Goal: Task Accomplishment & Management: Manage account settings

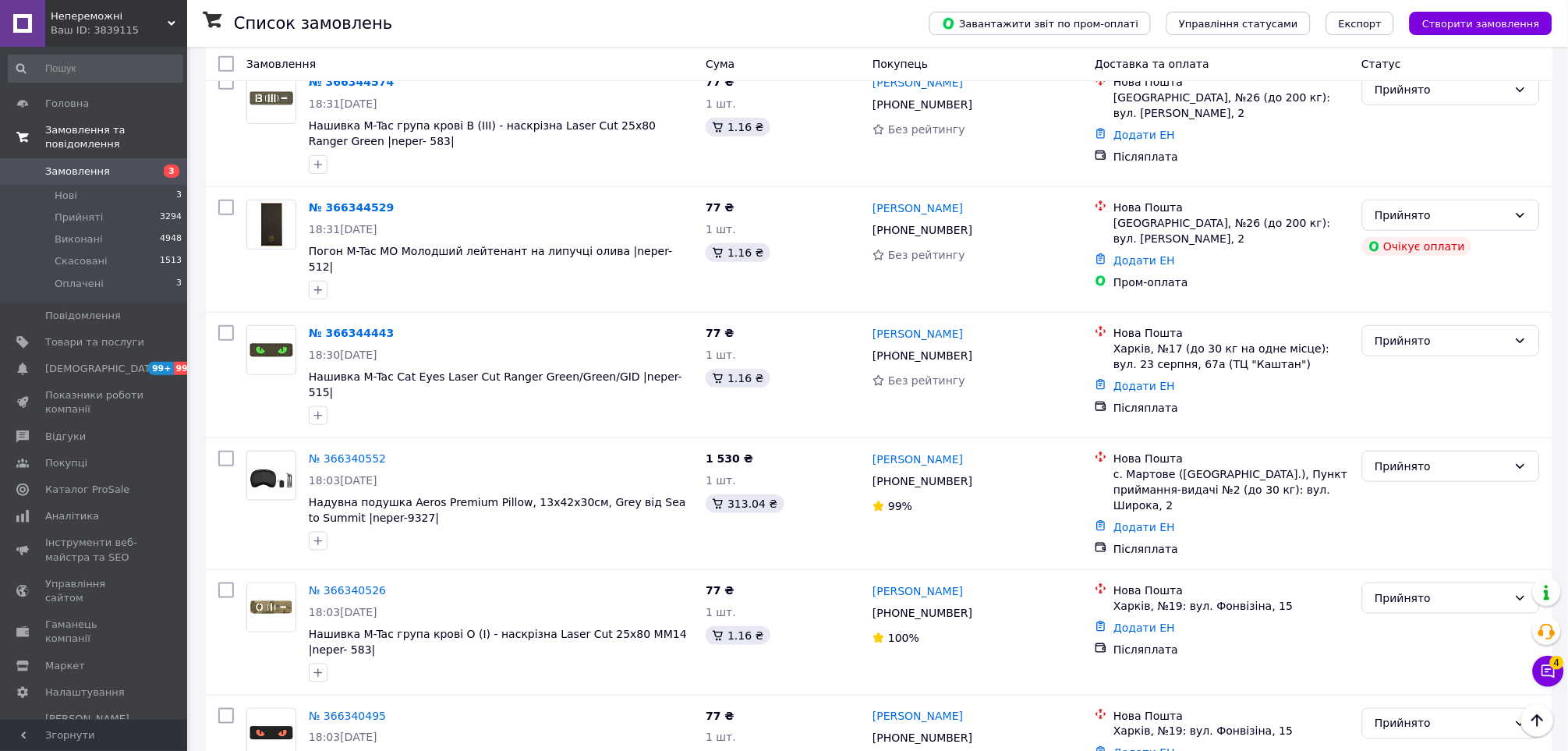
scroll to position [86, 0]
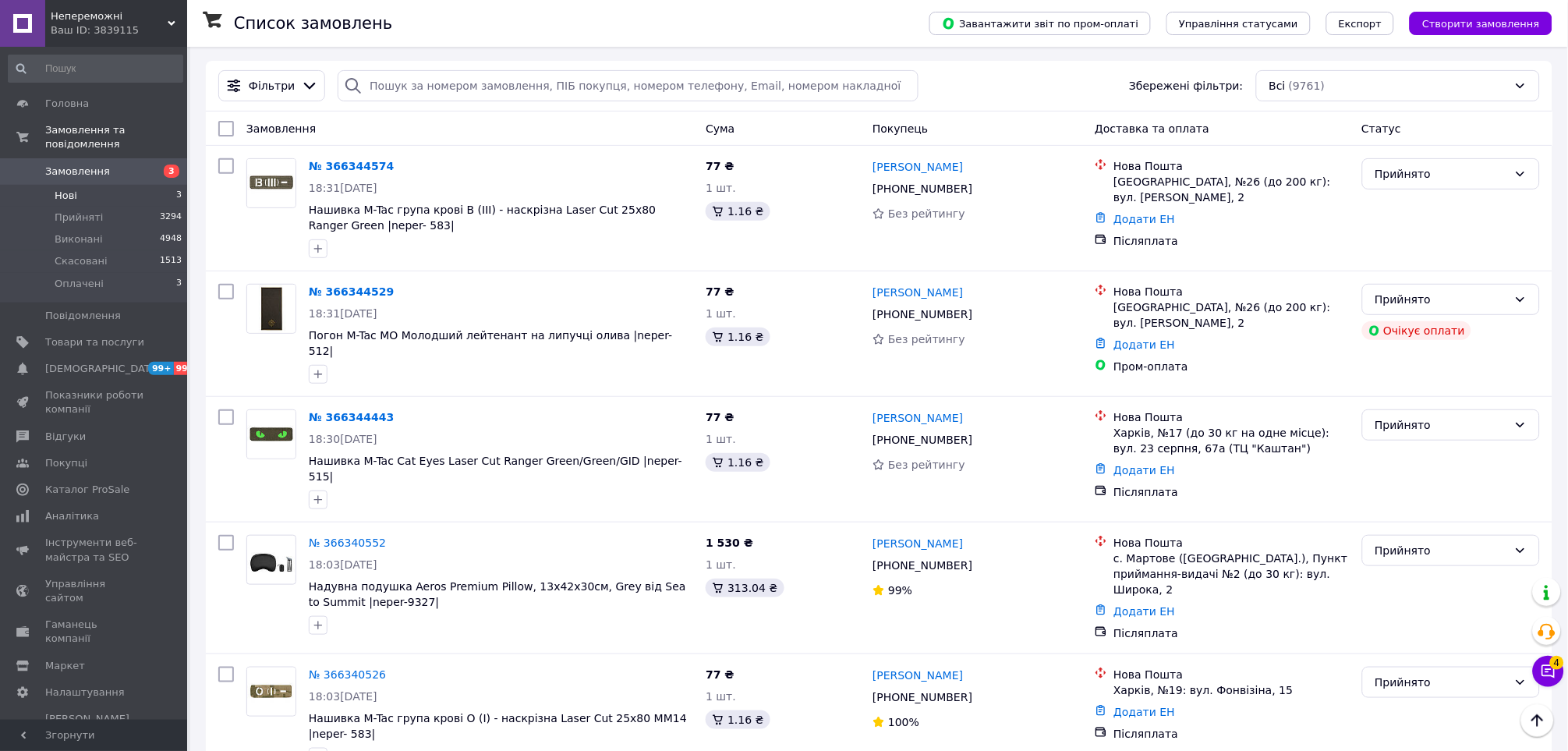
click at [99, 185] on li "Нові 3" at bounding box center [95, 196] width 191 height 22
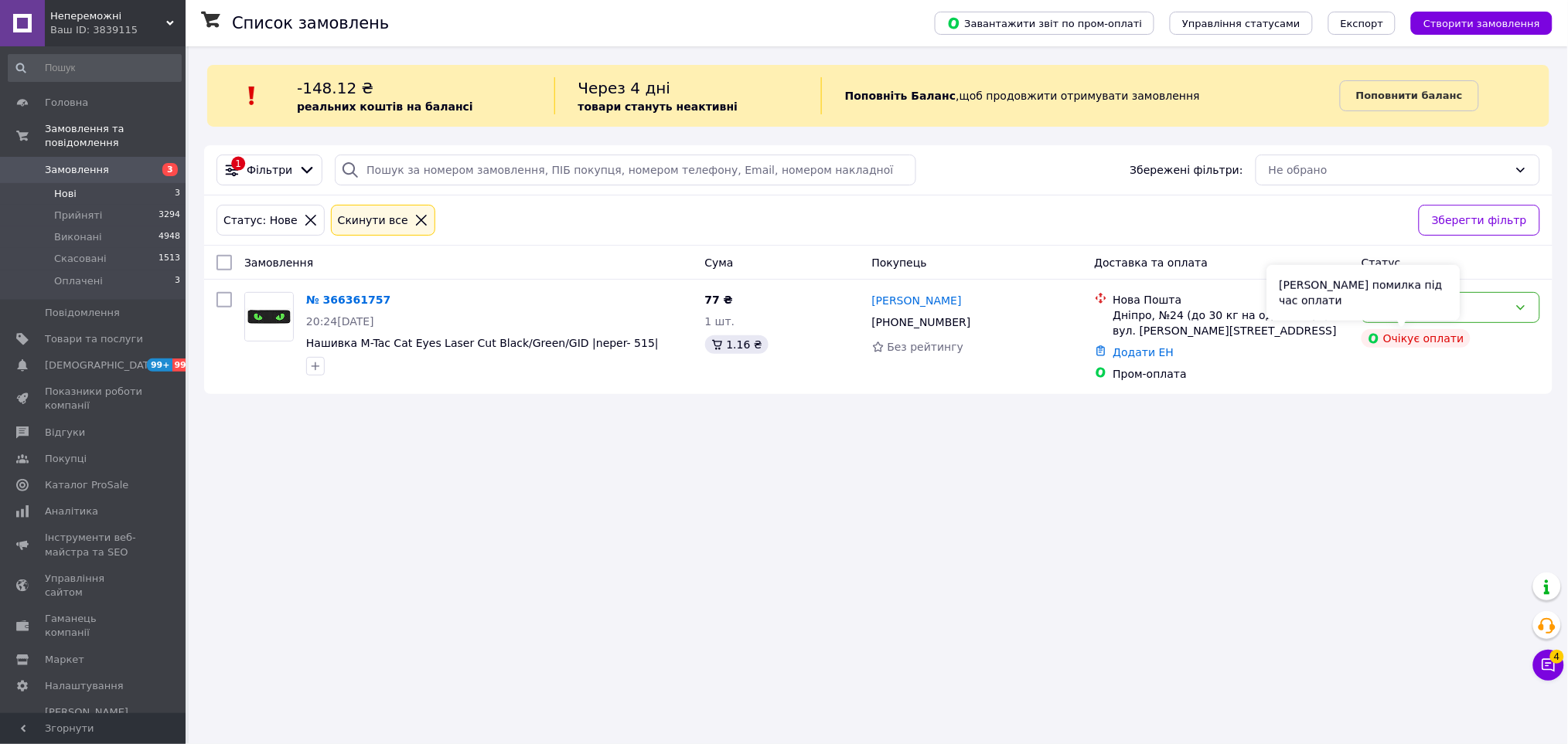
click at [1432, 303] on div "Сталася помилка під час оплати" at bounding box center [1364, 293] width 194 height 56
click at [1515, 319] on div "Нове" at bounding box center [1450, 307] width 178 height 31
click at [1488, 363] on li "Виконано" at bounding box center [1451, 369] width 177 height 28
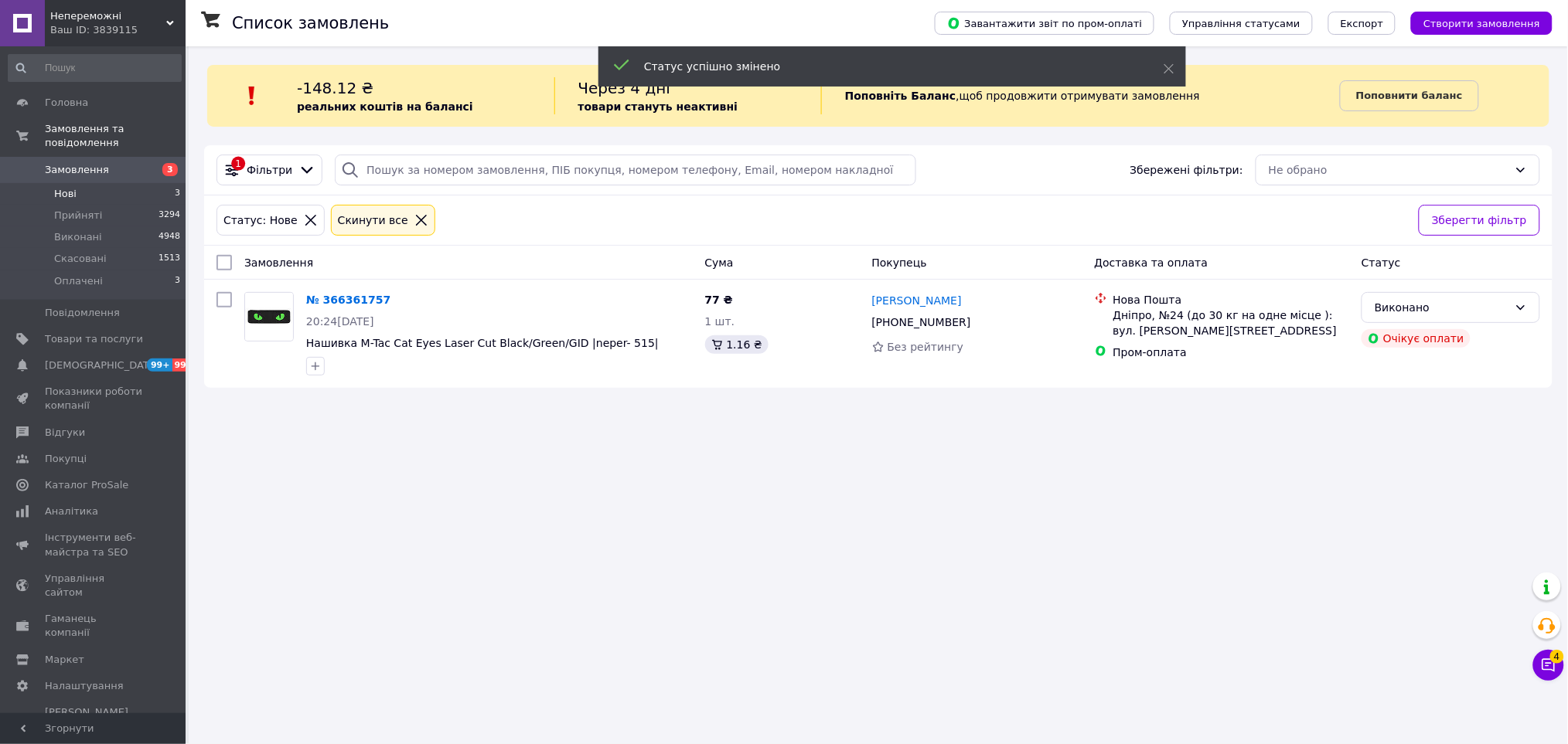
click at [138, 163] on span "Замовлення" at bounding box center [94, 169] width 99 height 14
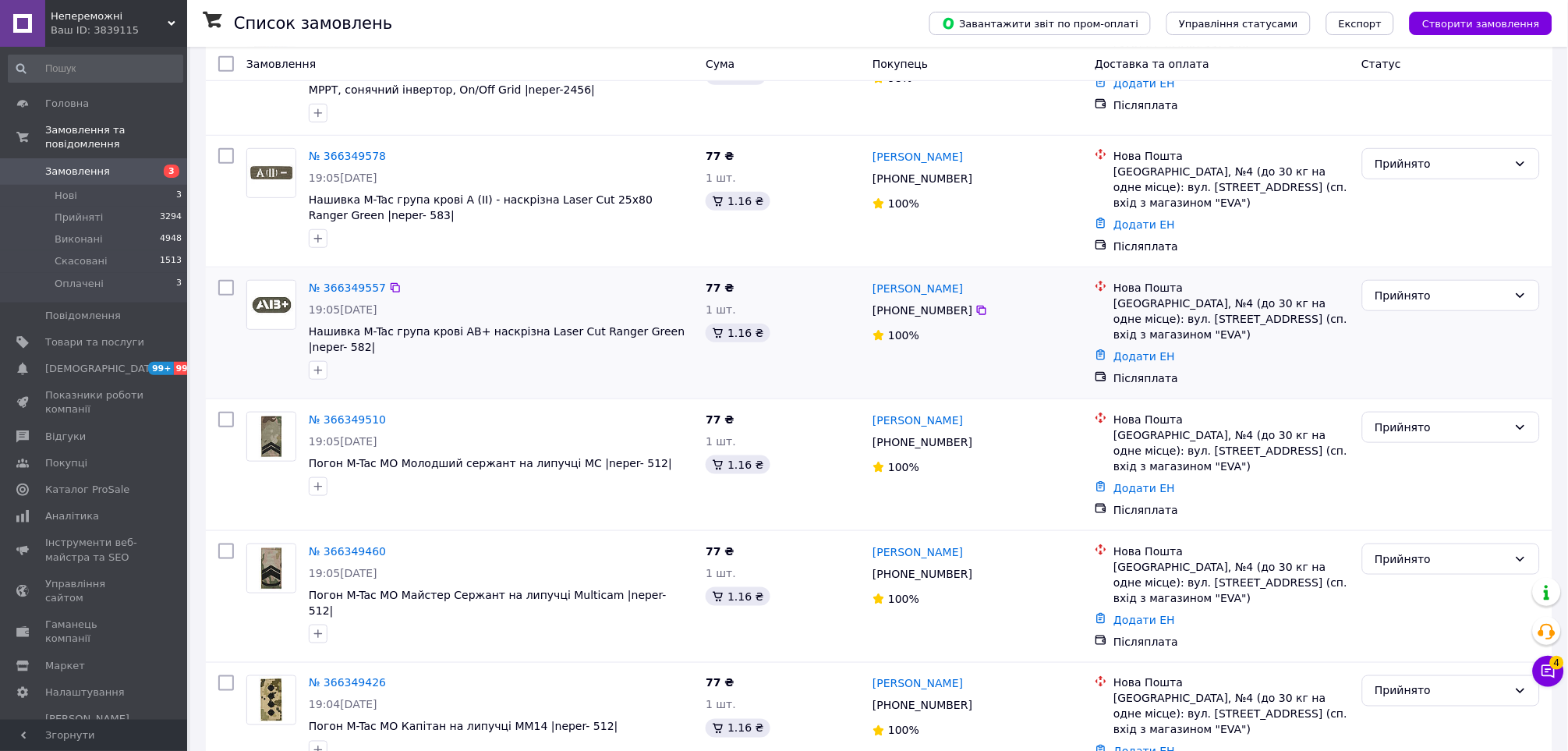
scroll to position [260, 0]
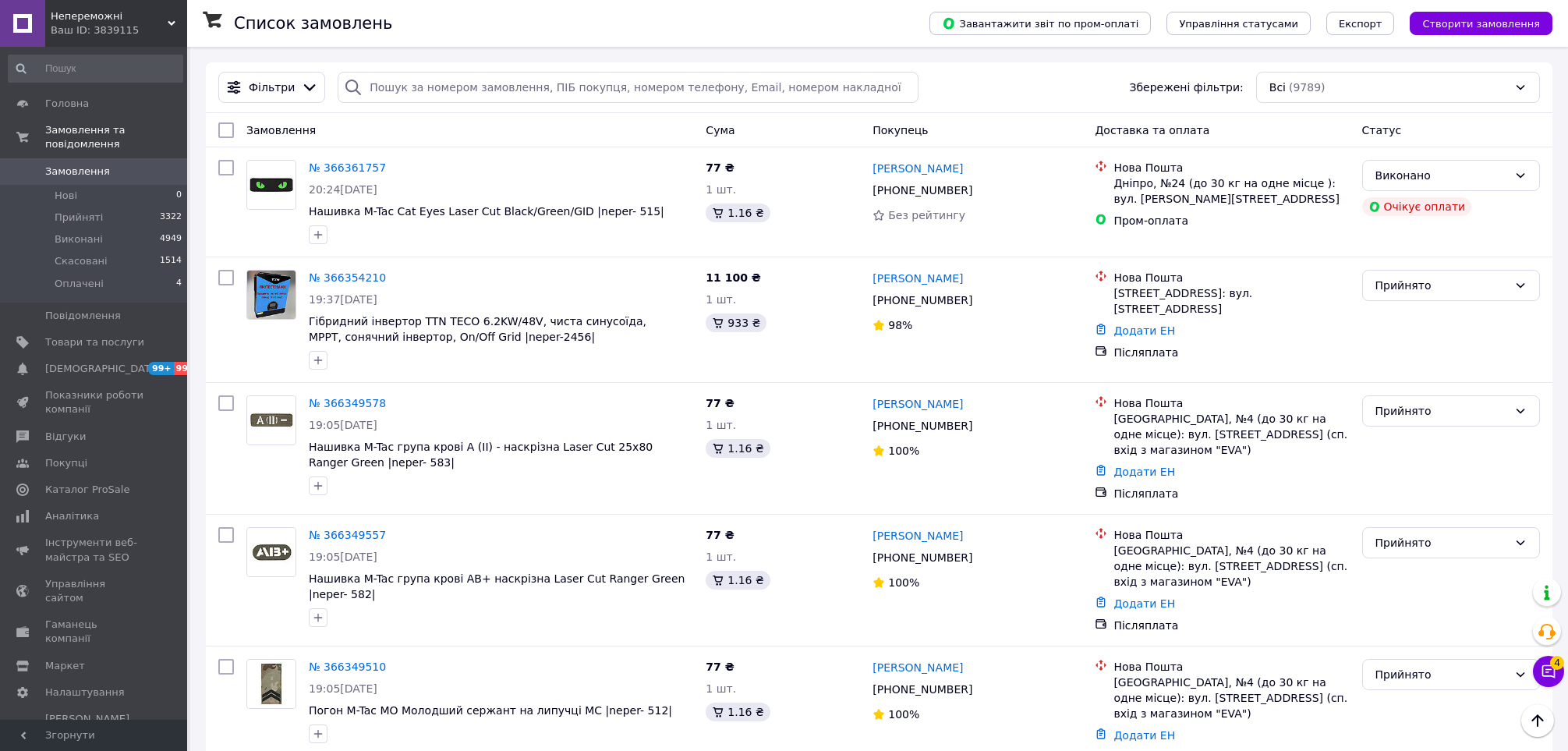
scroll to position [176, 0]
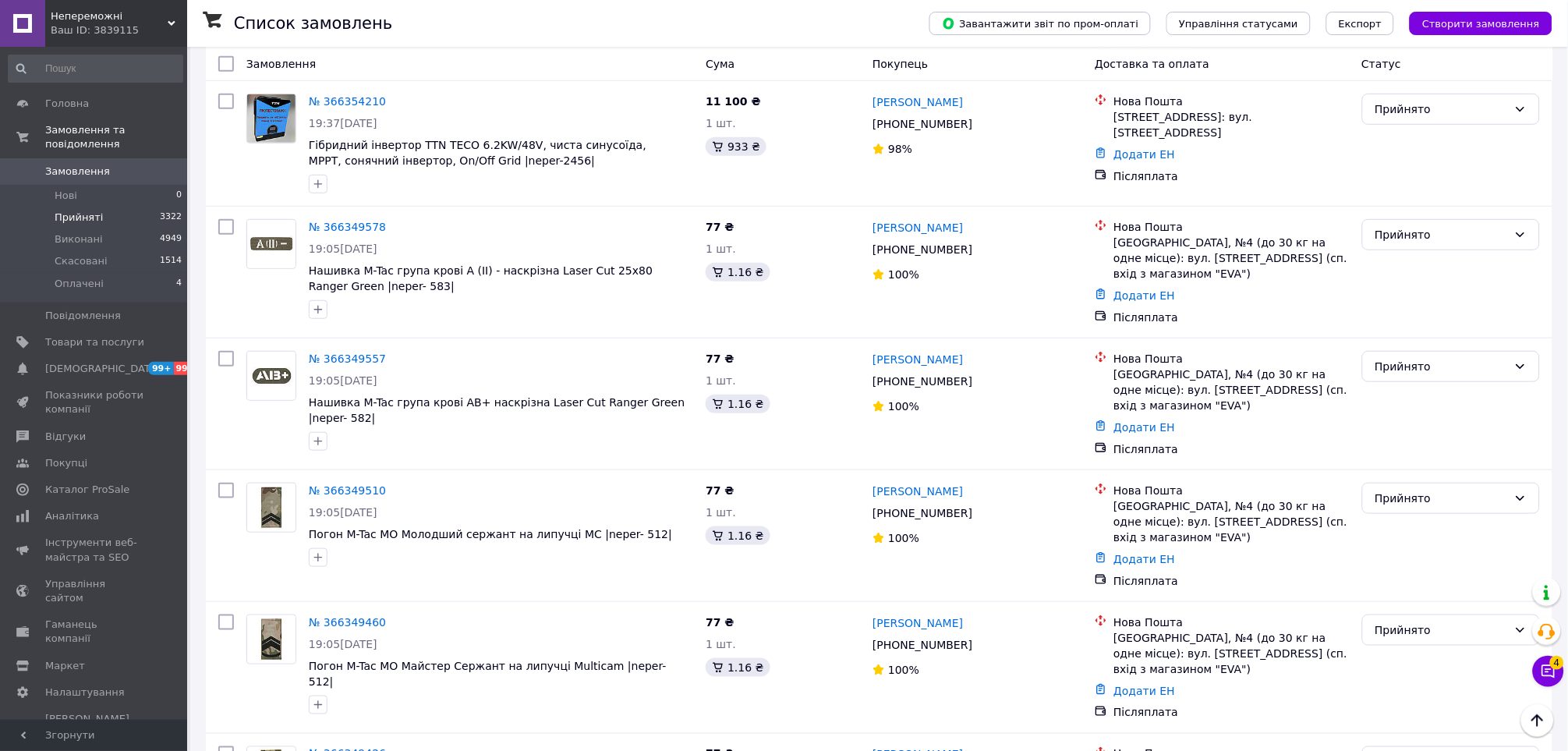
click at [70, 211] on span "Прийняті" at bounding box center [78, 217] width 48 height 14
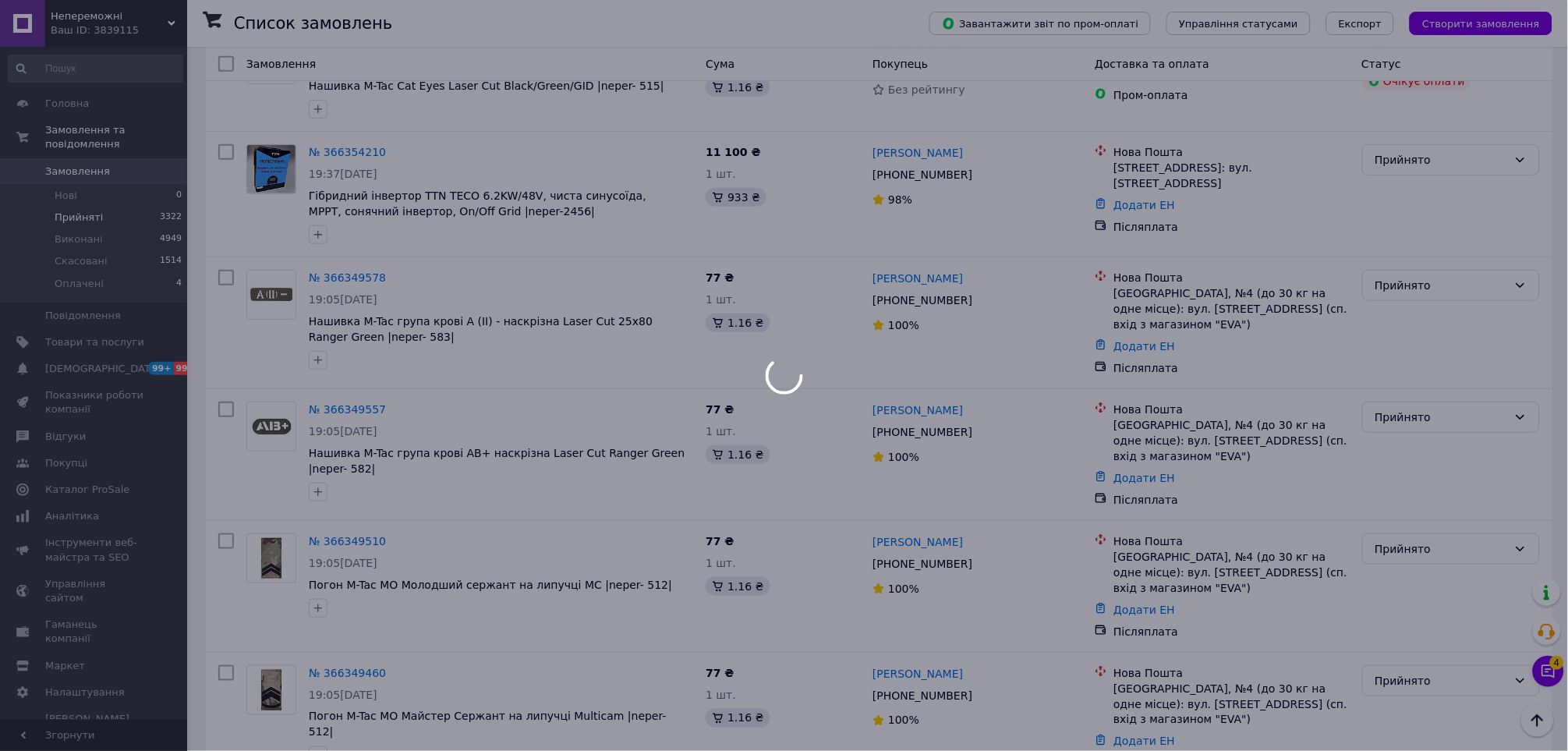
scroll to position [227, 0]
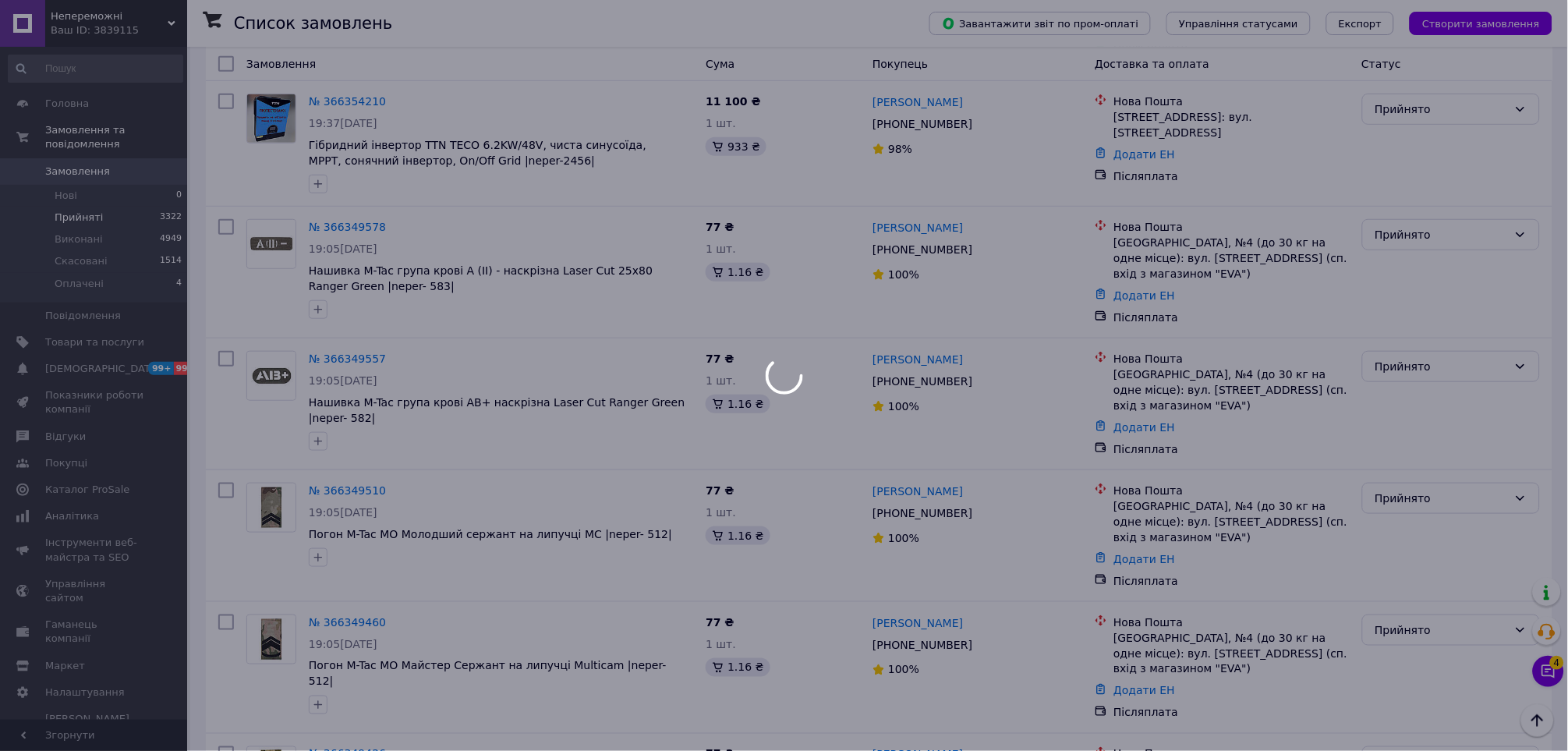
click at [787, 294] on div at bounding box center [784, 375] width 1568 height 751
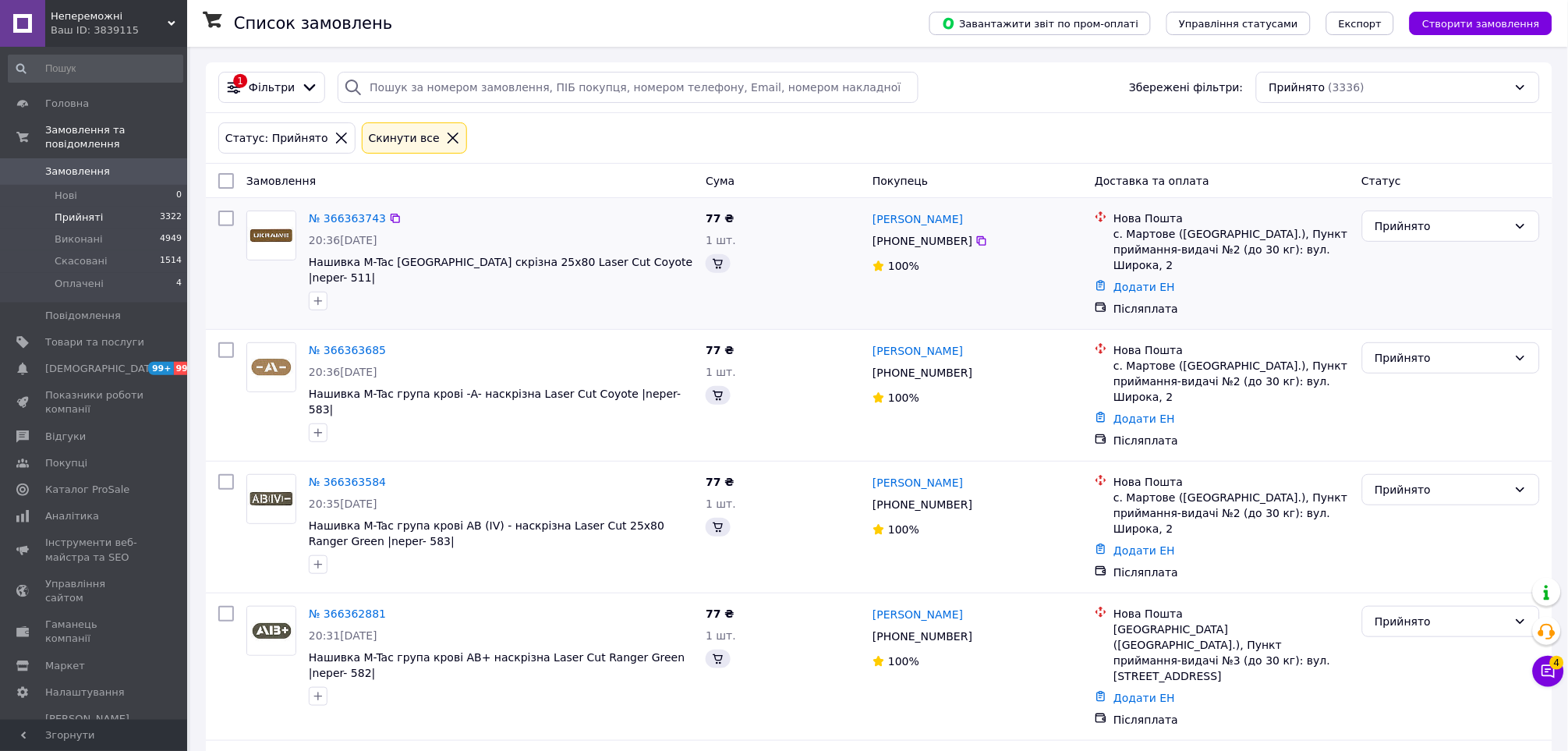
scroll to position [11758, 0]
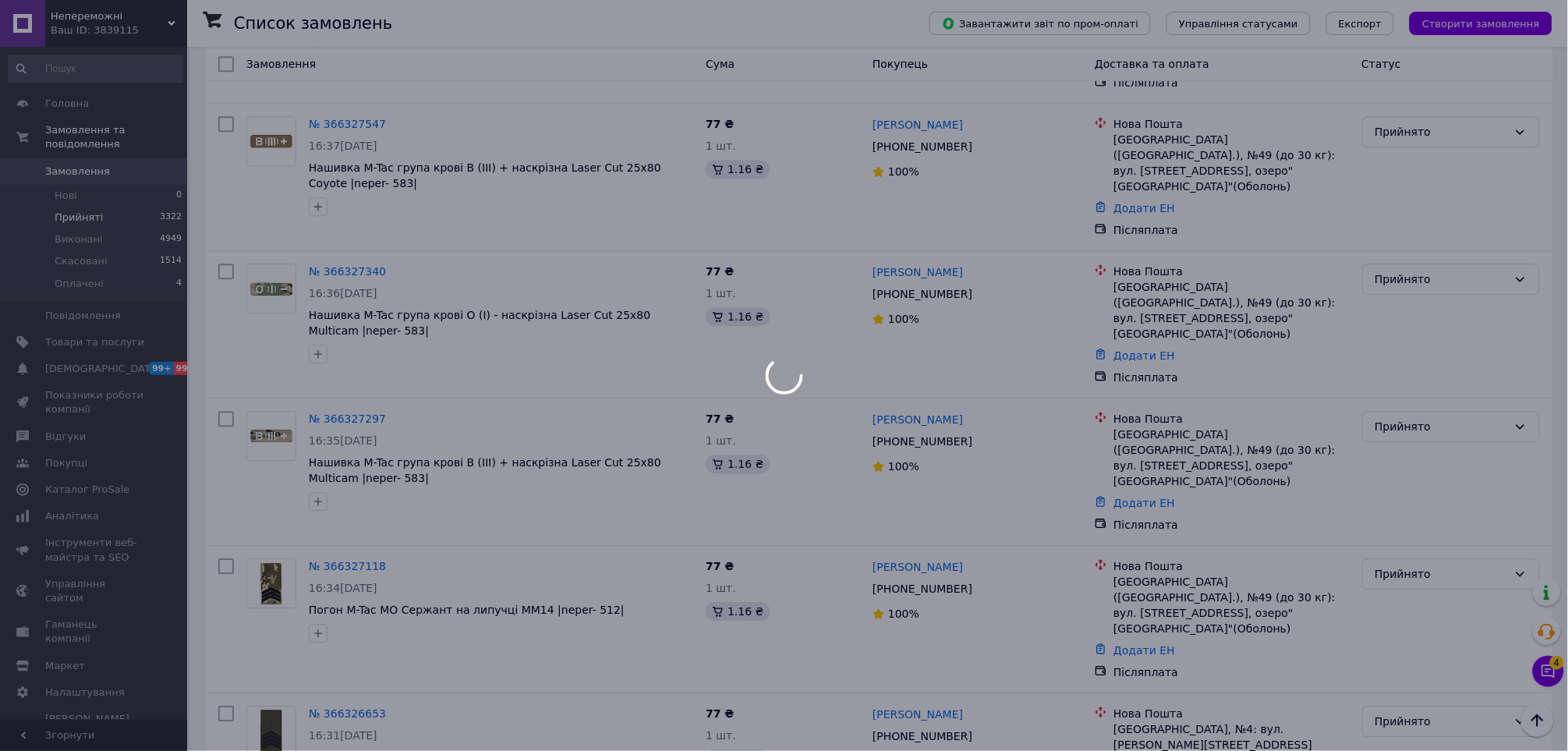
click at [728, 391] on div at bounding box center [784, 375] width 1568 height 751
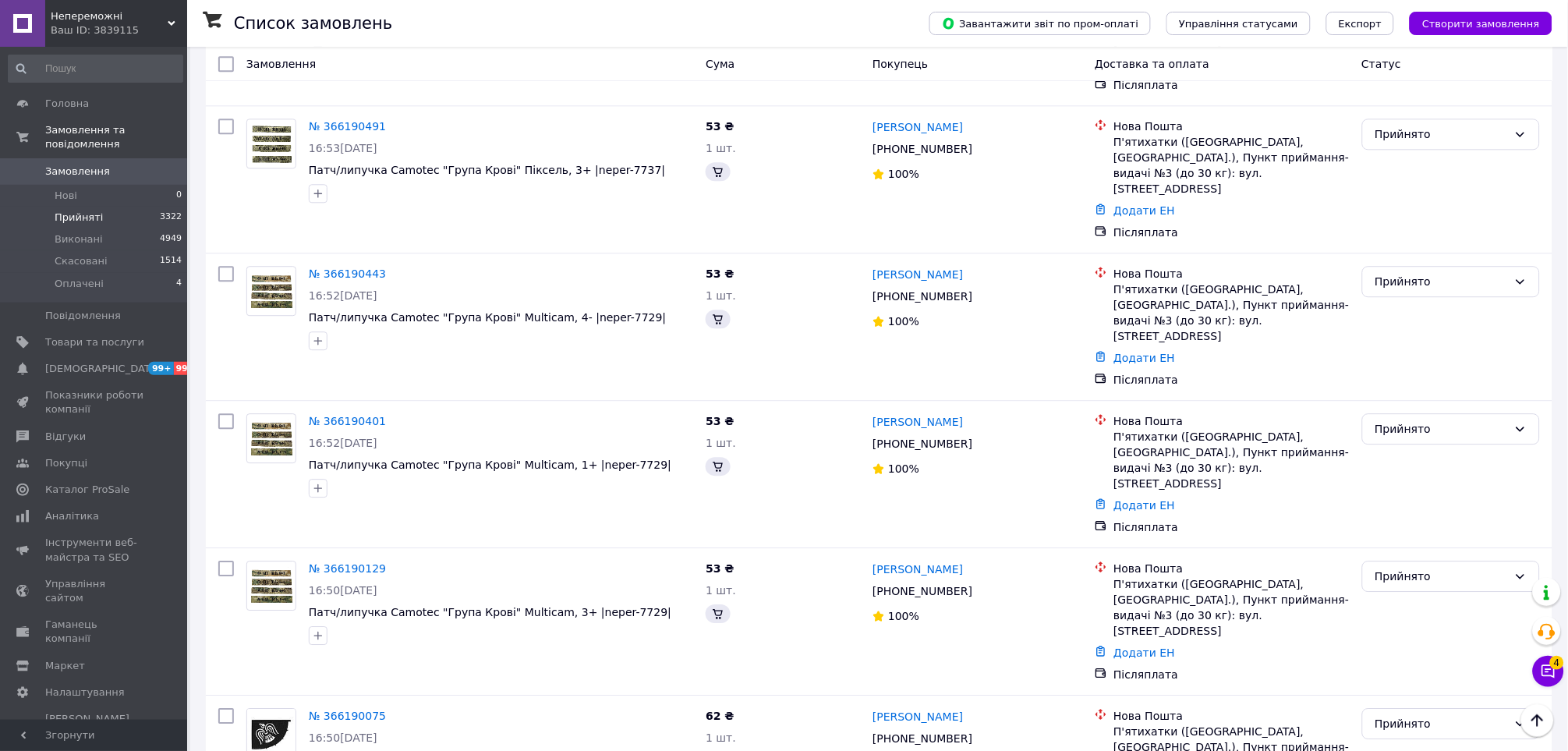
scroll to position [11282, 0]
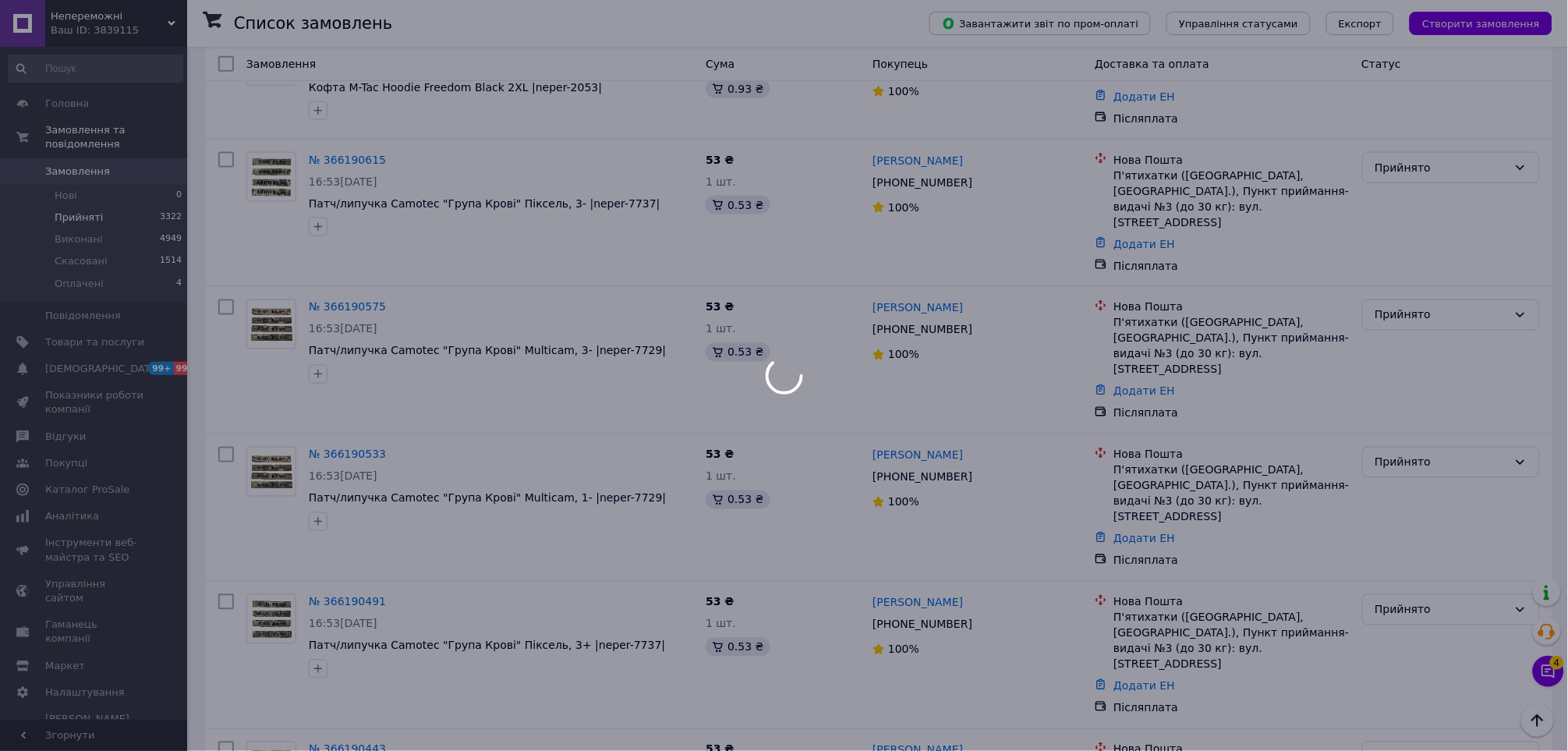
click at [784, 384] on icon at bounding box center [784, 375] width 48 height 48
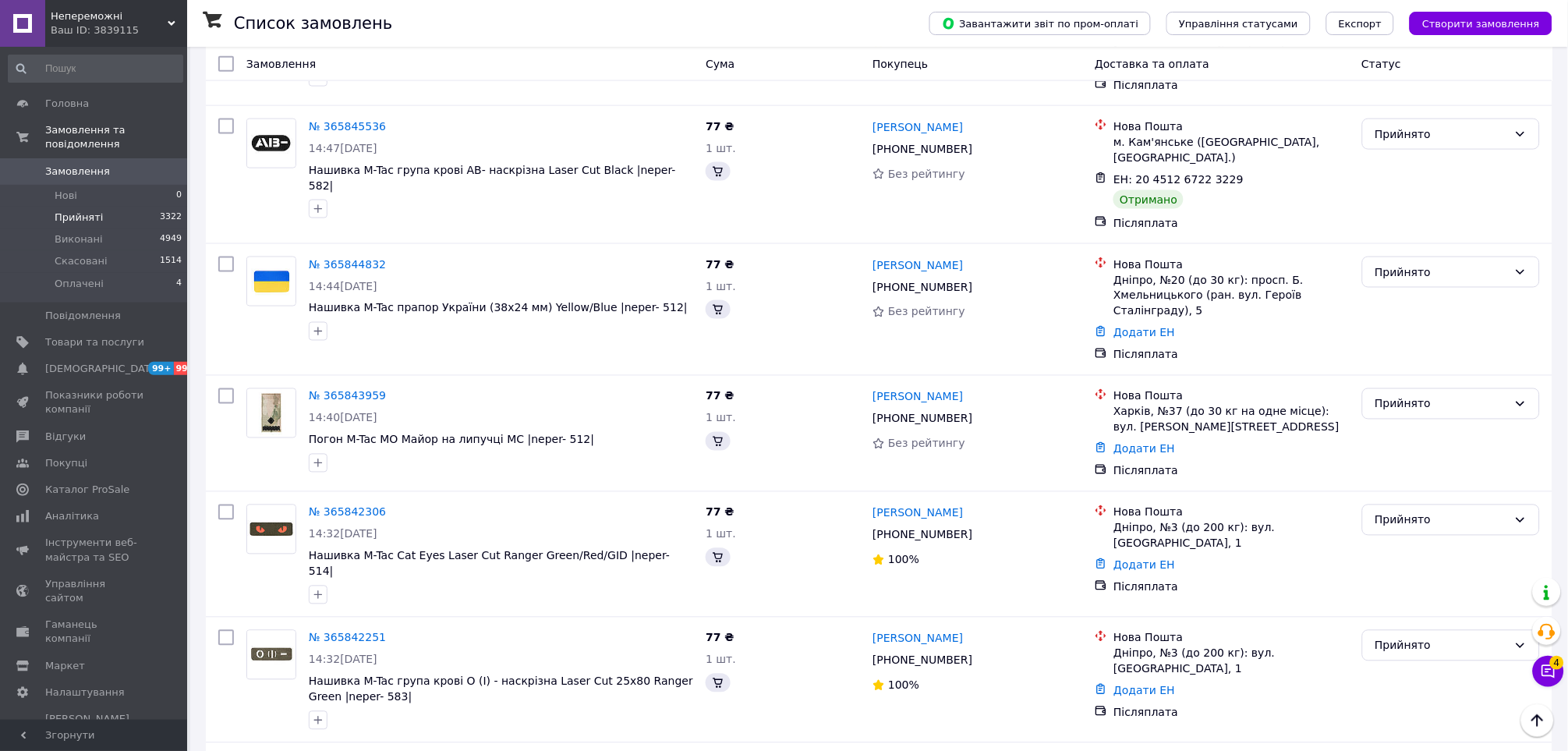
scroll to position [11533, 0]
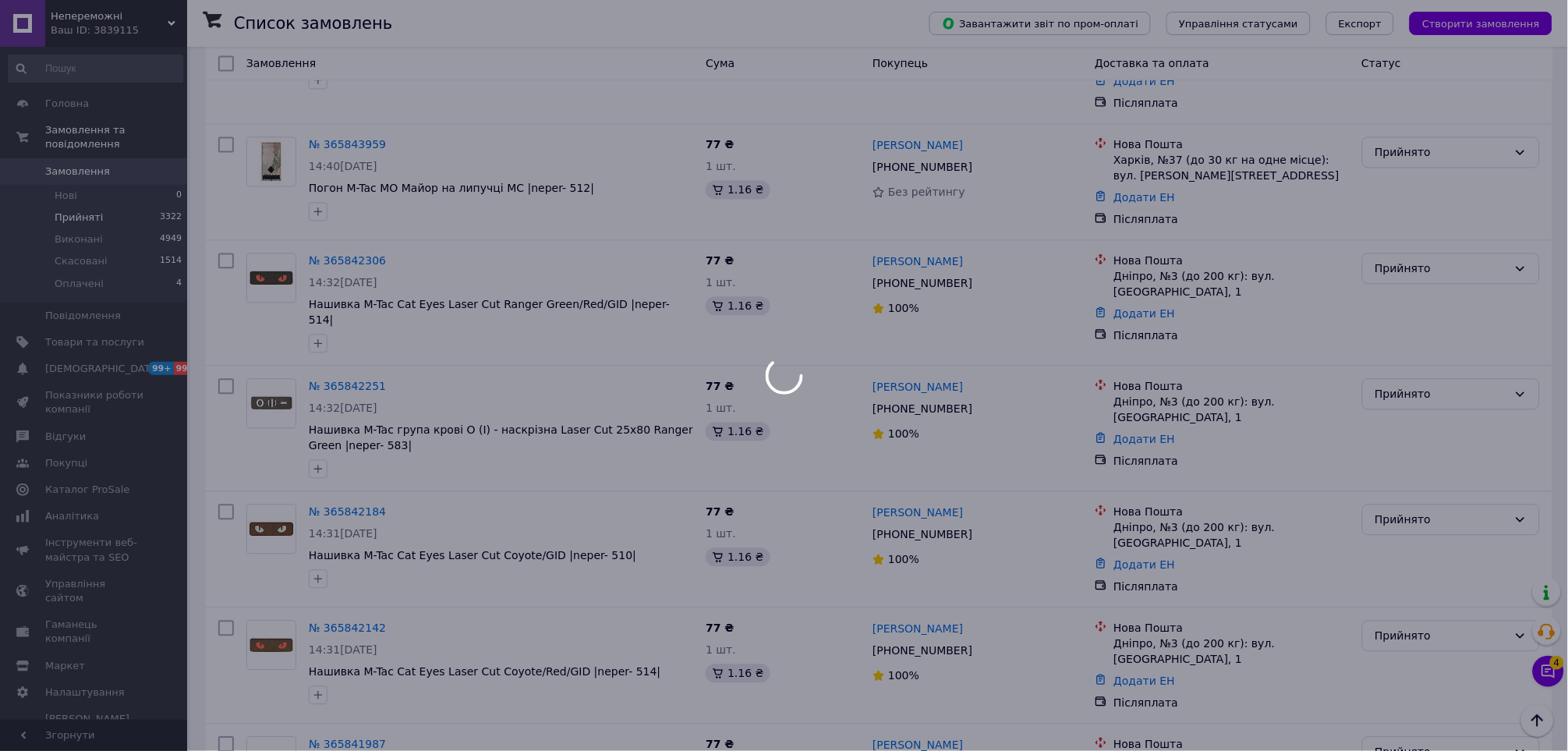
click at [736, 454] on div at bounding box center [784, 375] width 1568 height 751
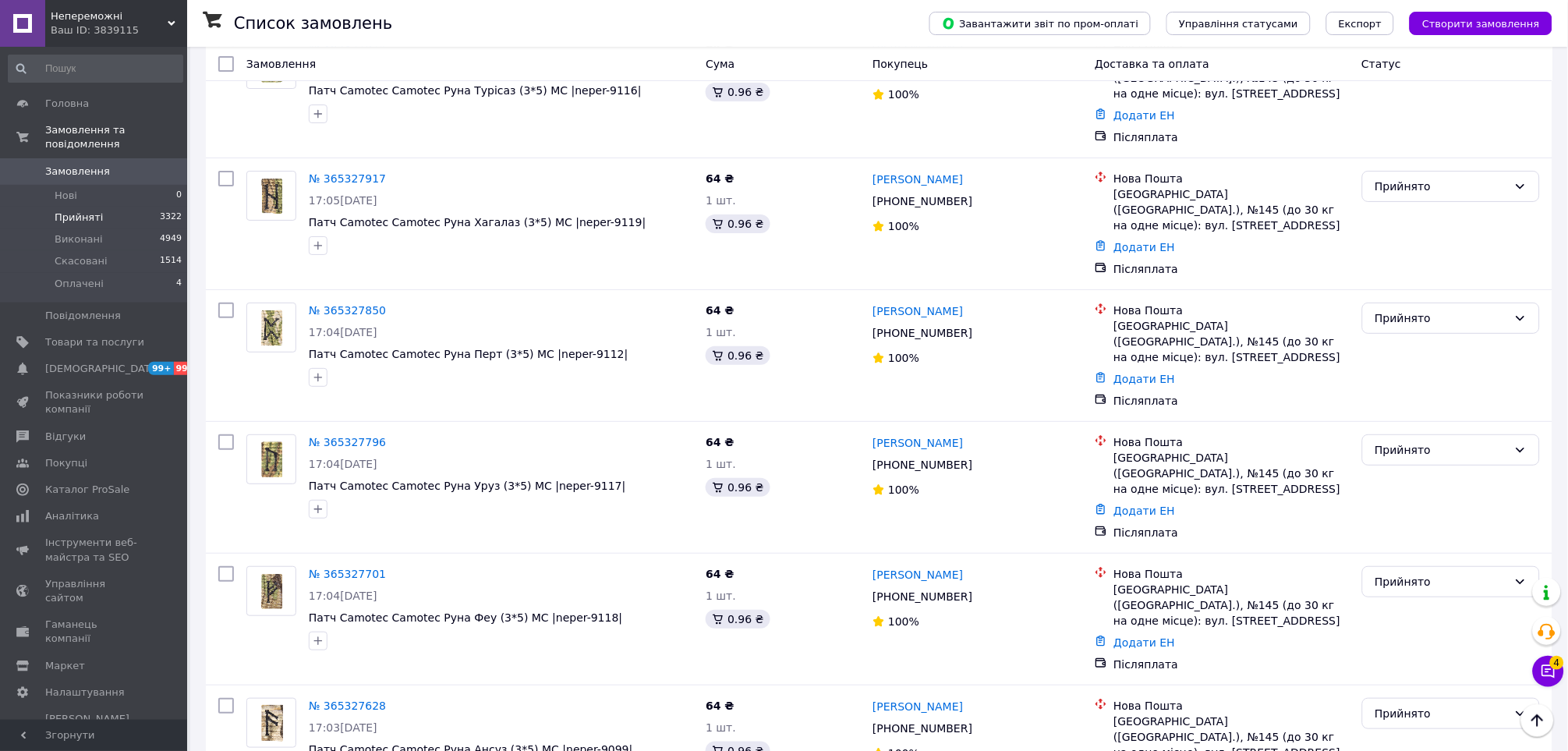
scroll to position [10584, 0]
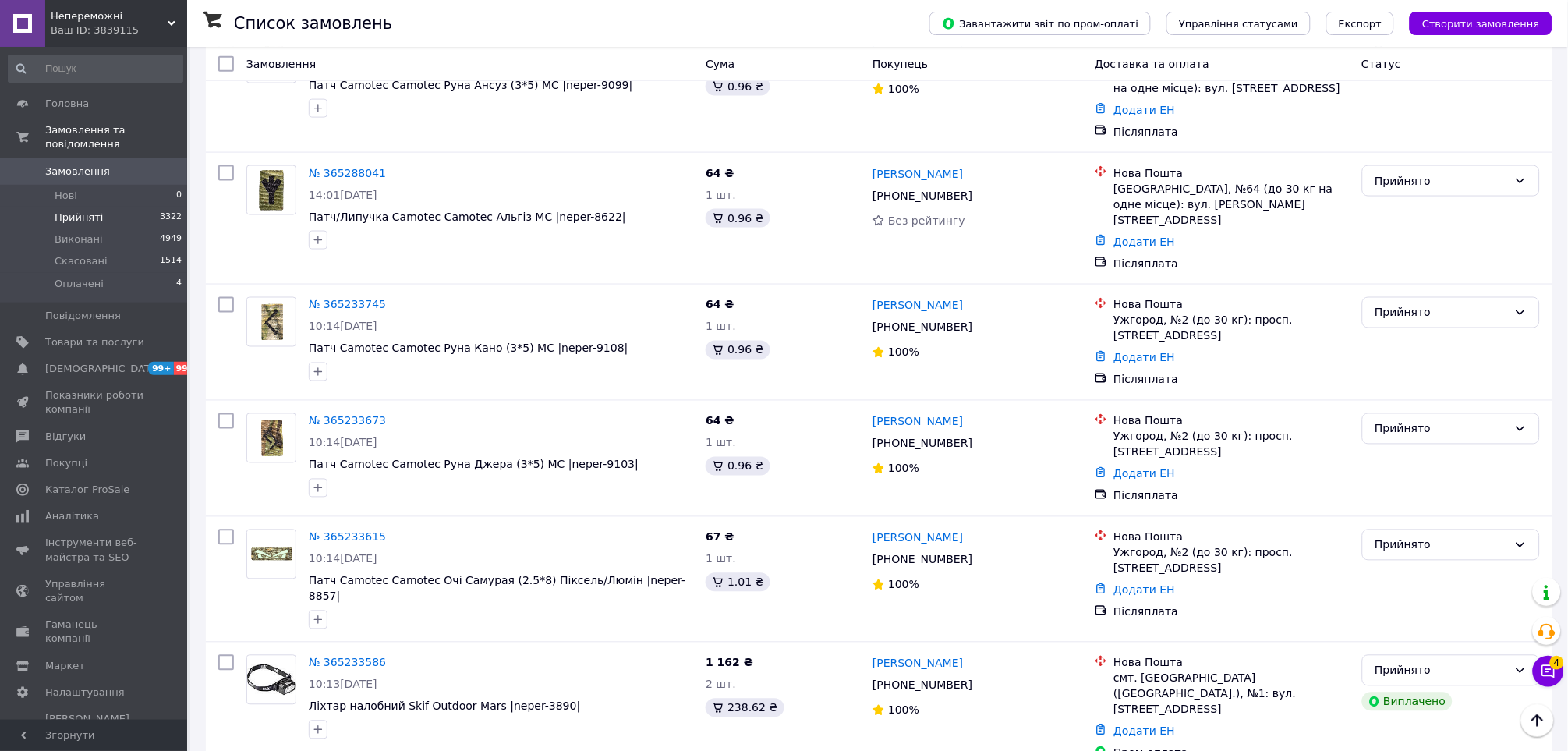
scroll to position [11279, 0]
click at [1386, 319] on li "Скасовано" at bounding box center [1451, 310] width 177 height 28
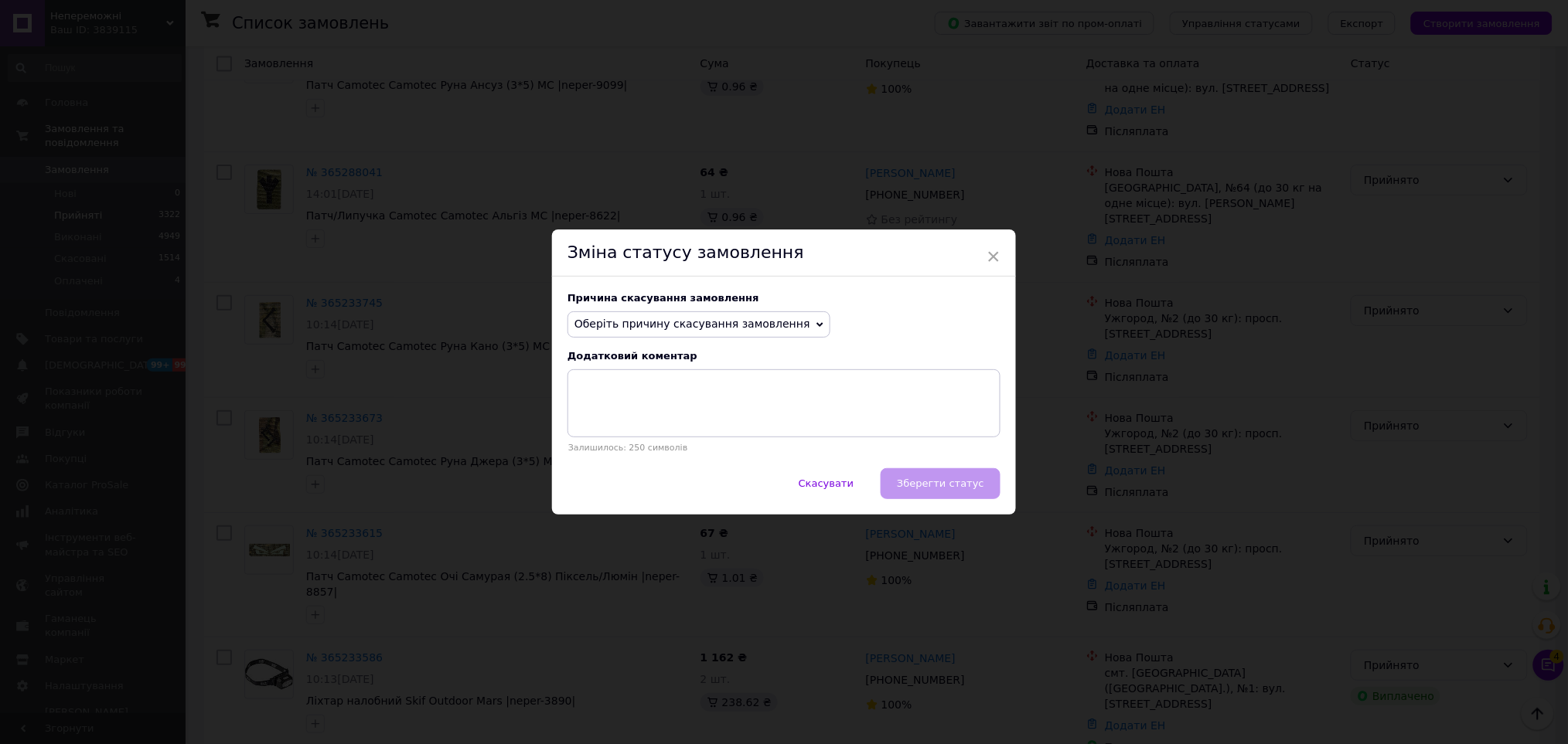
click at [772, 334] on span "Оберіть причину скасування замовлення" at bounding box center [698, 325] width 263 height 26
click at [682, 453] on li "Не вдається додзвонитися" at bounding box center [698, 464] width 261 height 22
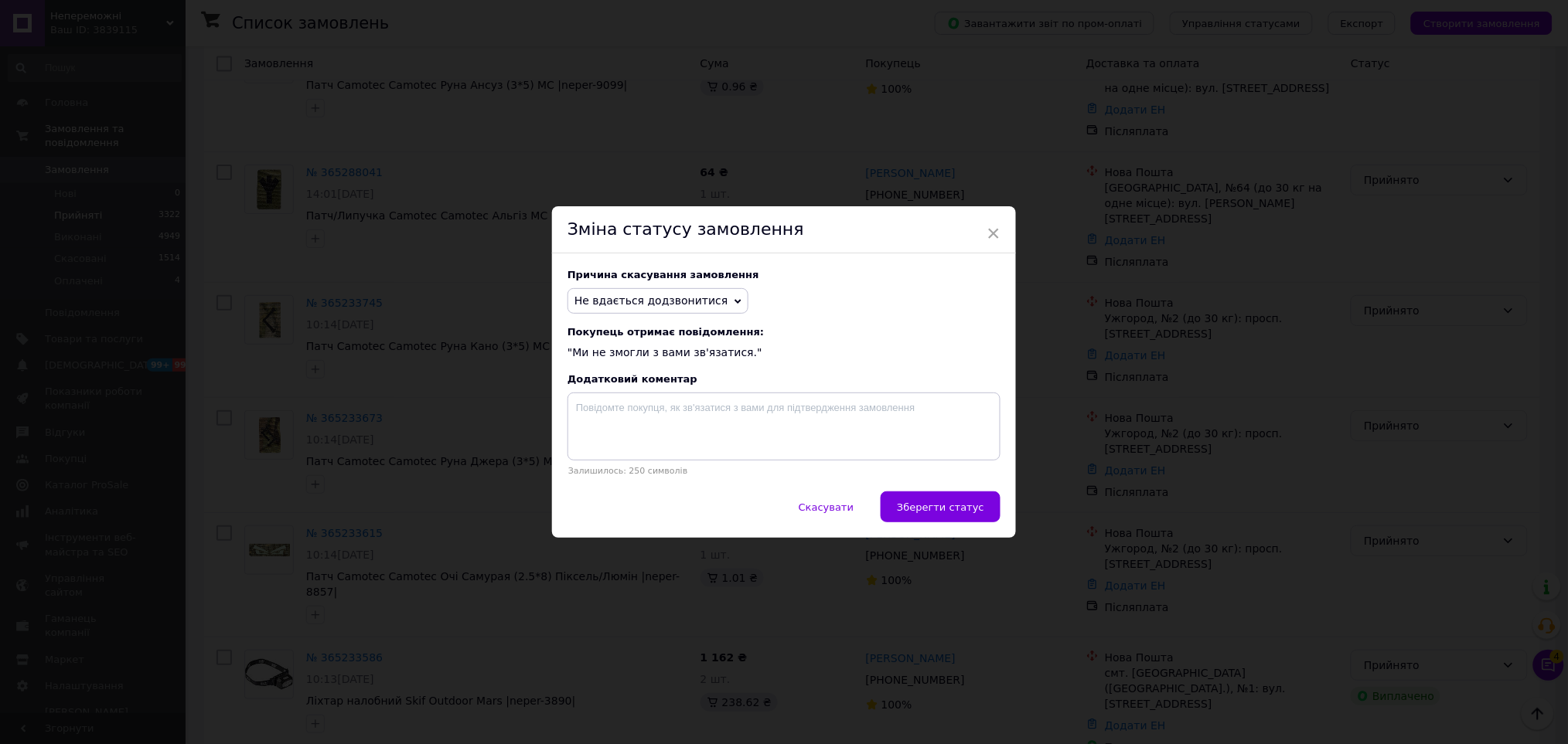
click at [682, 297] on span "Не вдається додзвонитися" at bounding box center [651, 301] width 154 height 13
click at [658, 419] on li "Замовлення-дублікат" at bounding box center [657, 419] width 179 height 22
click at [977, 509] on span "Зберегти статус" at bounding box center [940, 507] width 88 height 12
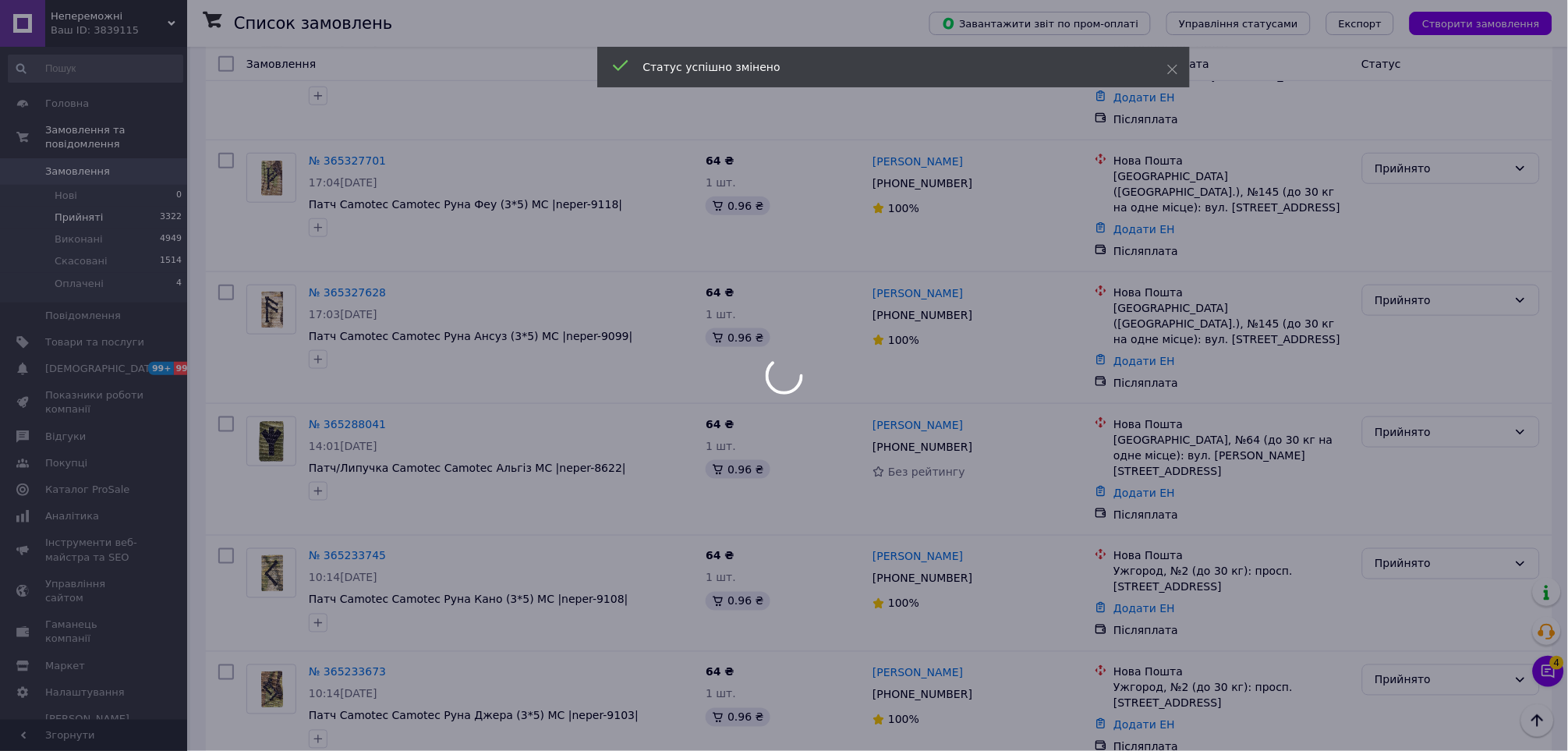
scroll to position [10932, 0]
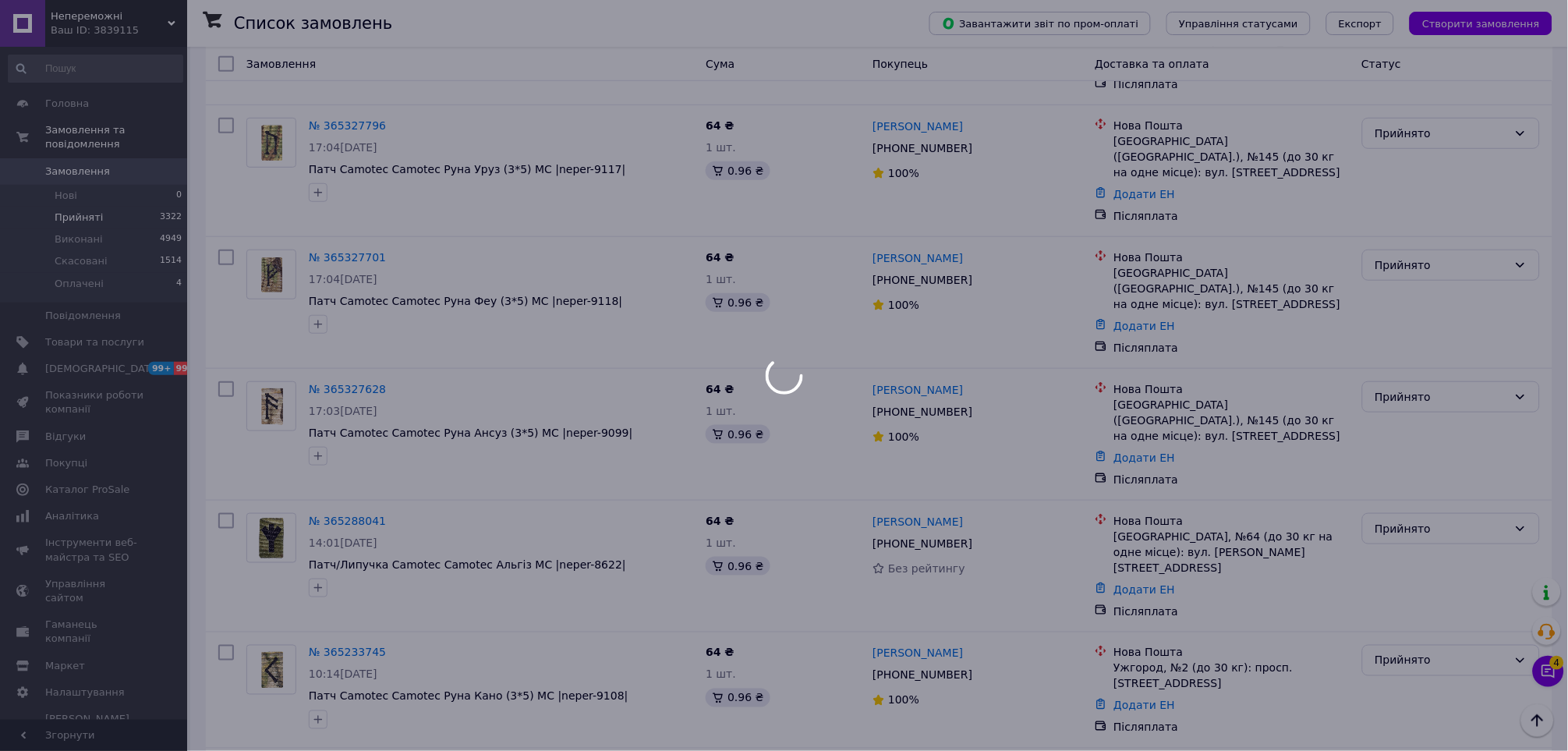
click at [1422, 458] on div at bounding box center [784, 375] width 1568 height 751
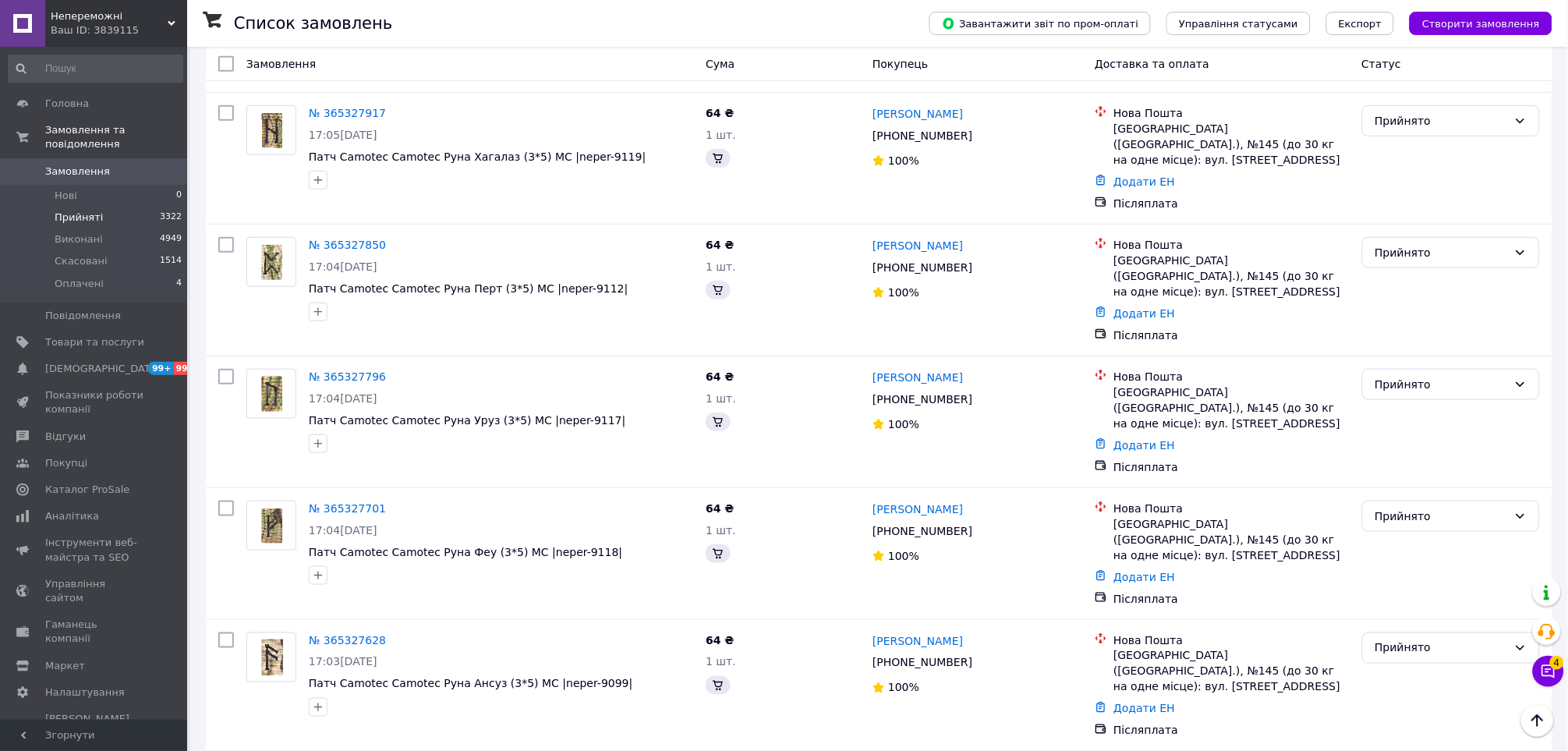
scroll to position [11173, 0]
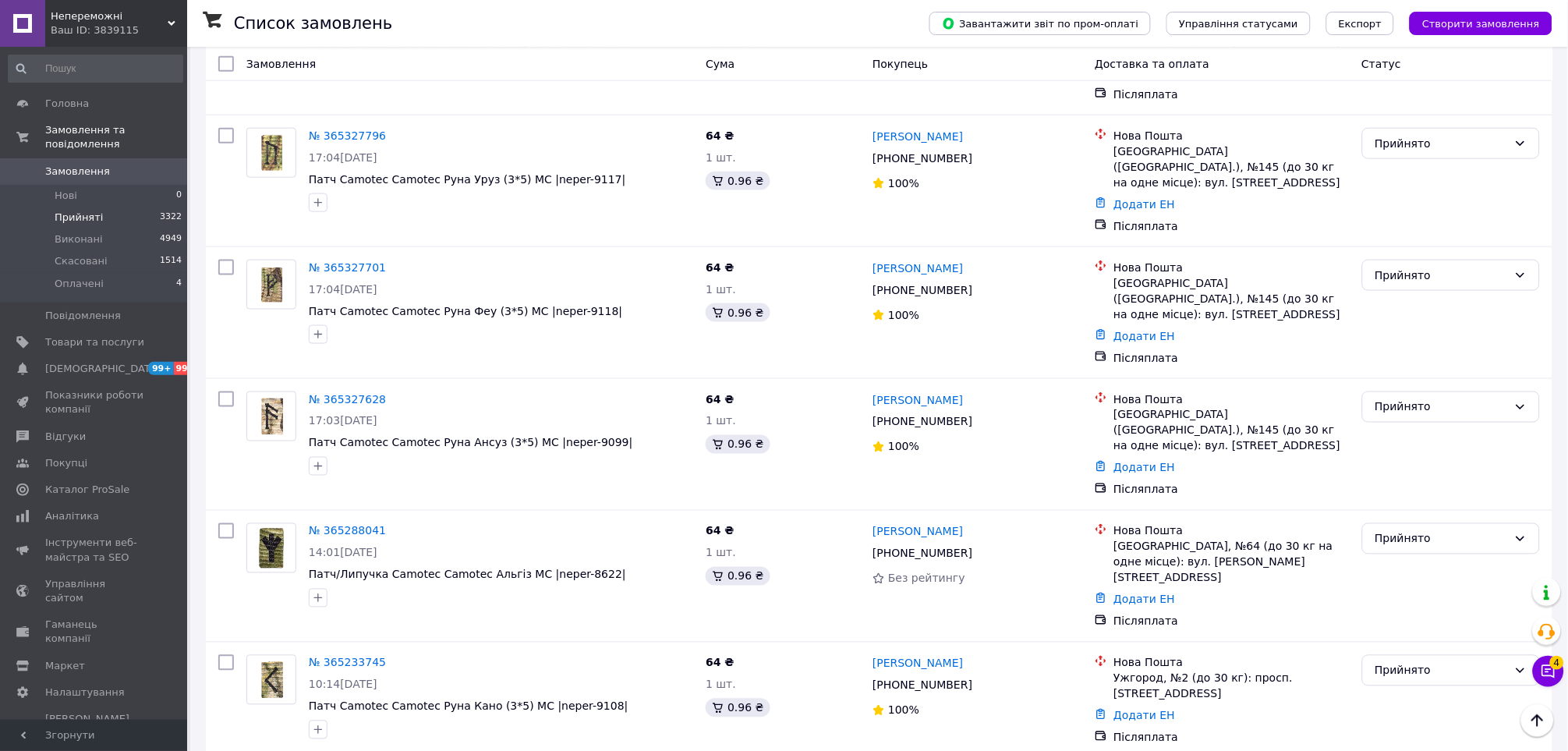
click at [1411, 517] on li "Скасовано" at bounding box center [1451, 519] width 177 height 28
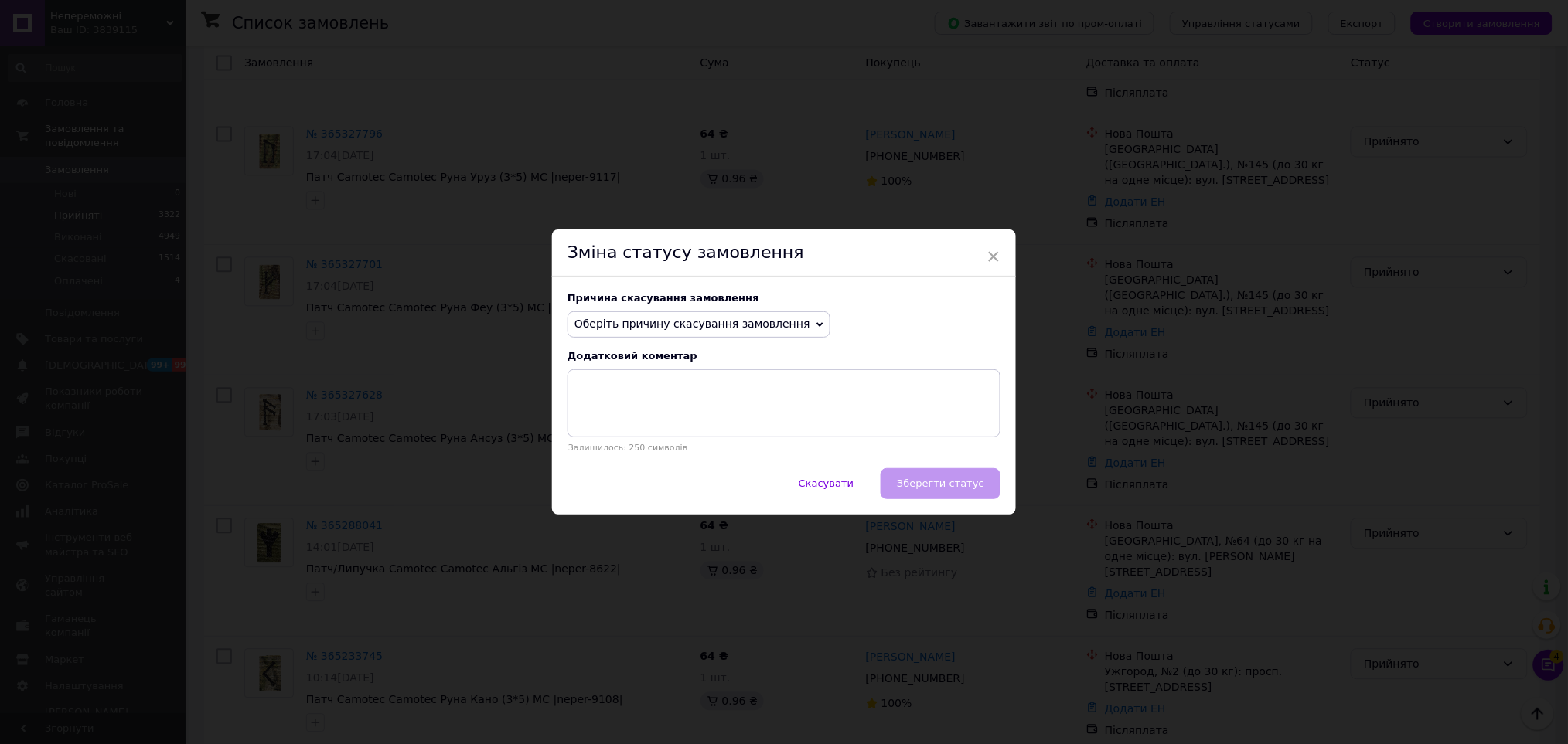
click at [787, 315] on span "Оберіть причину скасування замовлення" at bounding box center [698, 325] width 263 height 26
click at [711, 442] on li "Замовлення-дублікат" at bounding box center [698, 441] width 261 height 22
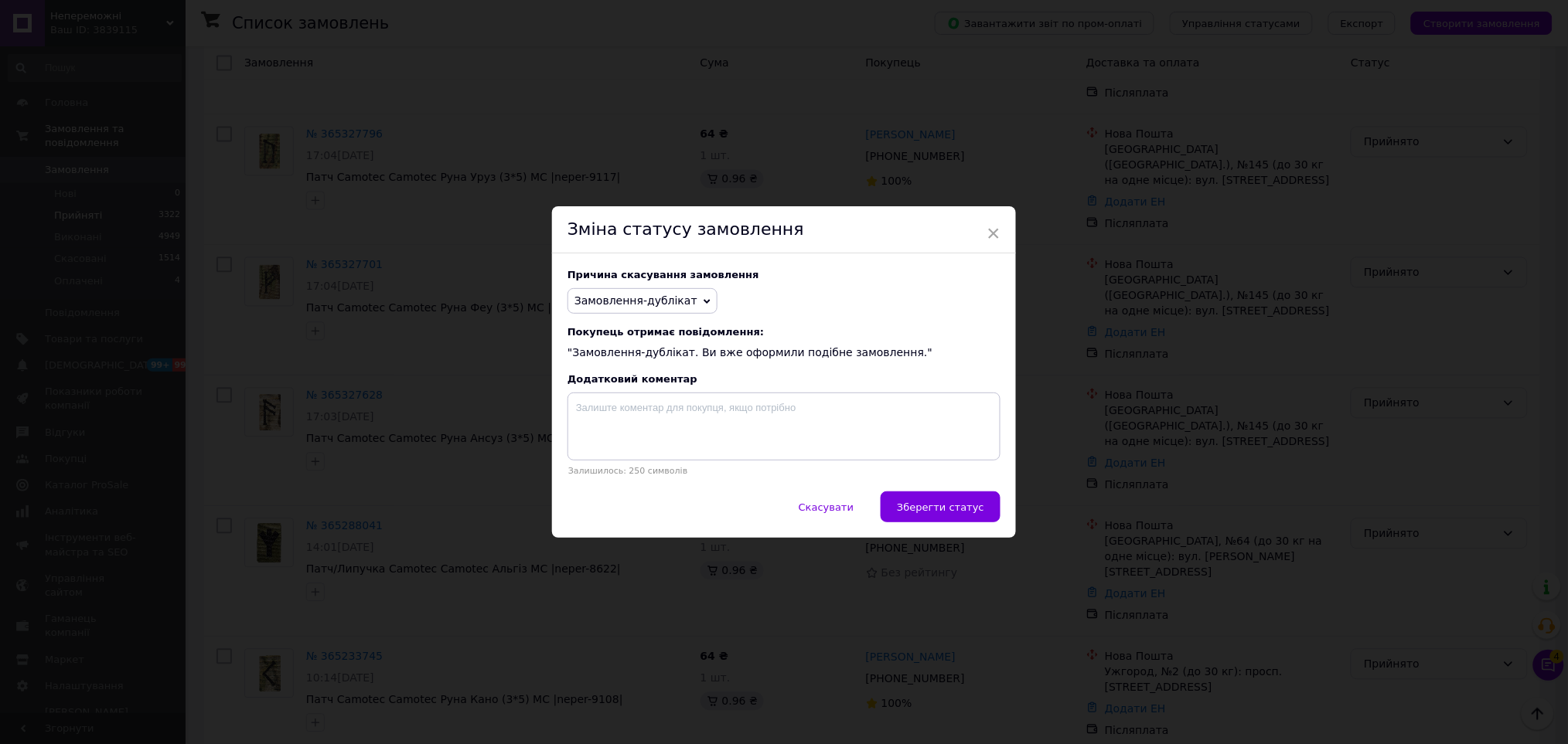
click at [945, 492] on div "Причина скасування замовлення Замовлення-дублікат Немає в наявності Немає різно…" at bounding box center [783, 372] width 464 height 238
click at [943, 517] on button "Зберегти статус" at bounding box center [940, 507] width 120 height 31
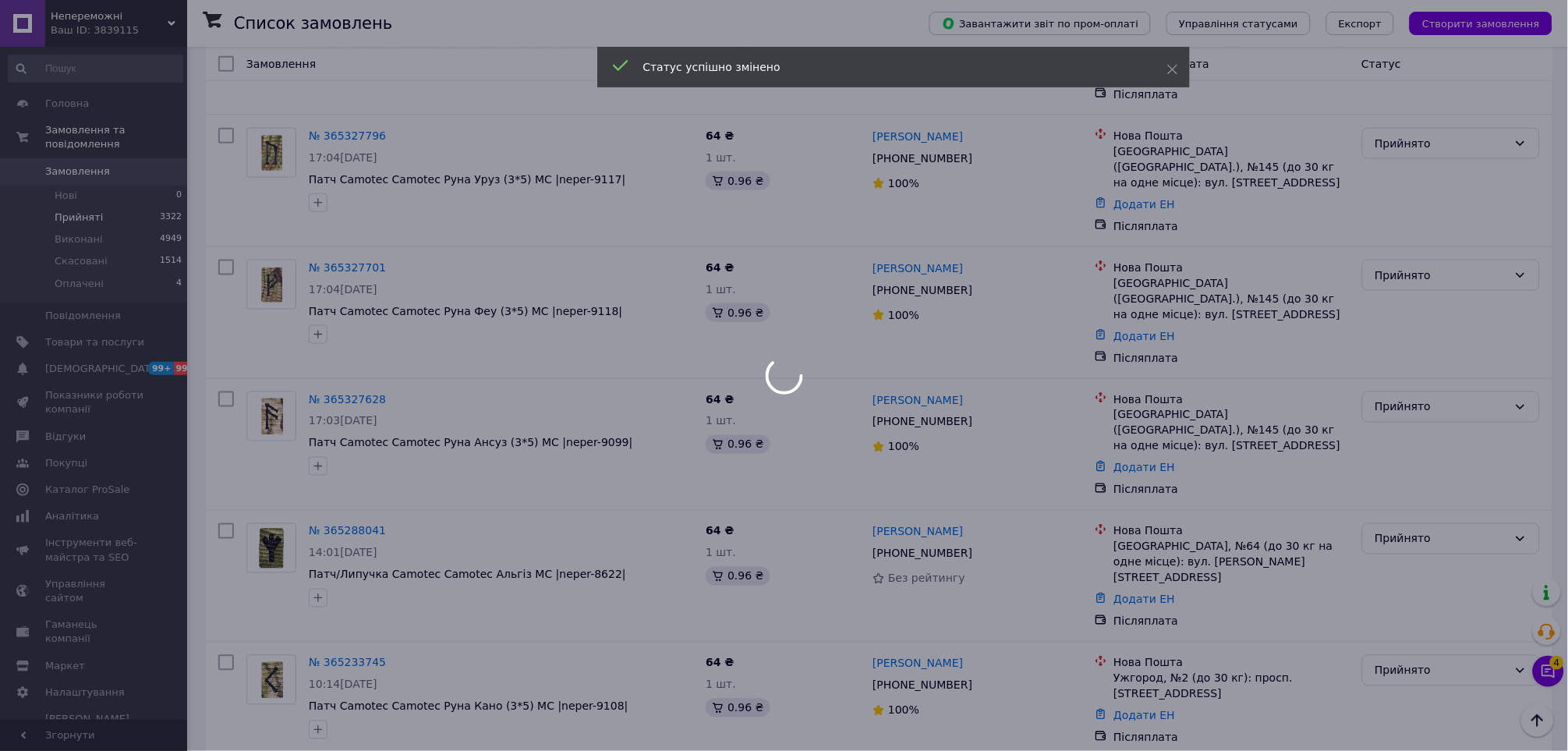
click at [658, 409] on div at bounding box center [784, 375] width 1568 height 751
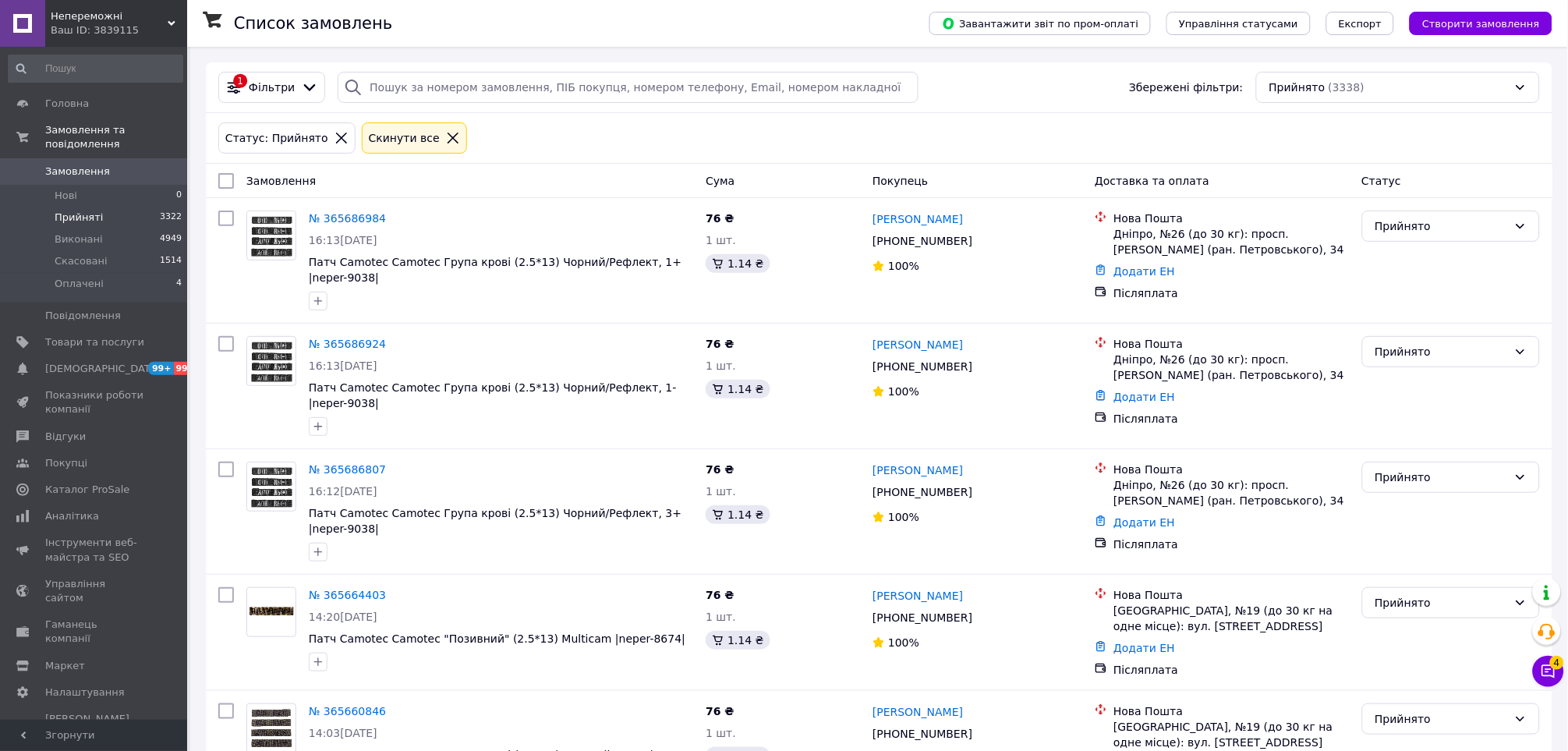
click at [140, 483] on span "Каталог ProSale" at bounding box center [95, 489] width 99 height 14
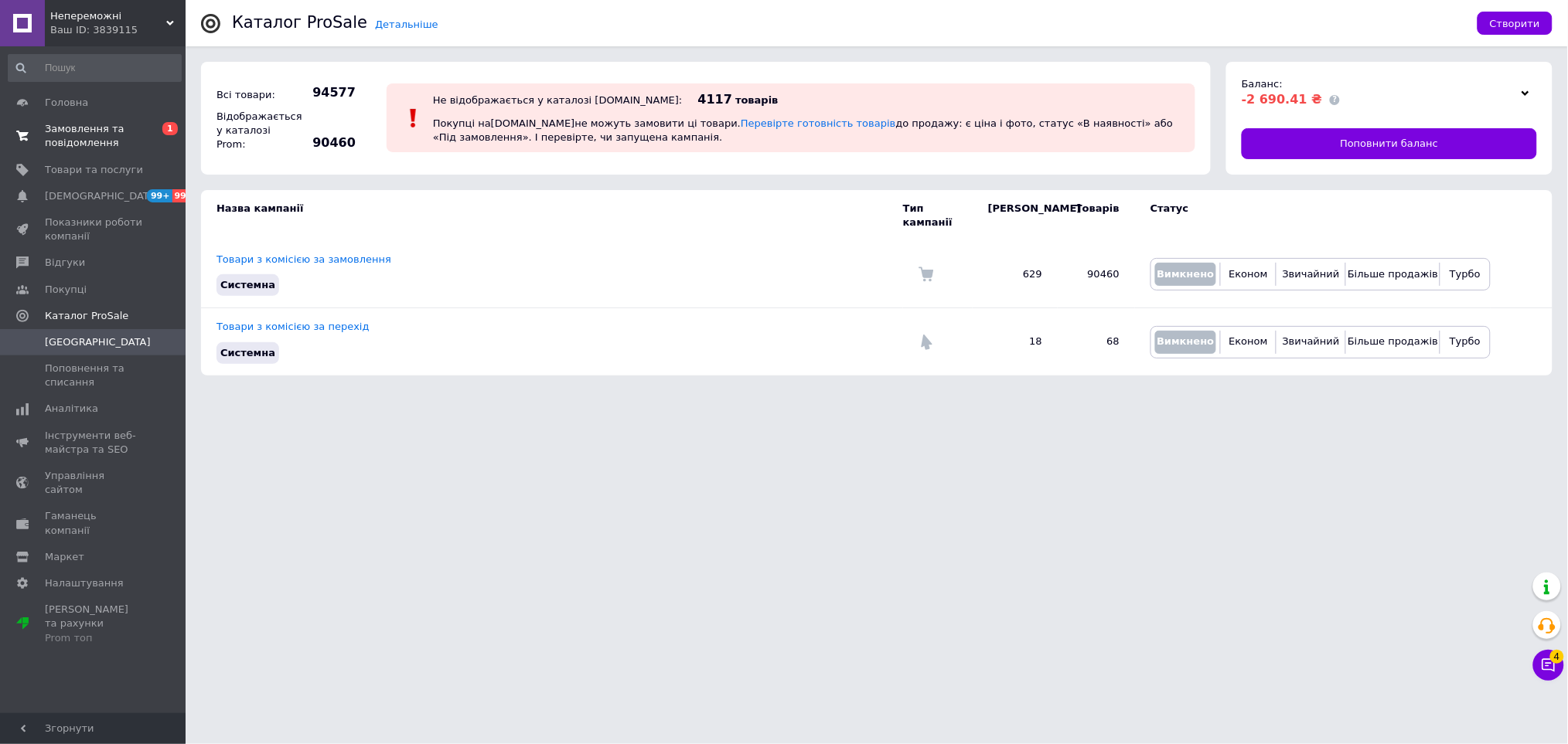
click at [81, 125] on span "Замовлення та повідомлення" at bounding box center [94, 136] width 99 height 28
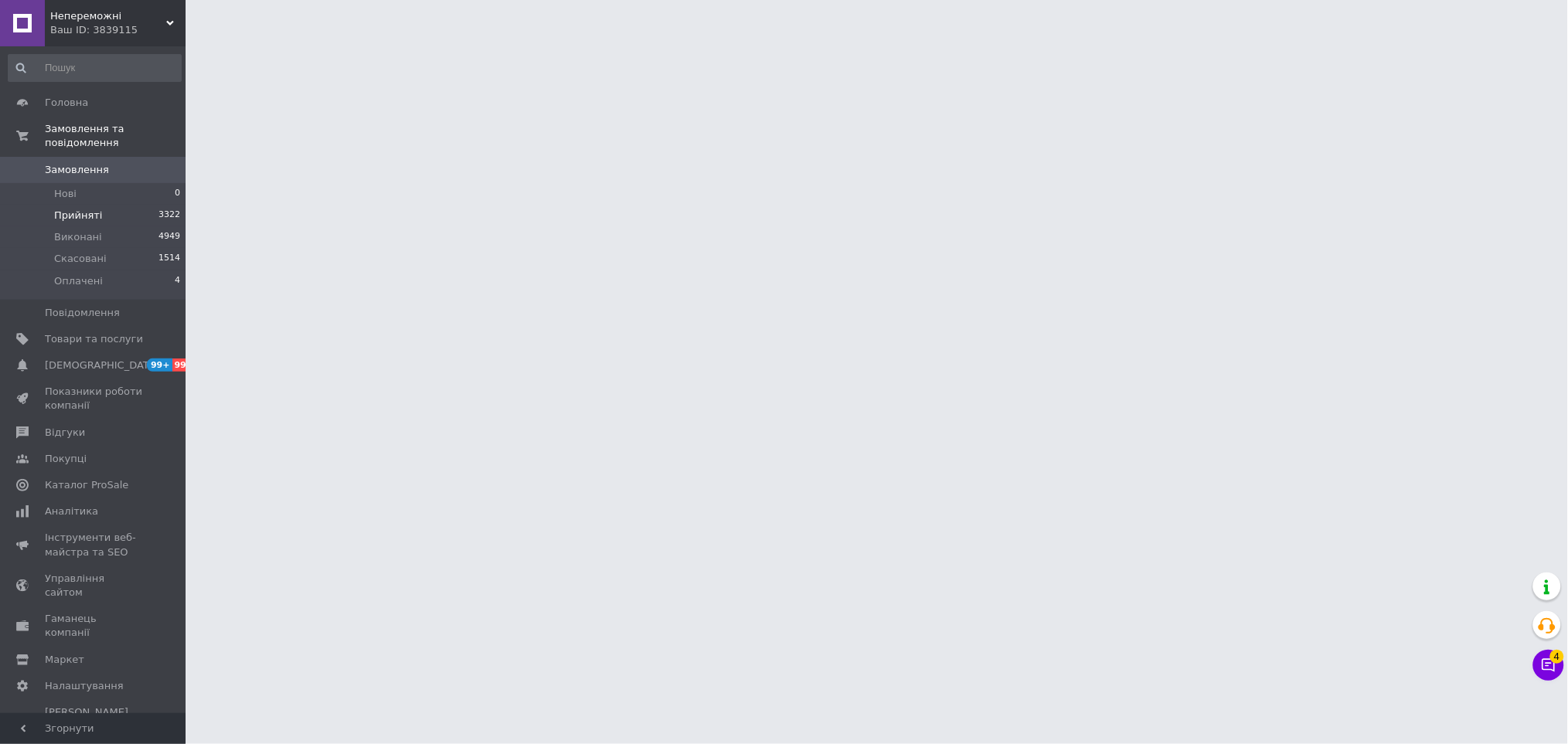
click at [100, 205] on li "Прийняті 3322" at bounding box center [94, 216] width 189 height 22
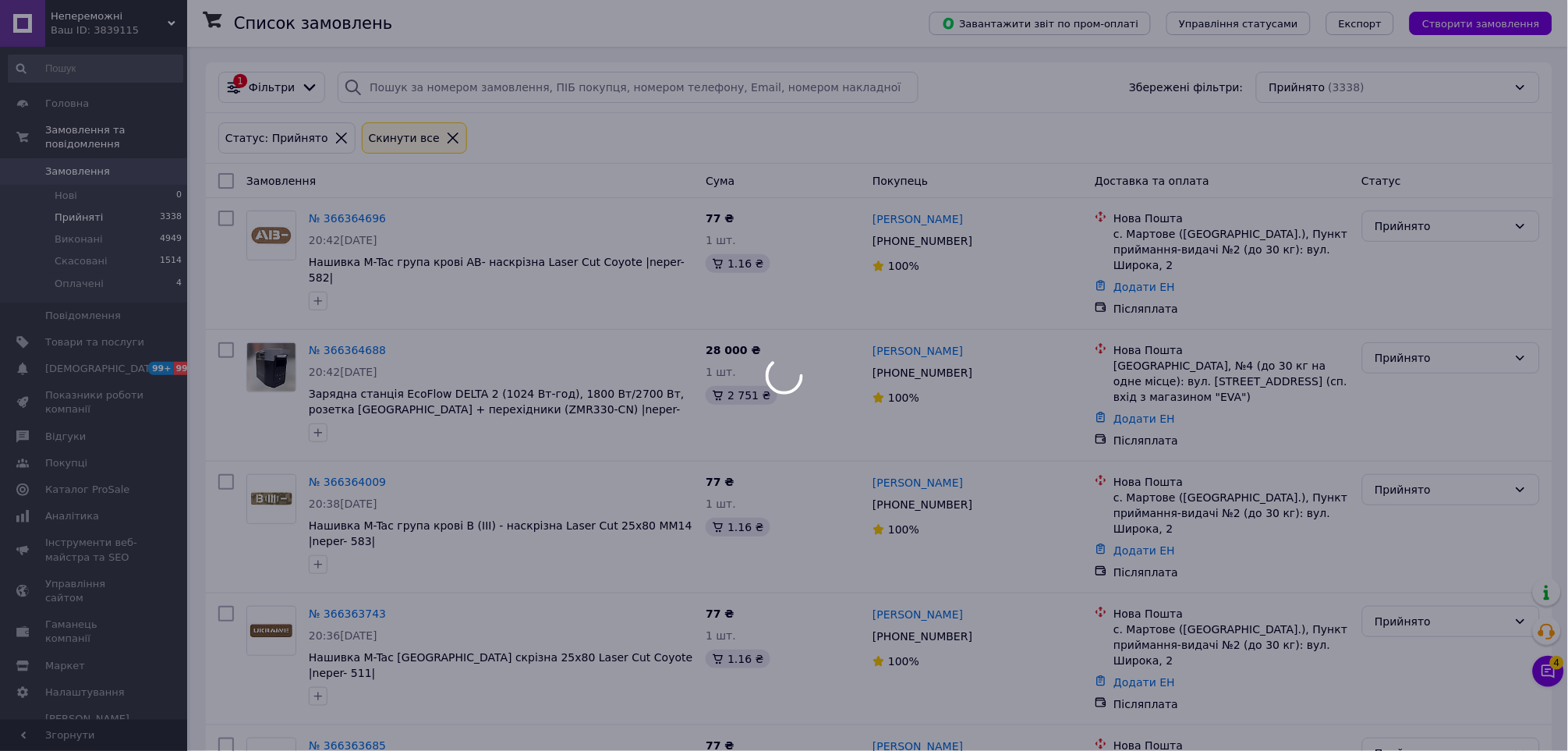
click at [652, 216] on div at bounding box center [784, 375] width 1568 height 751
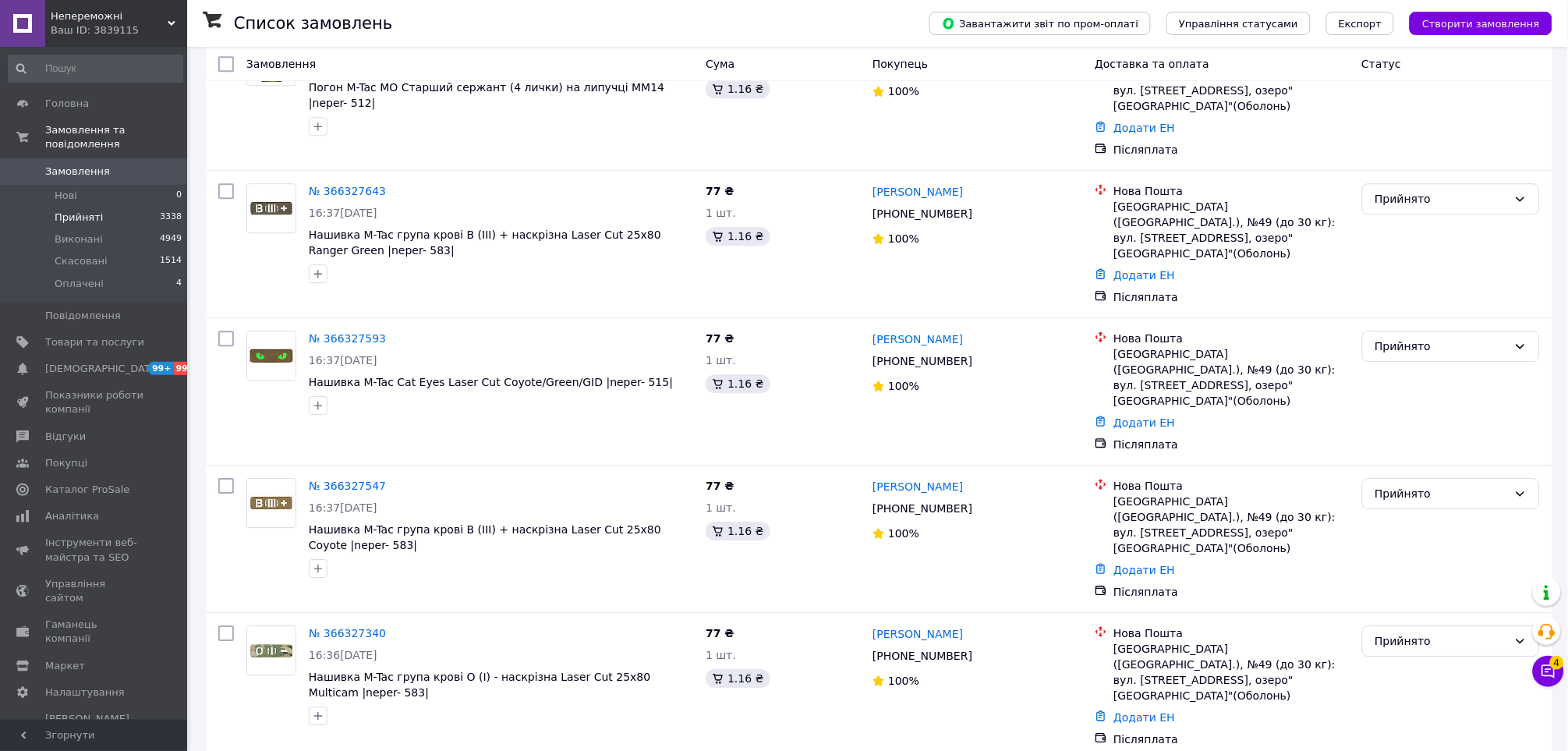
scroll to position [11795, 0]
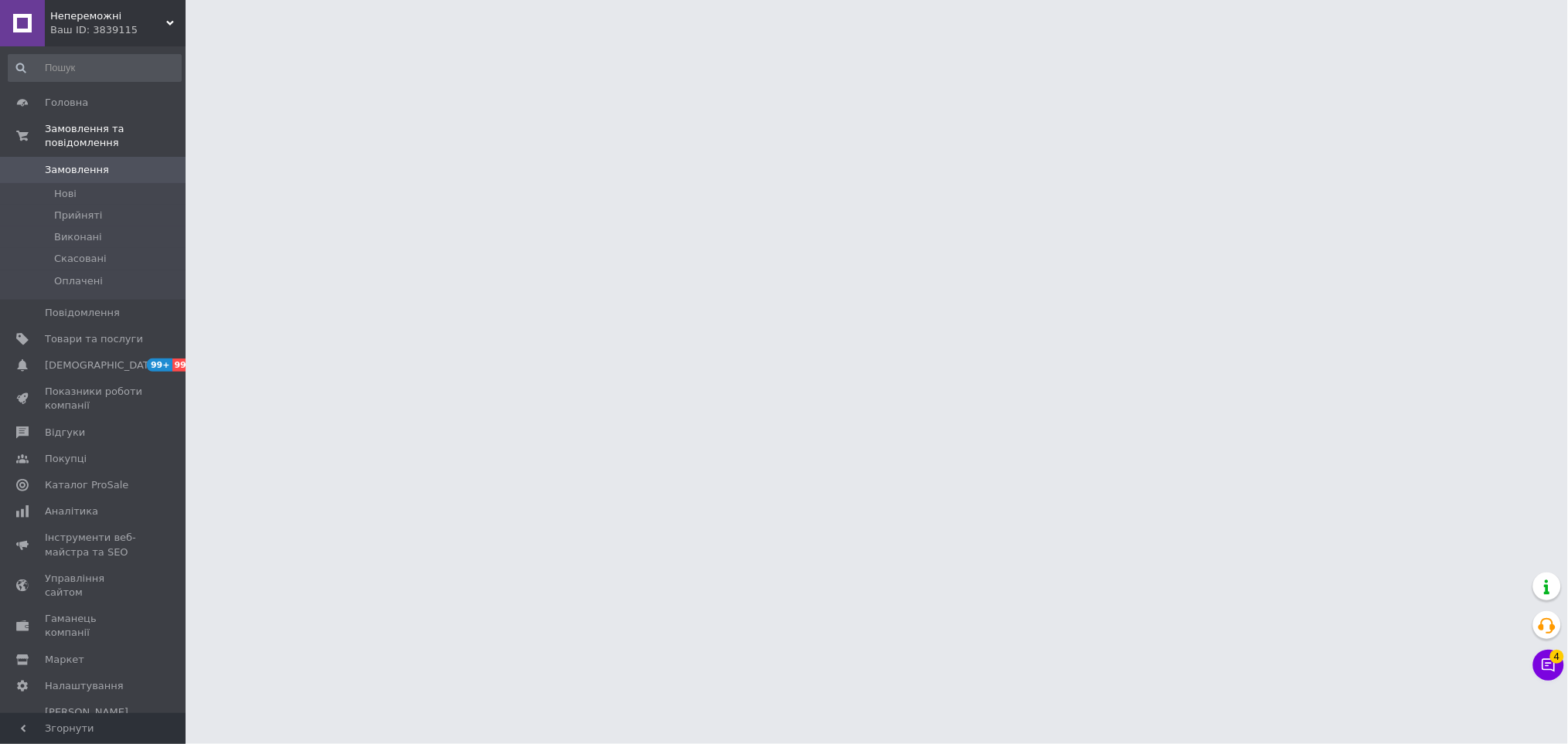
click at [841, 39] on html "Непереможні Ваш ID: 3839115 Сайт Непереможні Кабінет покупця Перевірити стан си…" at bounding box center [784, 19] width 1568 height 39
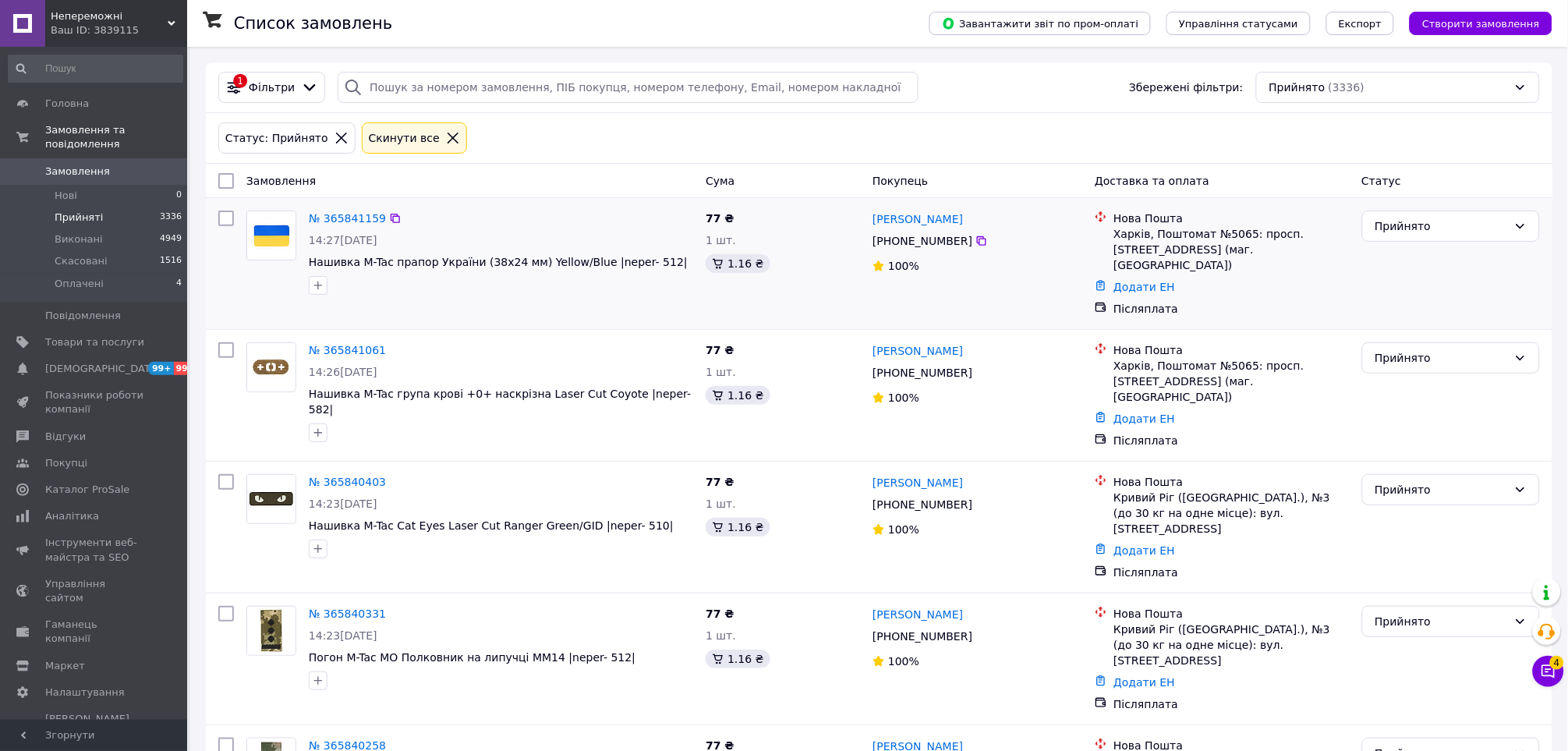
scroll to position [11480, 0]
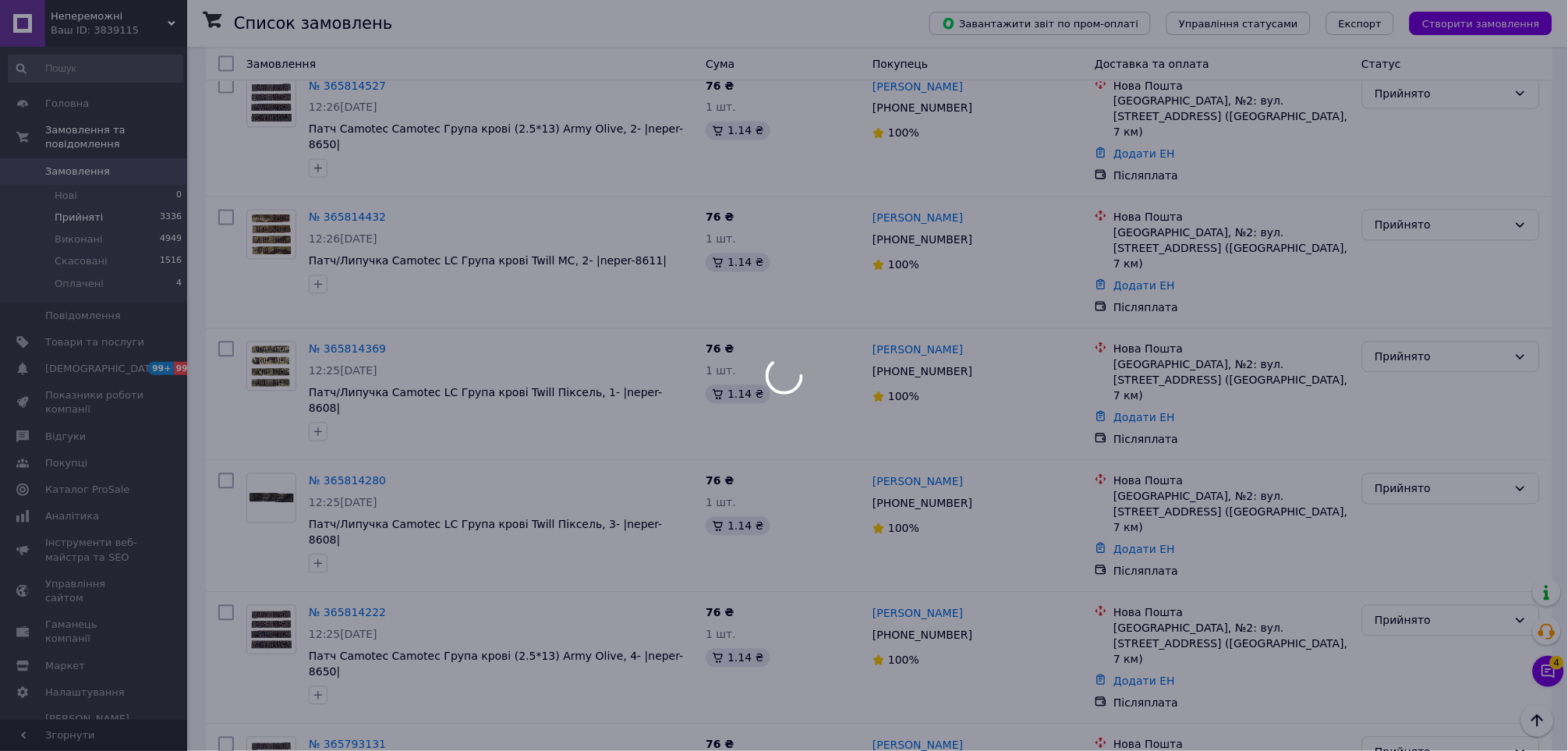
click at [729, 286] on div at bounding box center [784, 375] width 1568 height 751
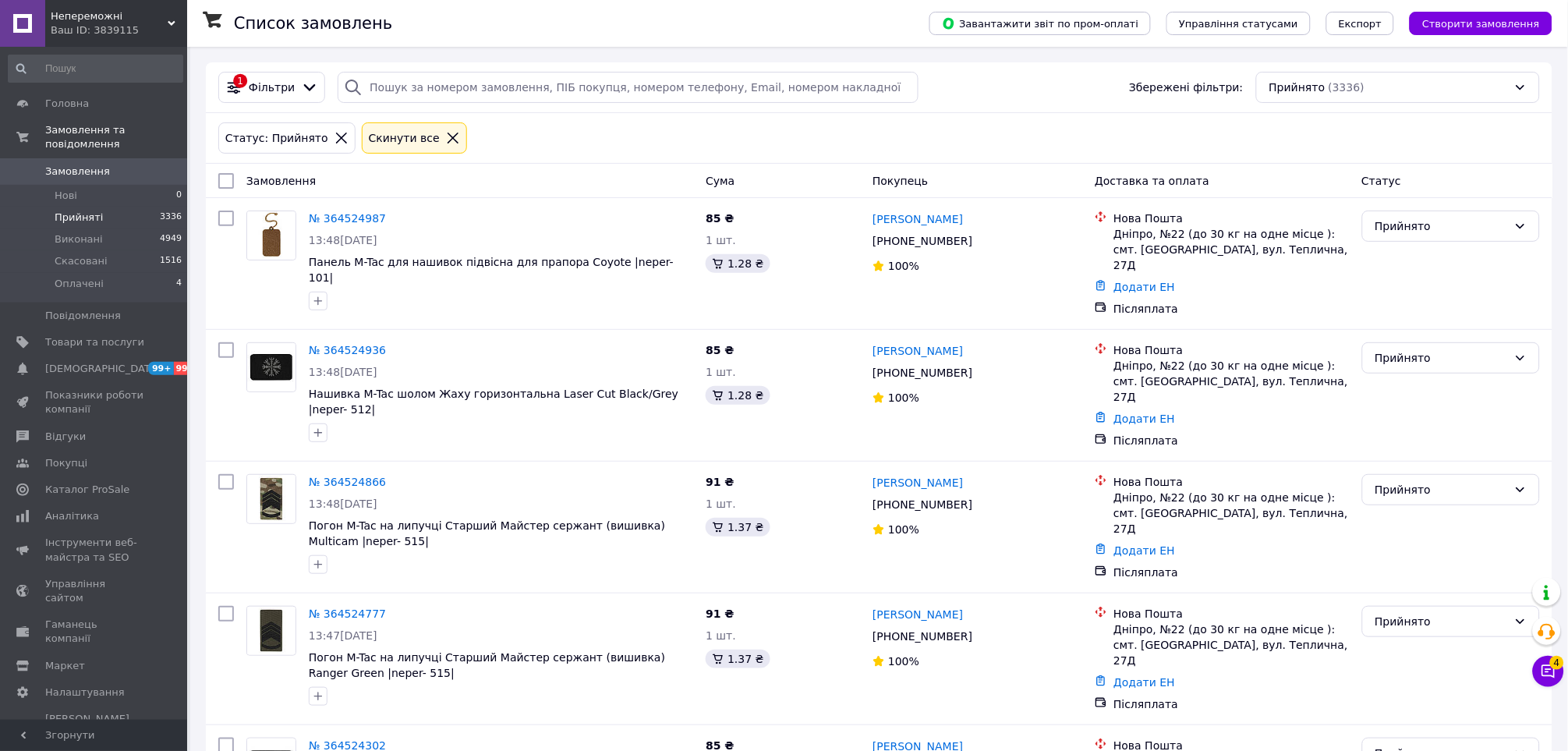
scroll to position [11505, 0]
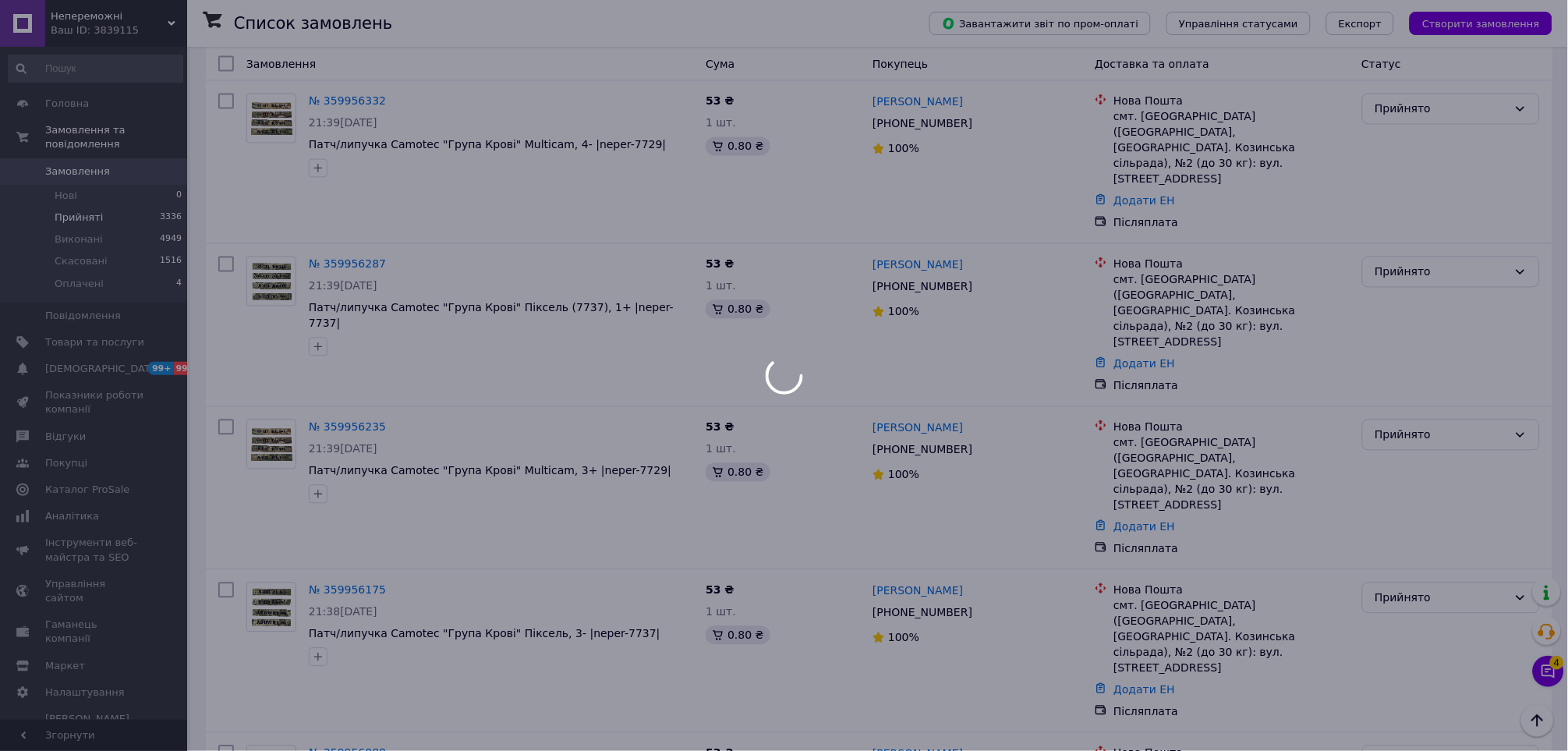
click at [697, 454] on div at bounding box center [784, 375] width 1568 height 751
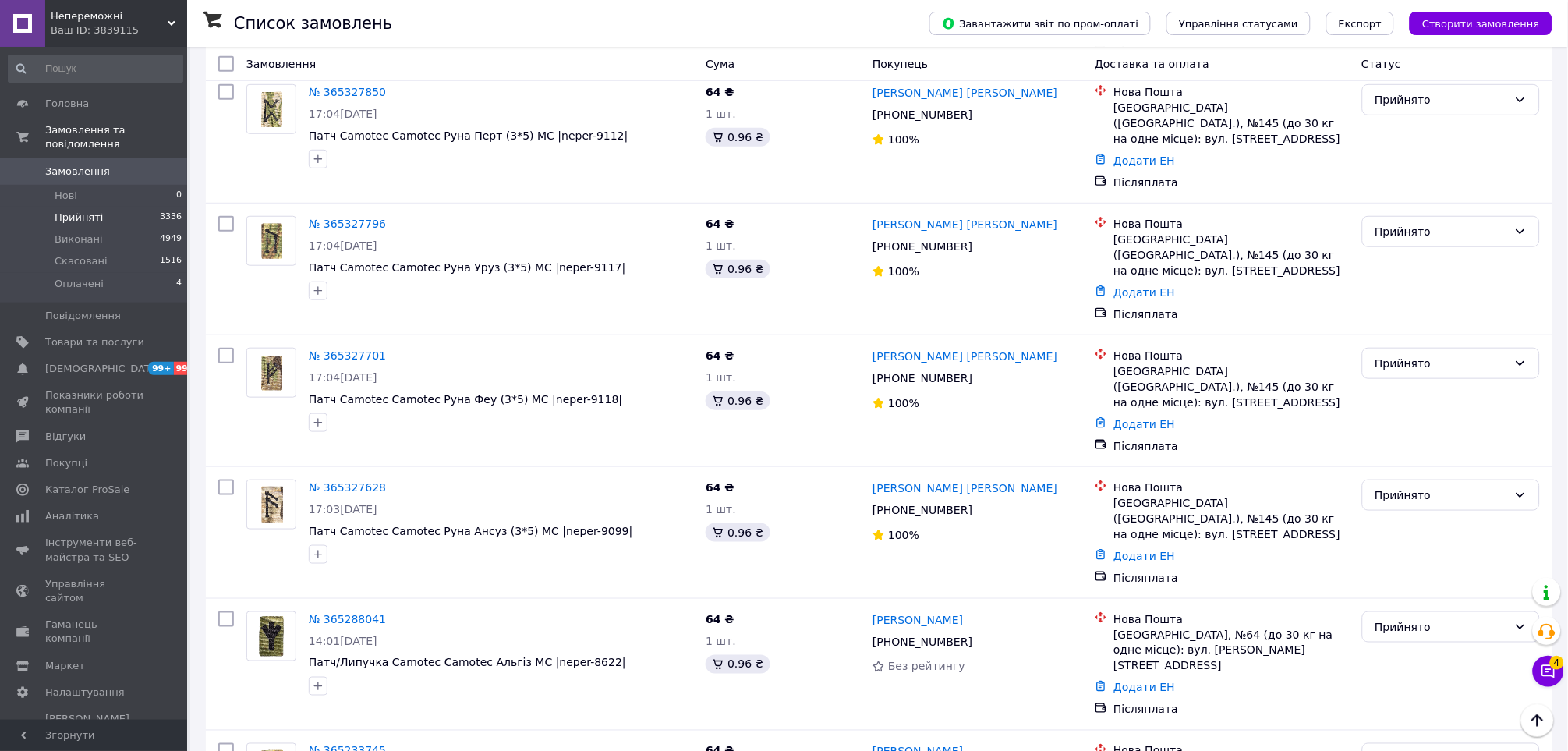
scroll to position [10919, 0]
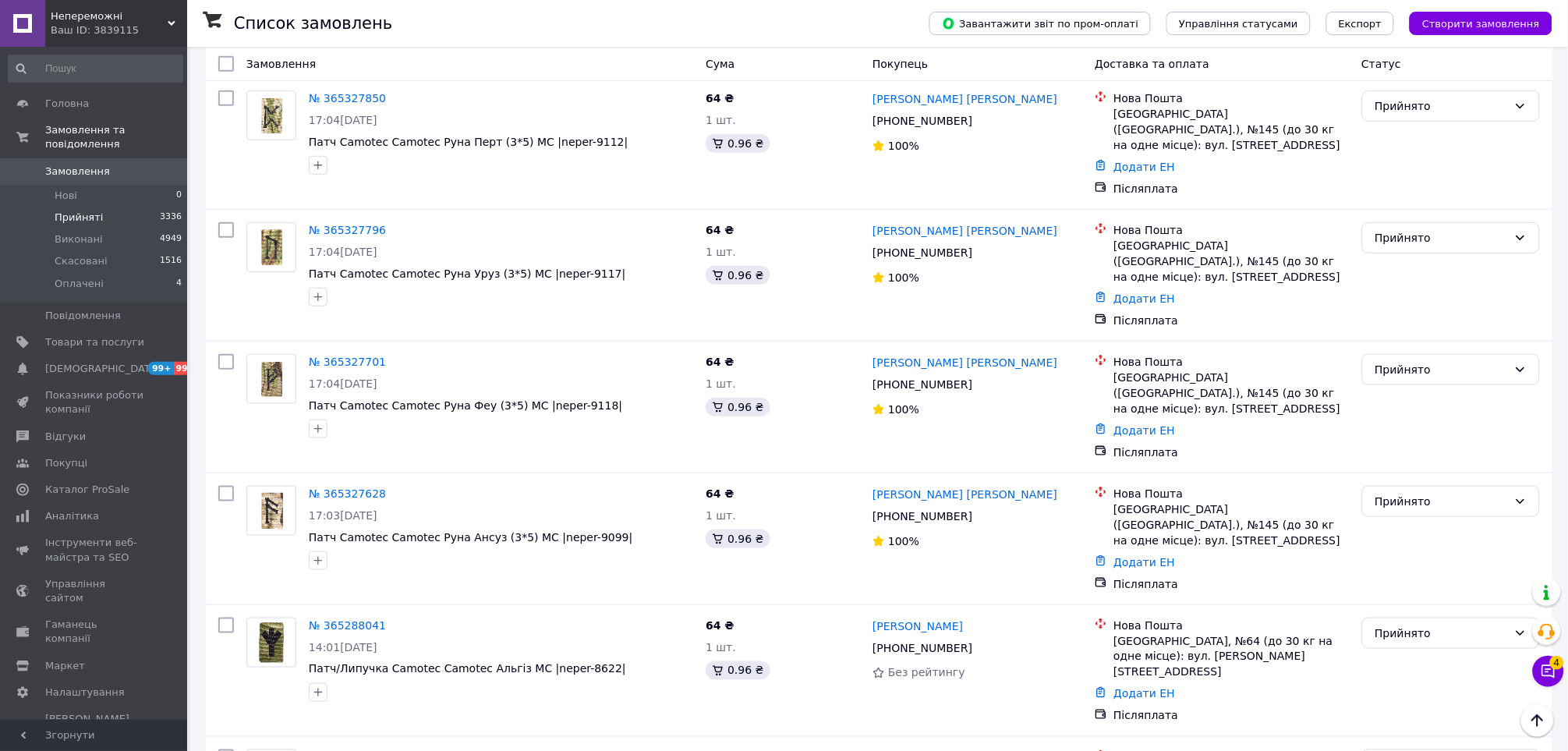
checkbox input "true"
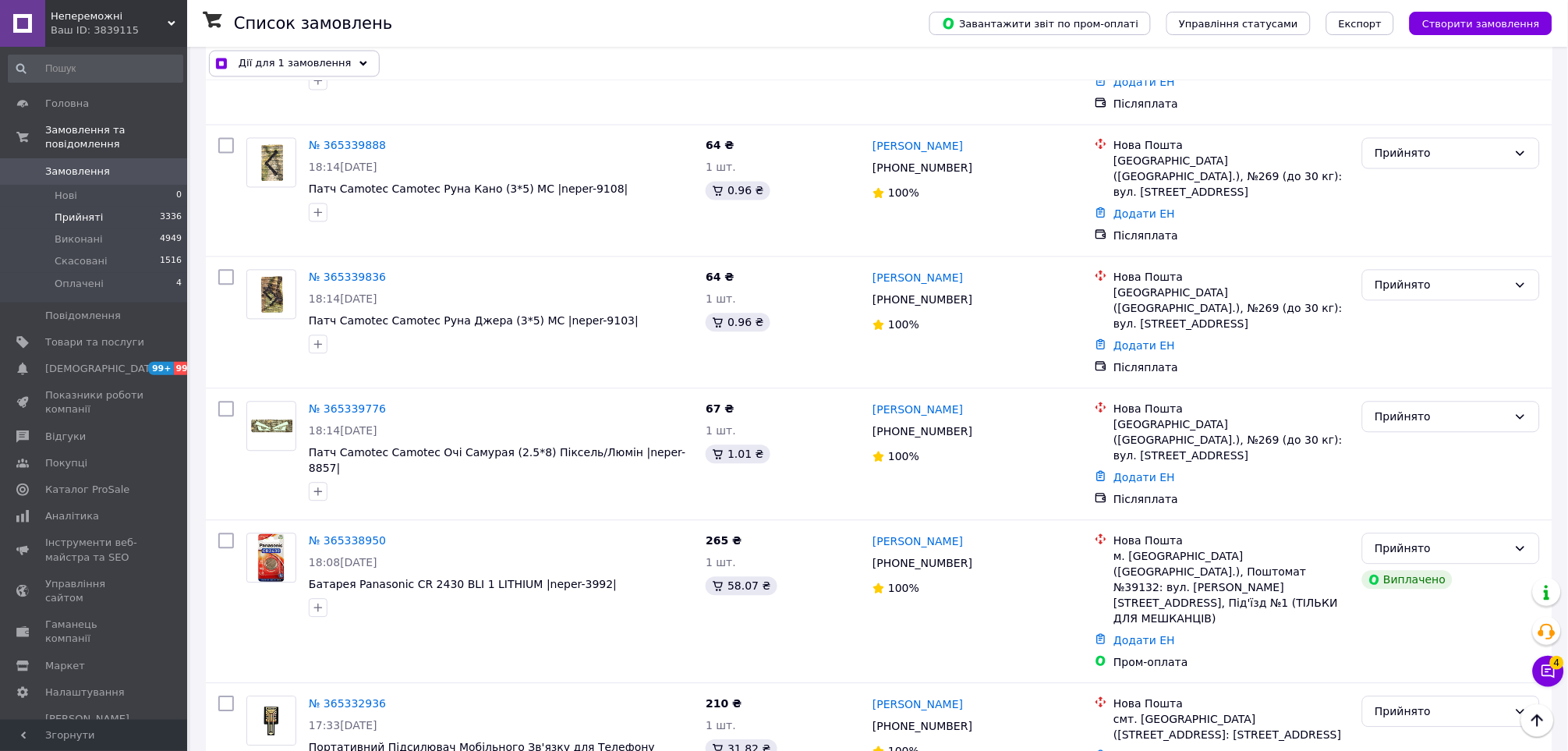
scroll to position [9273, 0]
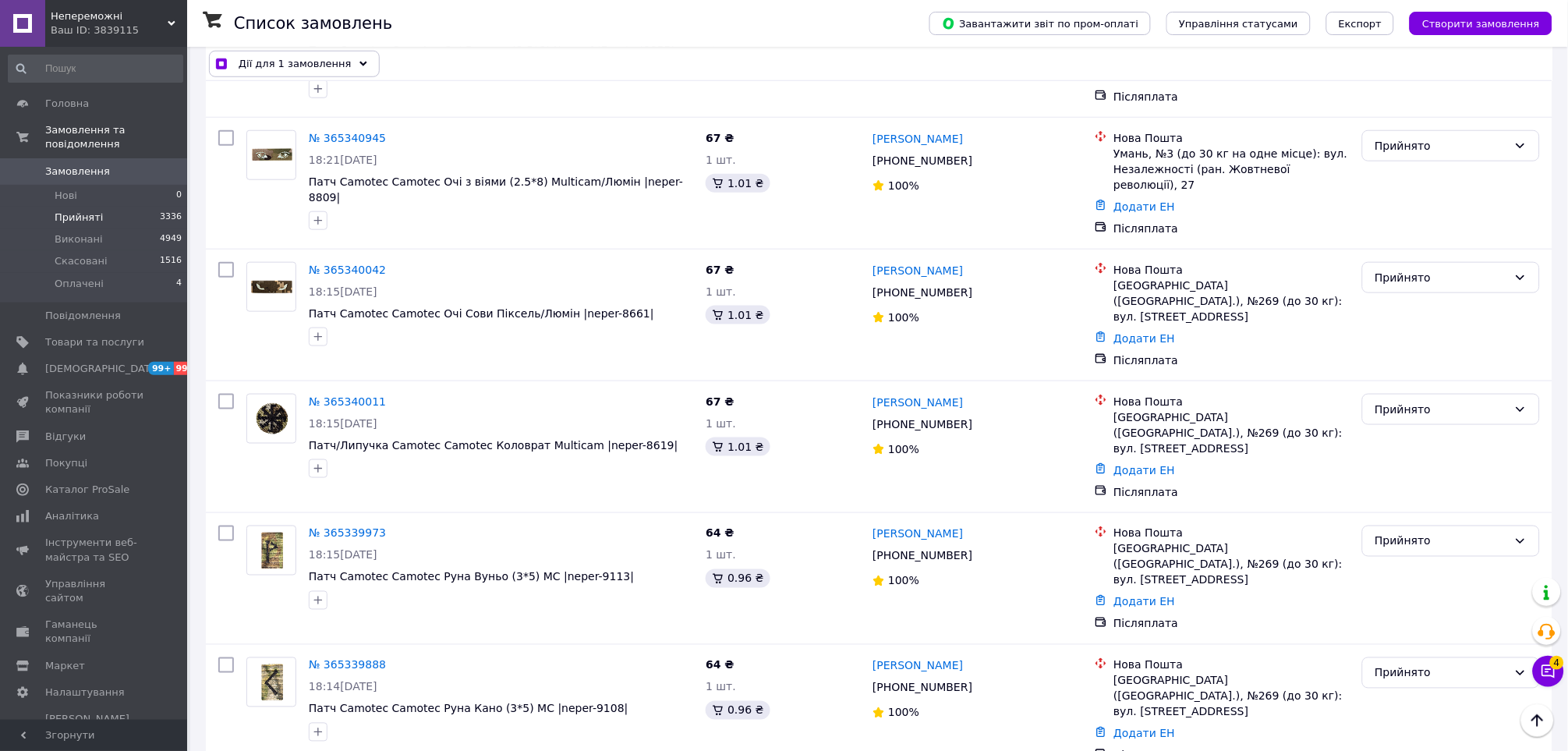
checkbox input "true"
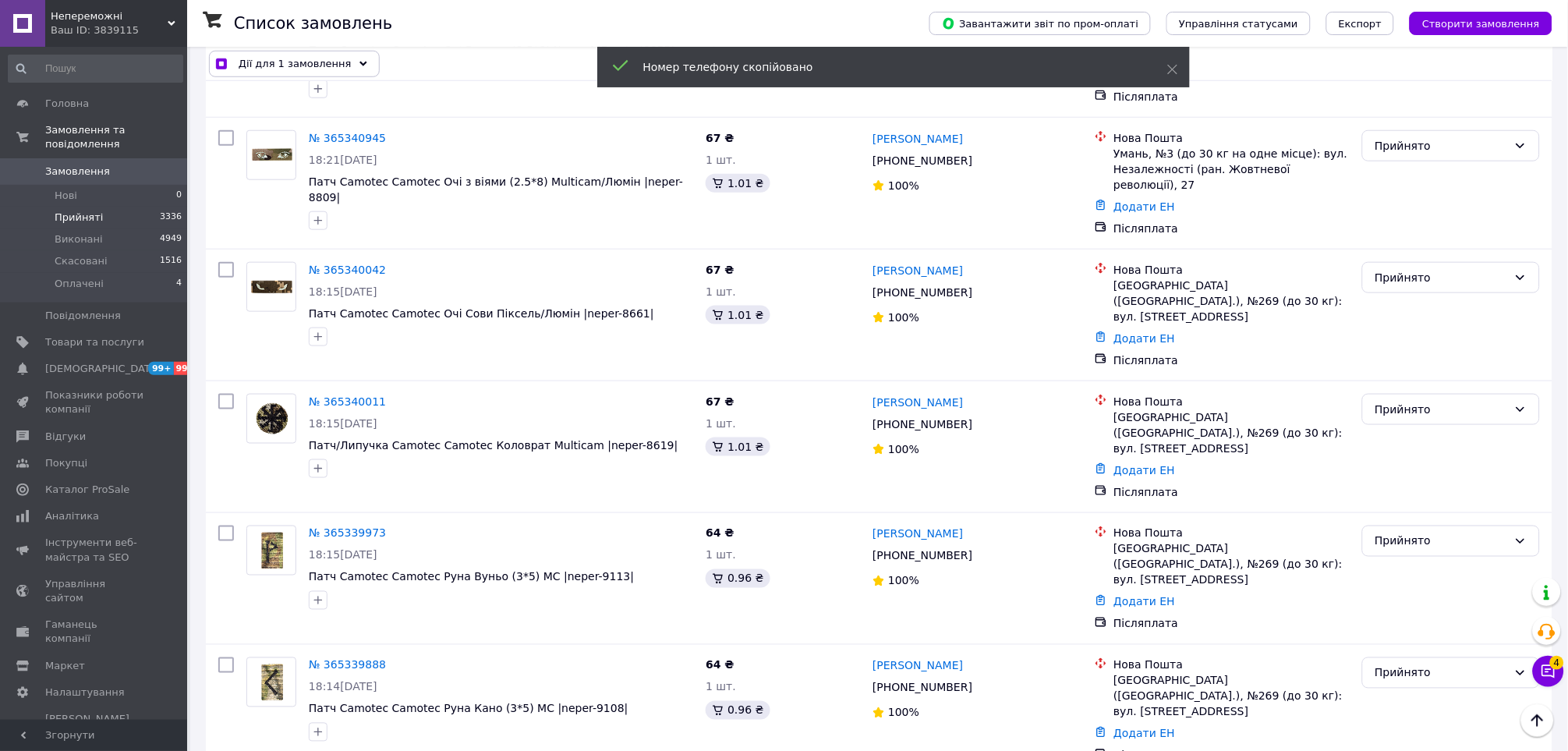
checkbox input "true"
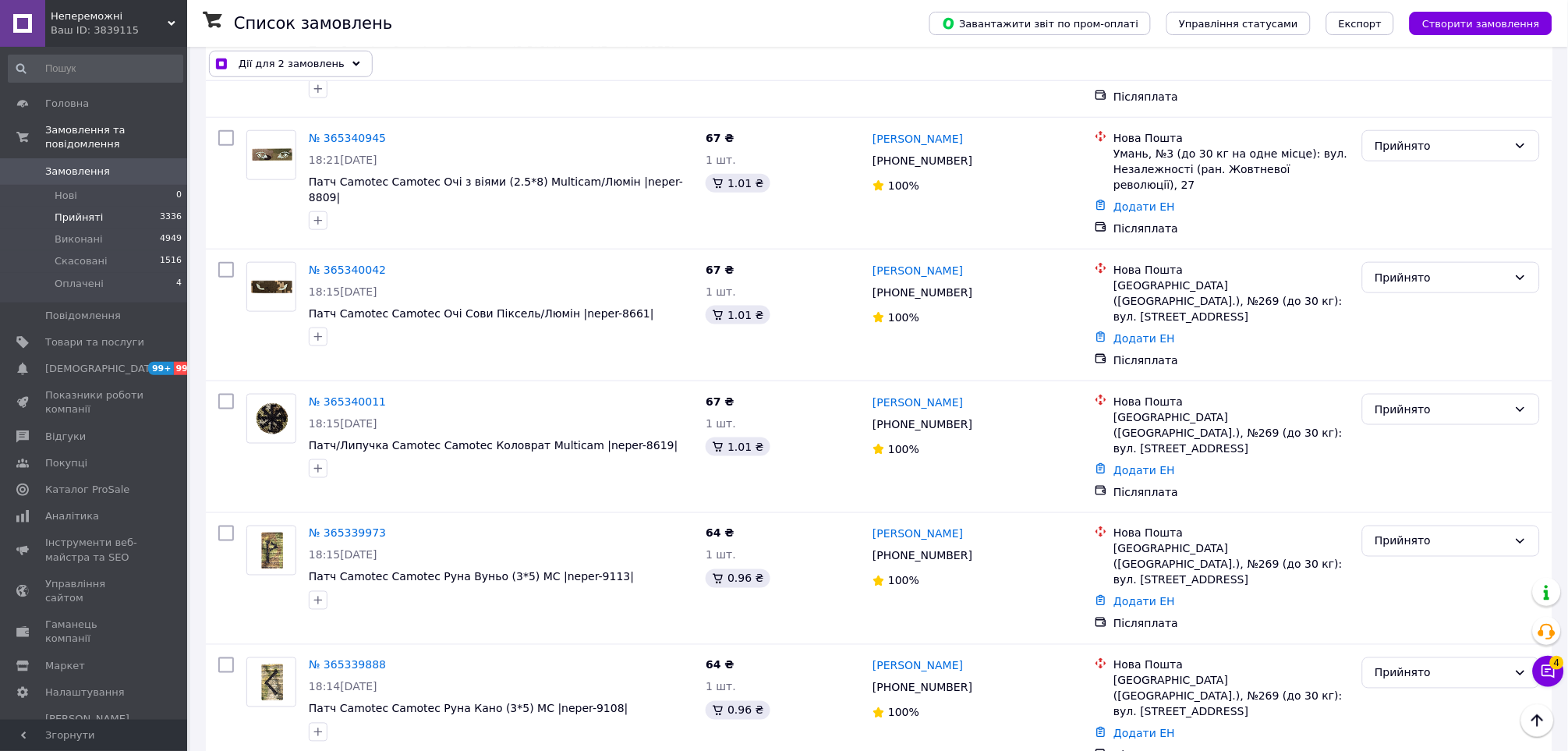
checkbox input "true"
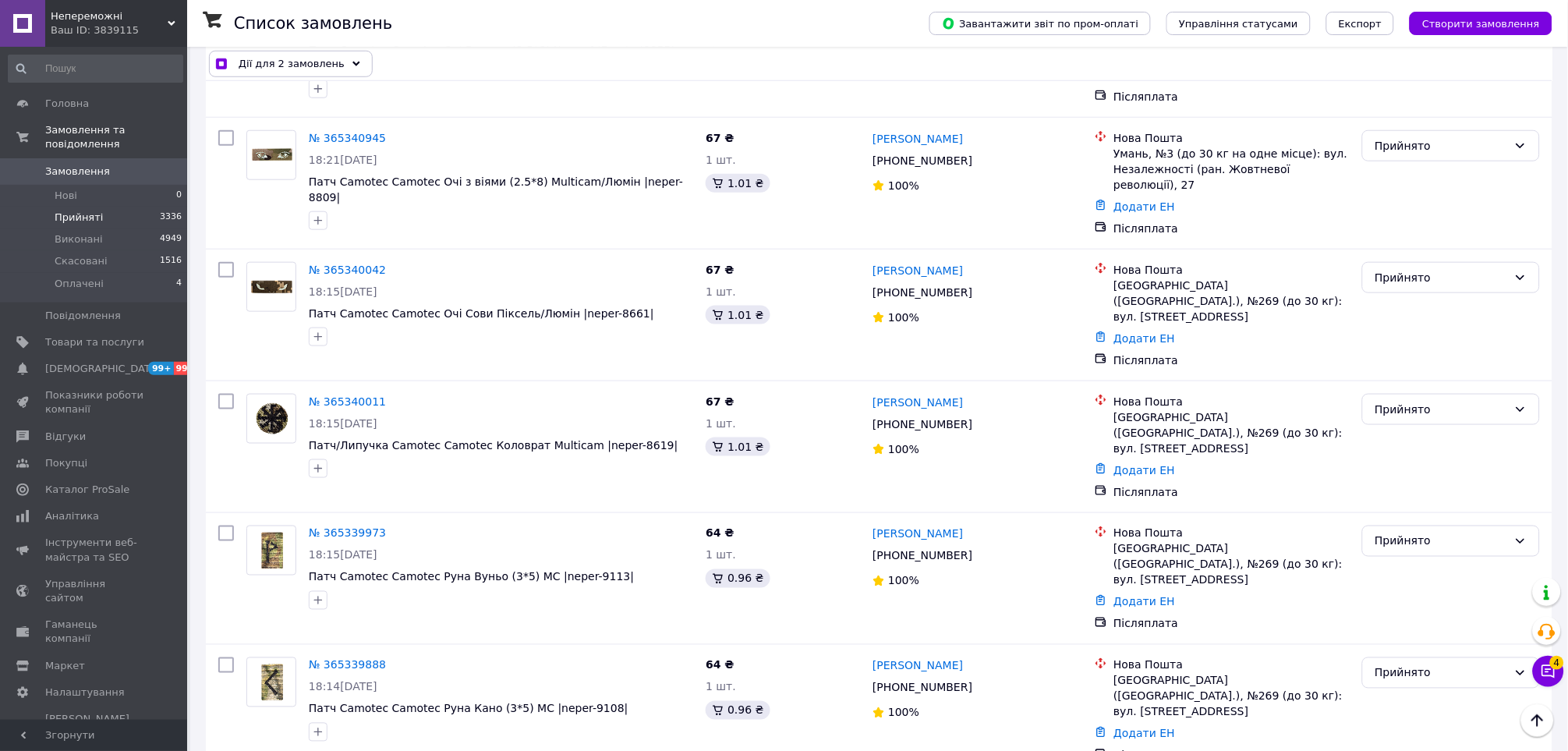
checkbox input "true"
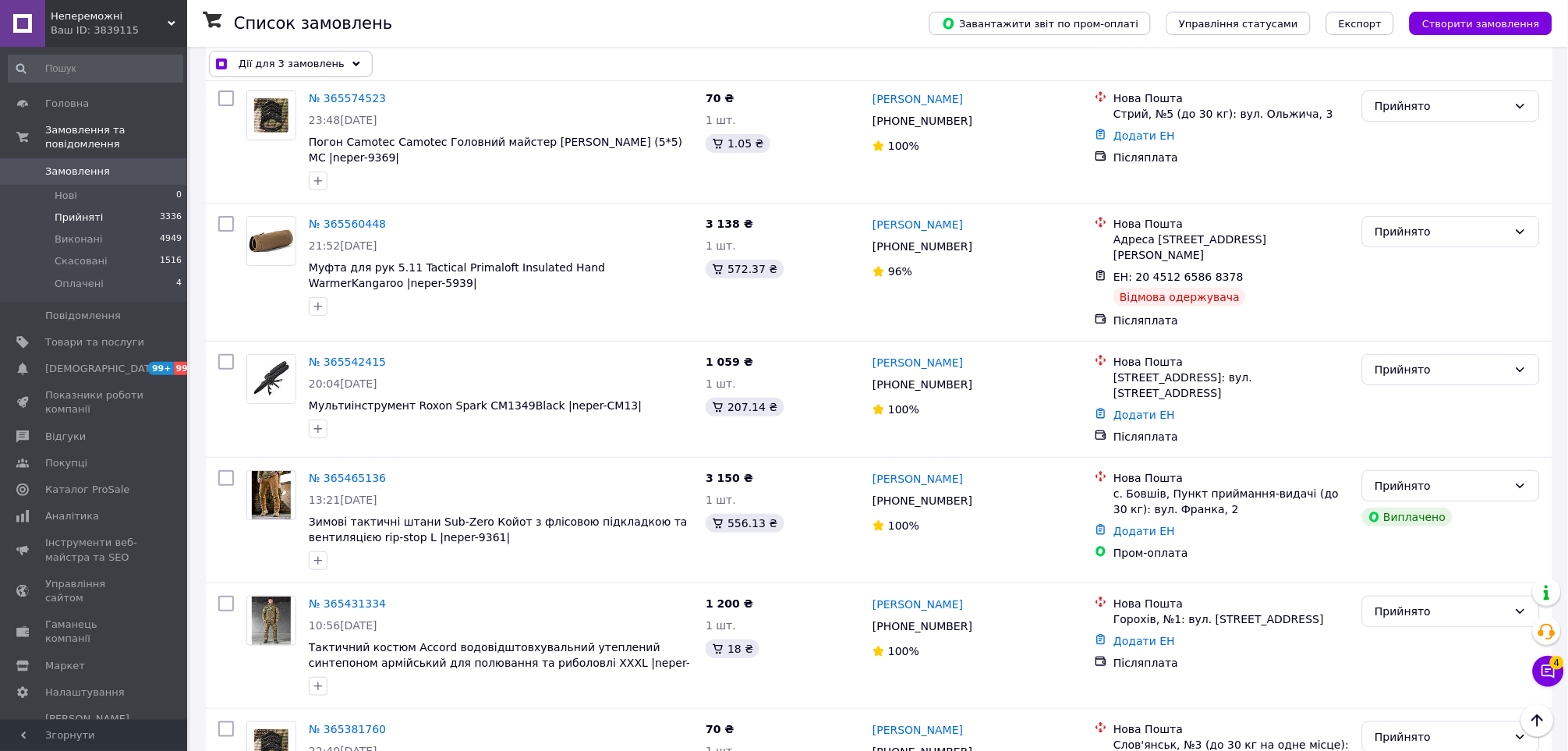
scroll to position [5200, 0]
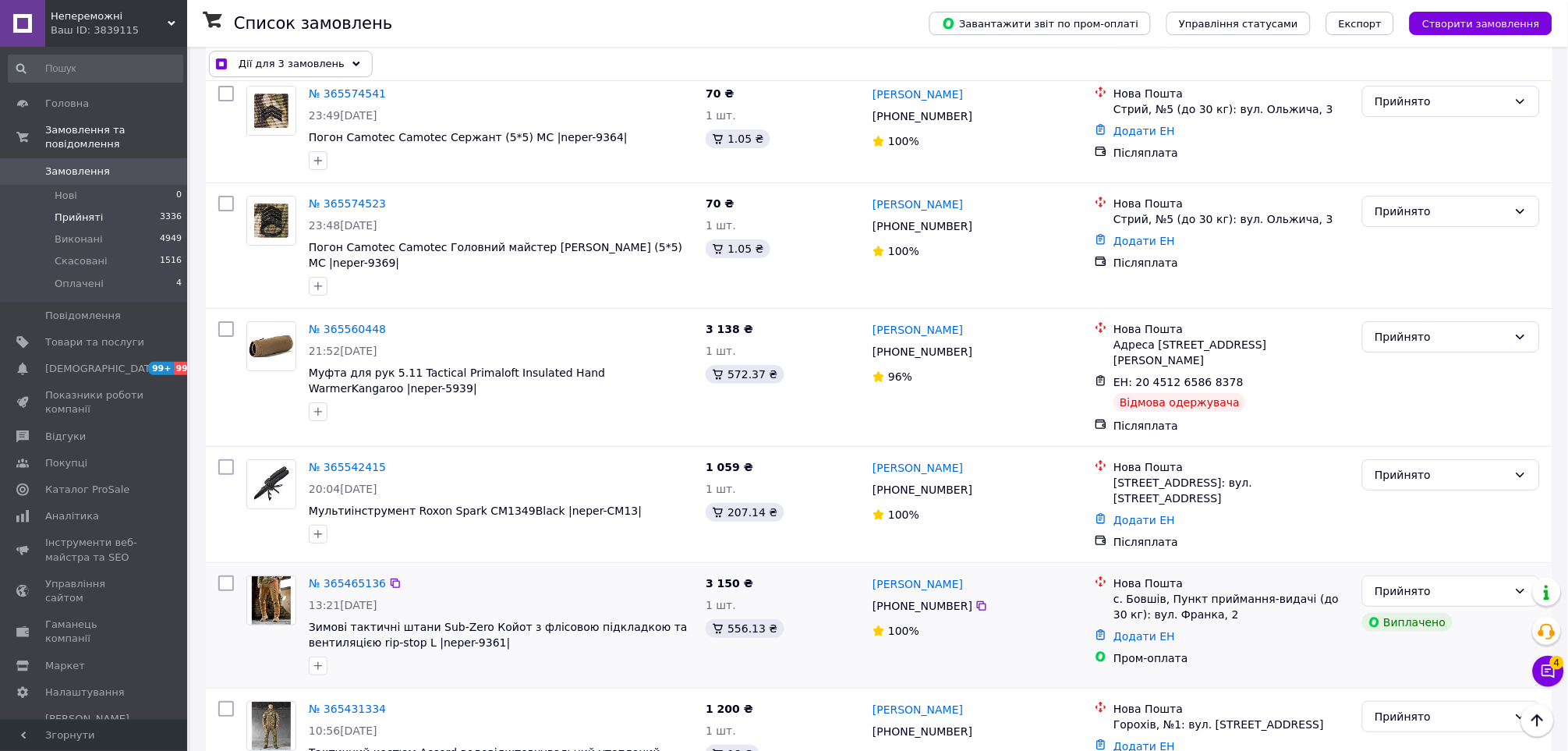
click at [221, 576] on input "checkbox" at bounding box center [225, 583] width 16 height 16
checkbox input "true"
click at [975, 600] on icon at bounding box center [981, 606] width 13 height 13
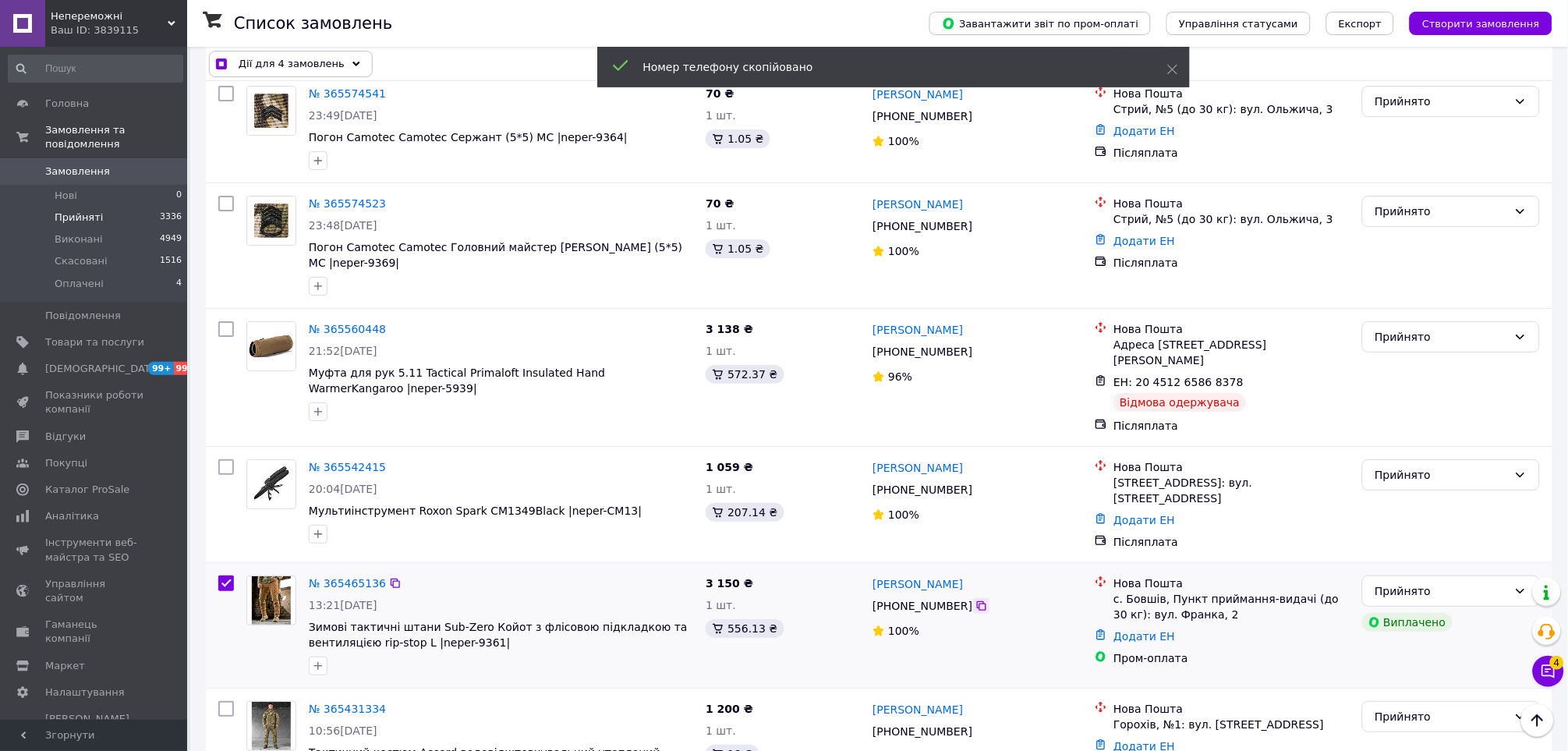
checkbox input "true"
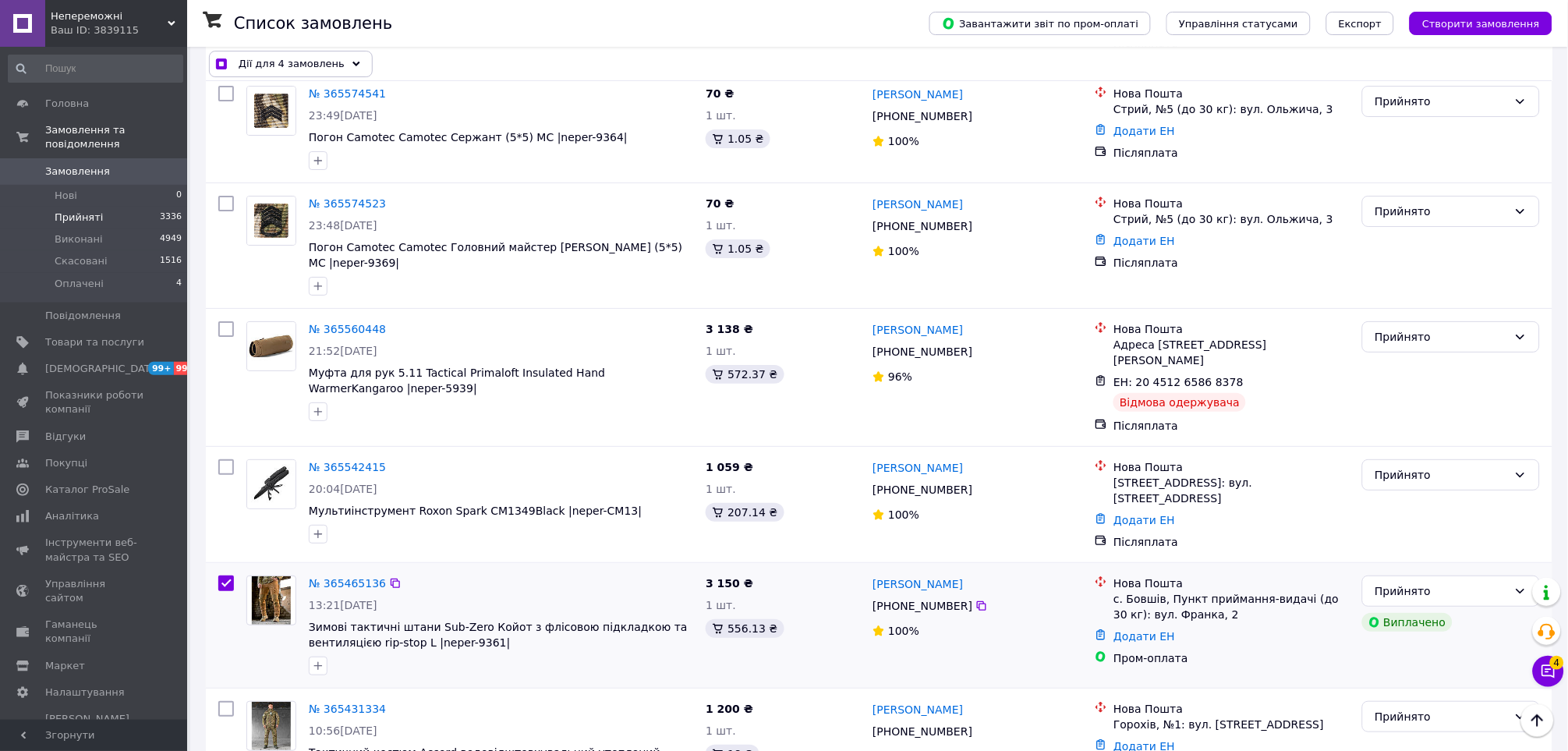
click at [227, 576] on input "checkbox" at bounding box center [225, 583] width 16 height 16
checkbox input "false"
click at [979, 482] on div at bounding box center [981, 489] width 16 height 16
click at [977, 485] on icon at bounding box center [981, 490] width 9 height 9
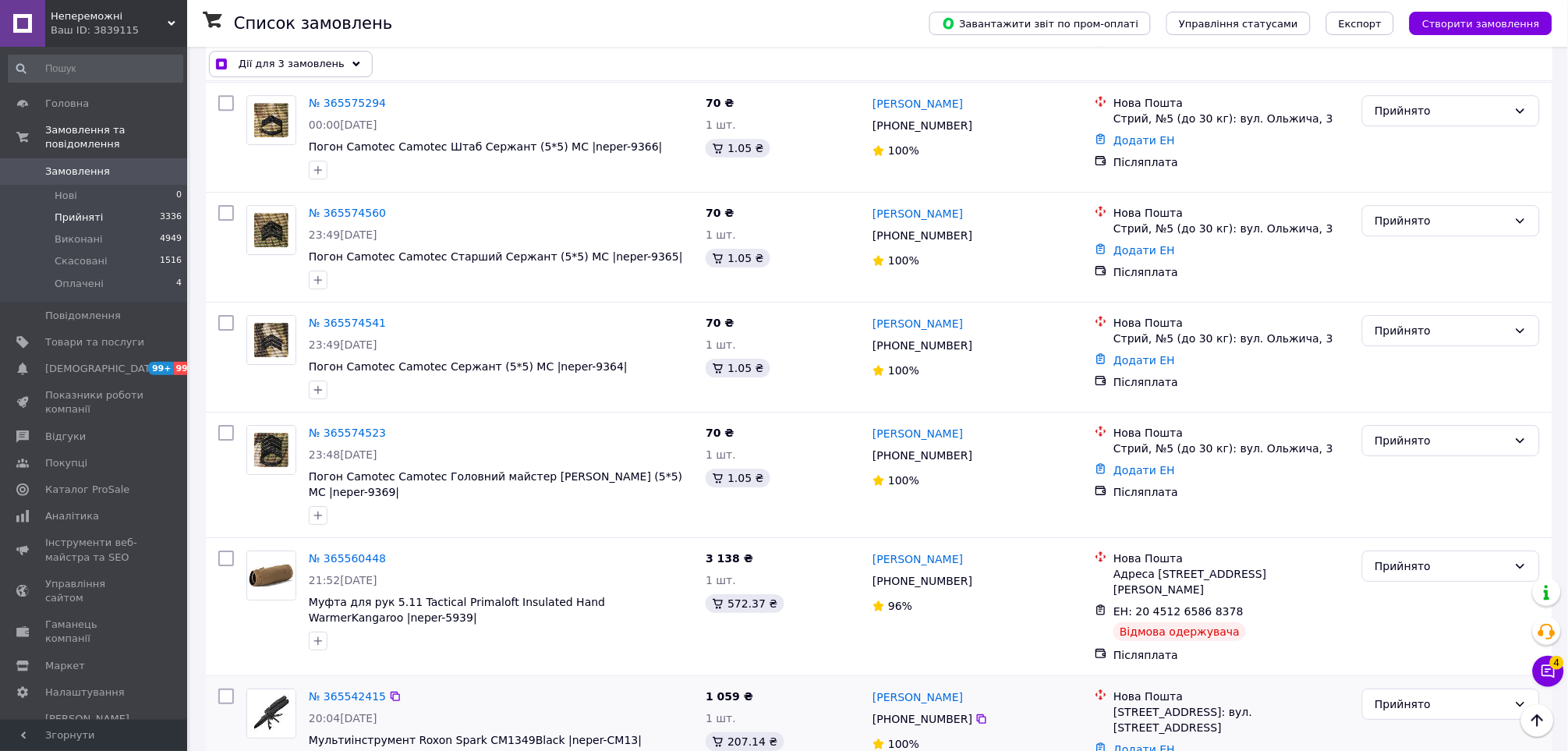
scroll to position [4939, 0]
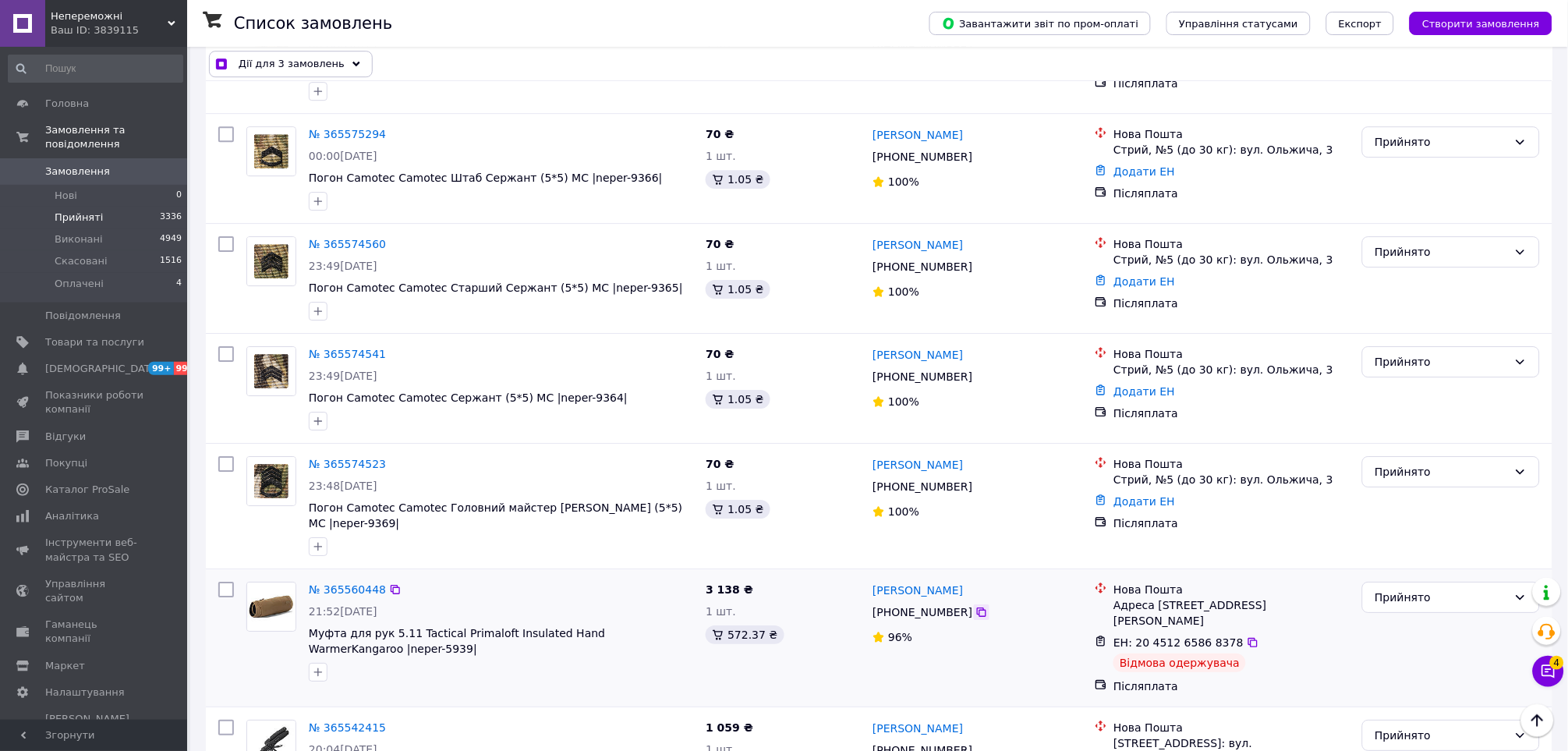
click at [975, 606] on icon at bounding box center [981, 612] width 13 height 13
checkbox input "true"
click at [232, 582] on input "checkbox" at bounding box center [225, 589] width 16 height 16
checkbox input "true"
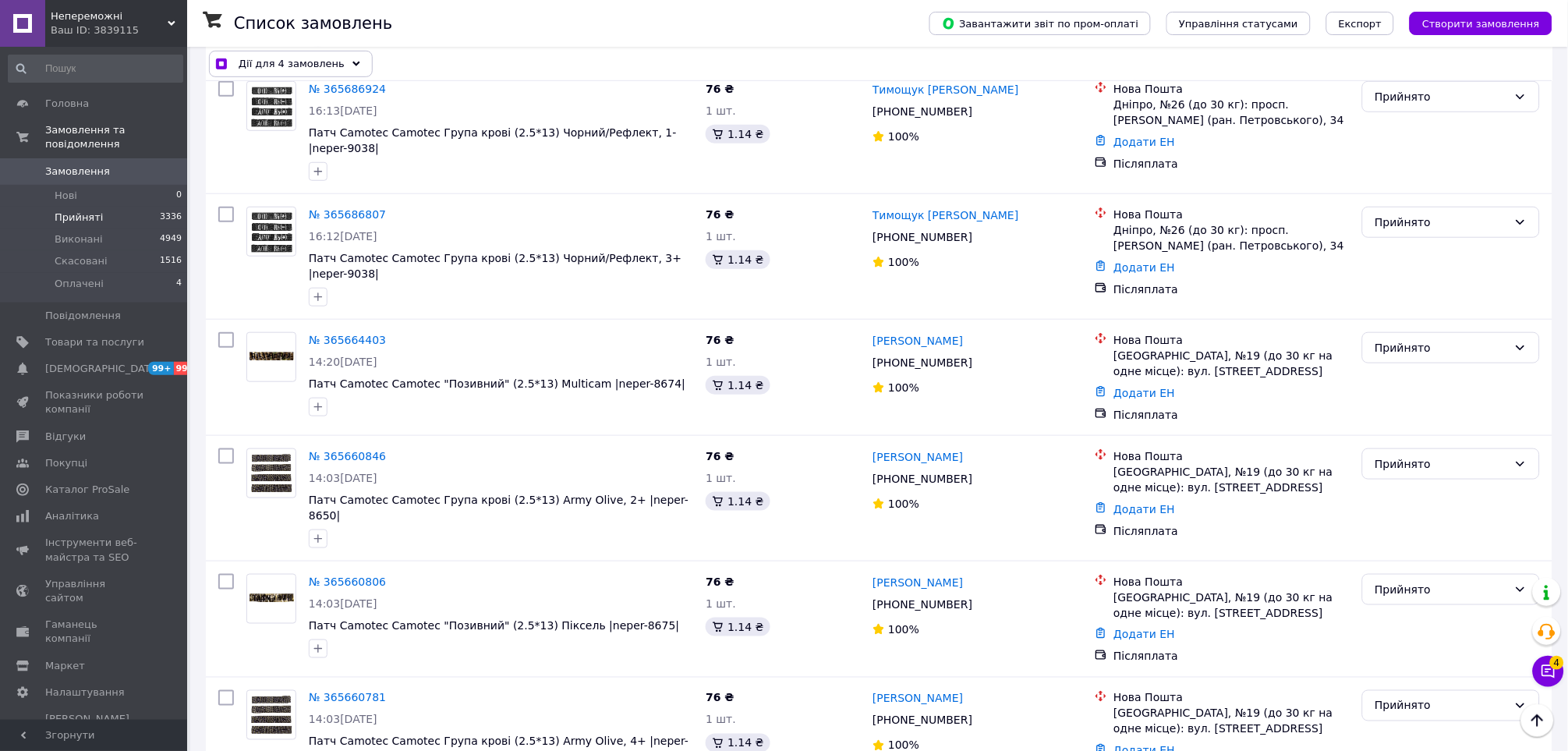
scroll to position [0, 0]
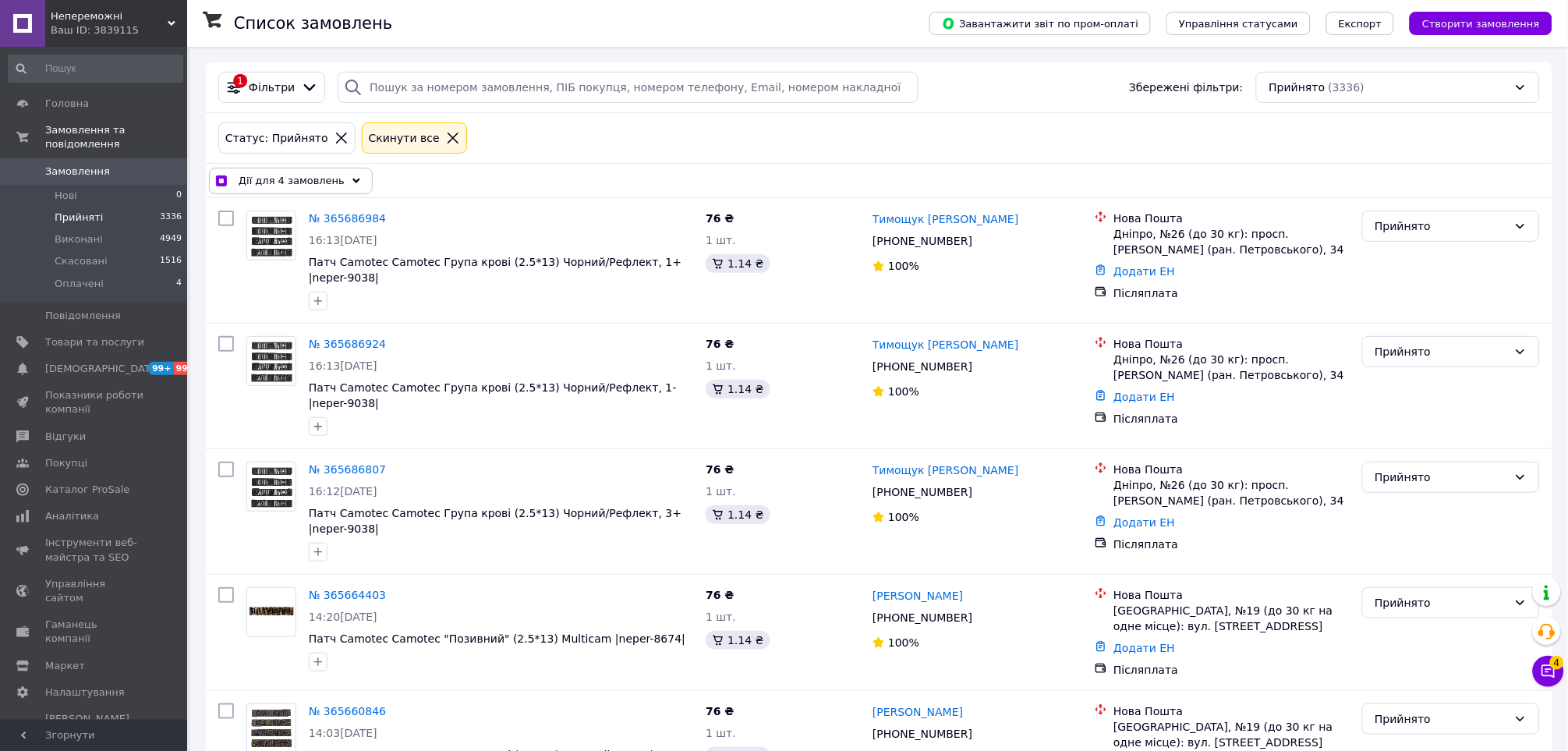
click at [286, 170] on div "Дії для 4 замовлень" at bounding box center [291, 181] width 164 height 26
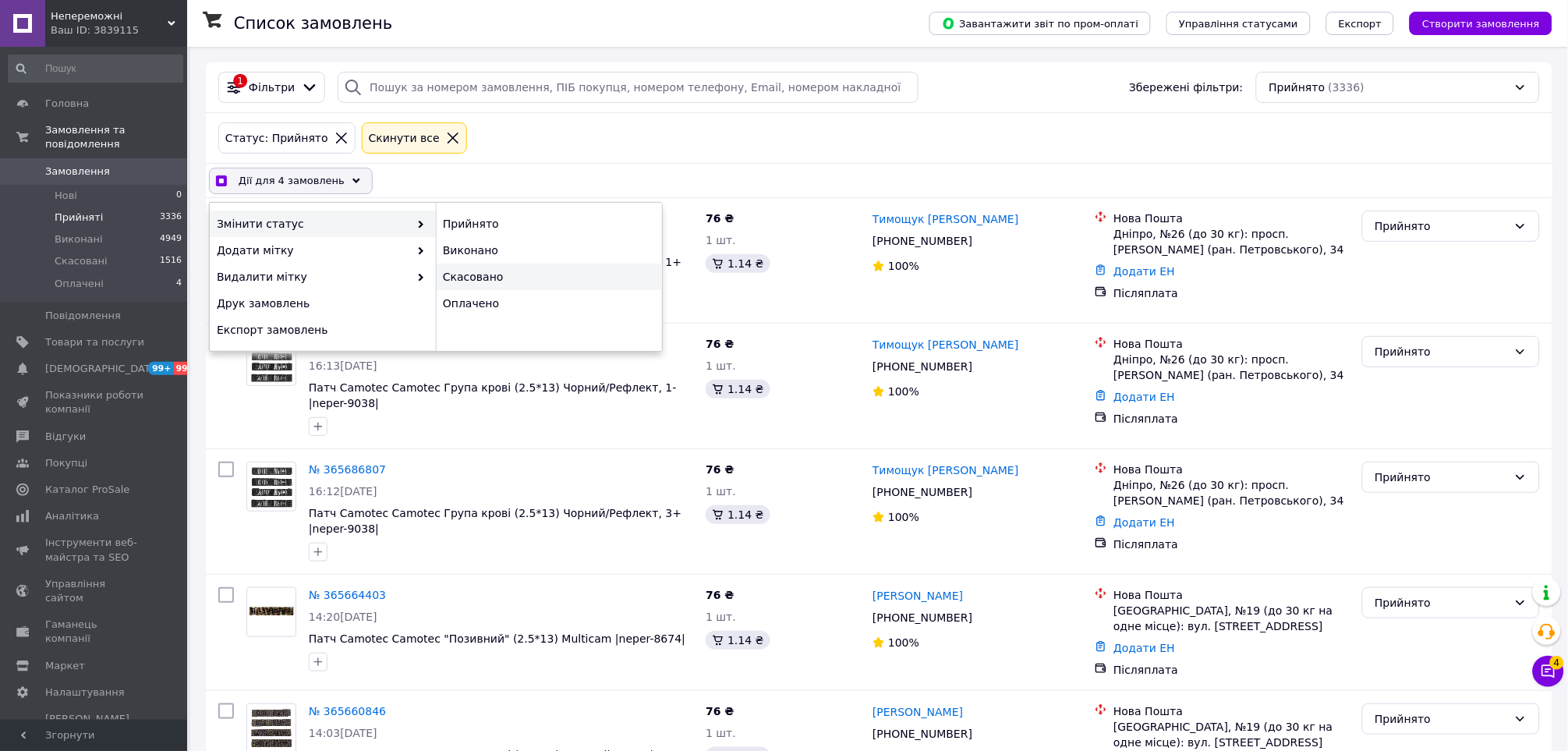
click at [469, 279] on div "Скасовано" at bounding box center [549, 276] width 226 height 26
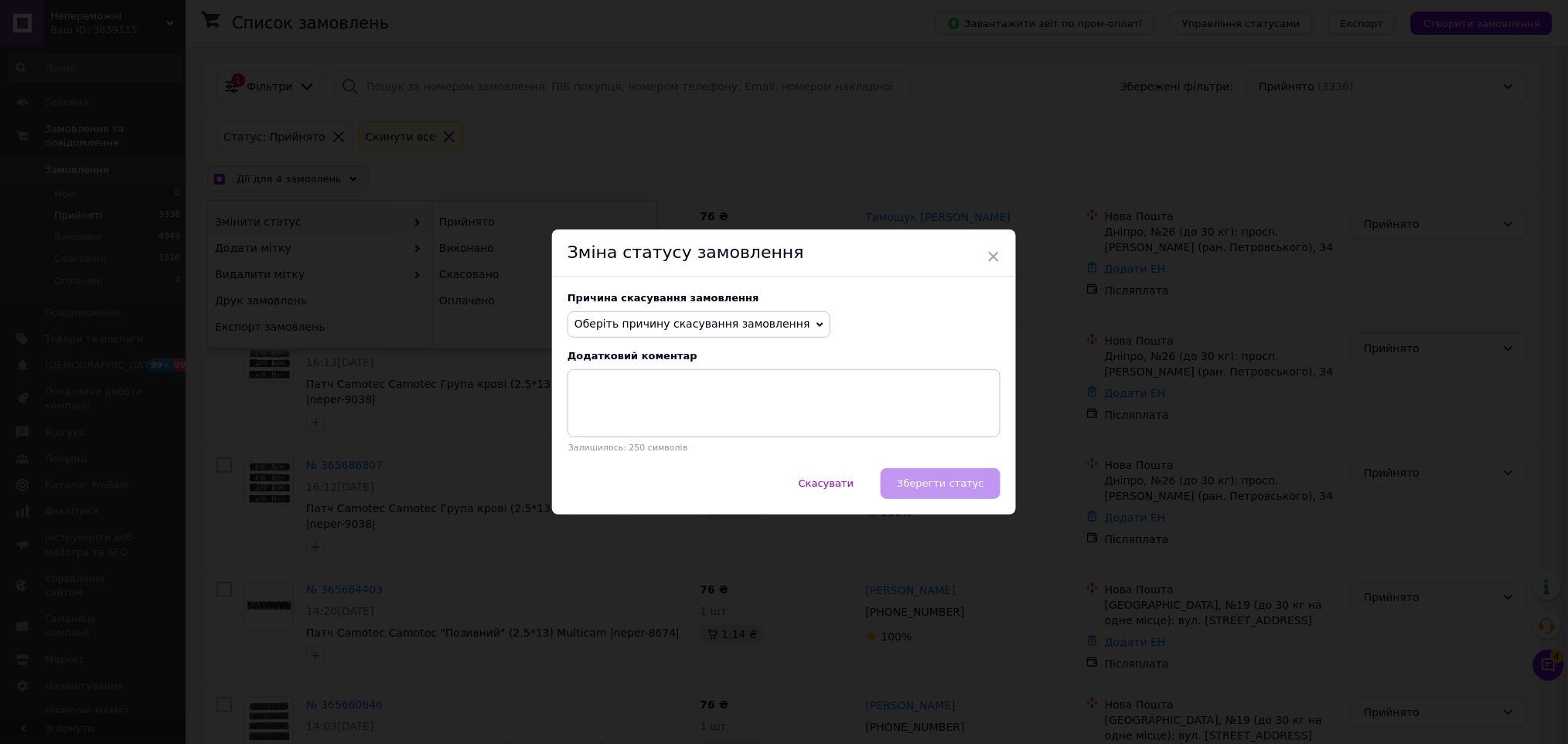
click at [663, 320] on span "Оберіть причину скасування замовлення" at bounding box center [692, 324] width 236 height 13
click at [639, 445] on li "Замовлення-дублікат" at bounding box center [698, 441] width 261 height 22
checkbox input "true"
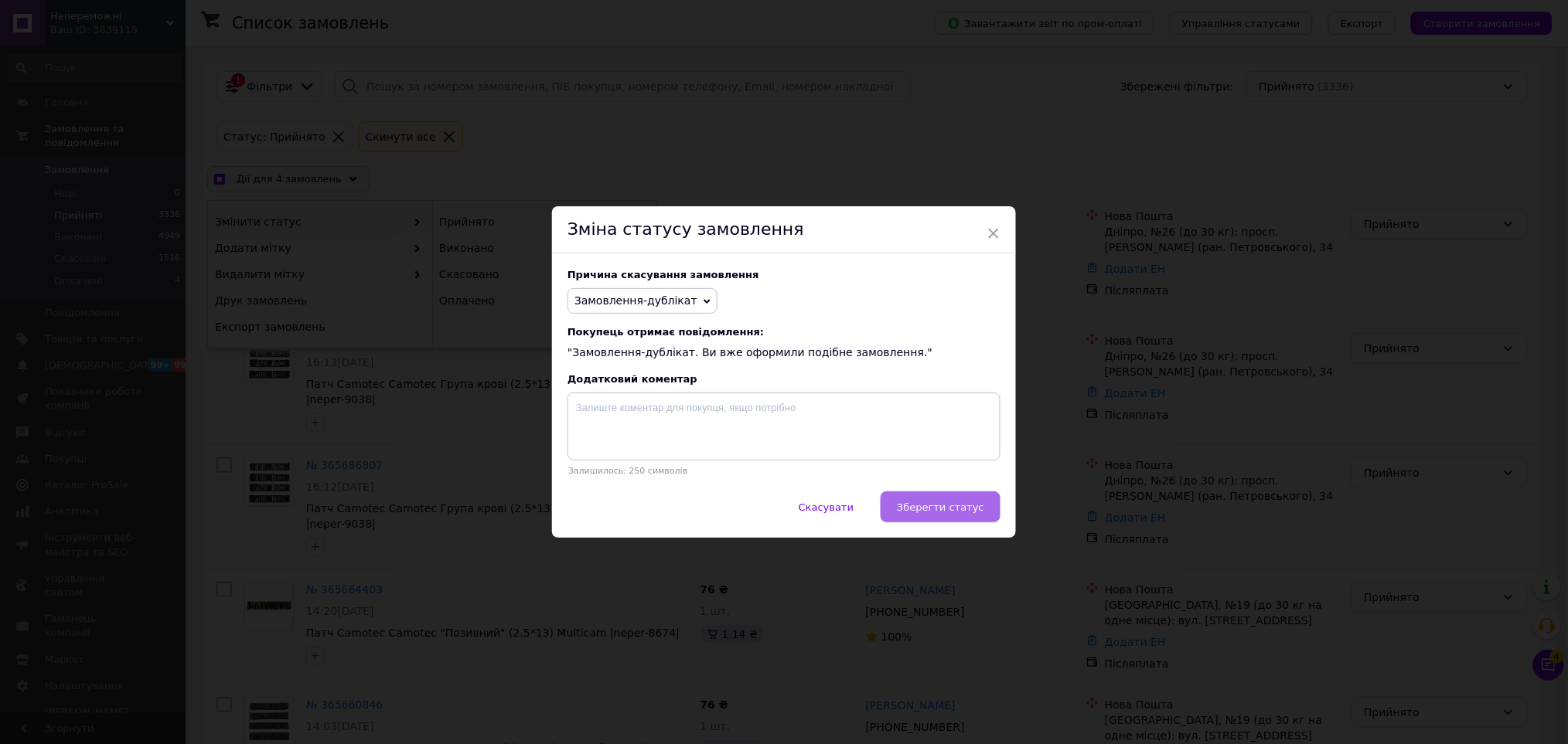
click at [945, 504] on span "Зберегти статус" at bounding box center [940, 507] width 88 height 12
checkbox input "false"
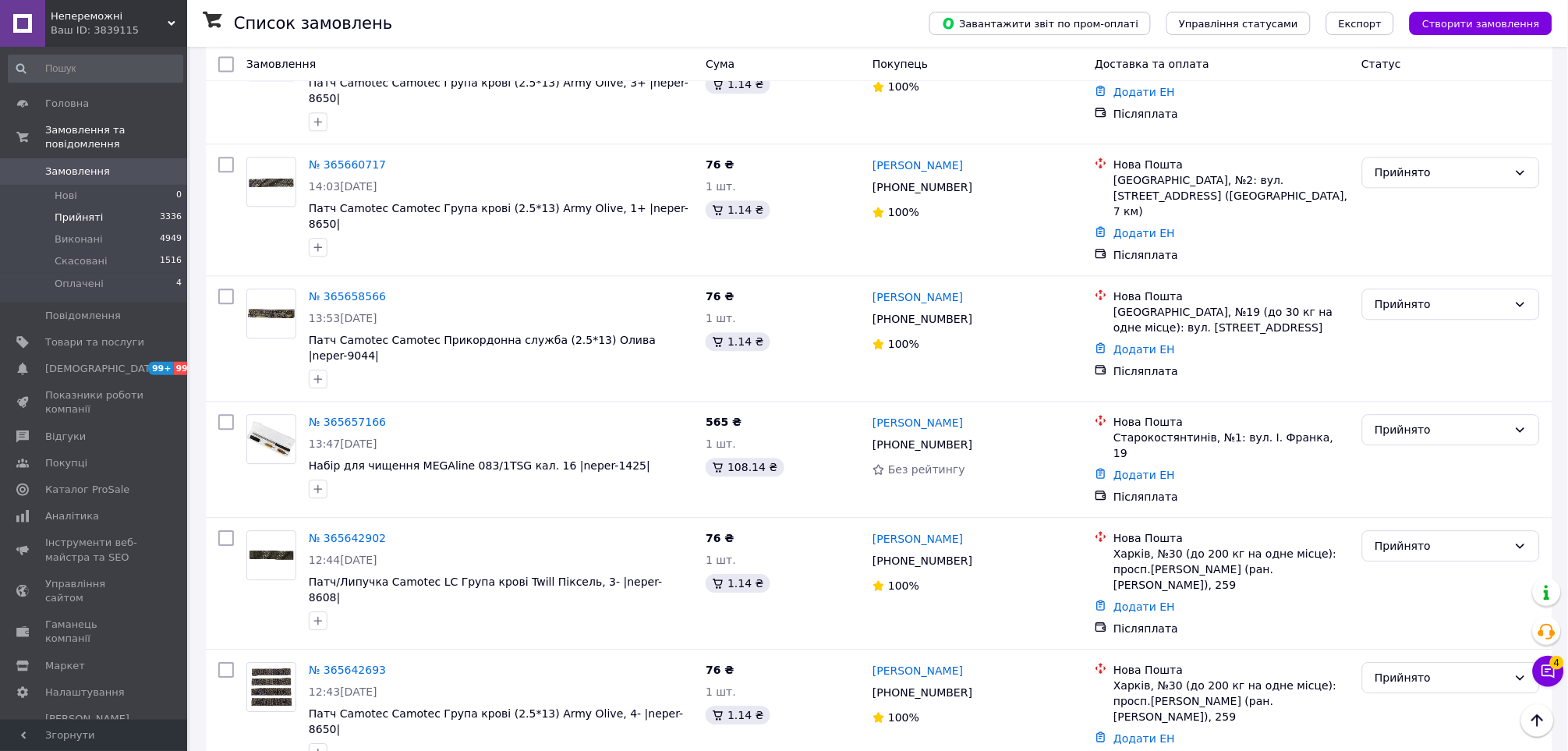
scroll to position [1126, 0]
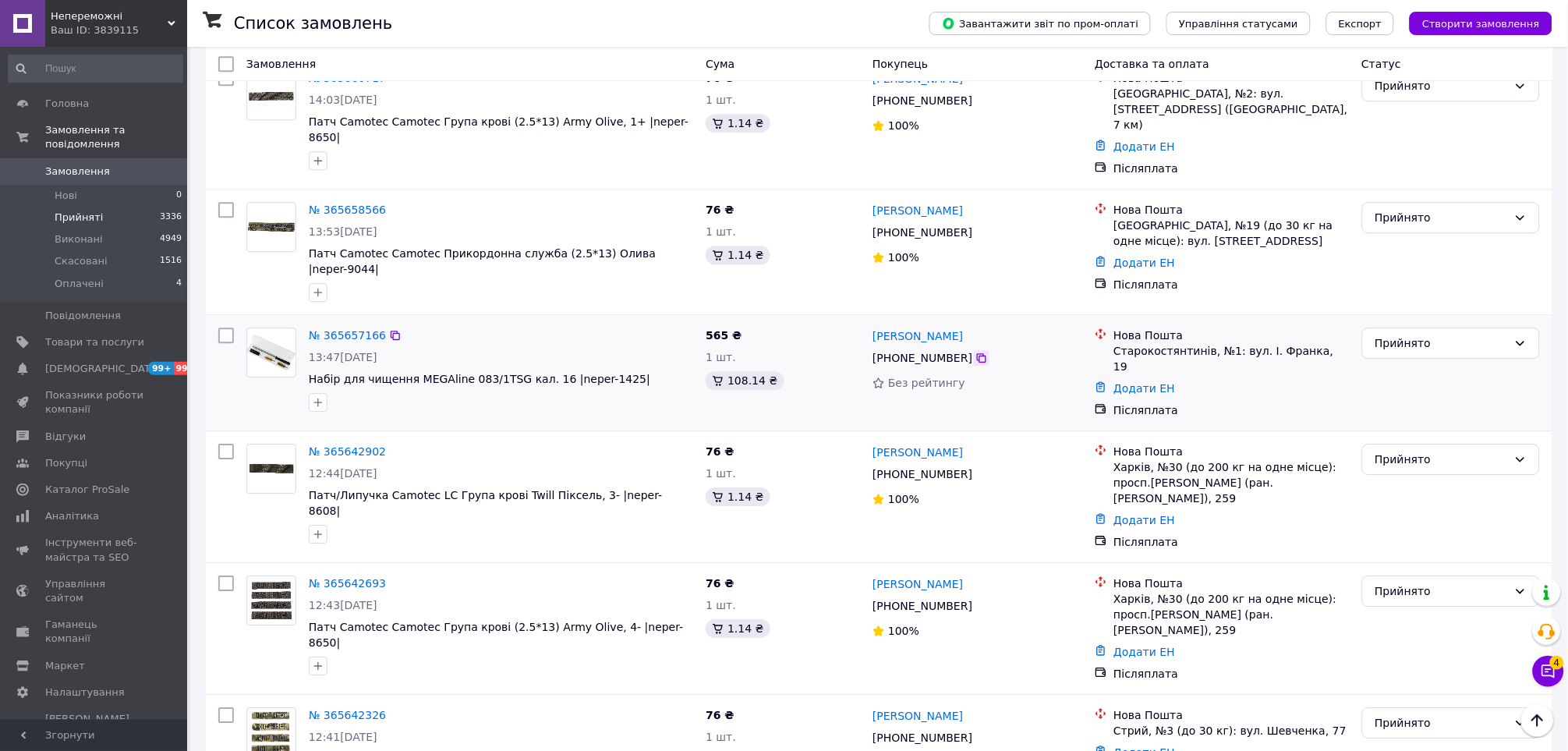
click at [975, 352] on icon at bounding box center [981, 359] width 13 height 13
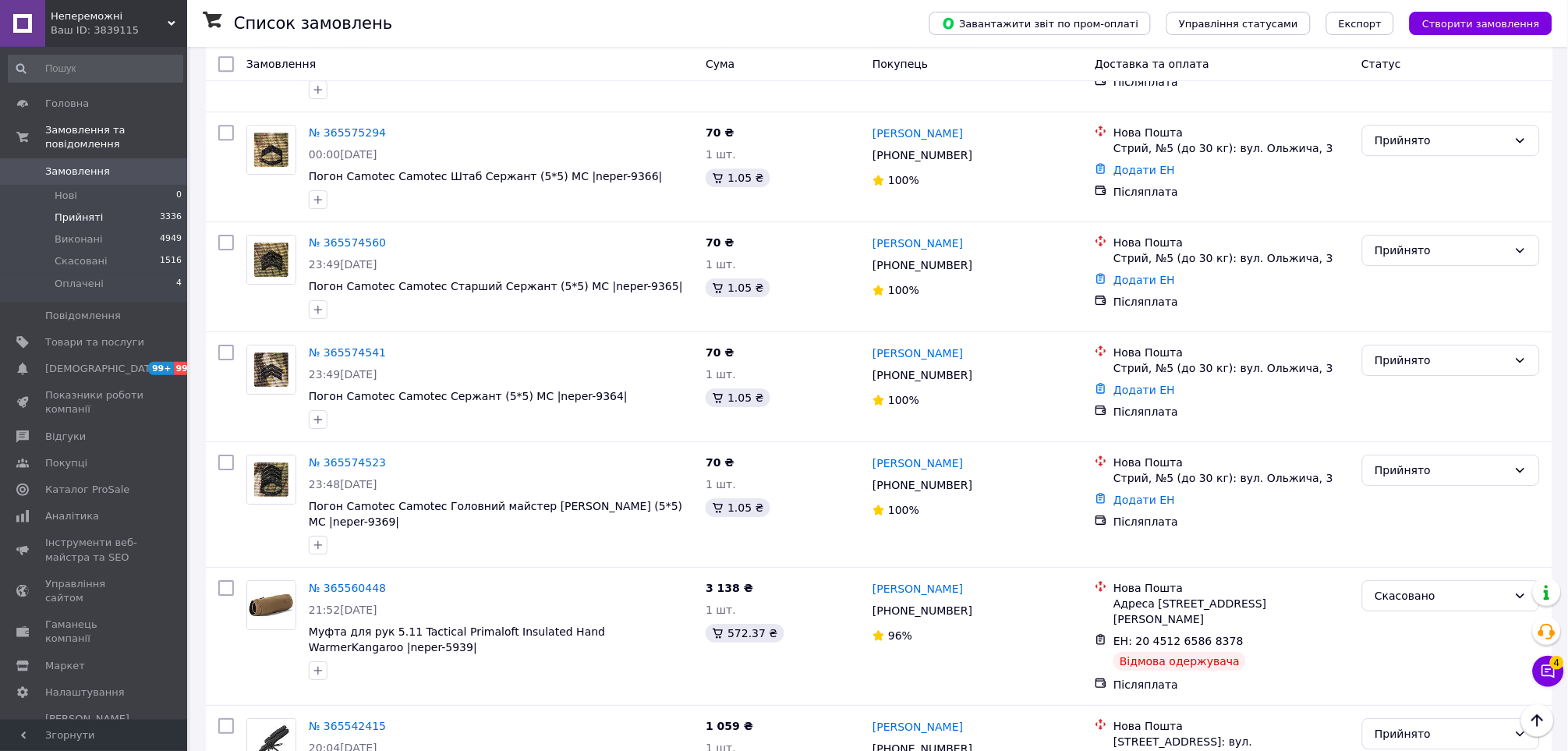
scroll to position [11412, 0]
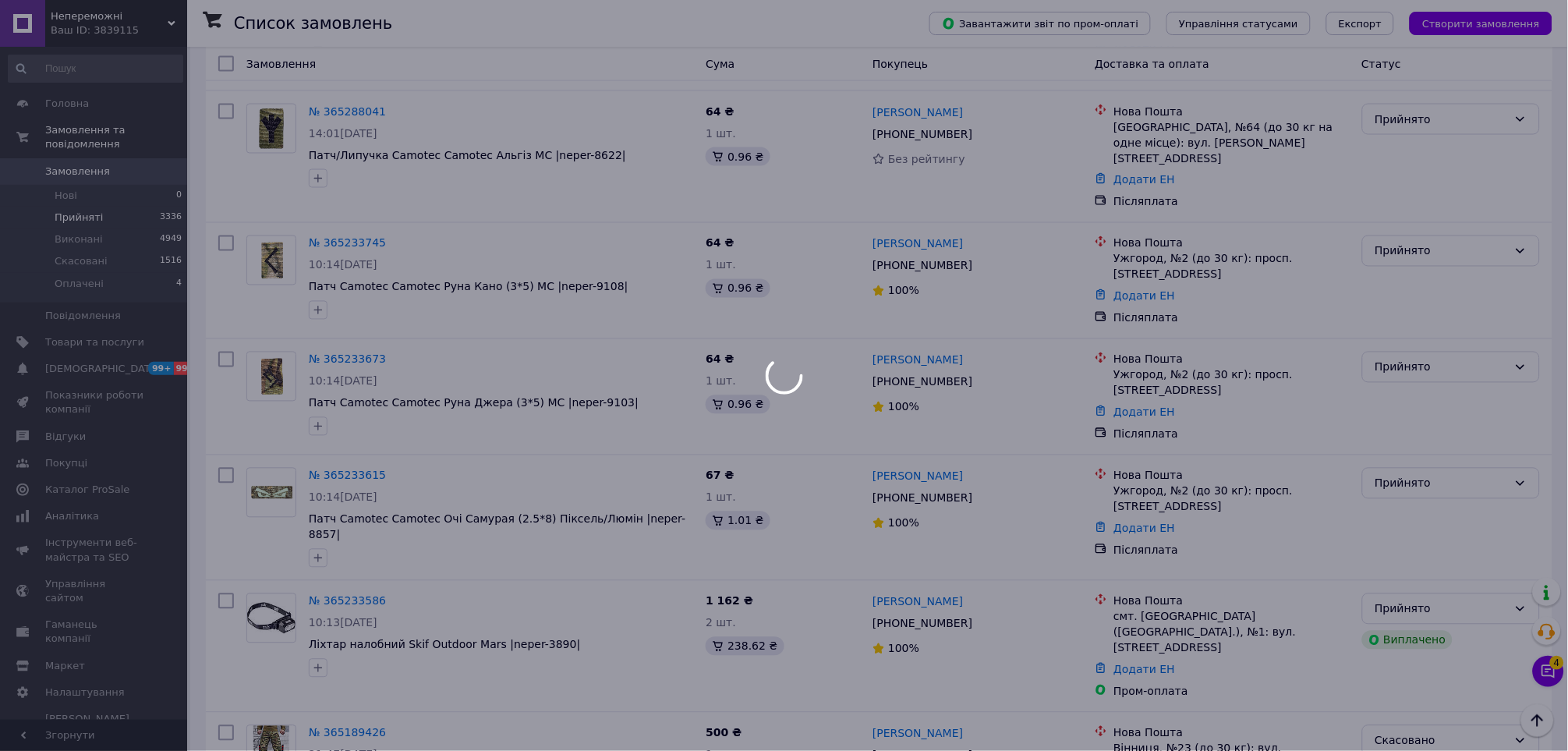
click at [742, 490] on div at bounding box center [784, 375] width 1568 height 751
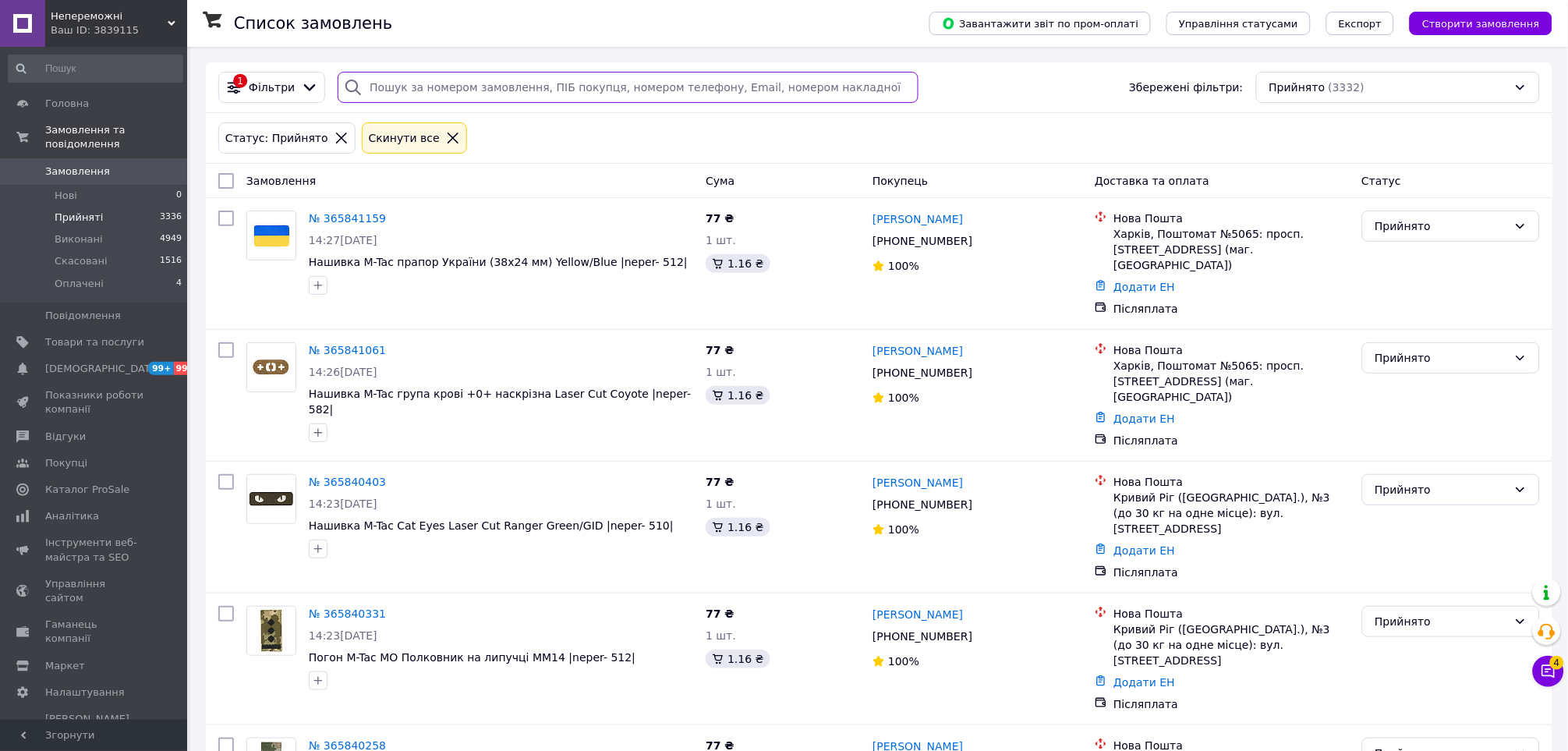
click at [406, 99] on input "search" at bounding box center [628, 88] width 580 height 31
paste input "80 469"
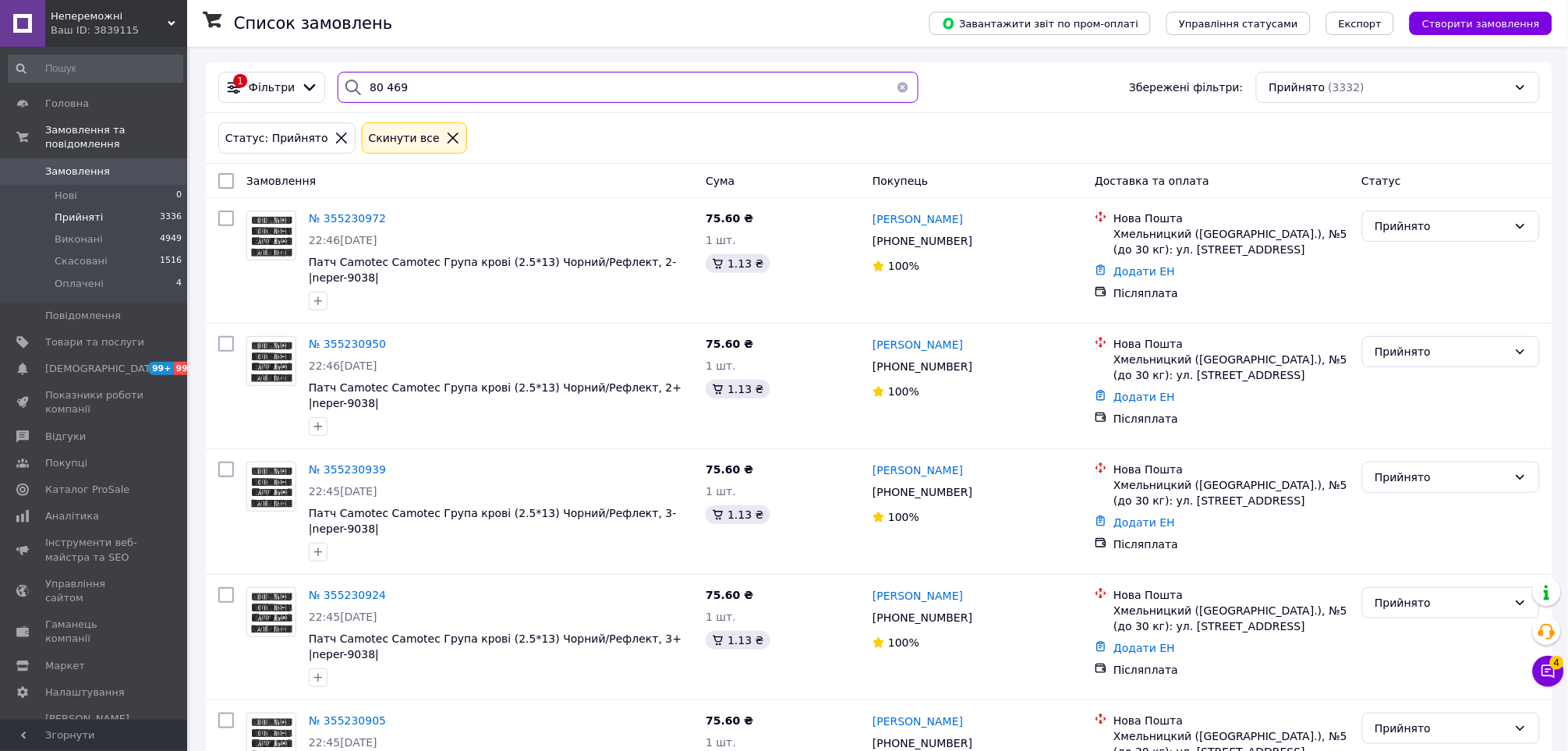
click at [420, 88] on input "80 469" at bounding box center [628, 88] width 580 height 31
paste input "366190993"
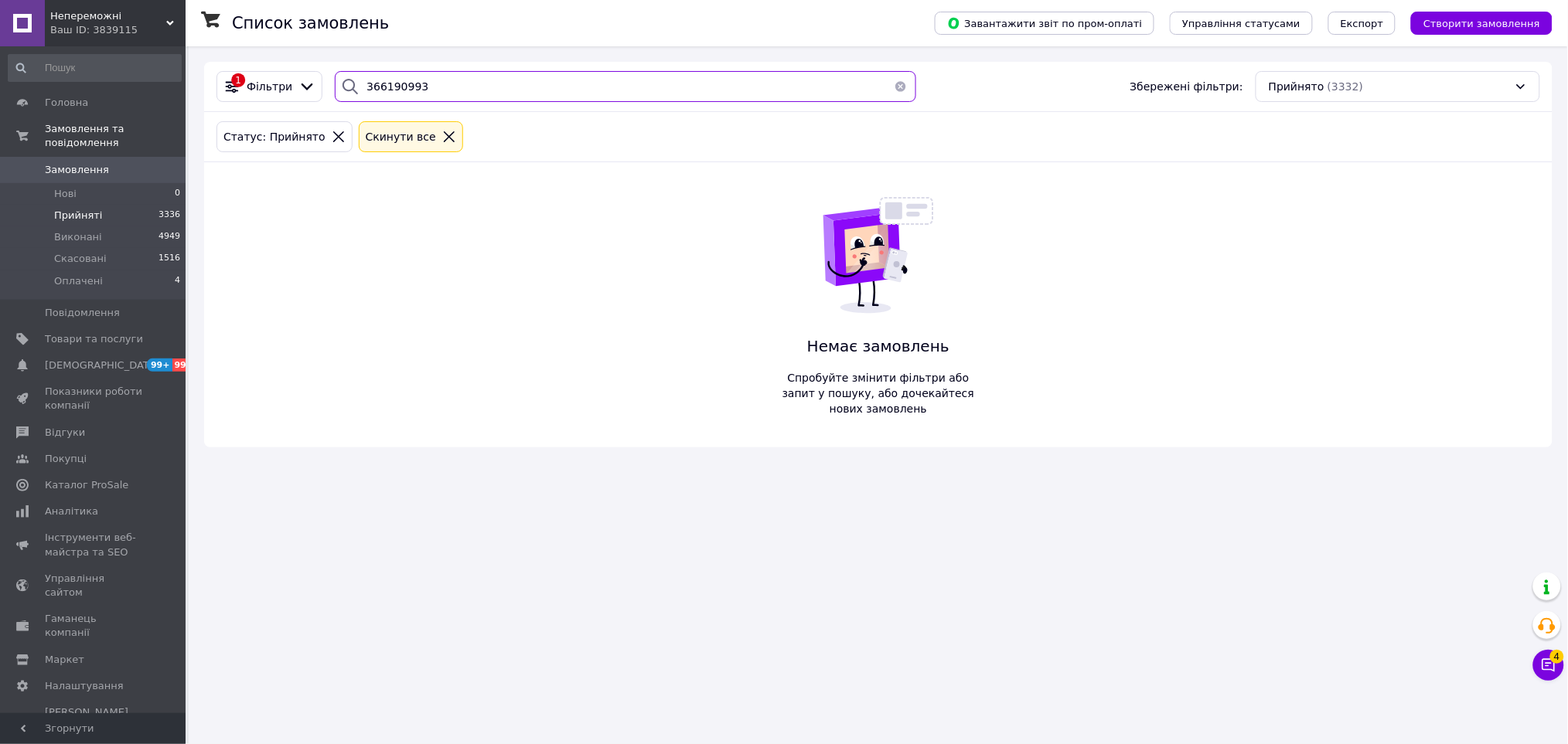
click at [388, 87] on input "366190993" at bounding box center [625, 87] width 581 height 31
type input "366190993"
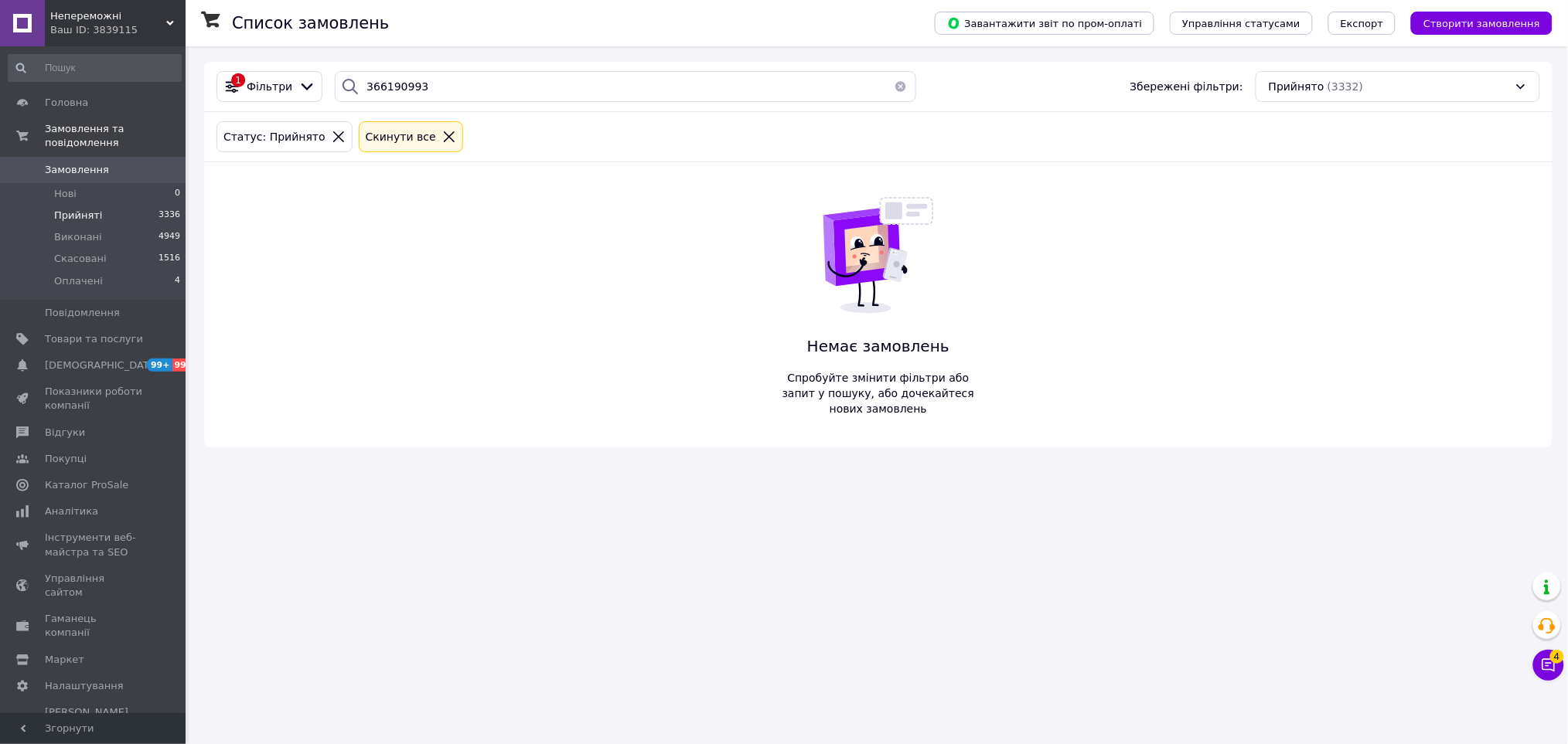
click at [442, 130] on icon at bounding box center [449, 137] width 14 height 14
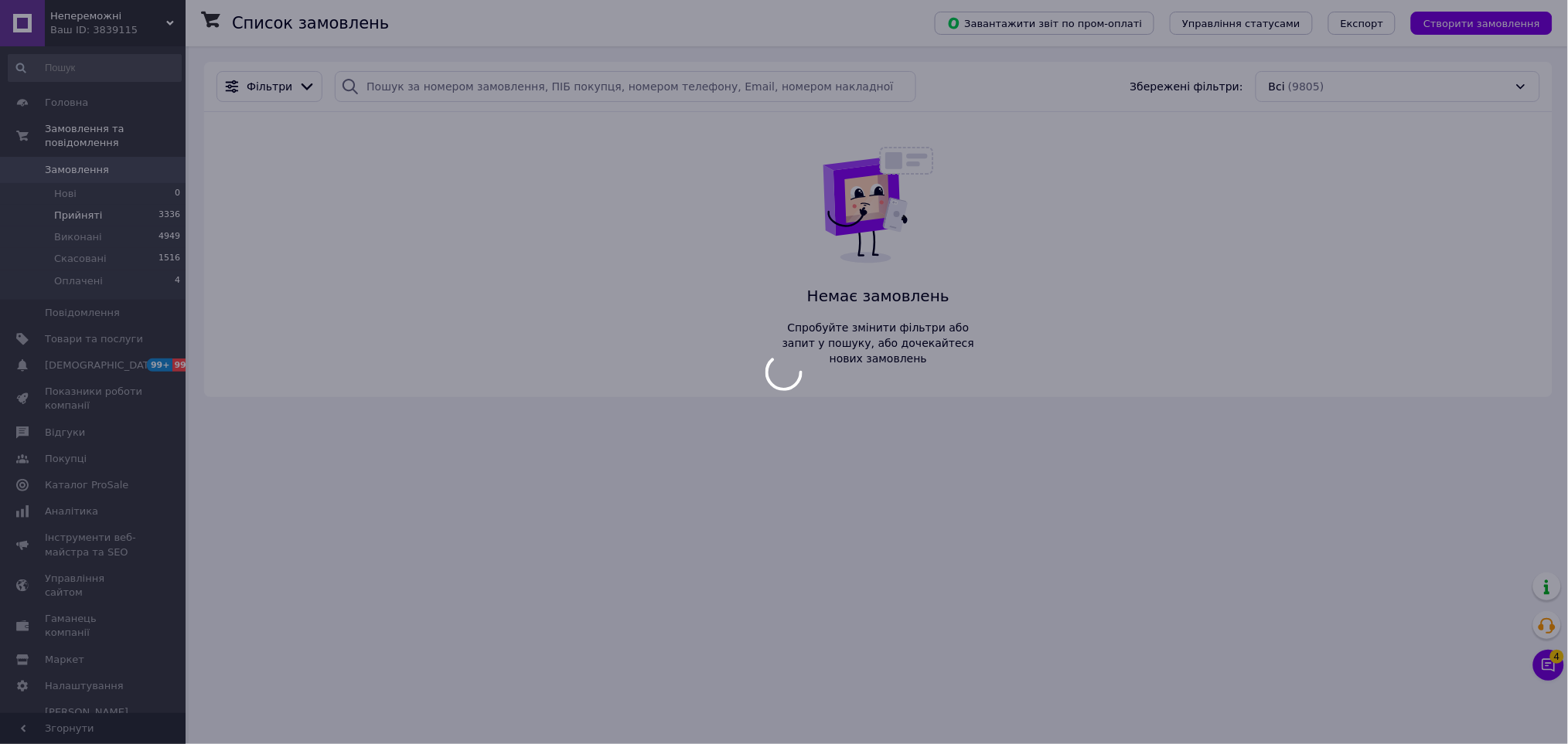
click at [405, 88] on body "Непереможні Ваш ID: 3839115 Сайт Непереможні Кабінет покупця Перевірити стан си…" at bounding box center [784, 372] width 1568 height 744
click at [405, 88] on input "search" at bounding box center [625, 87] width 581 height 31
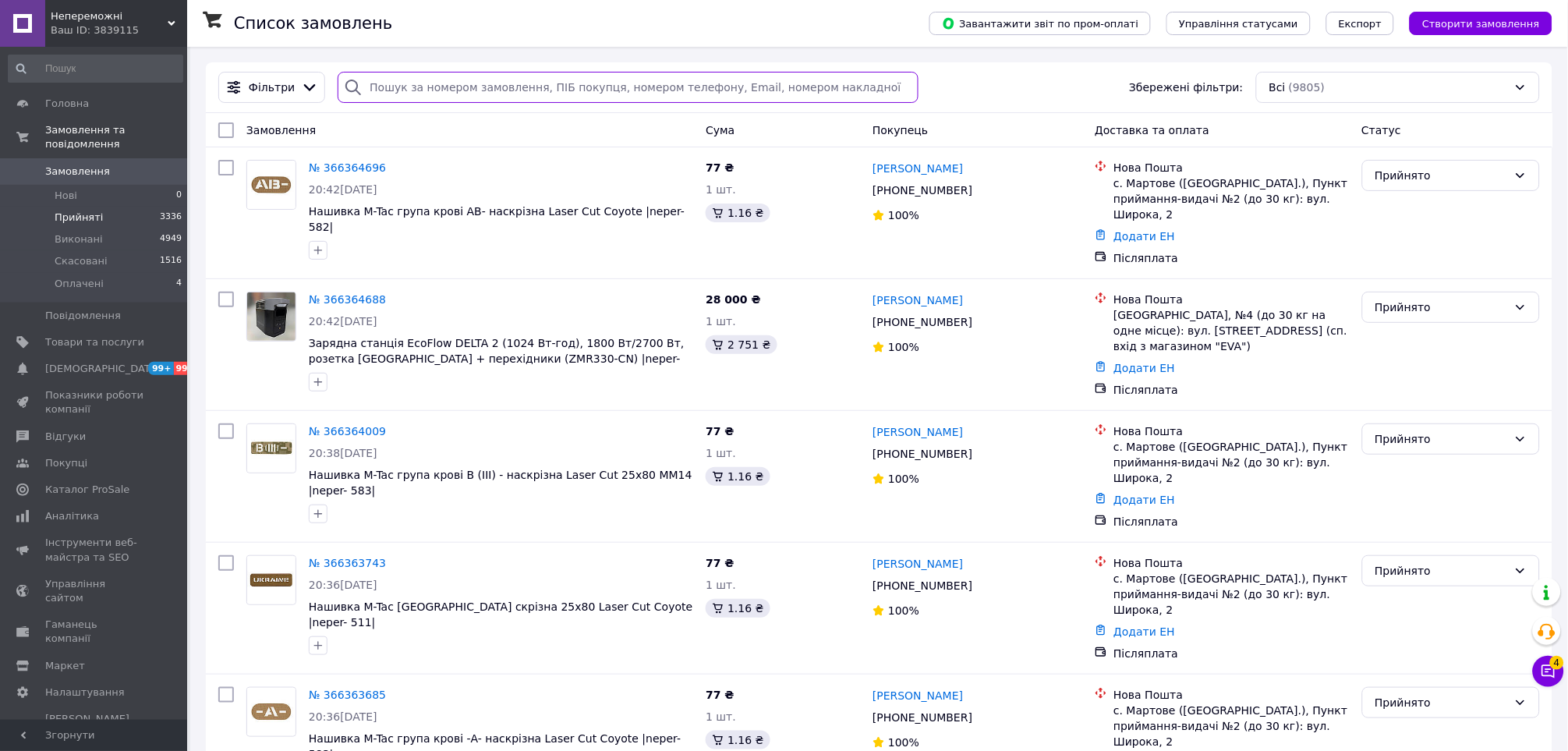
click at [409, 89] on input "search" at bounding box center [628, 88] width 580 height 31
paste input "366190993"
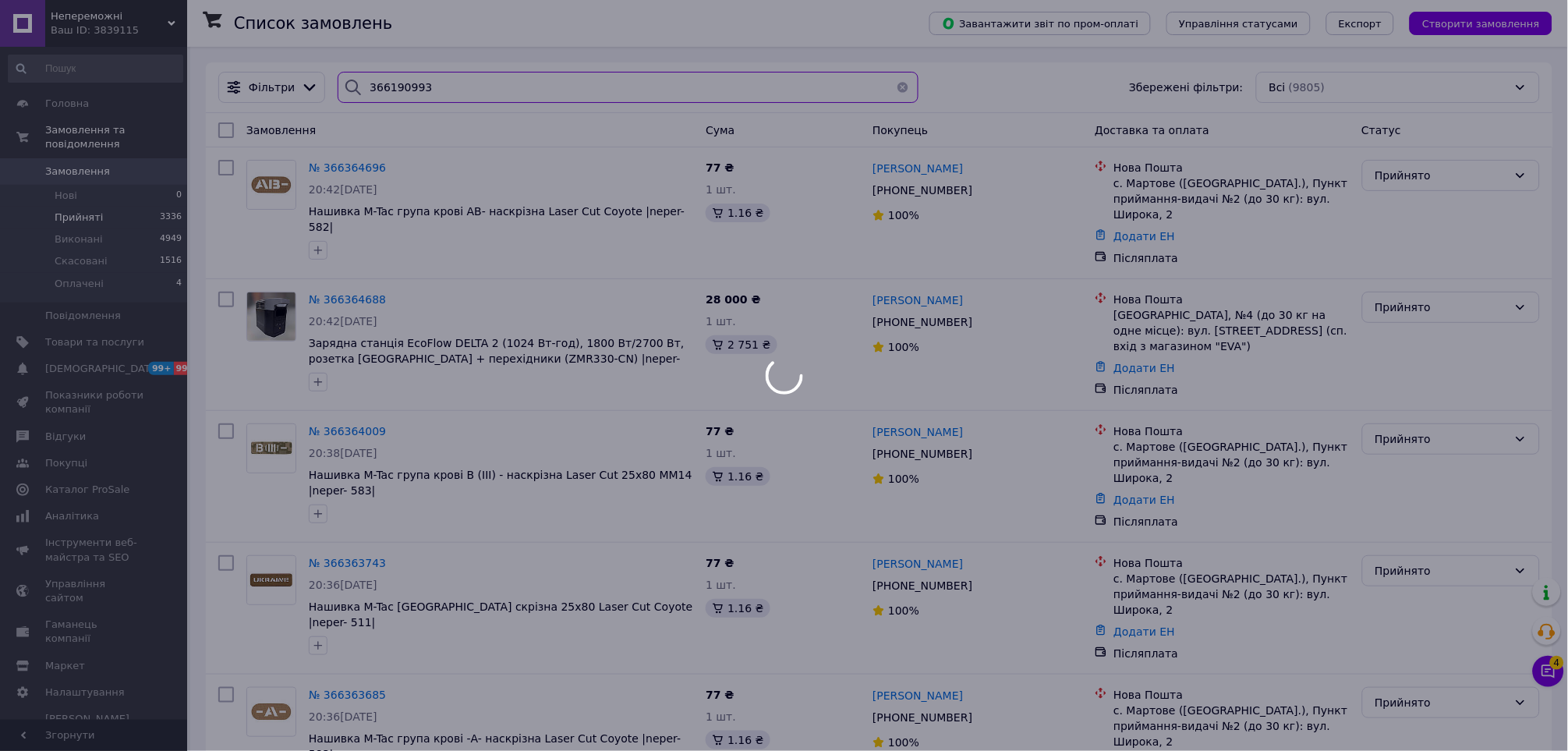
click at [384, 89] on input "366190993" at bounding box center [628, 88] width 580 height 31
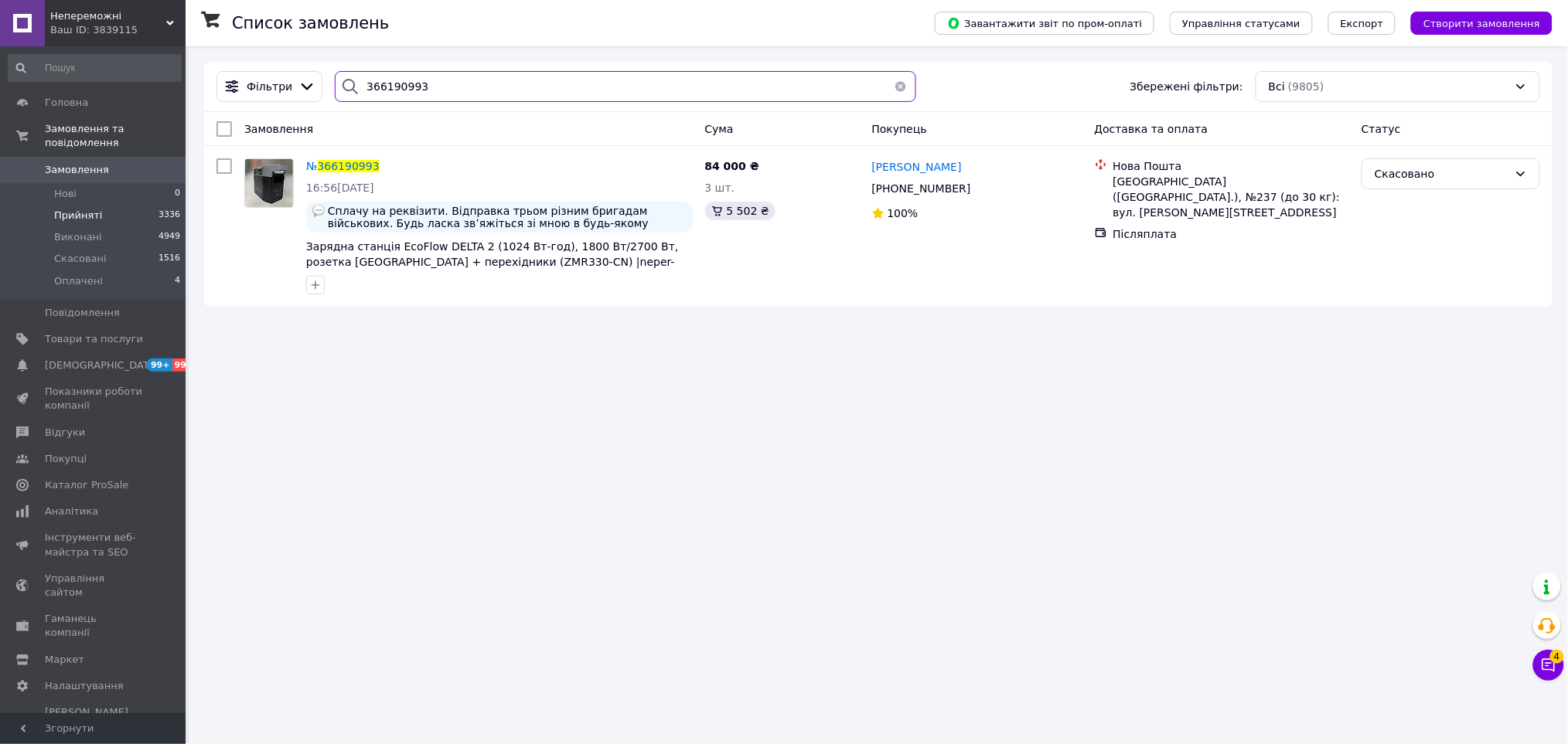
click at [412, 80] on input "366190993" at bounding box center [625, 87] width 581 height 31
paste input "79 351"
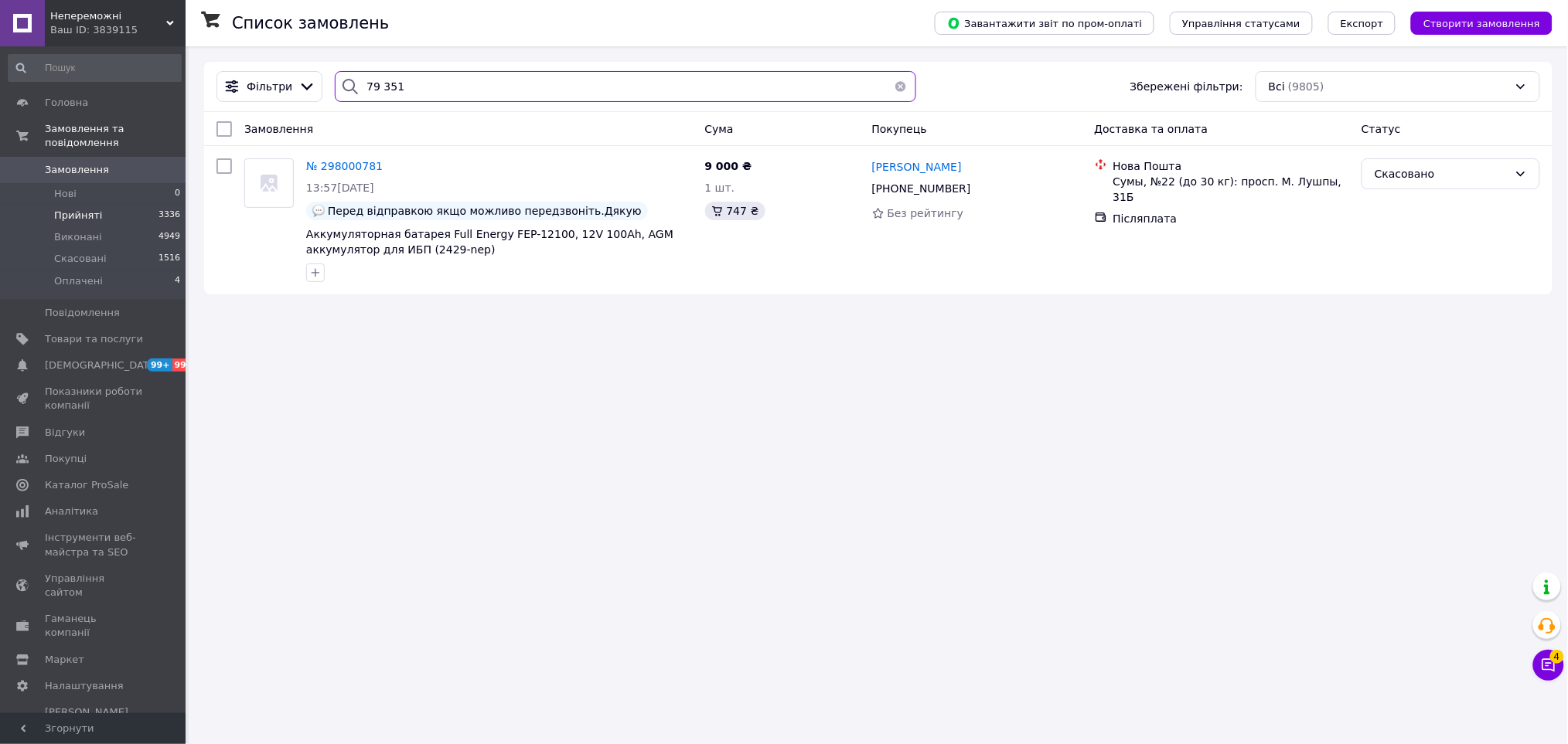
paste input "365693130"
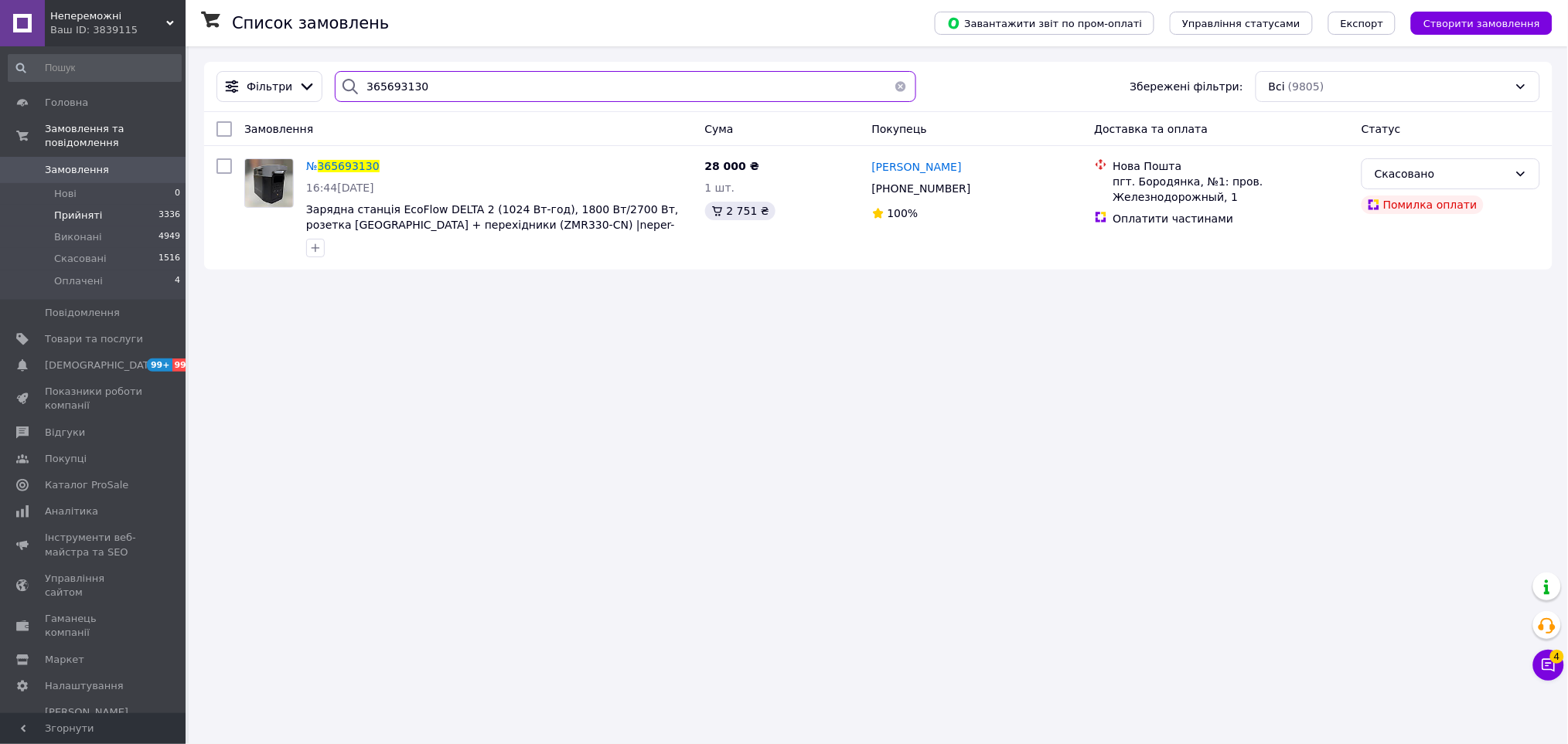
type input "365693130"
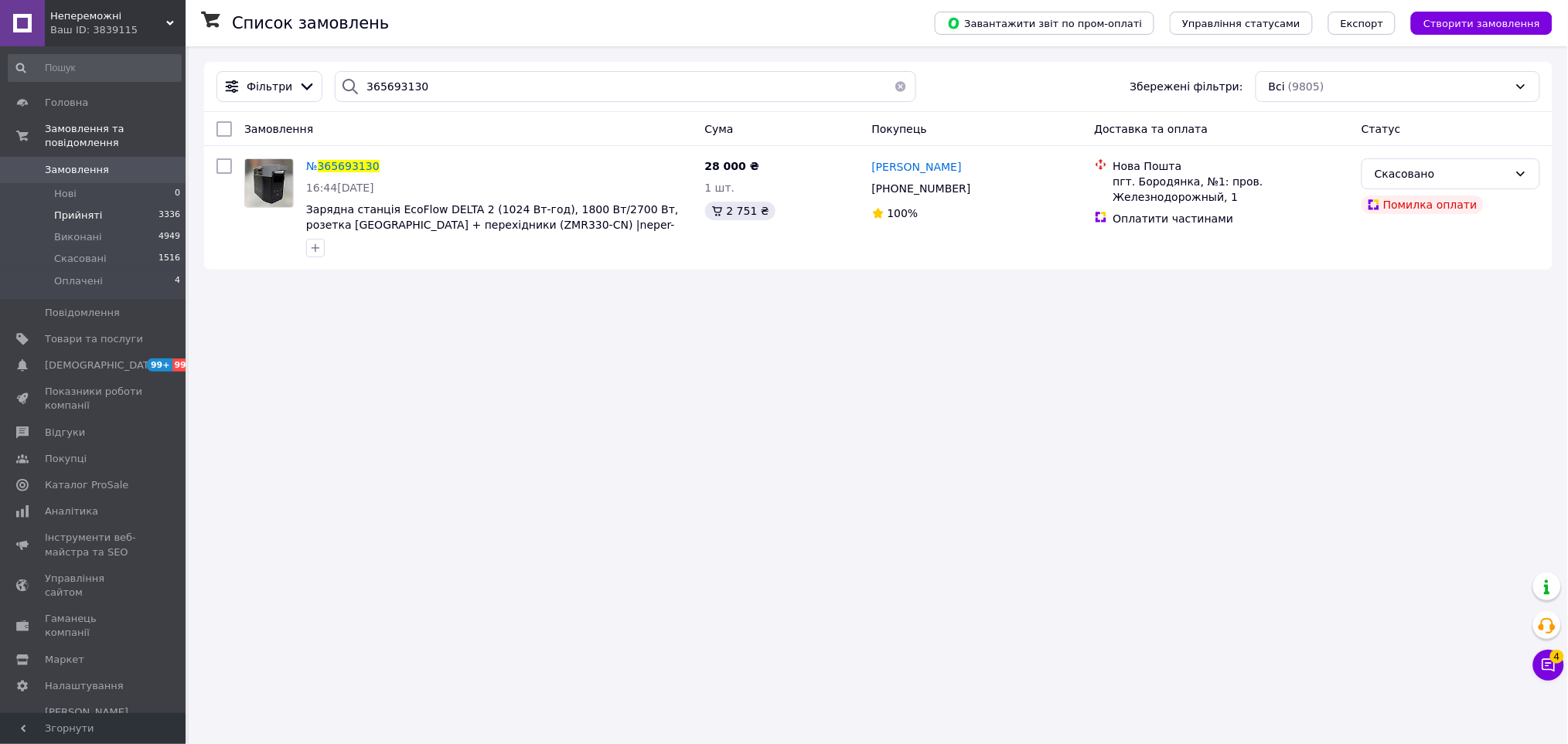
click at [132, 205] on li "Прийняті 3336" at bounding box center [94, 216] width 189 height 22
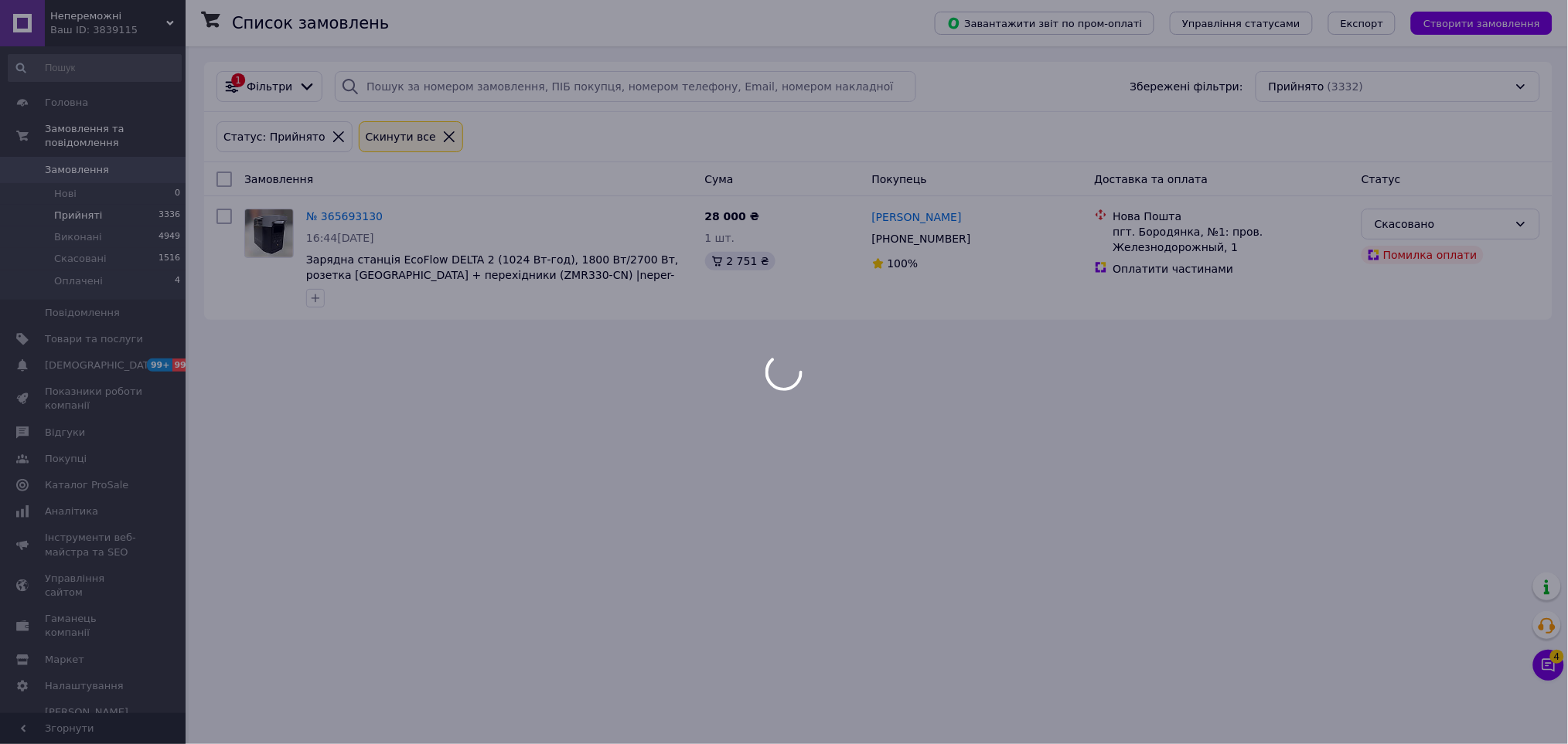
click at [786, 306] on div at bounding box center [784, 372] width 1568 height 744
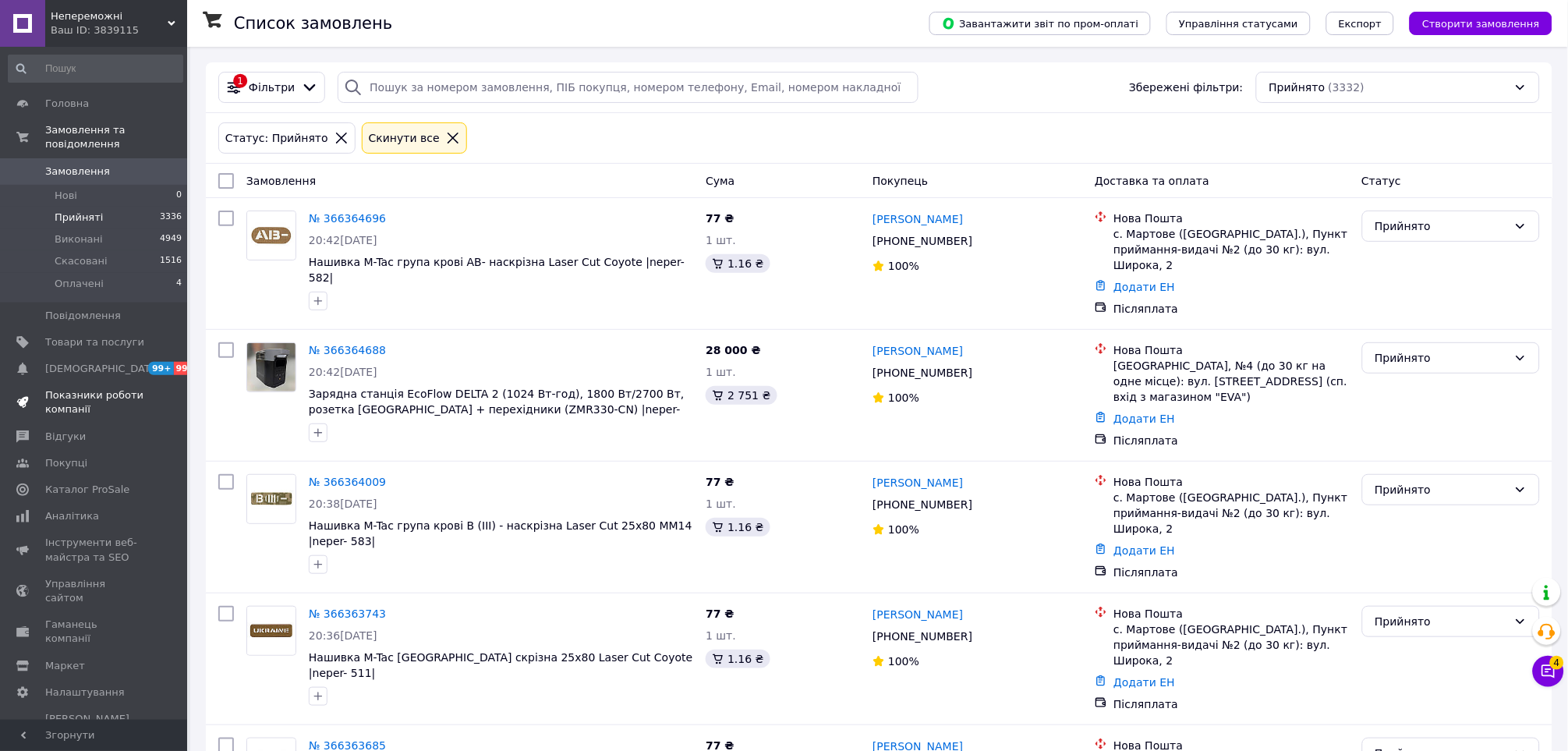
click at [84, 394] on span "Показники роботи компанії" at bounding box center [95, 402] width 99 height 28
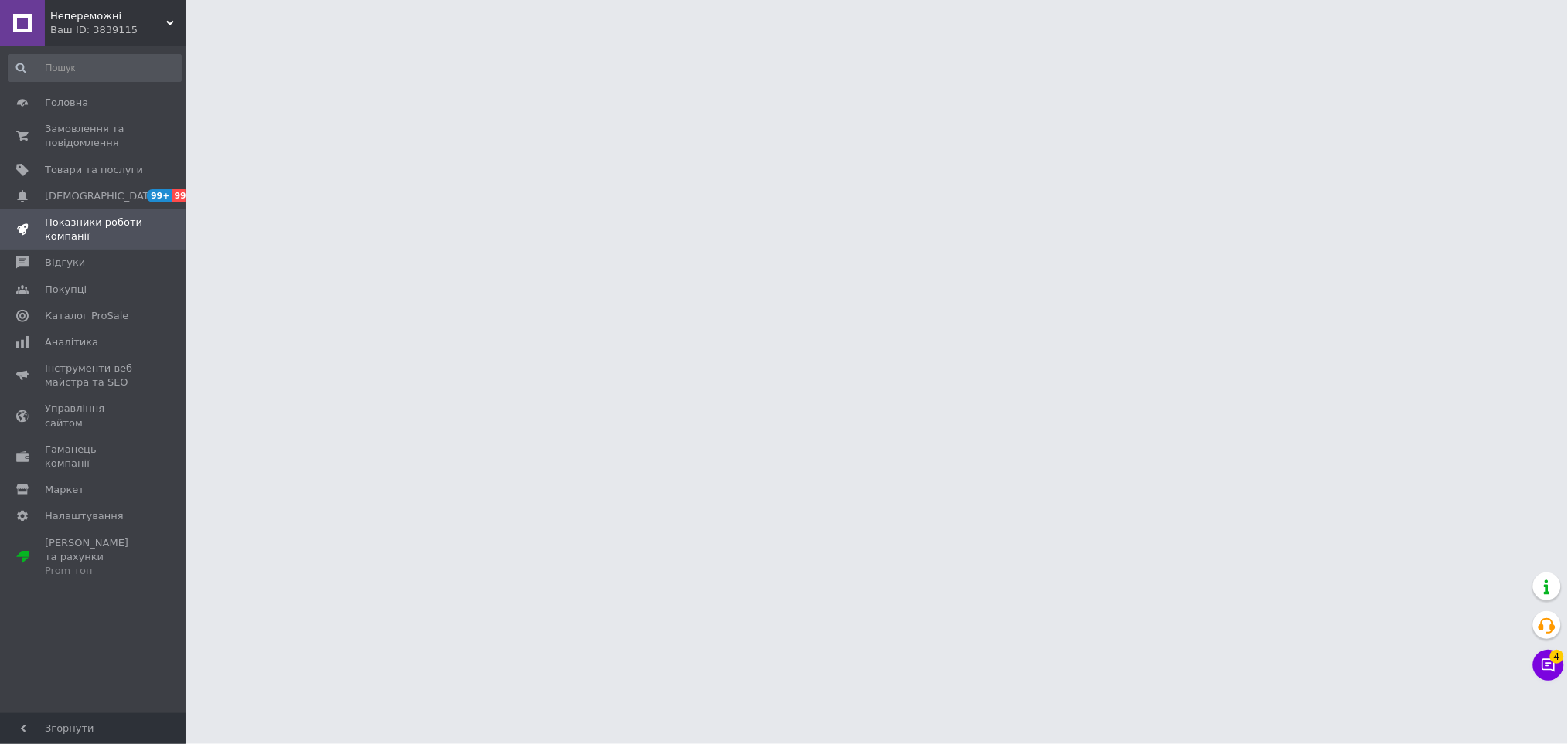
click at [99, 14] on span "Непереможні" at bounding box center [109, 15] width 116 height 14
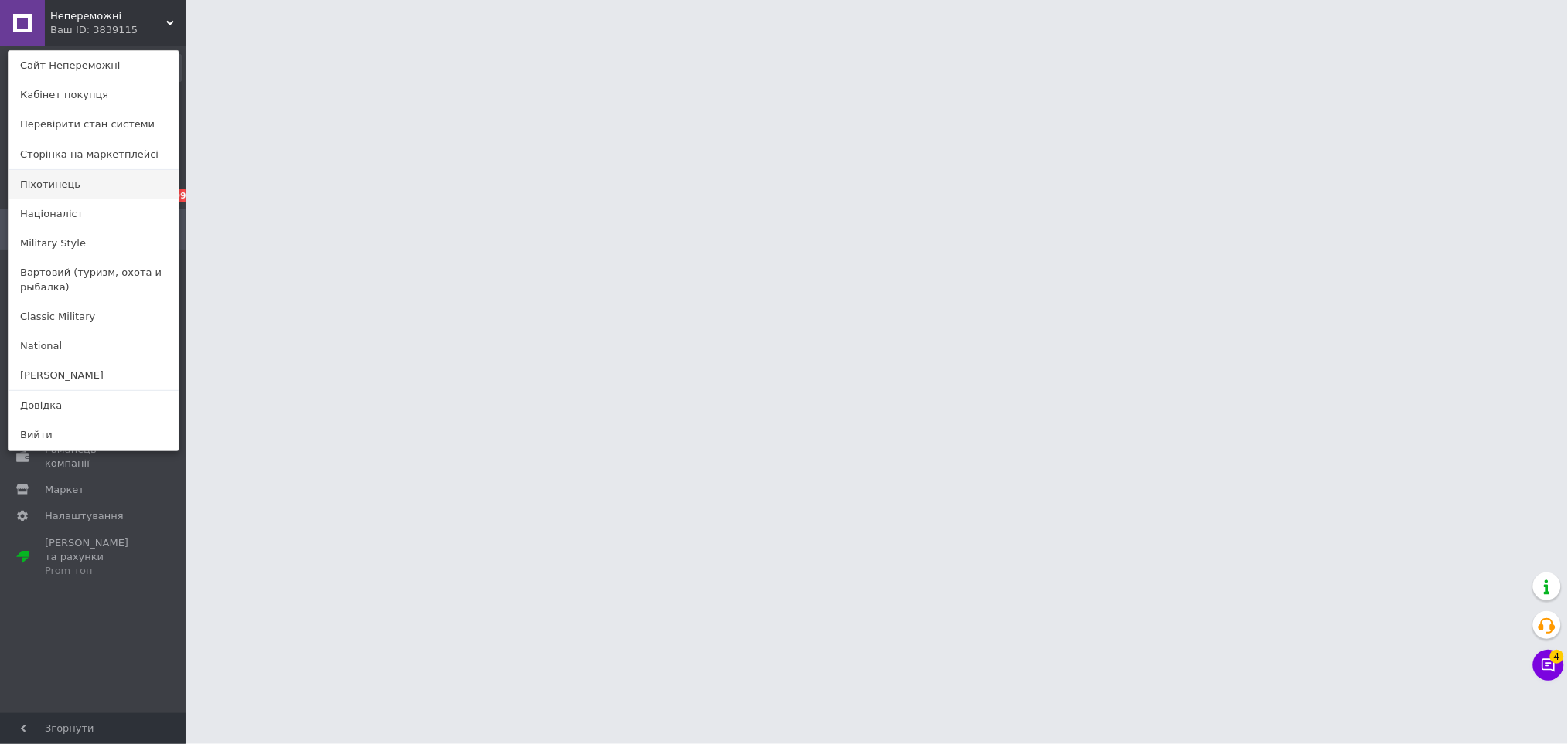
click at [76, 186] on link "Піхотинець" at bounding box center [93, 184] width 170 height 29
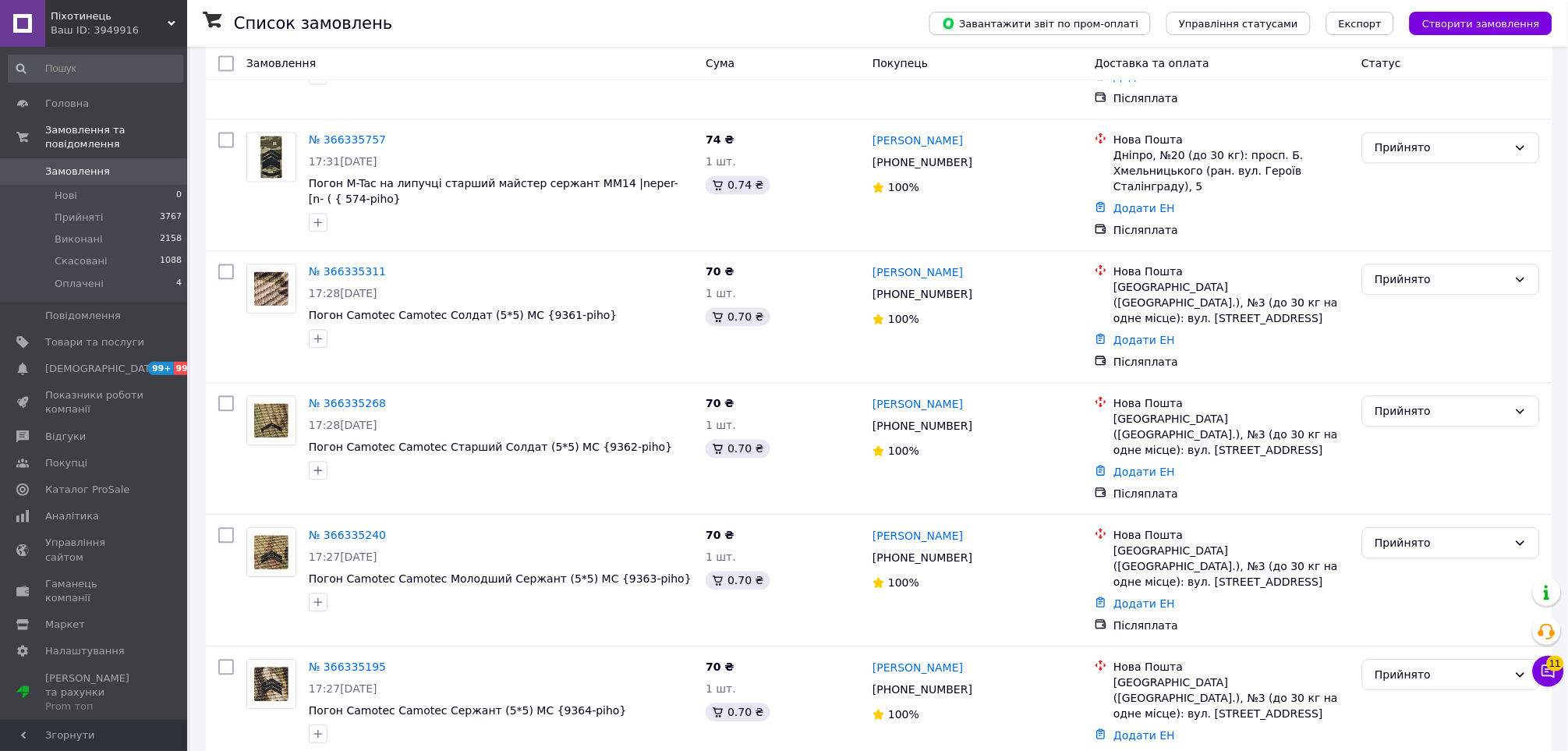
scroll to position [11604, 0]
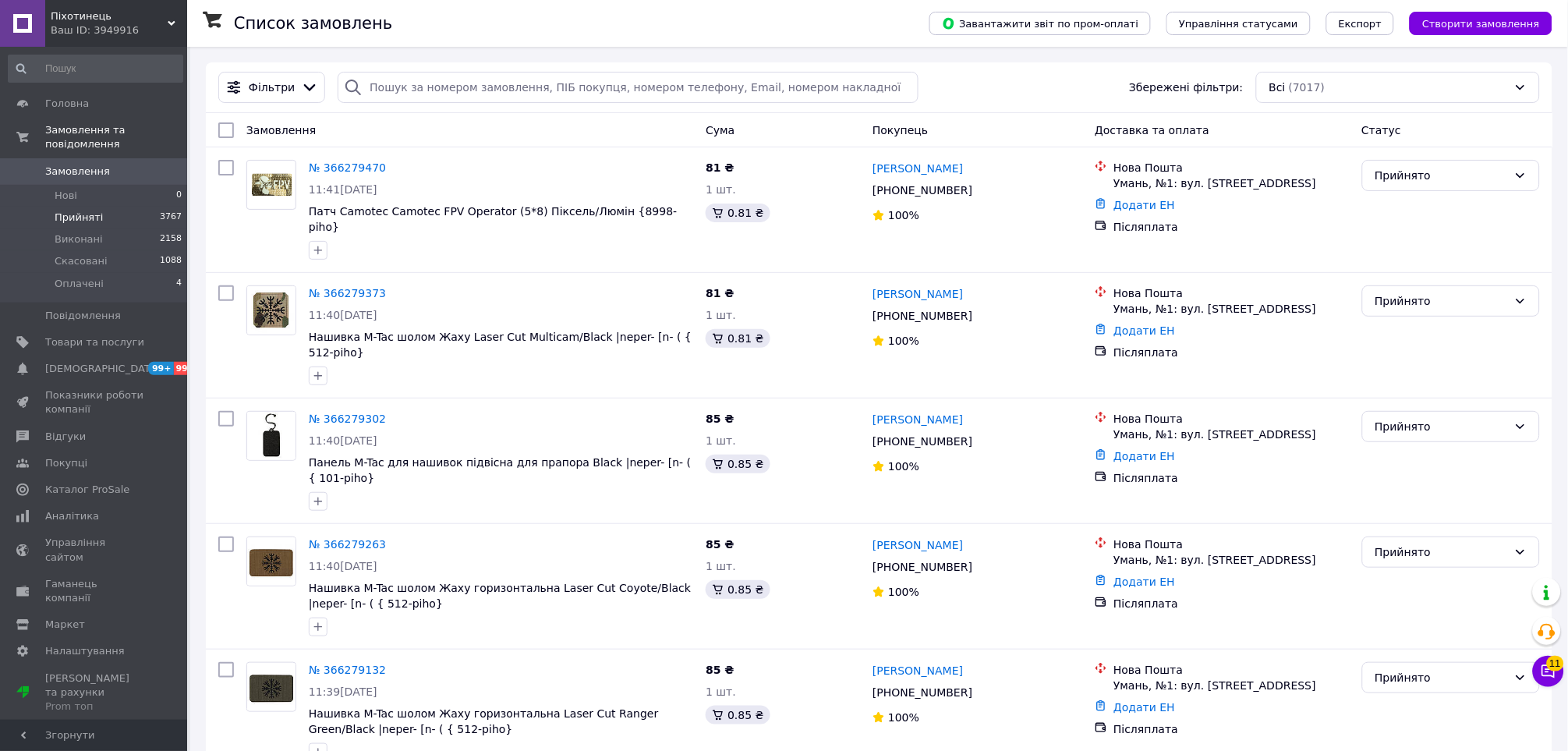
click at [131, 207] on li "Прийняті 3767" at bounding box center [95, 218] width 191 height 22
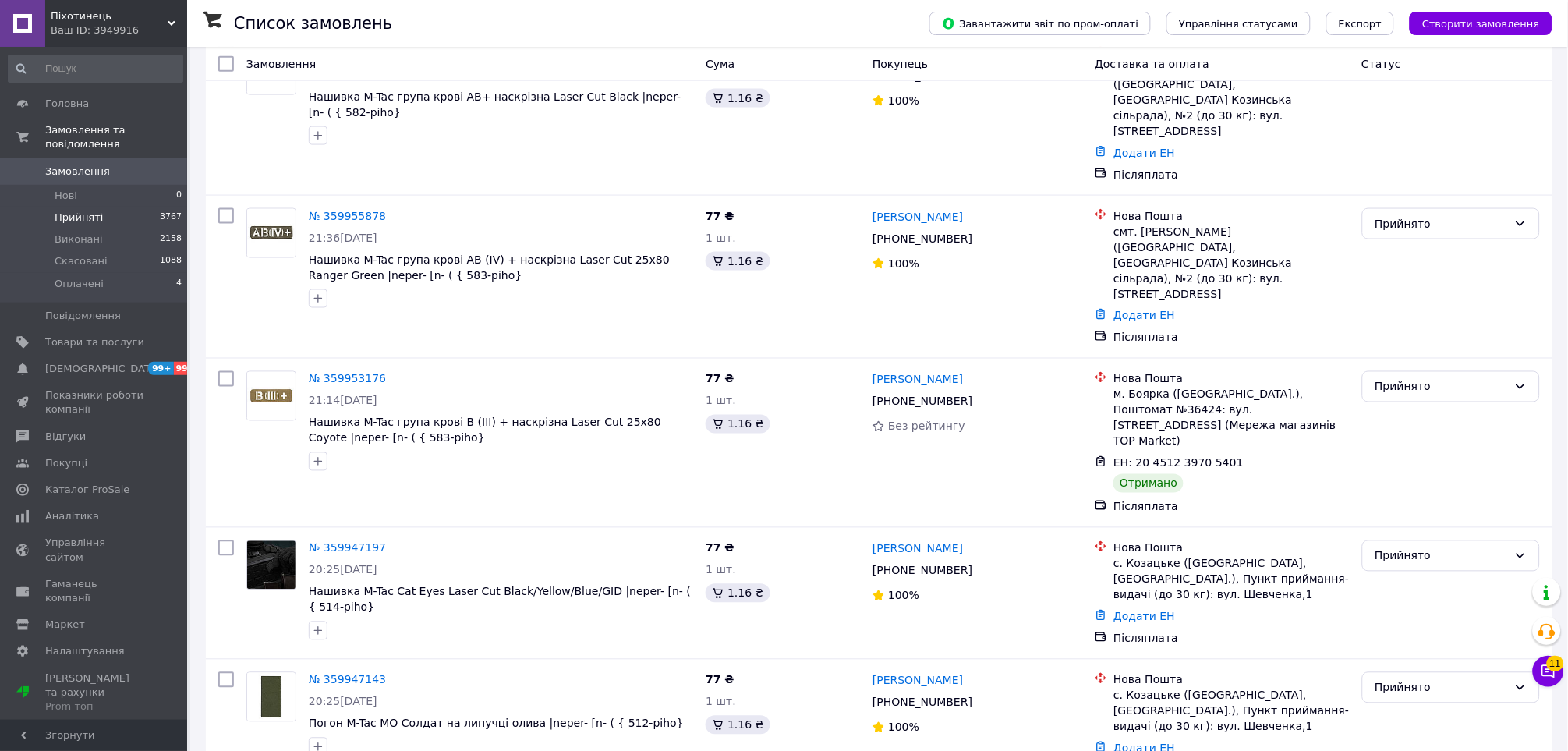
scroll to position [11726, 0]
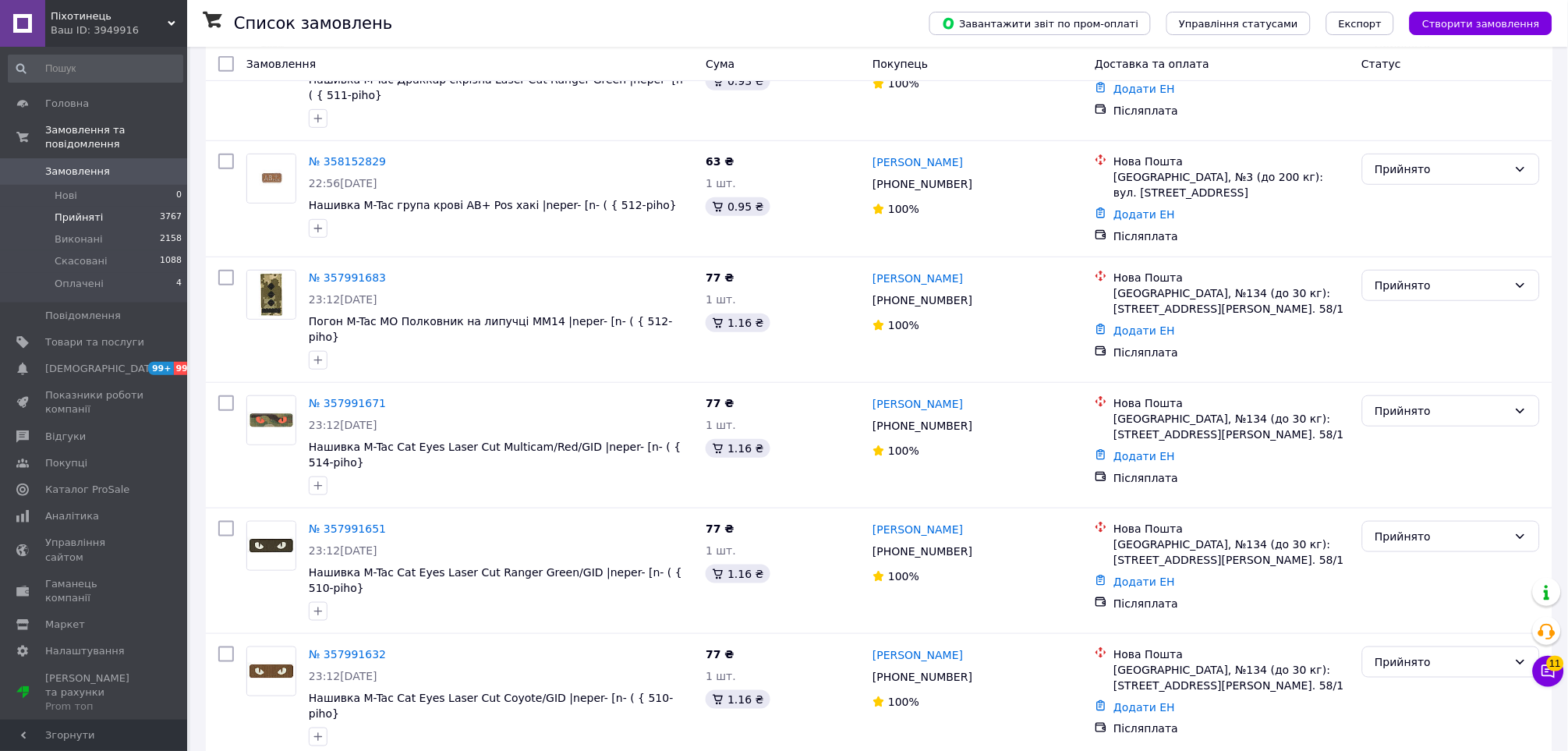
scroll to position [11425, 0]
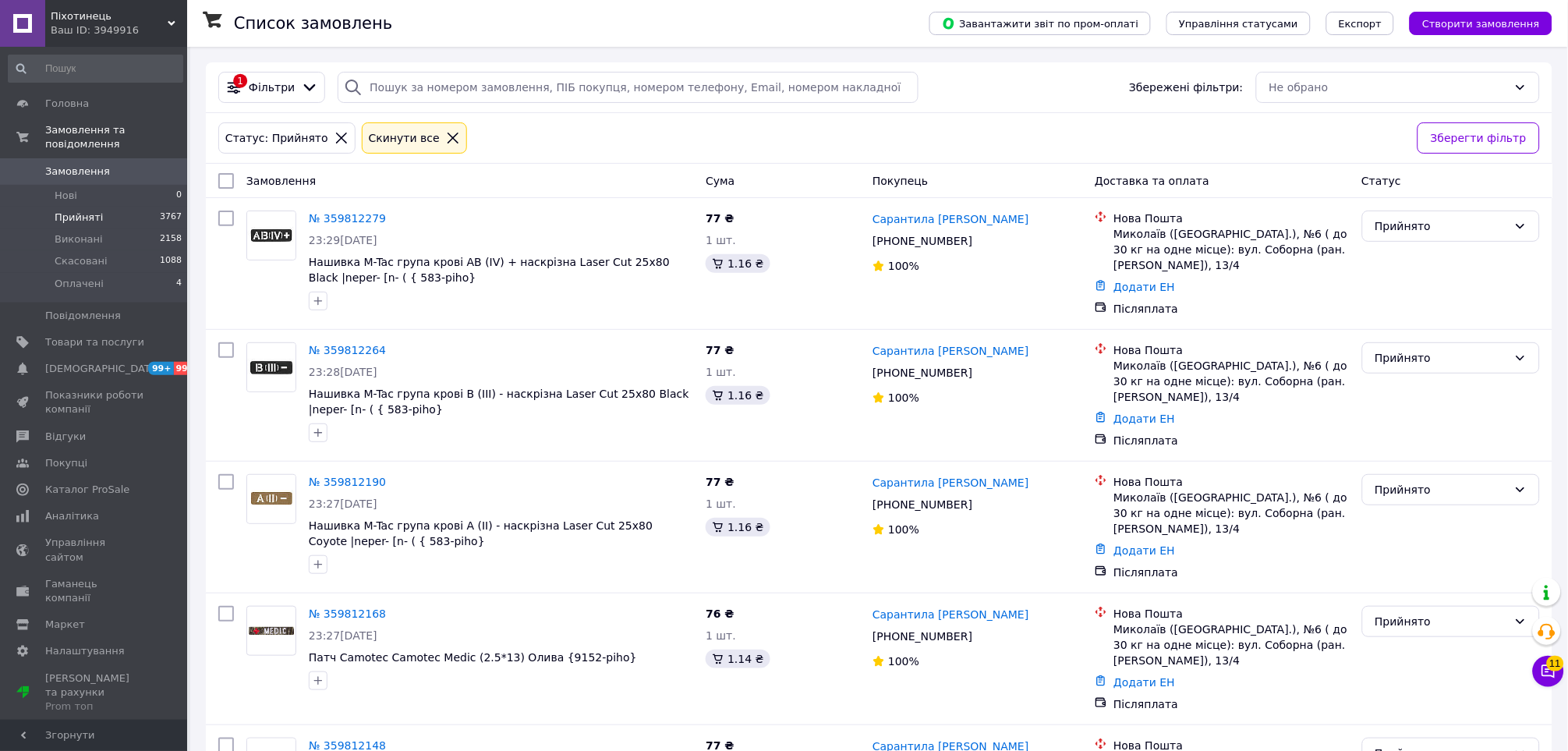
scroll to position [11159, 0]
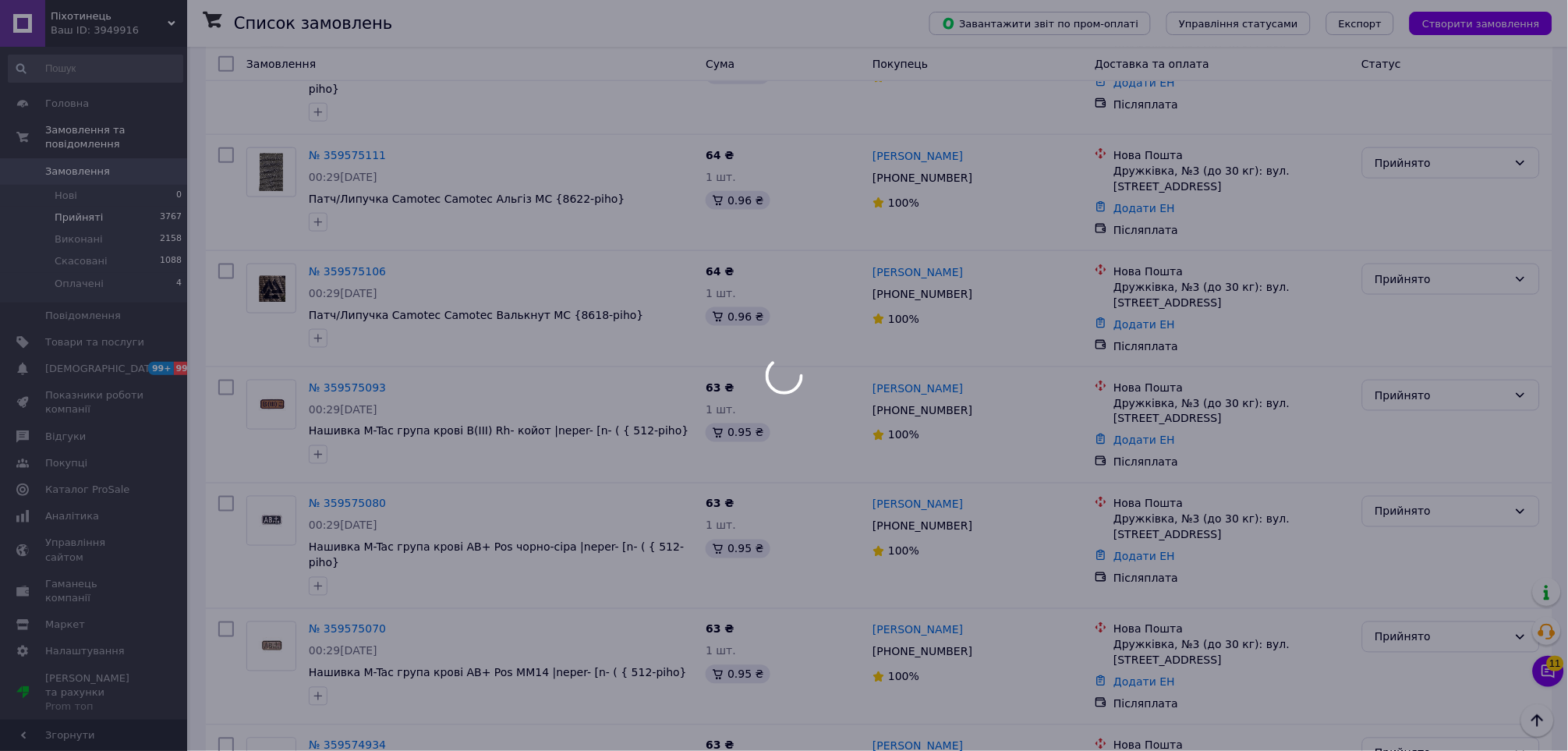
click at [756, 406] on div at bounding box center [784, 375] width 1568 height 751
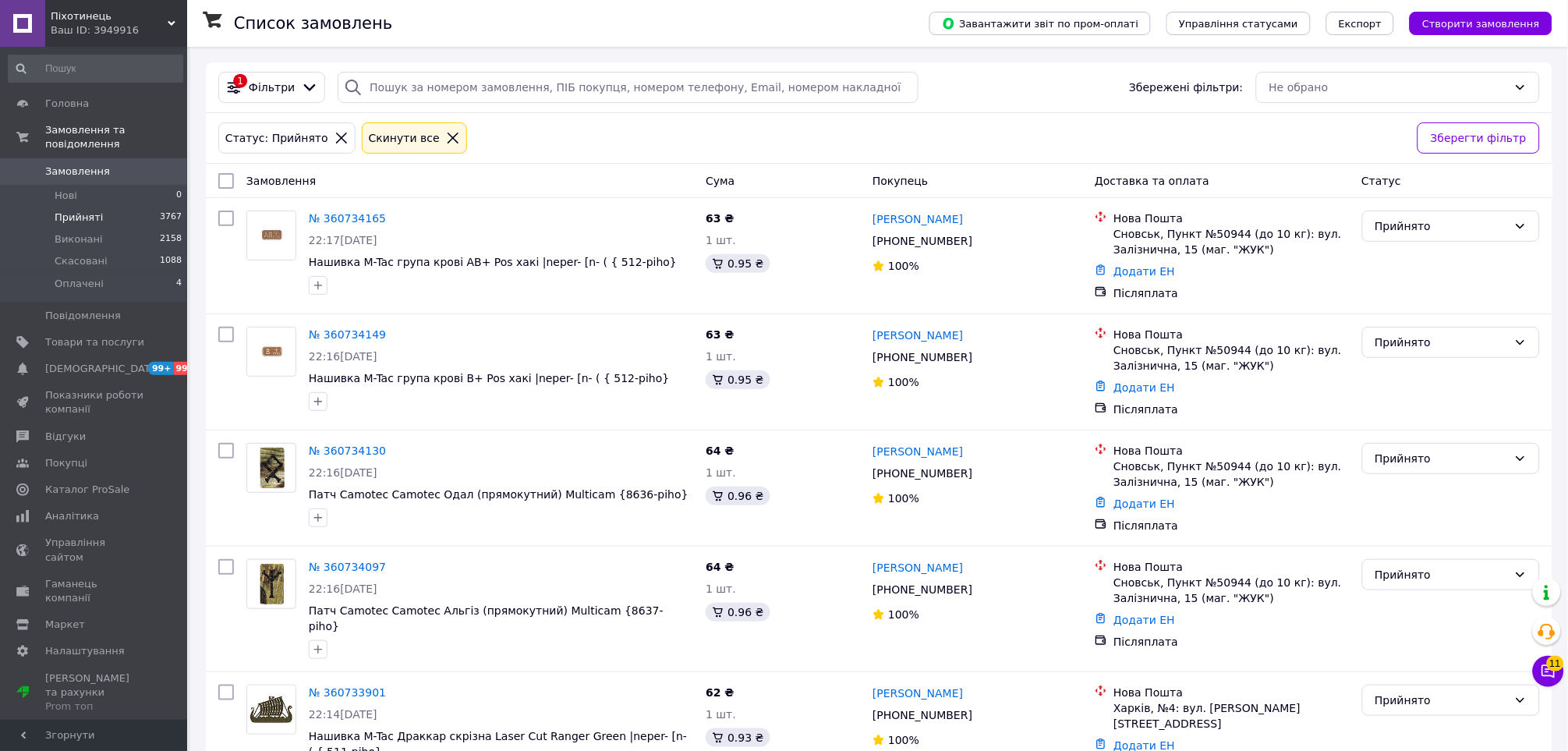
click at [216, 177] on div at bounding box center [226, 181] width 28 height 28
click at [219, 177] on input "checkbox" at bounding box center [225, 181] width 16 height 16
checkbox input "true"
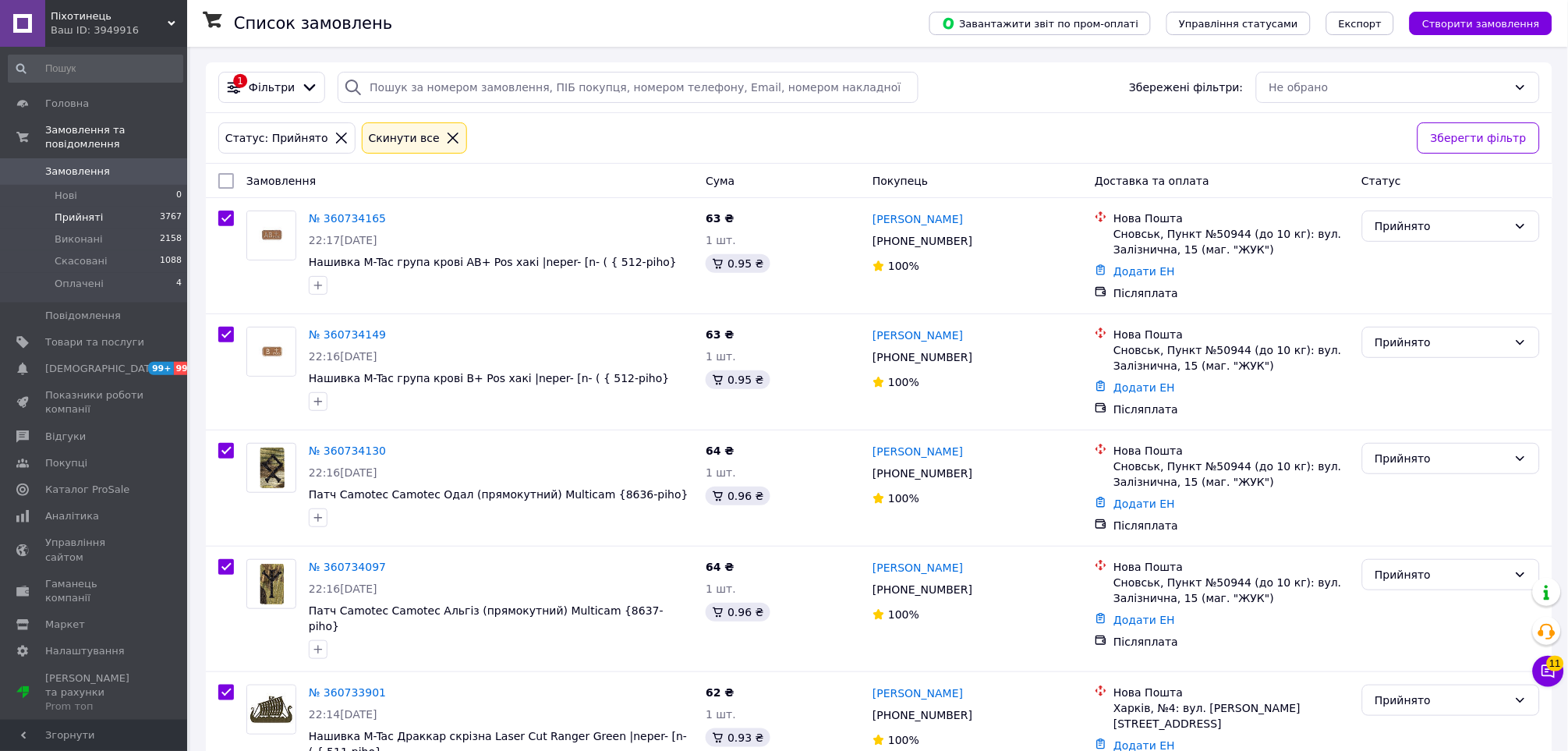
checkbox input "true"
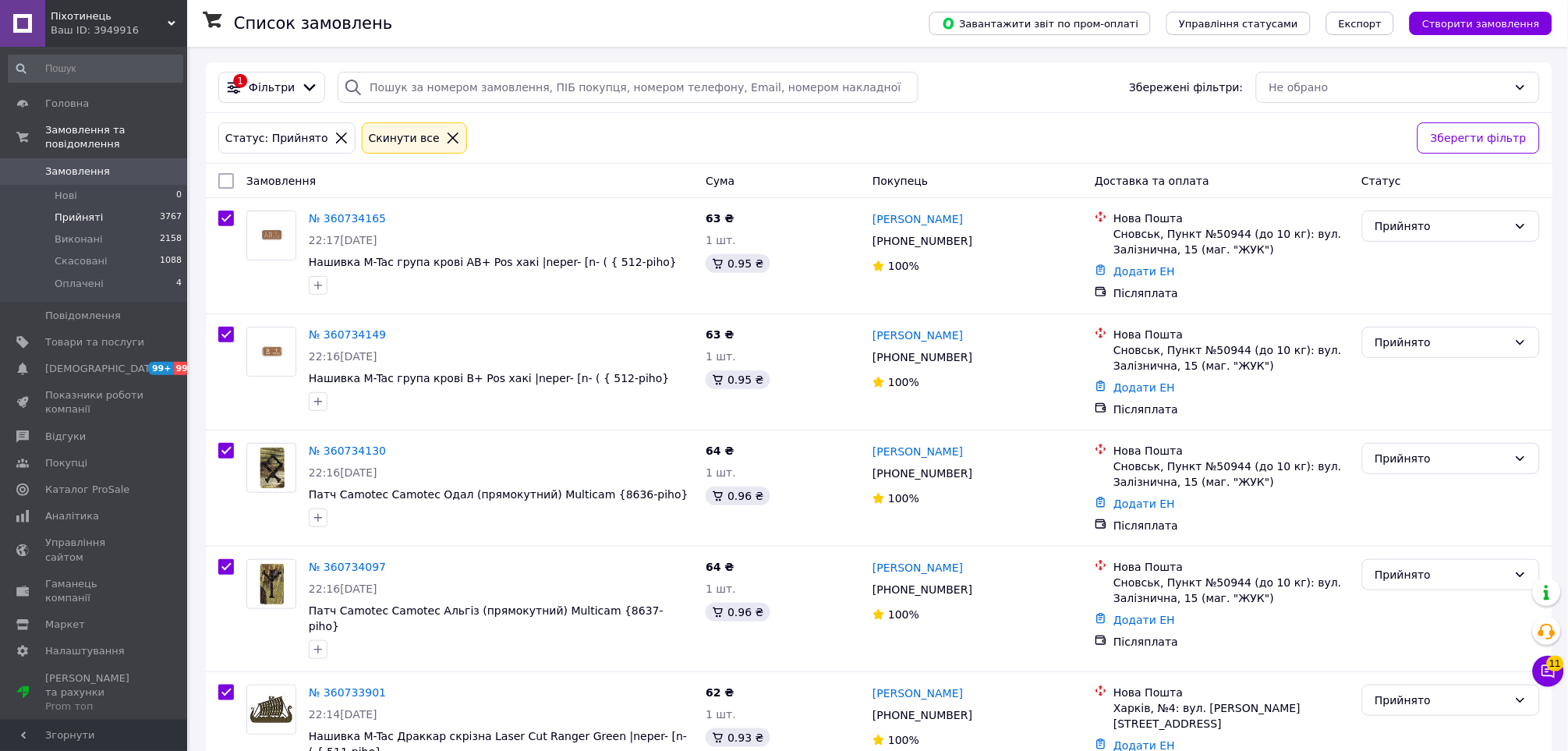
checkbox input "true"
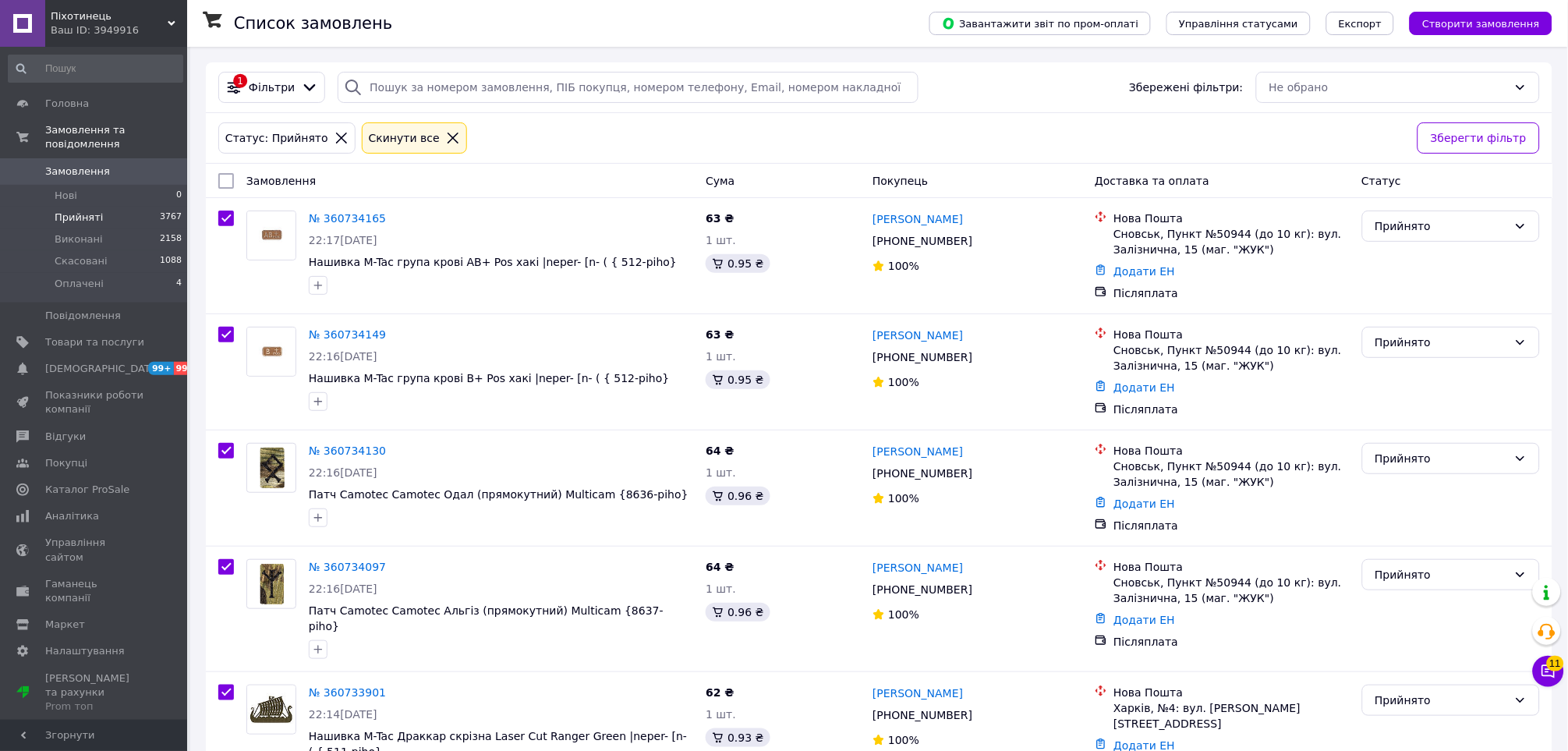
checkbox input "true"
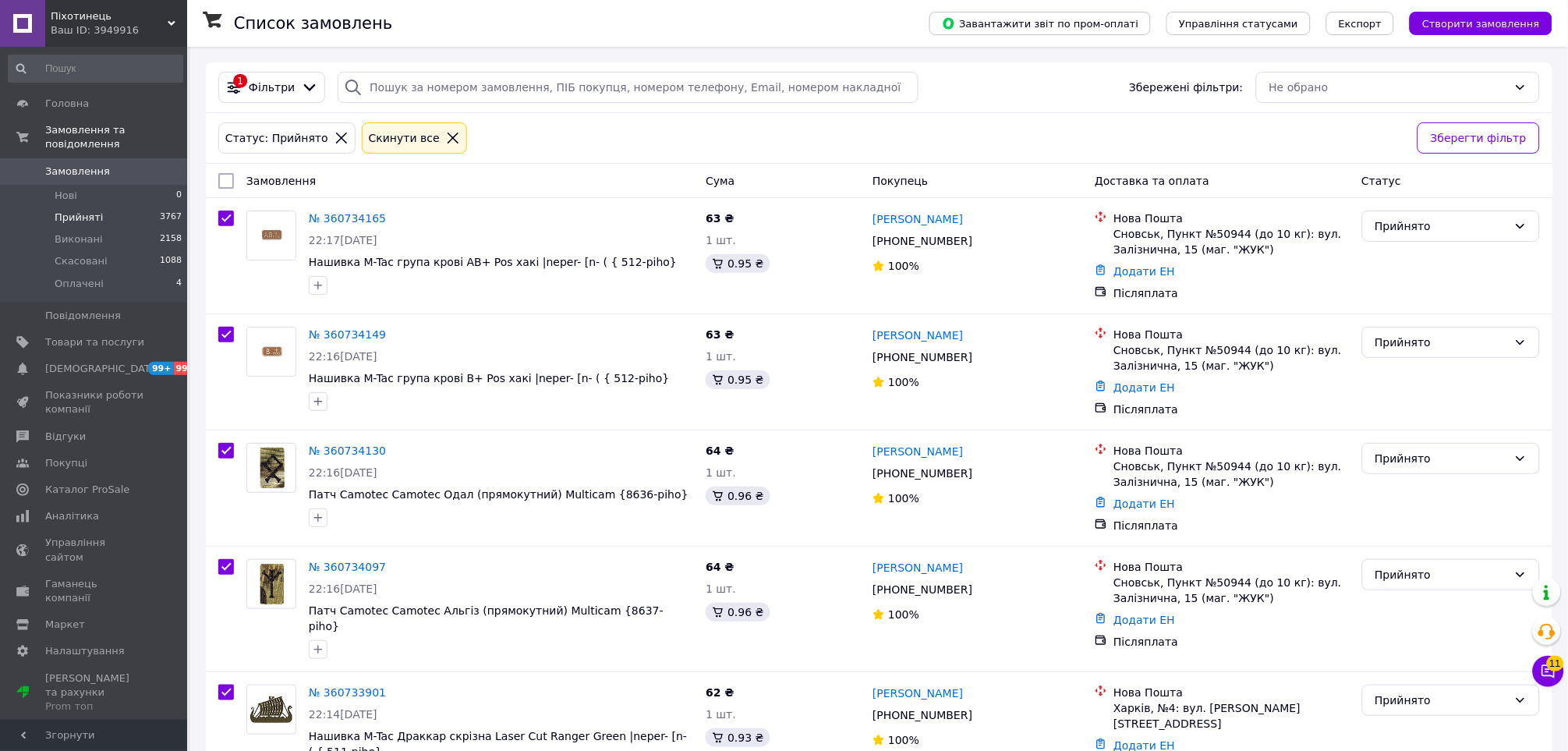
checkbox input "true"
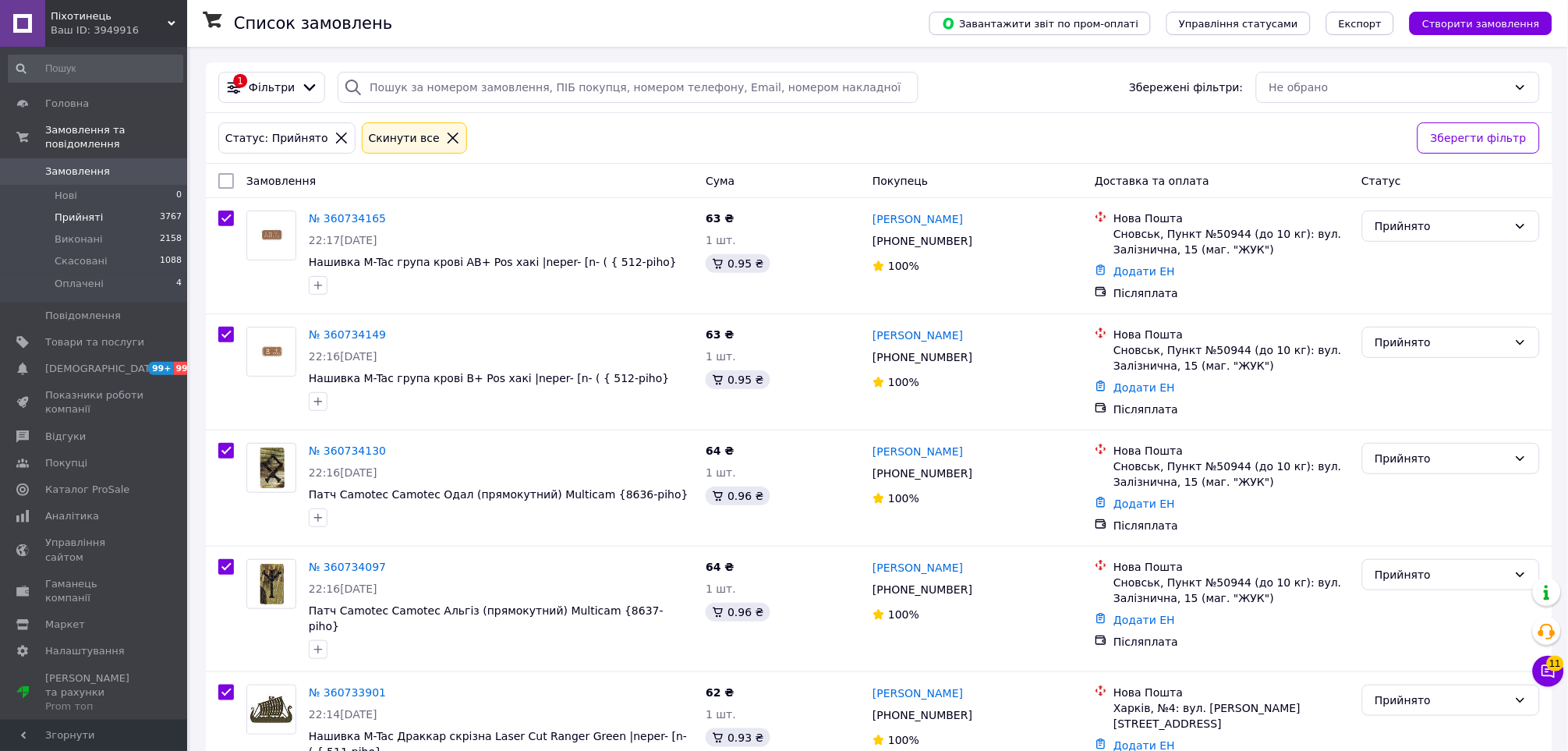
checkbox input "true"
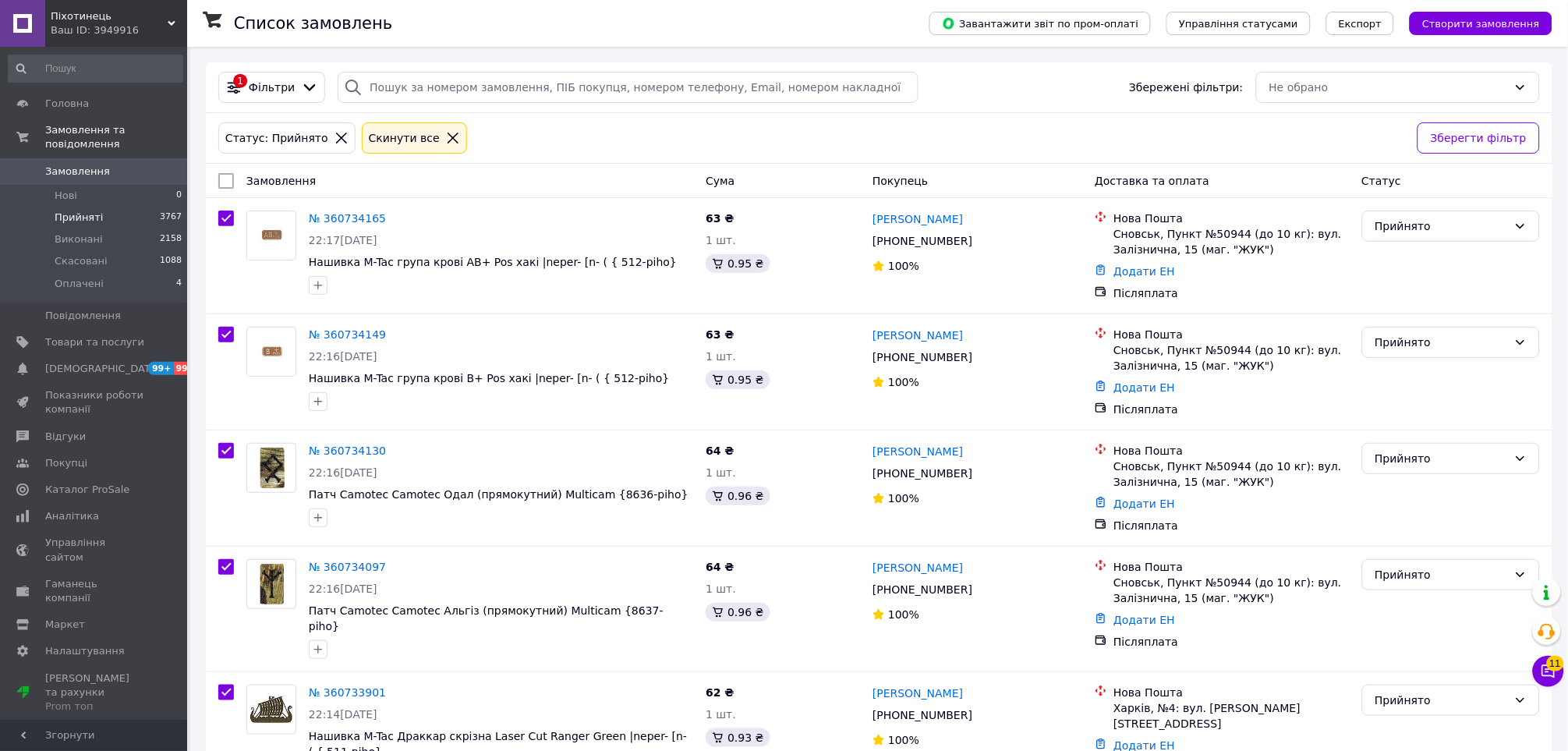
checkbox input "true"
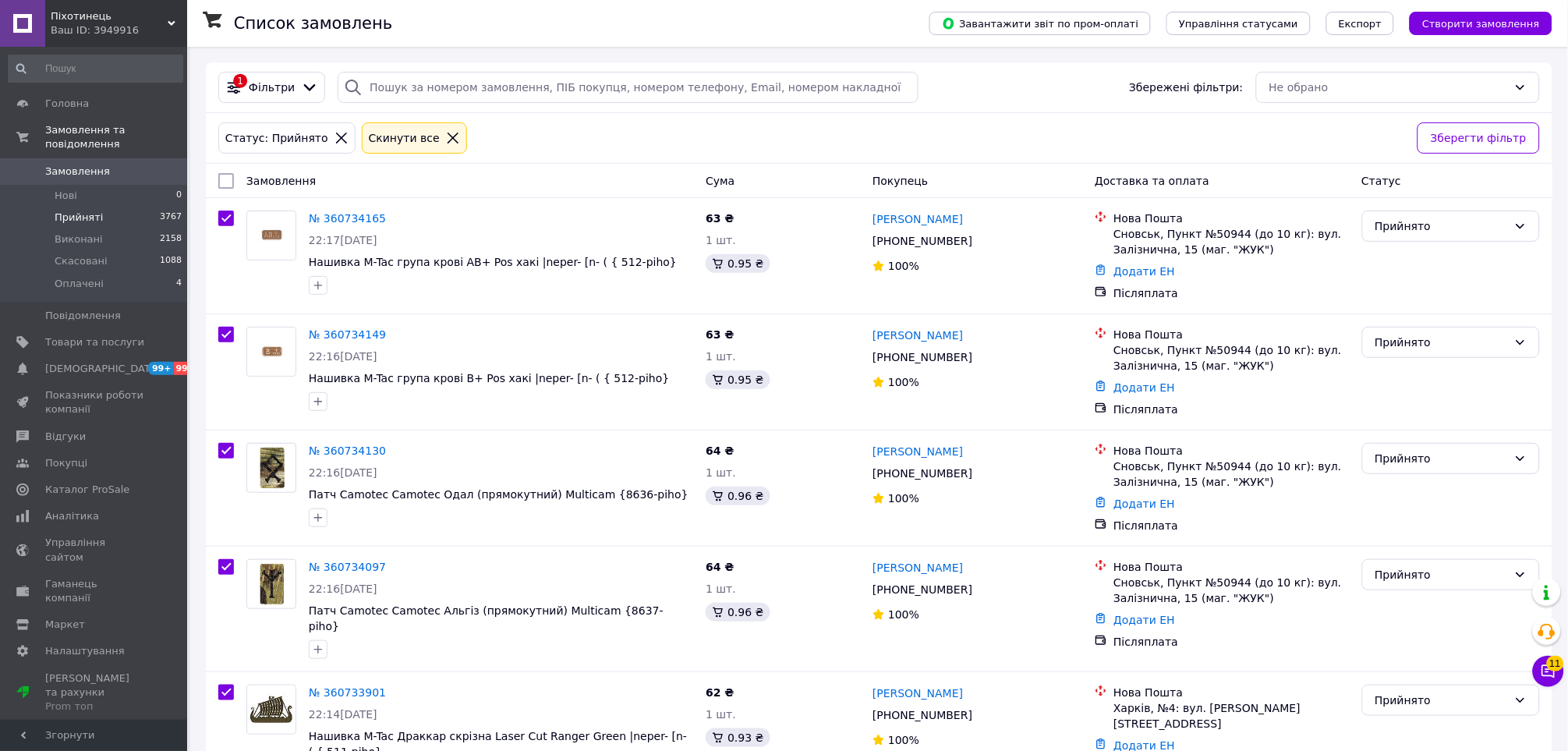
checkbox input "true"
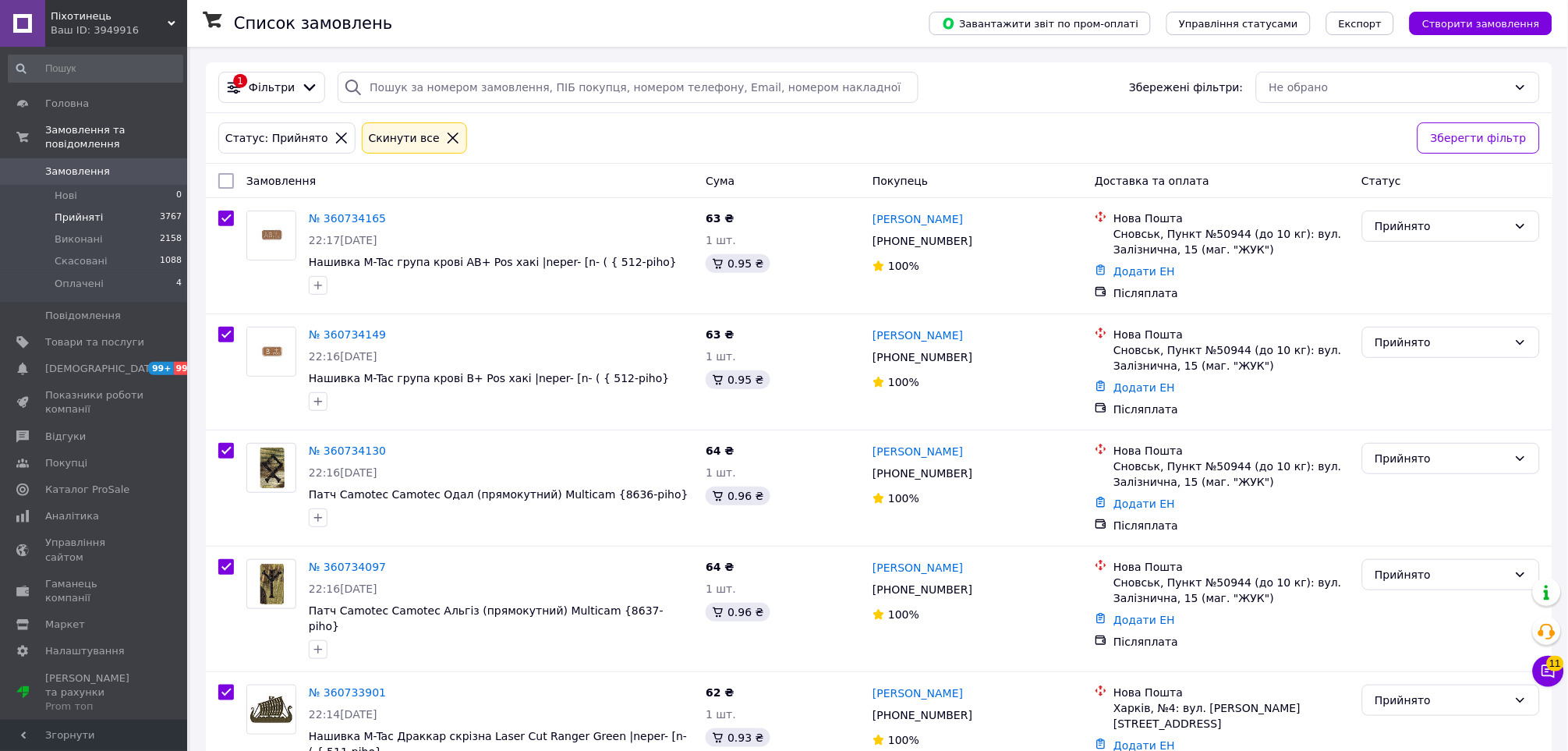
checkbox input "true"
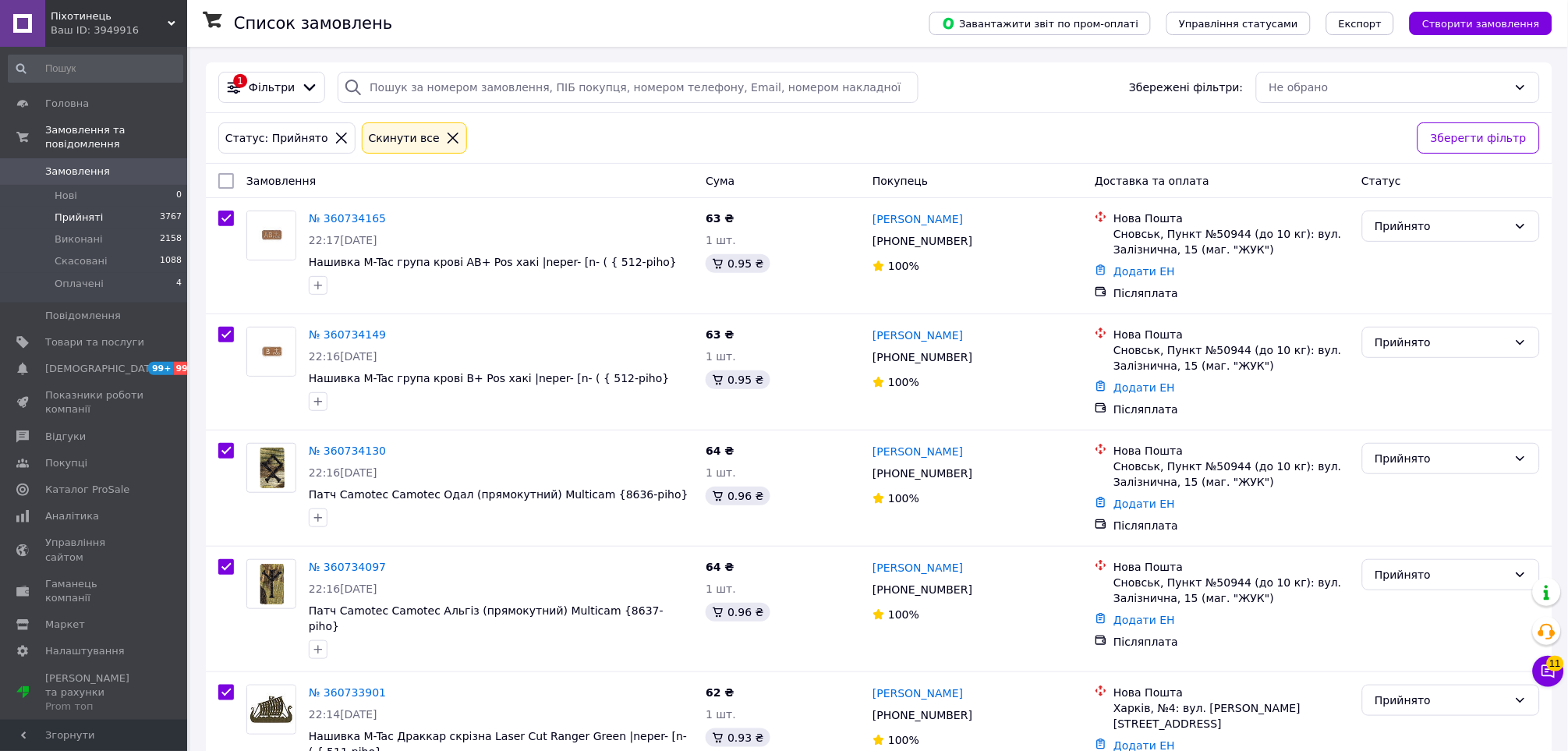
checkbox input "true"
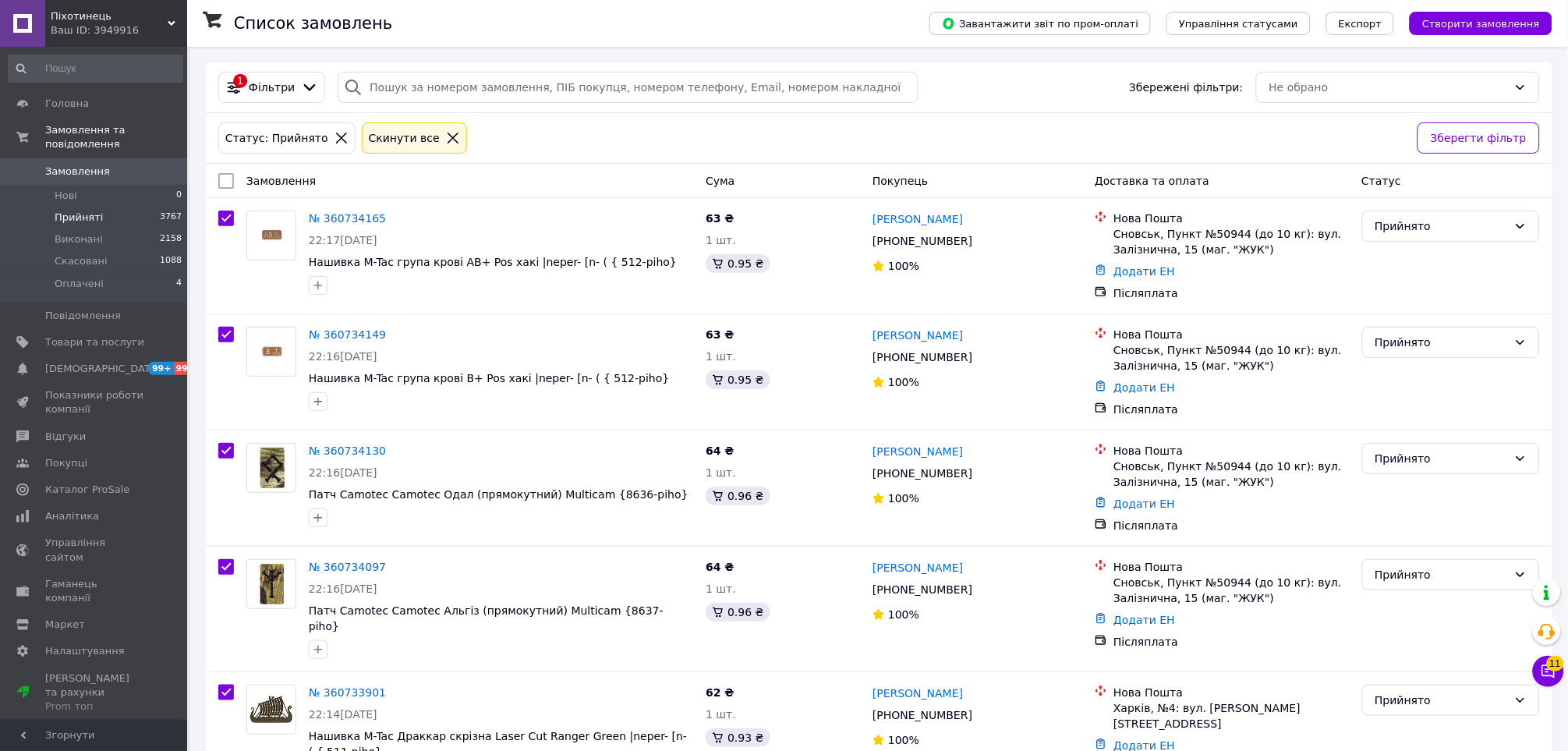
checkbox input "true"
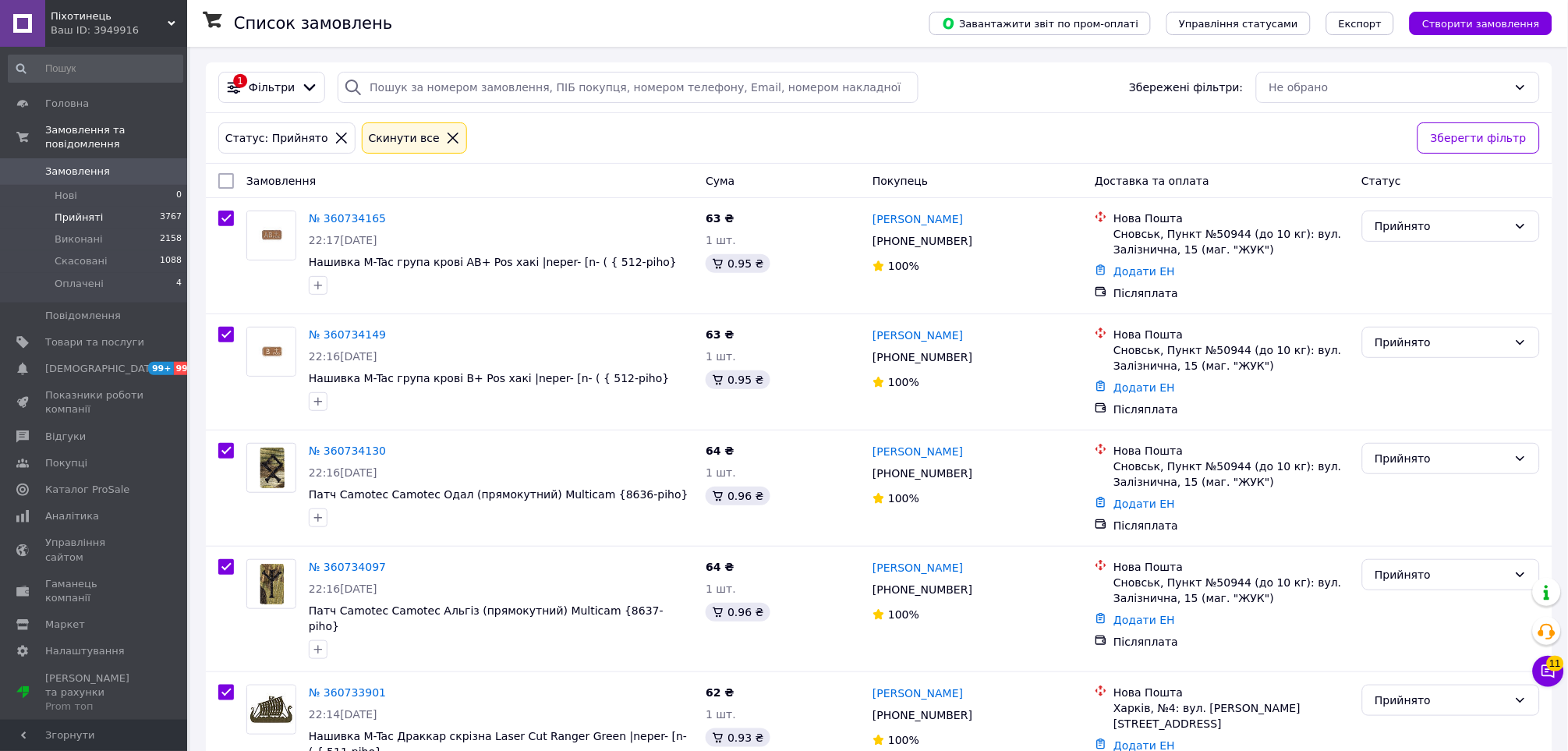
checkbox input "true"
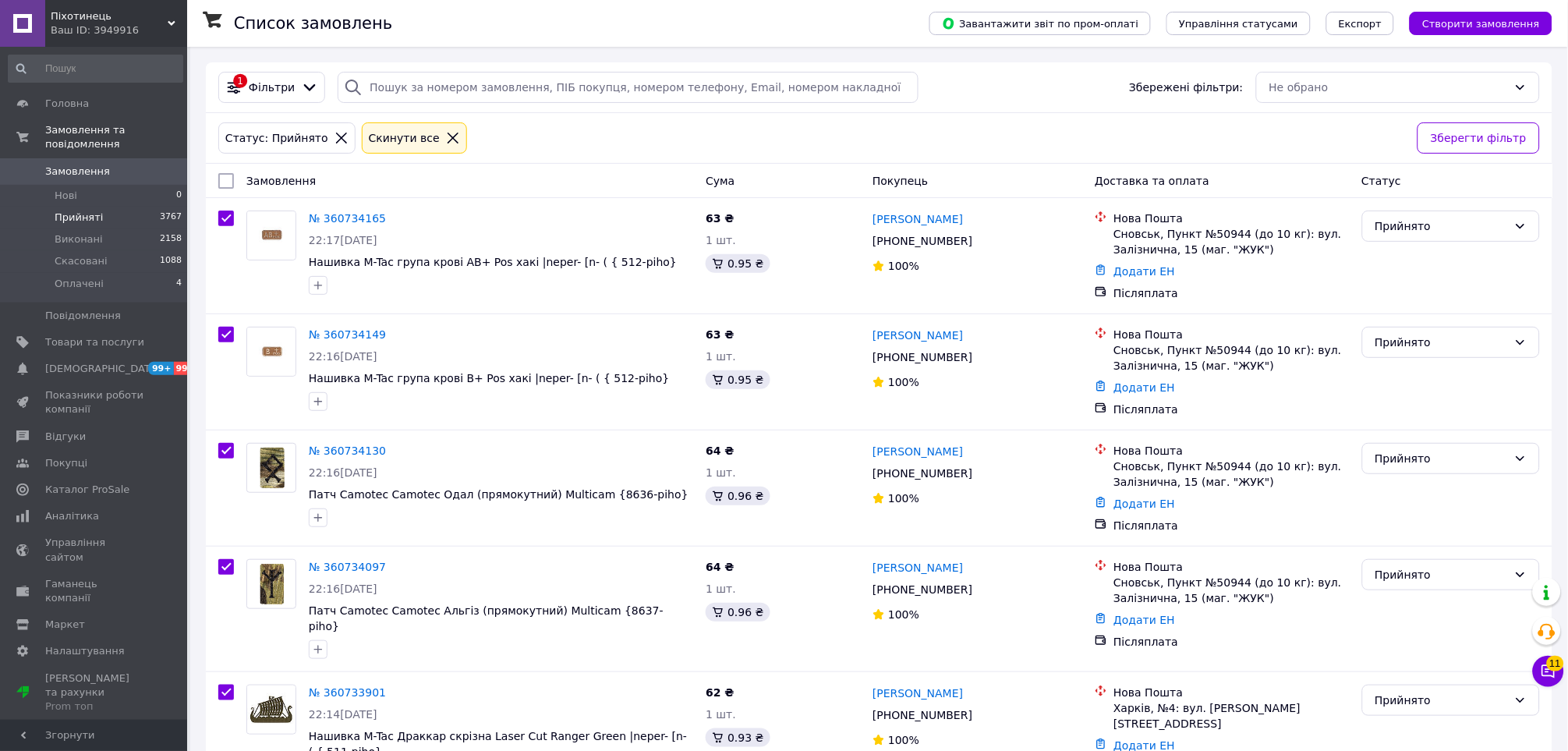
checkbox input "true"
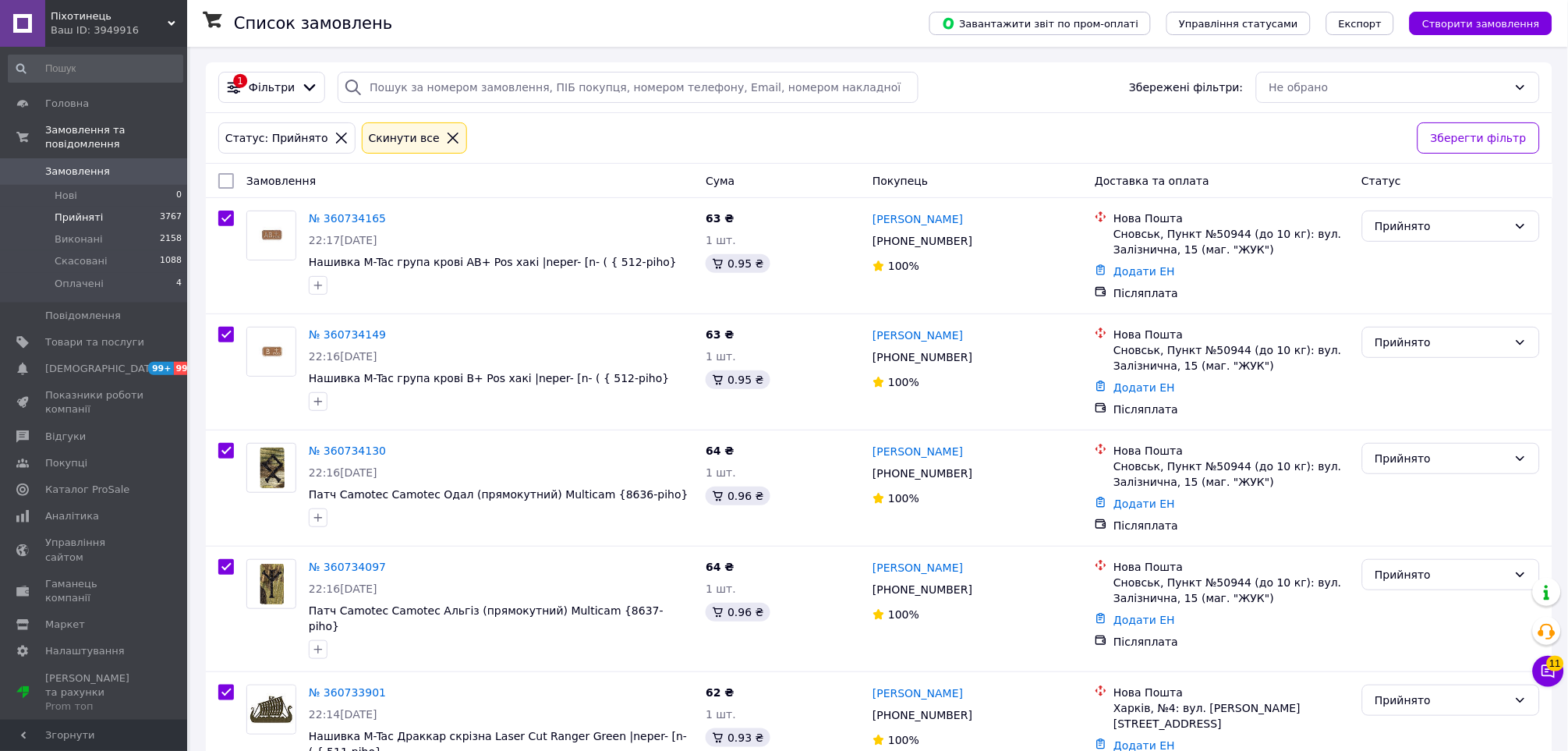
checkbox input "true"
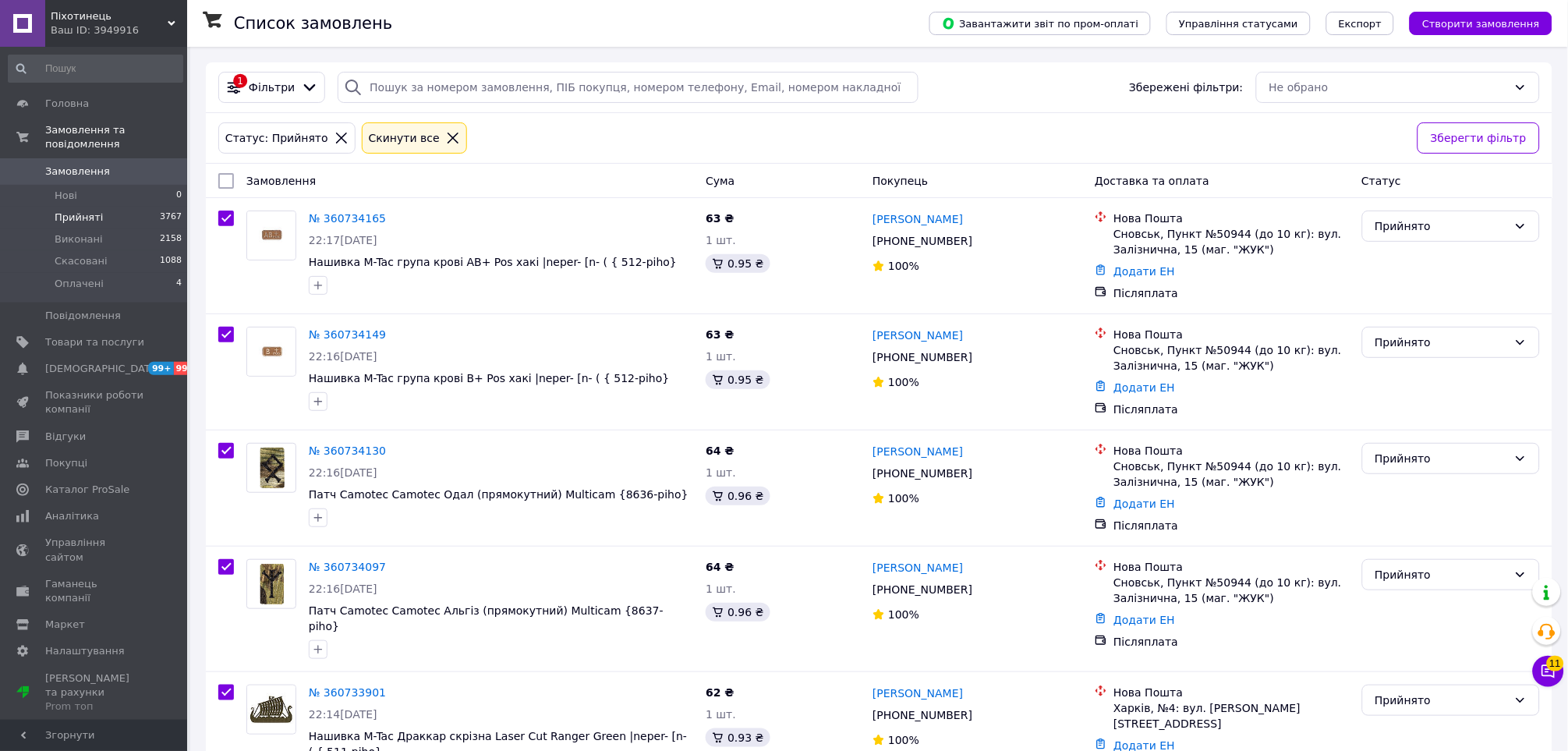
checkbox input "true"
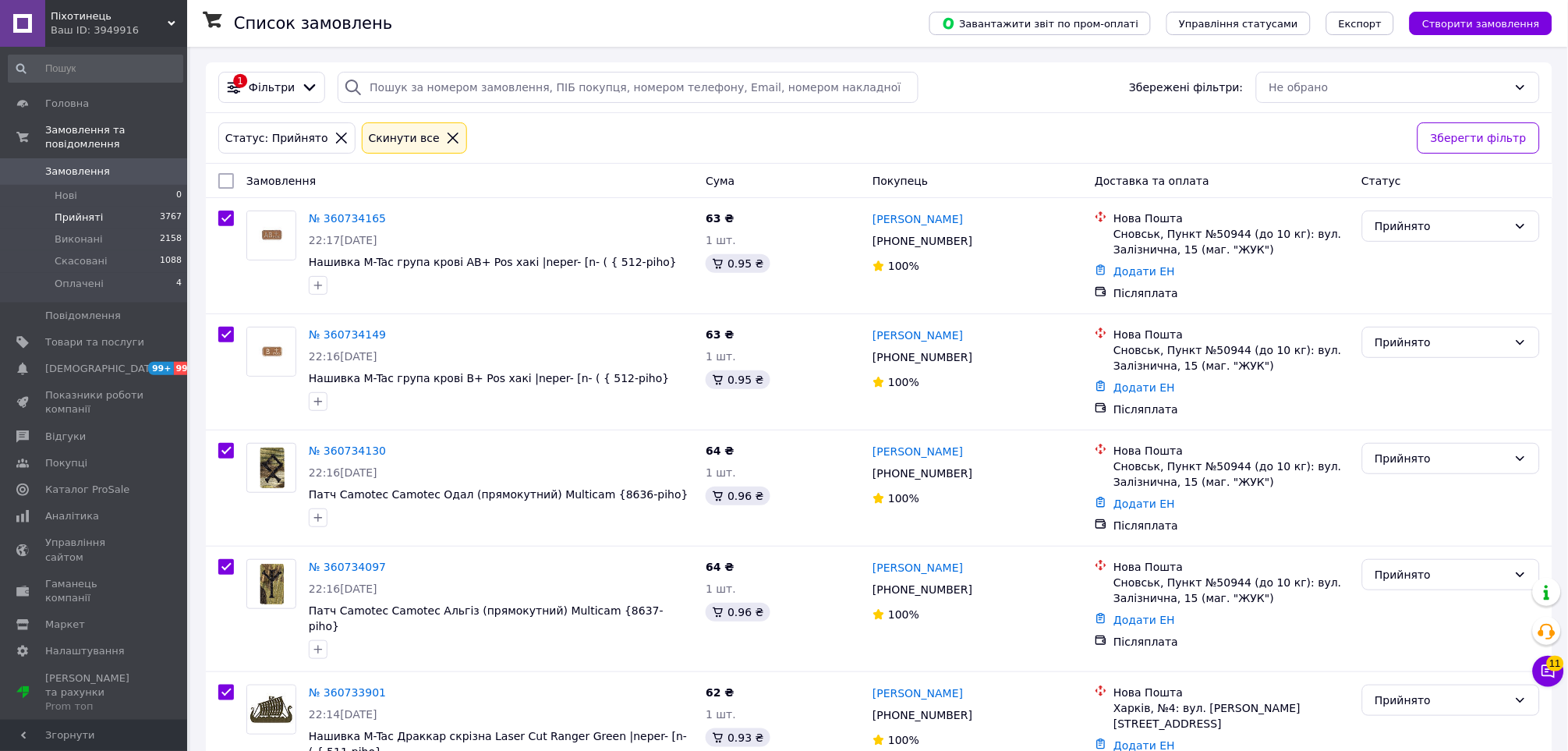
checkbox input "true"
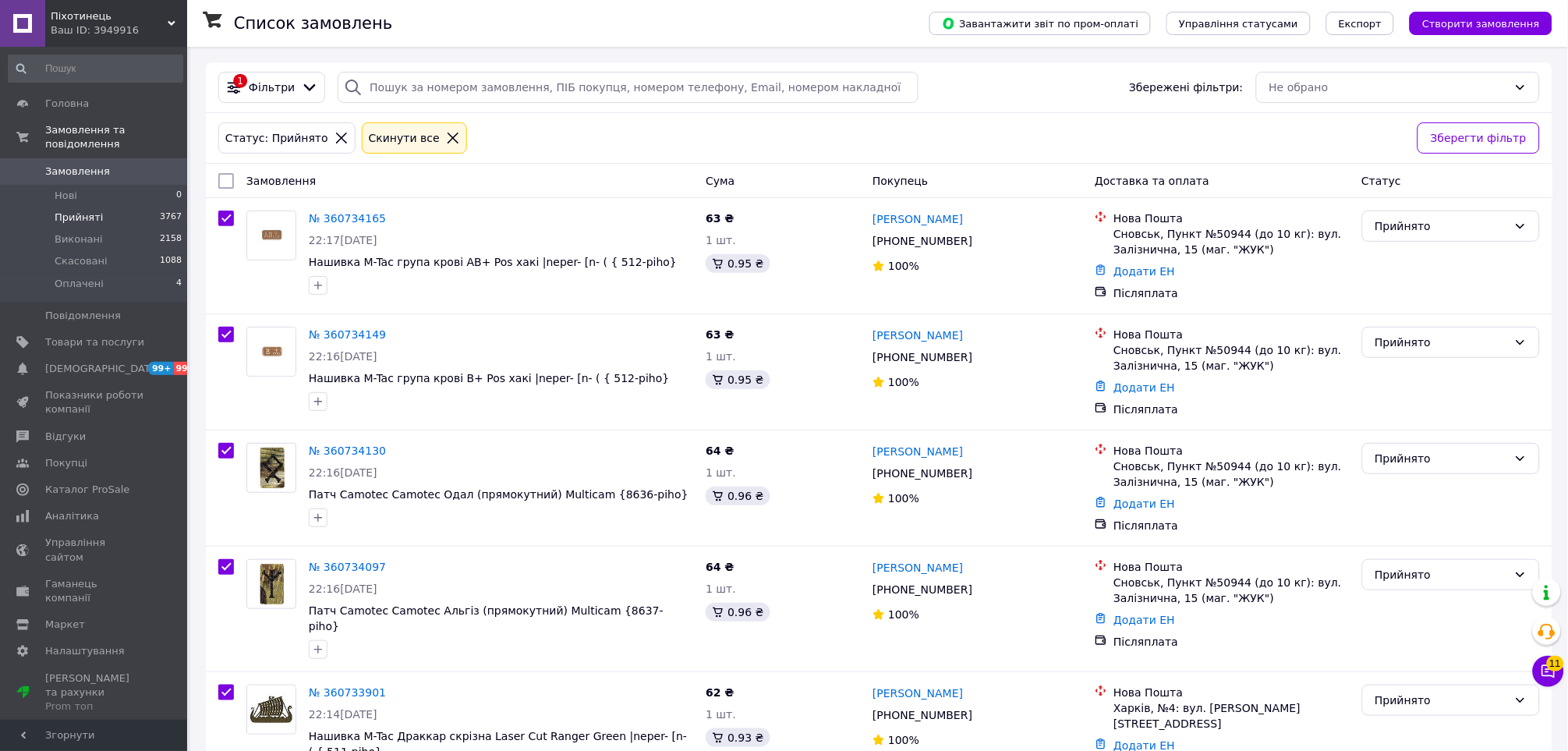
checkbox input "true"
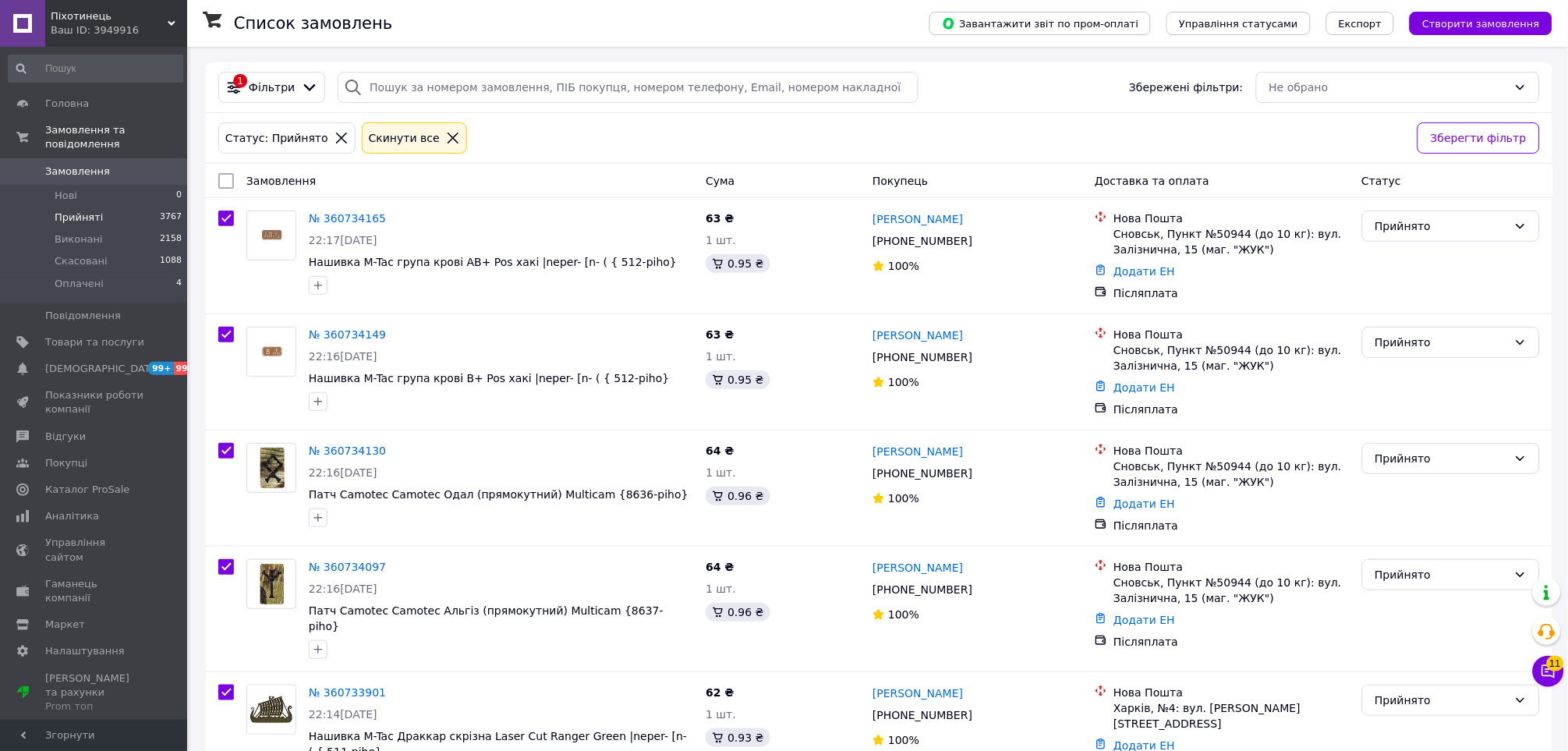
checkbox input "true"
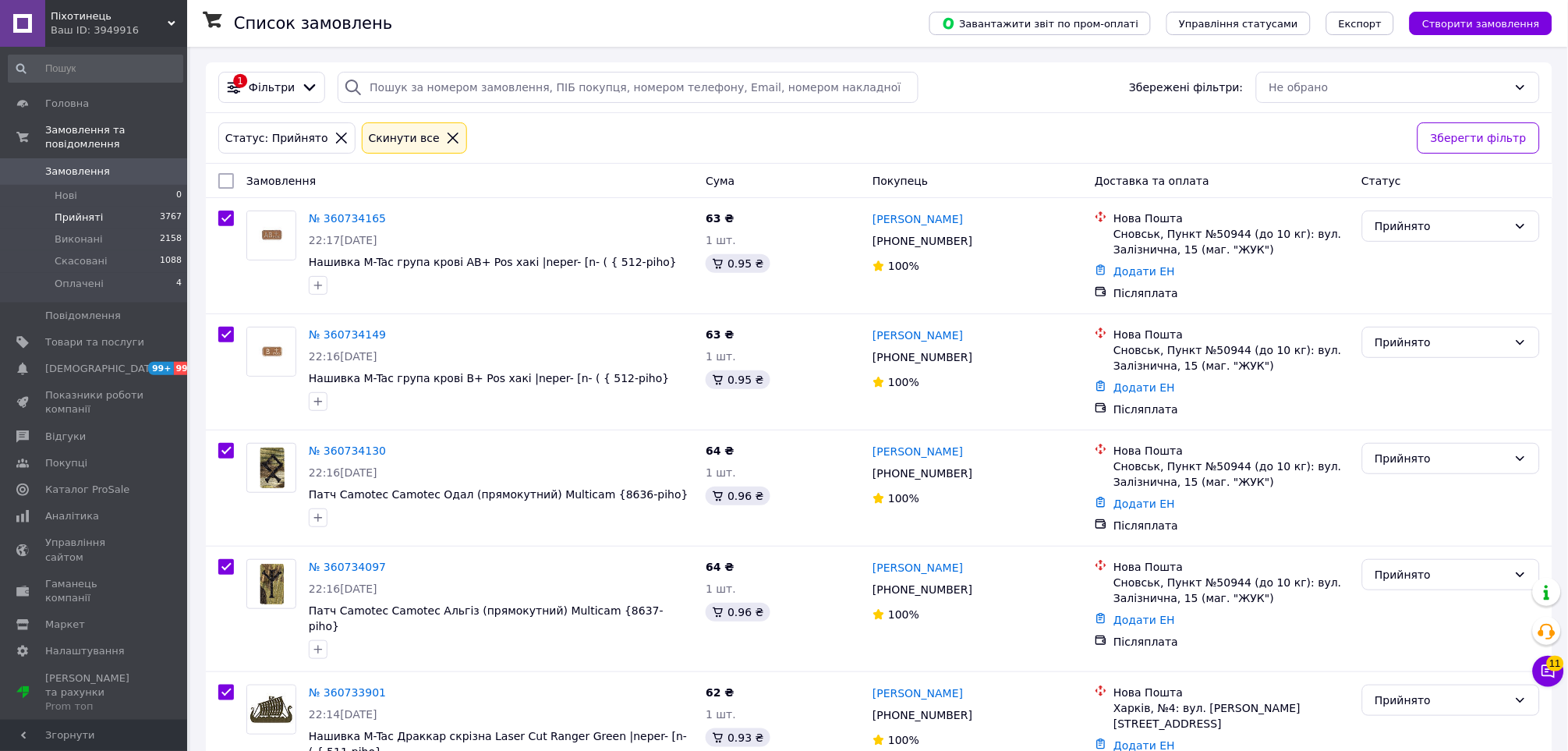
checkbox input "true"
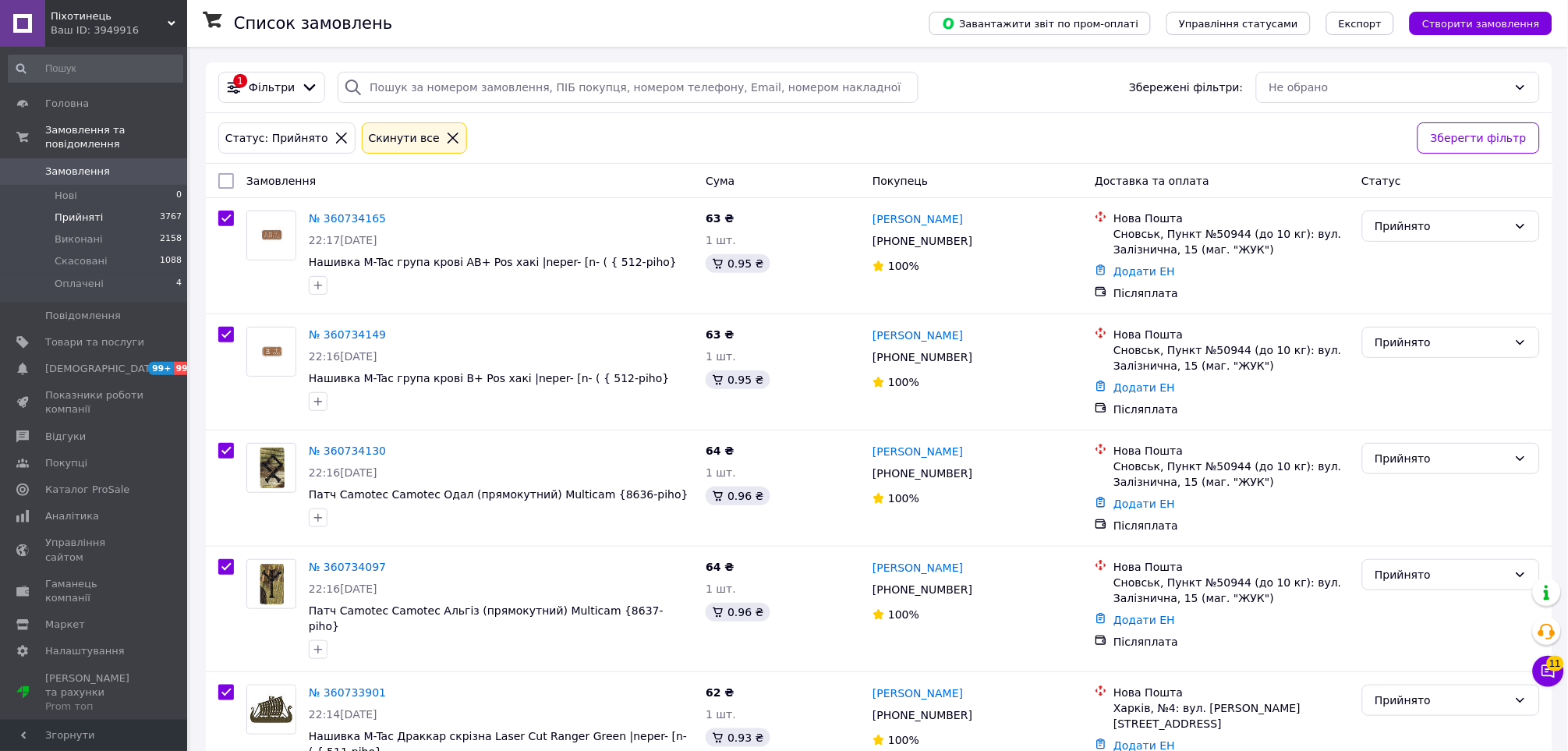
checkbox input "true"
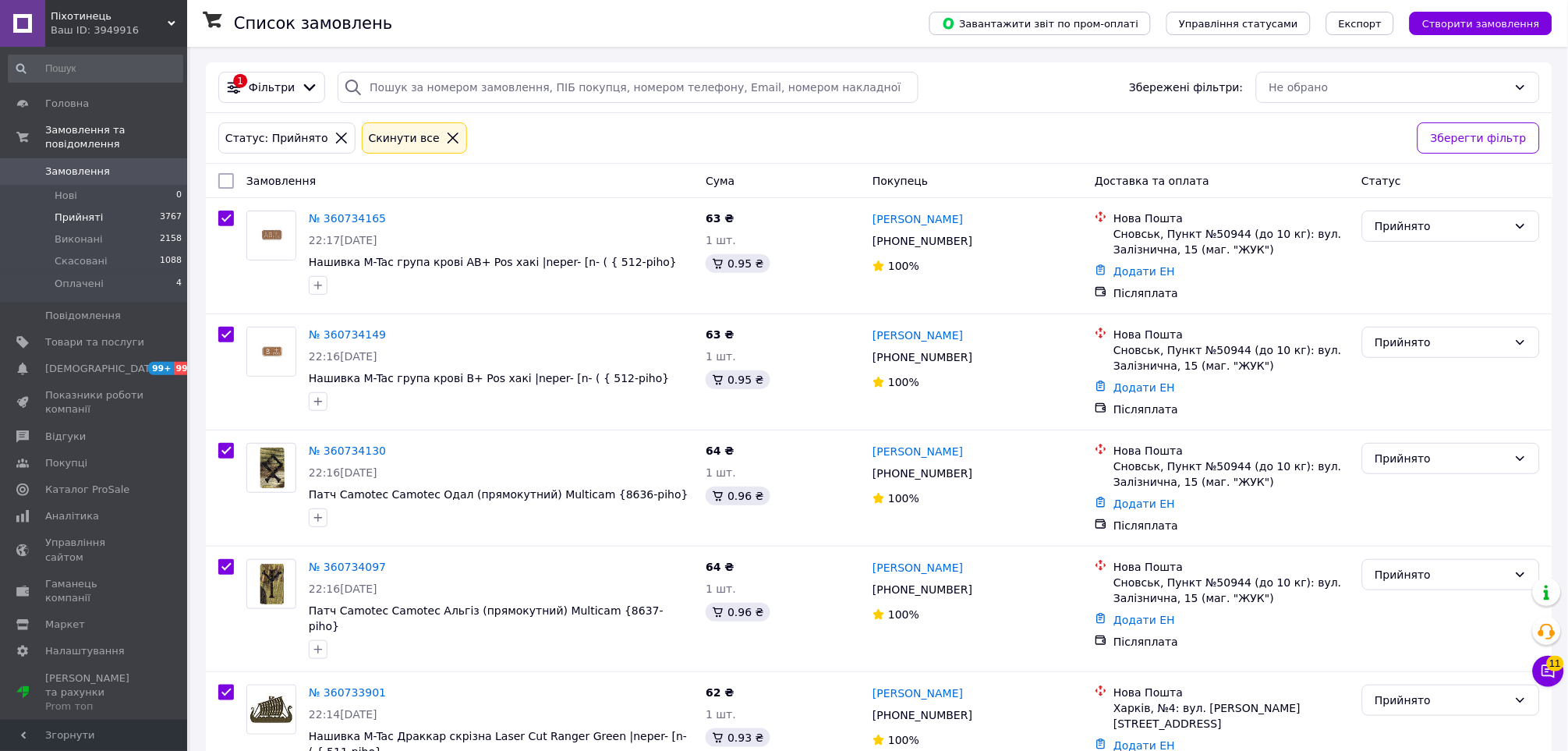
checkbox input "true"
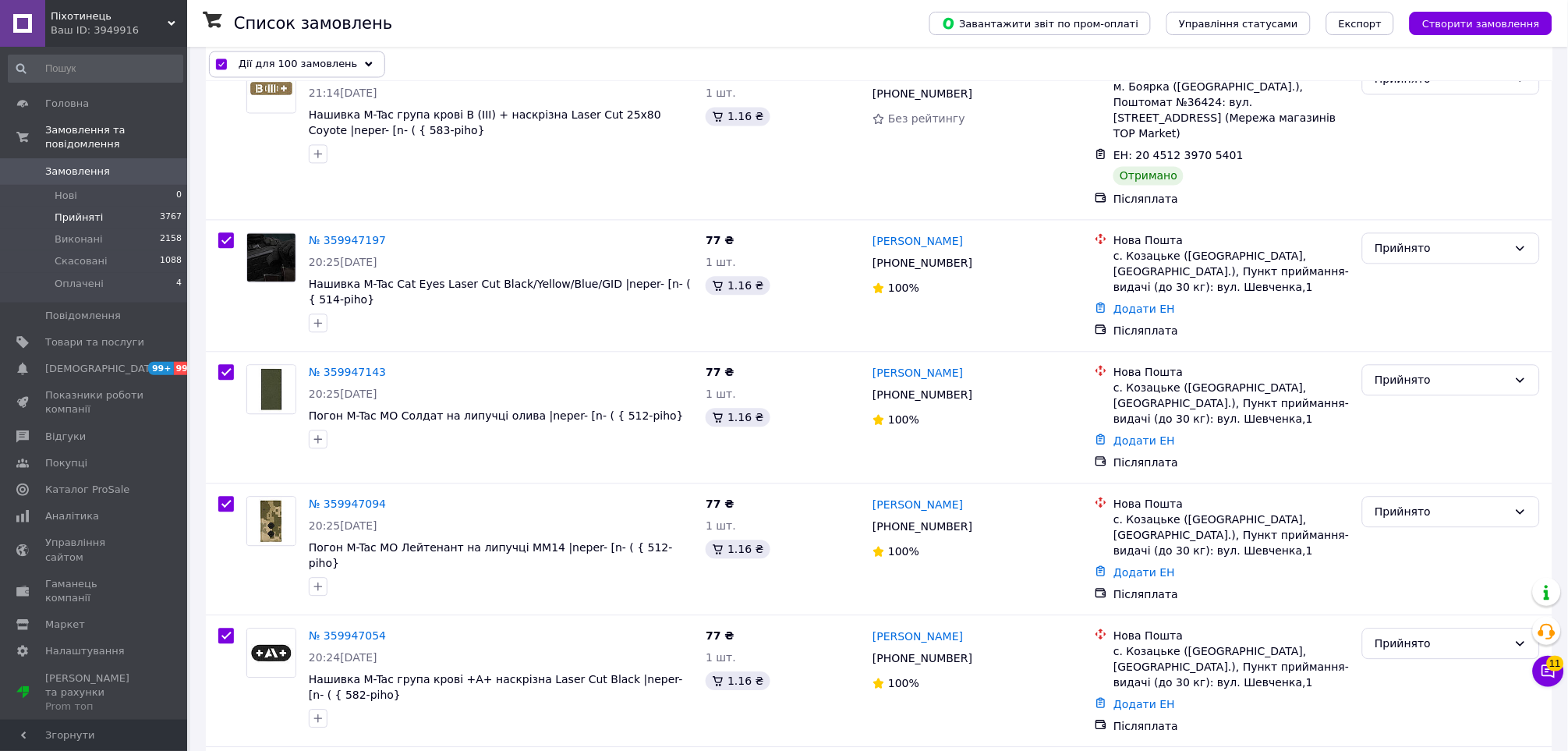
scroll to position [11726, 0]
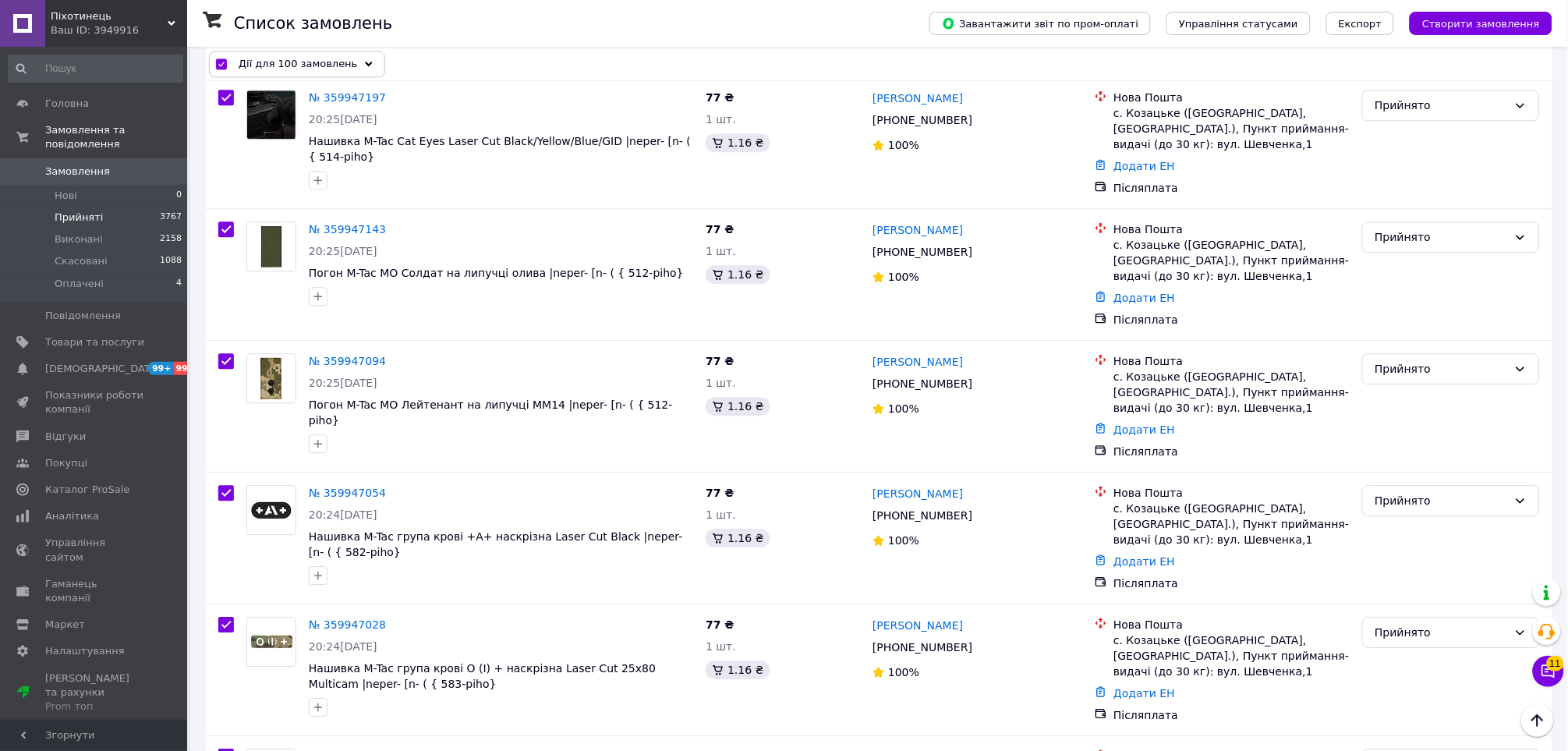
checkbox input "false"
checkbox input "true"
checkbox input "false"
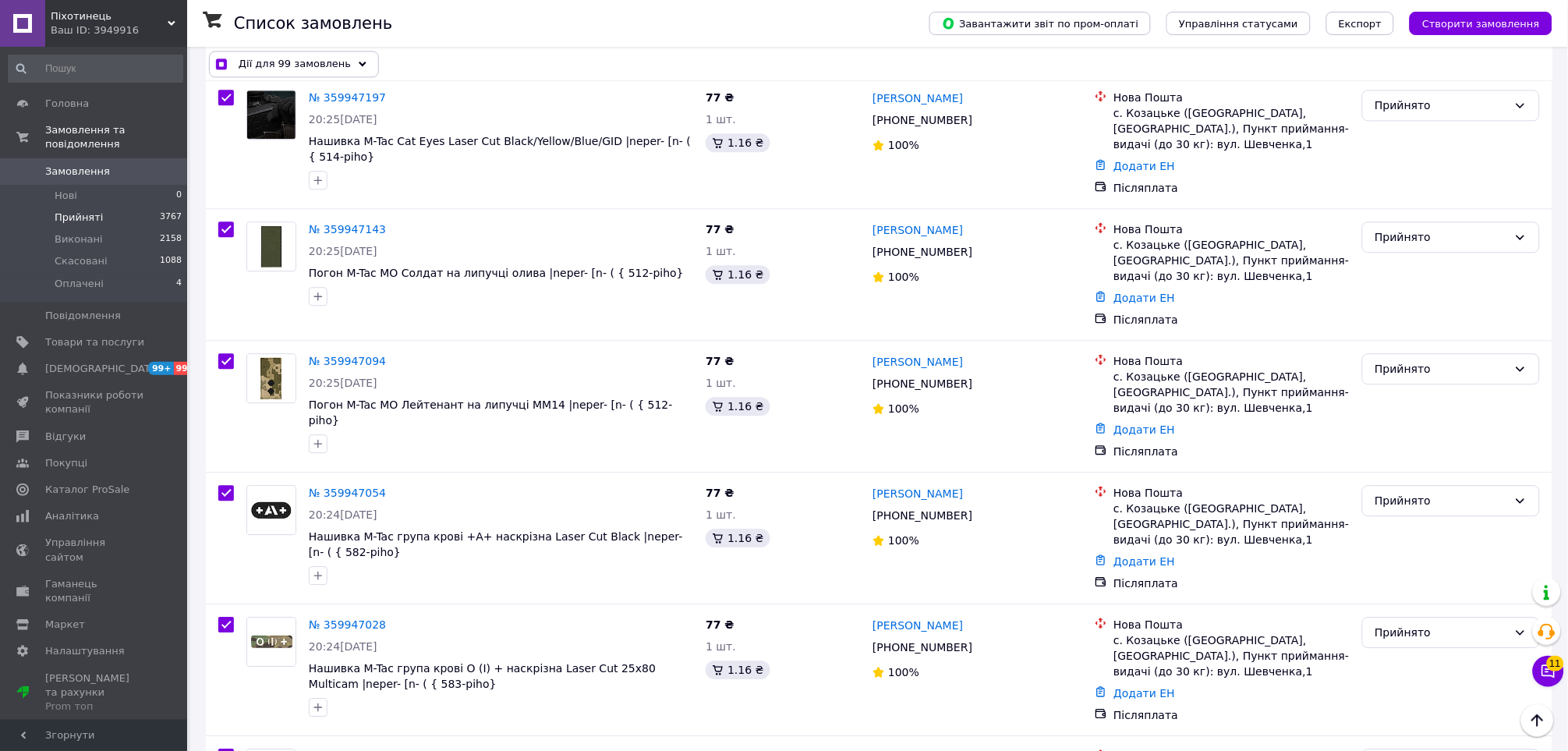
checkbox input "true"
checkbox input "false"
checkbox input "true"
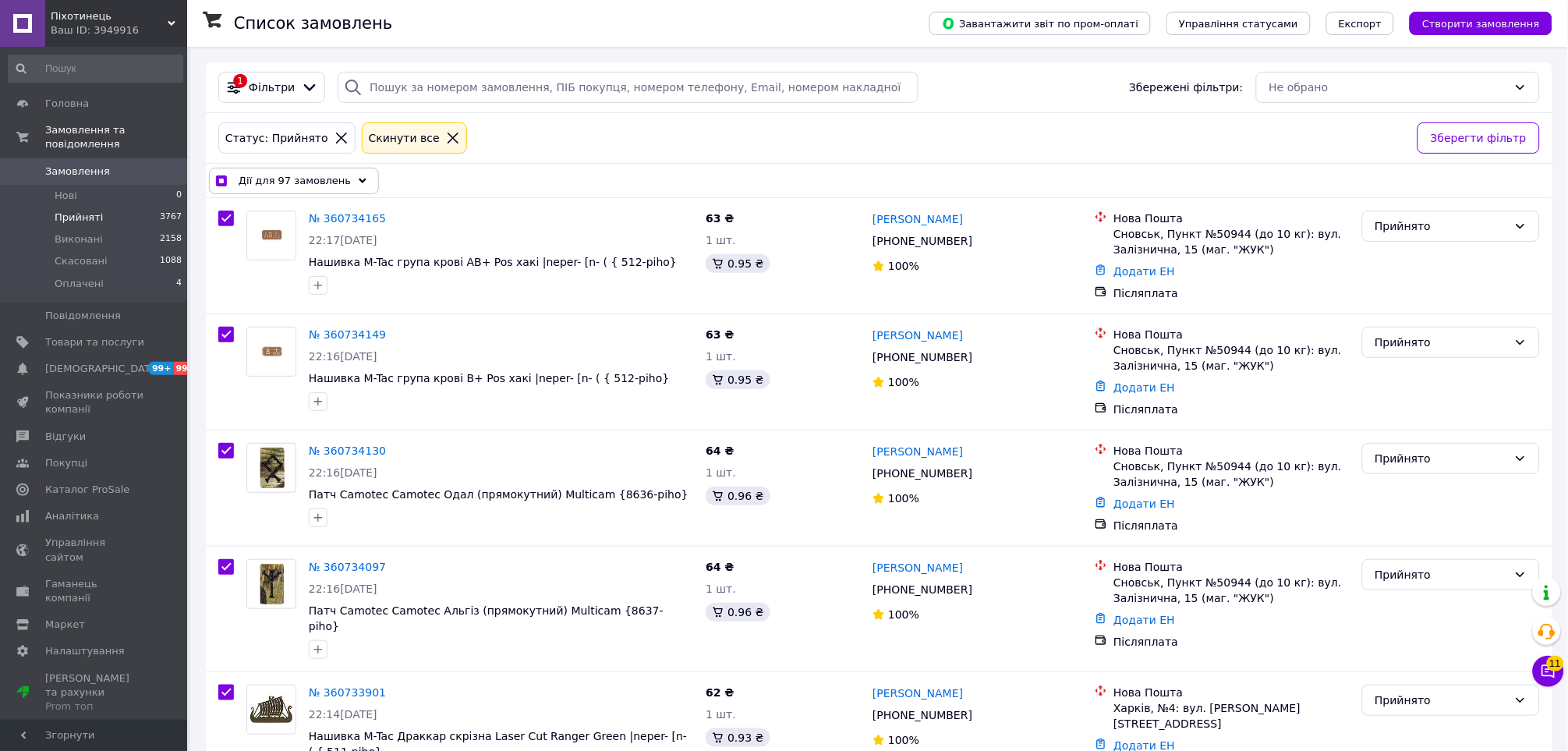
click at [336, 137] on icon at bounding box center [341, 138] width 11 height 11
checkbox input "false"
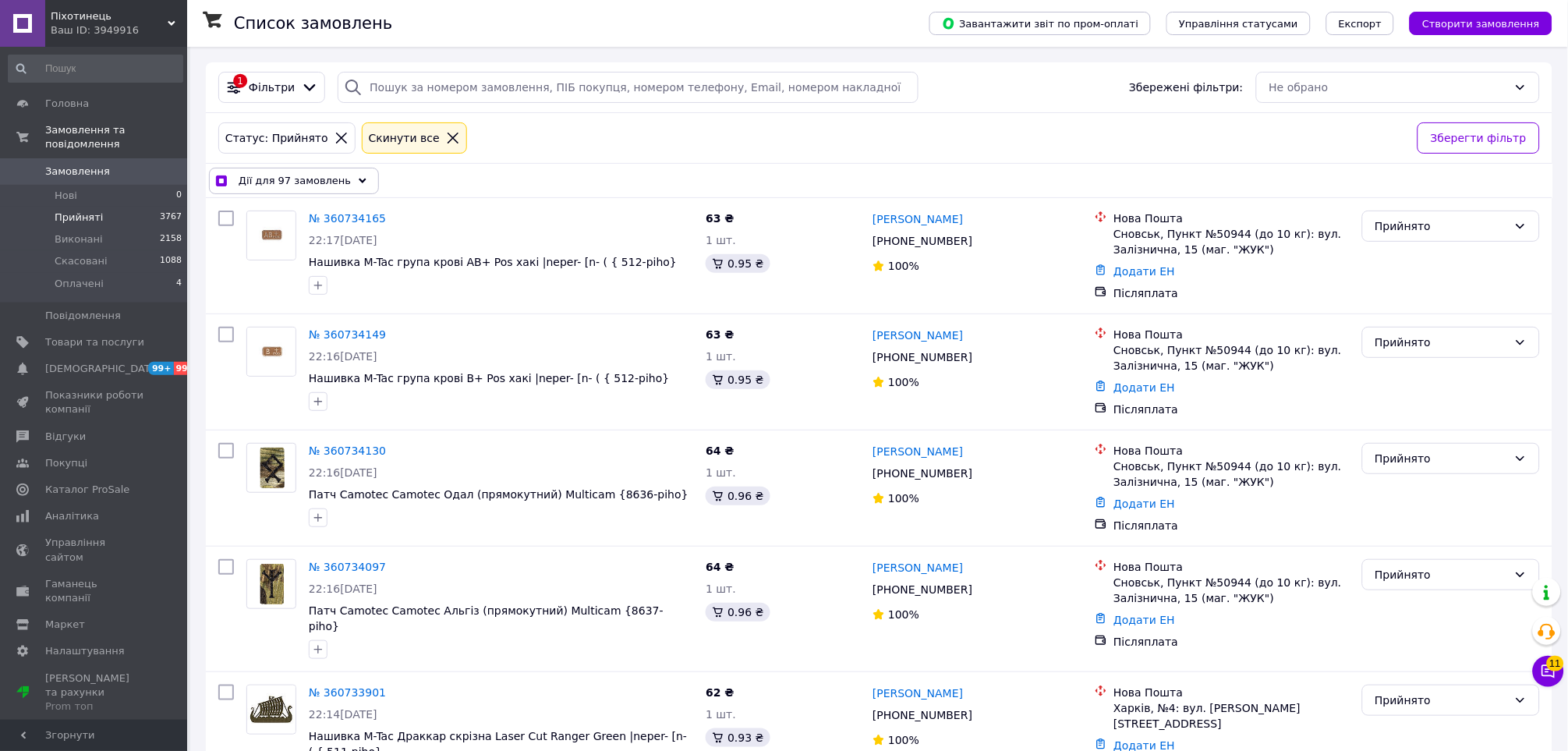
checkbox input "false"
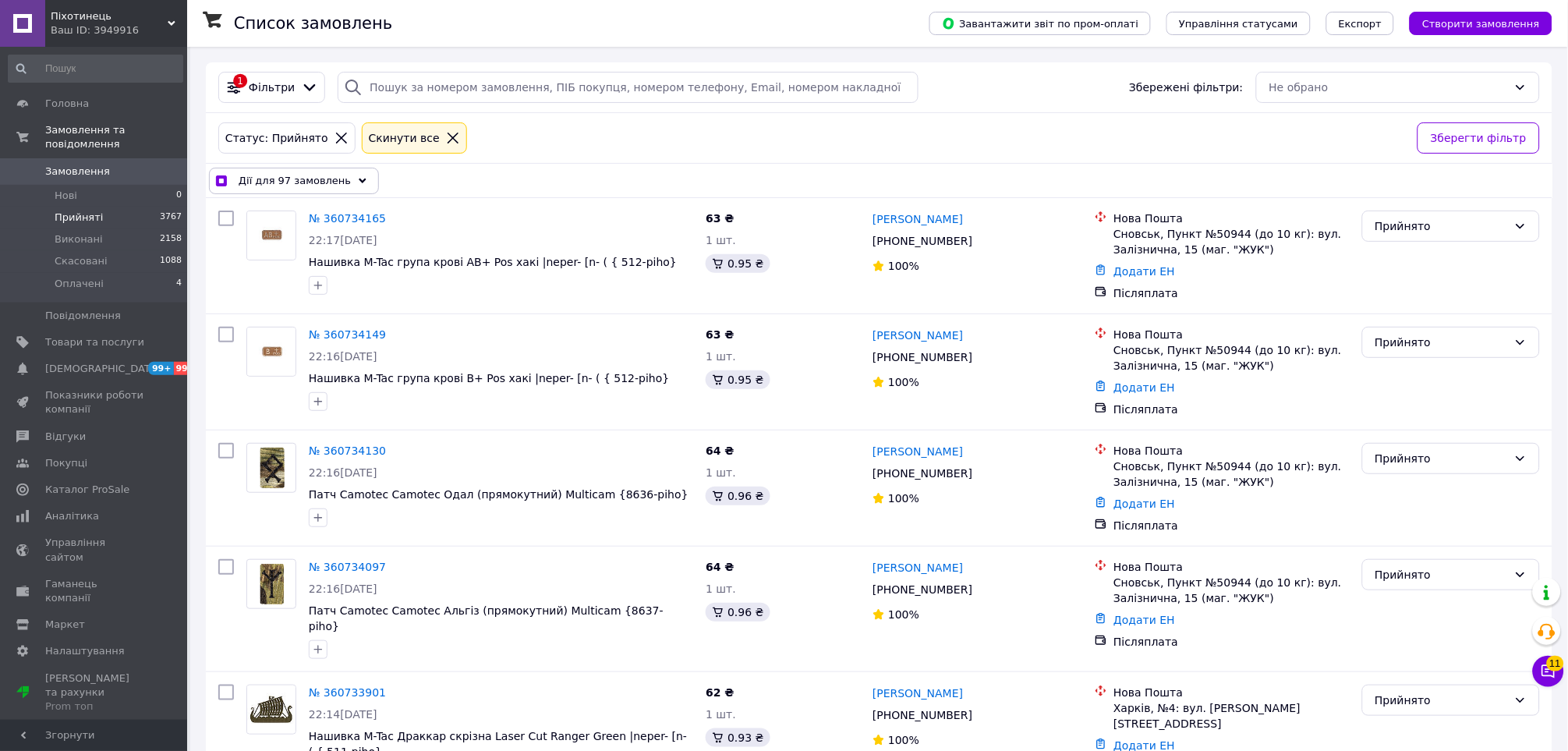
checkbox input "false"
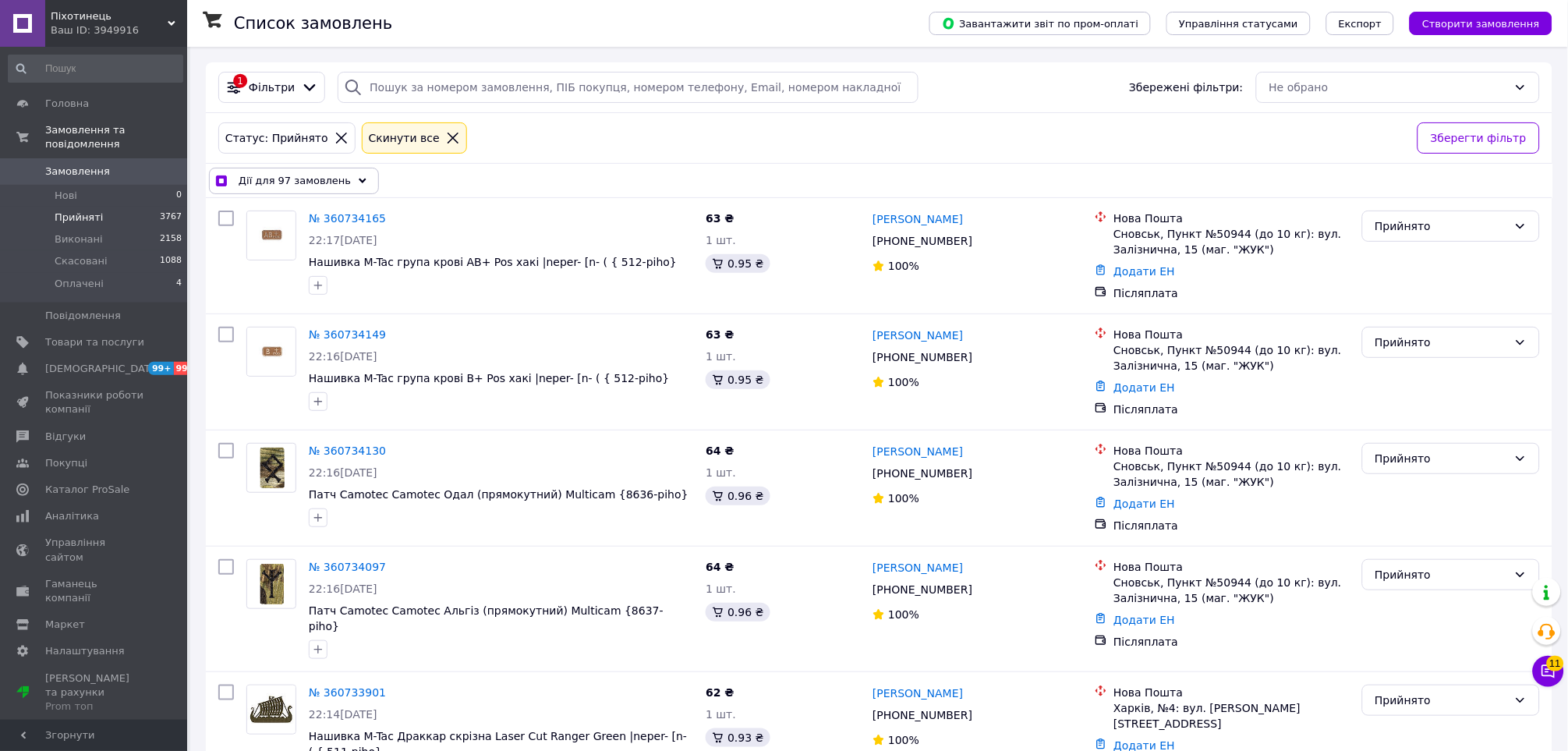
checkbox input "false"
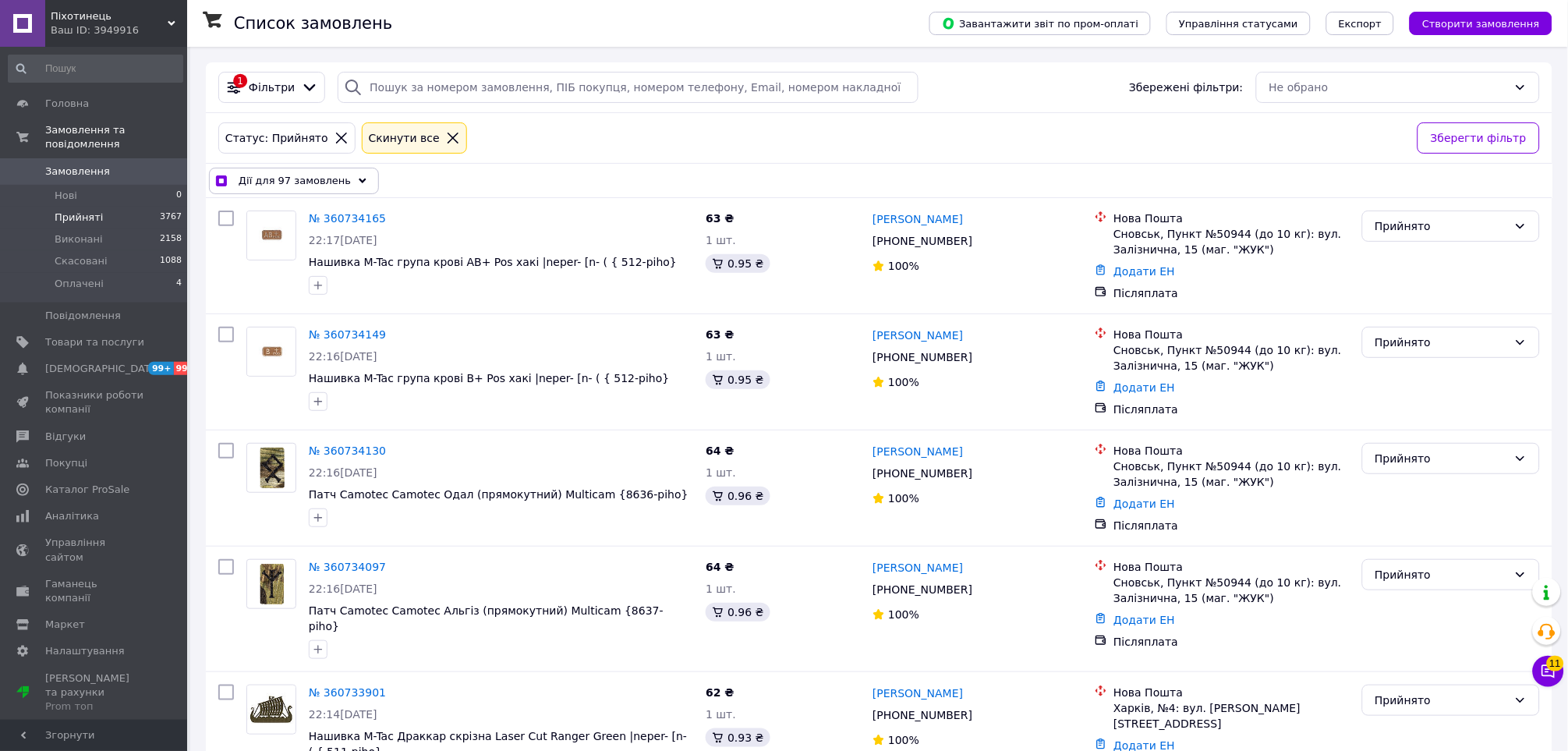
checkbox input "false"
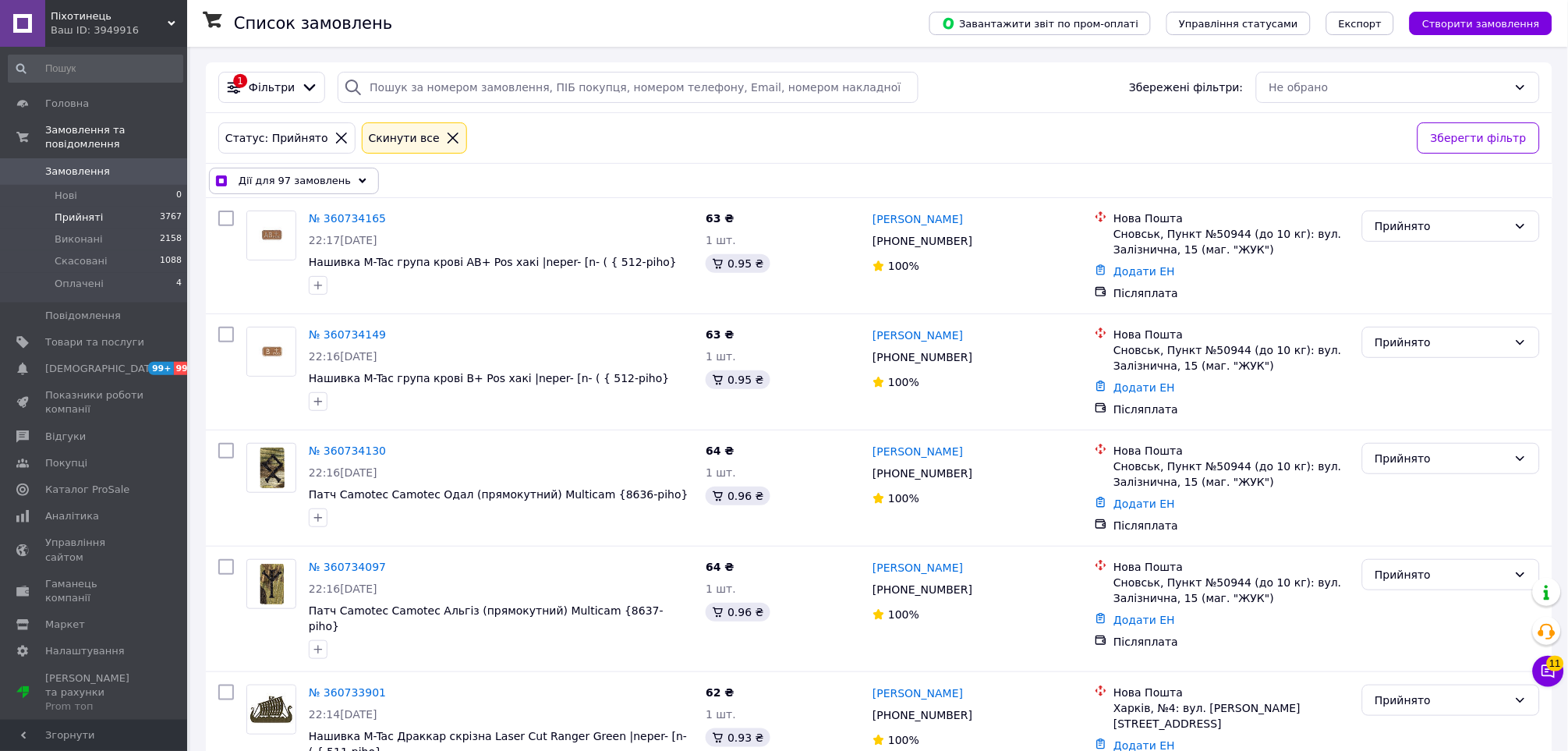
checkbox input "false"
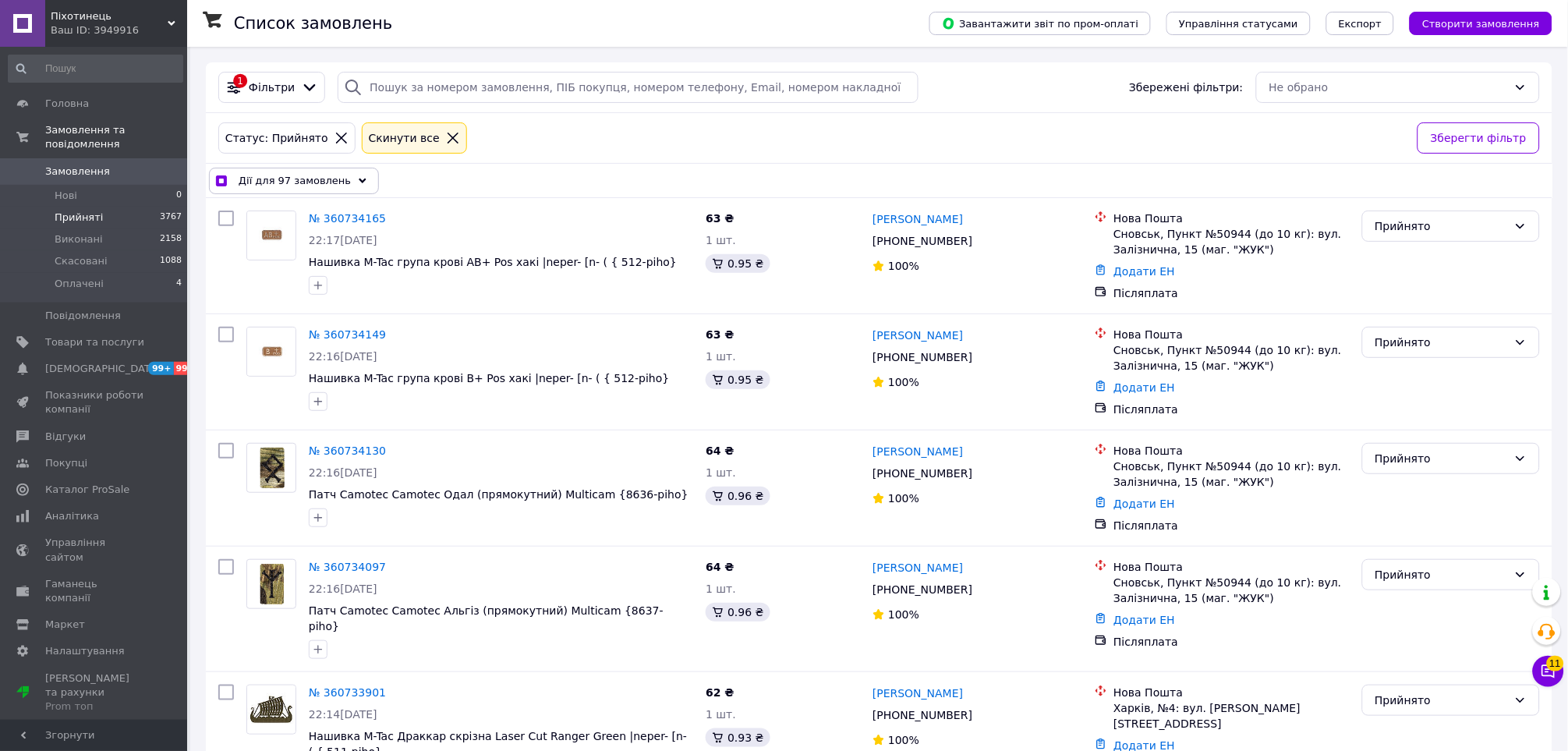
checkbox input "false"
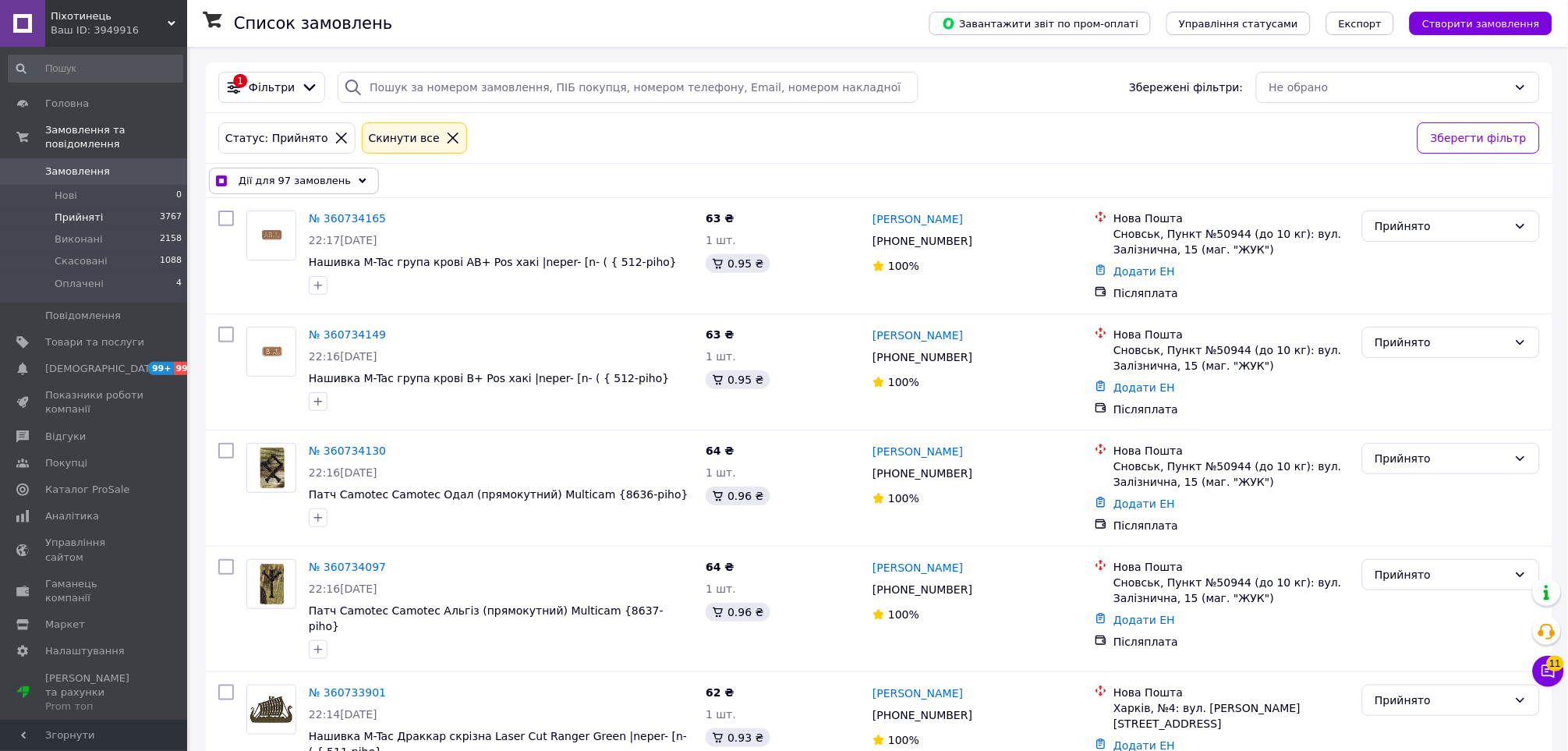
checkbox input "false"
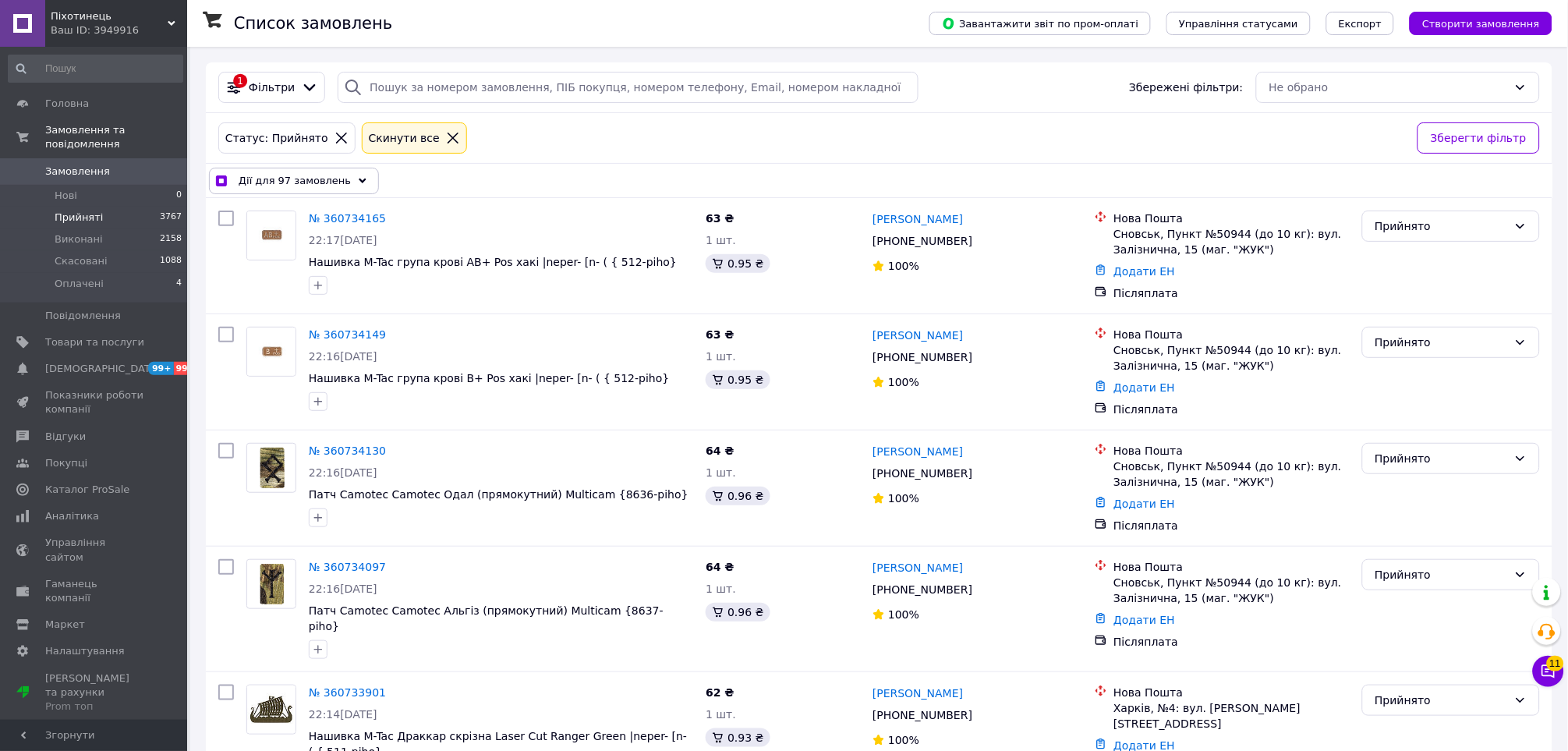
checkbox input "false"
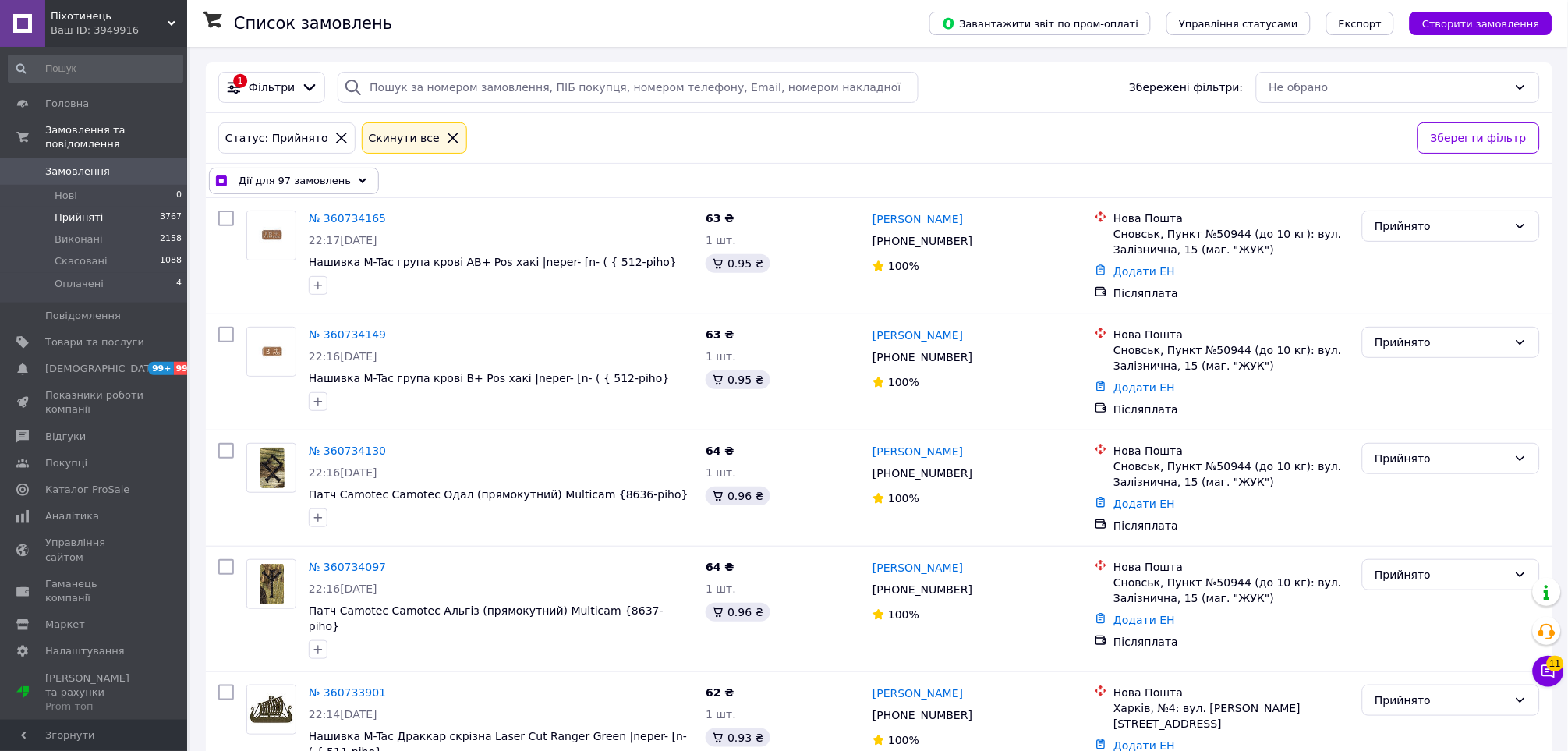
checkbox input "false"
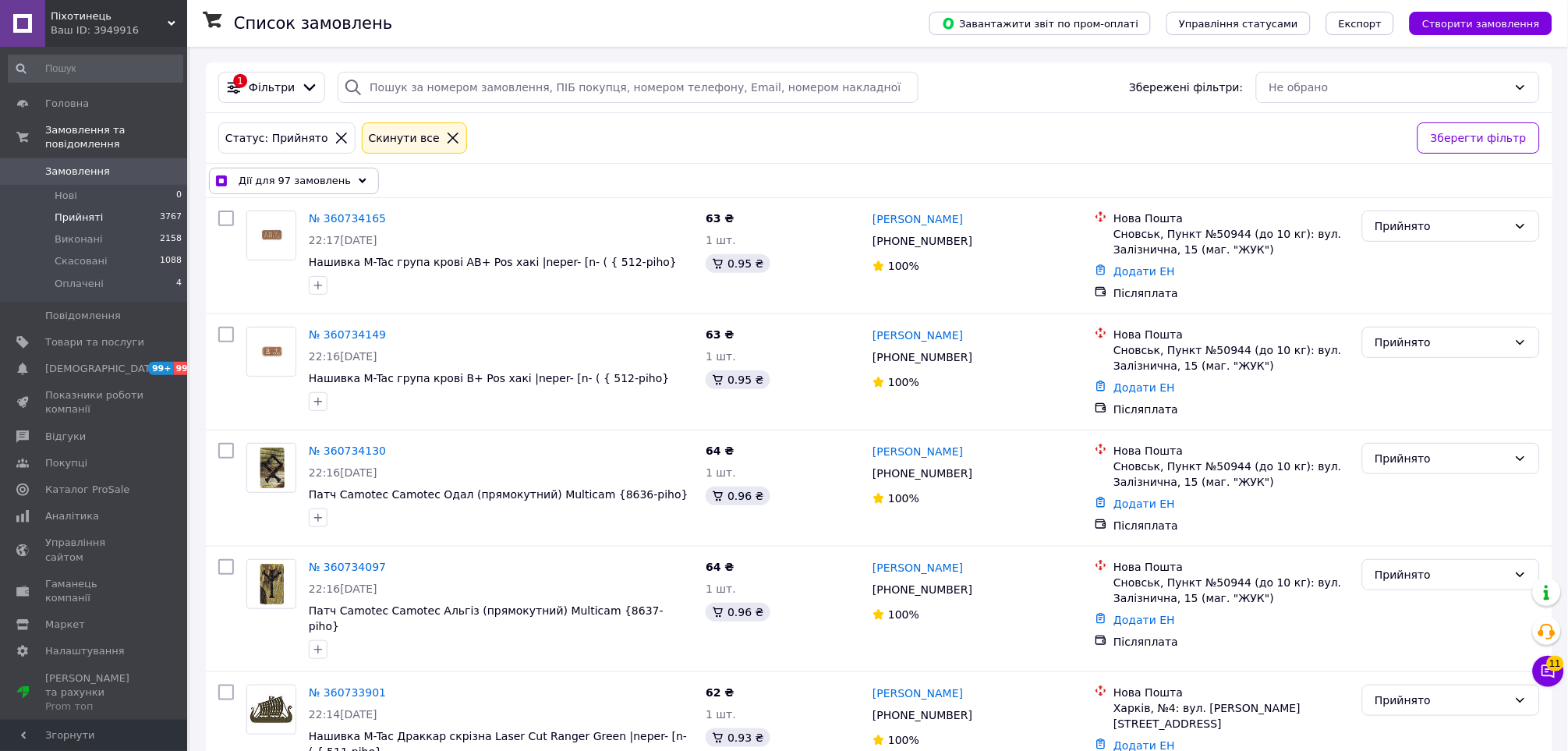
checkbox input "false"
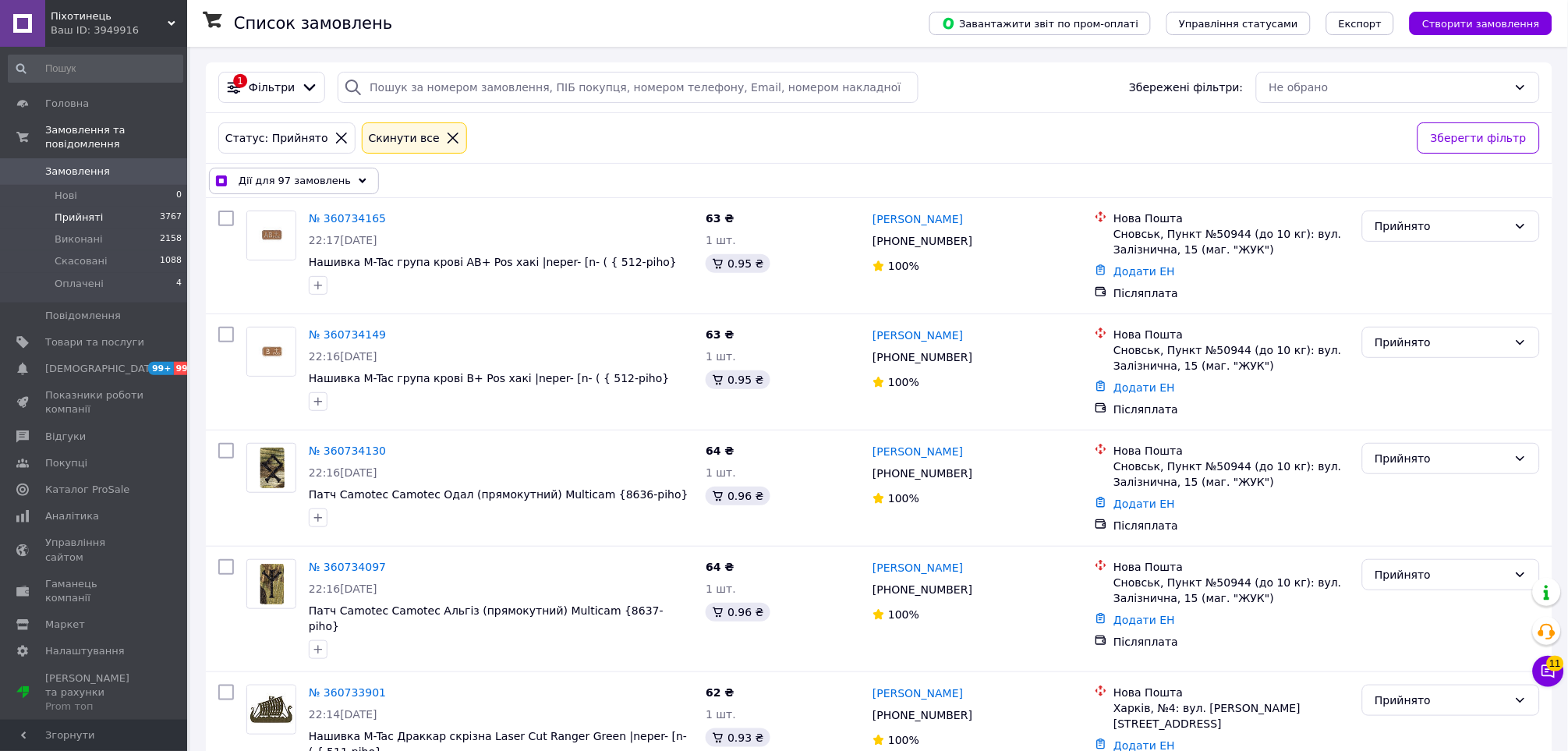
checkbox input "false"
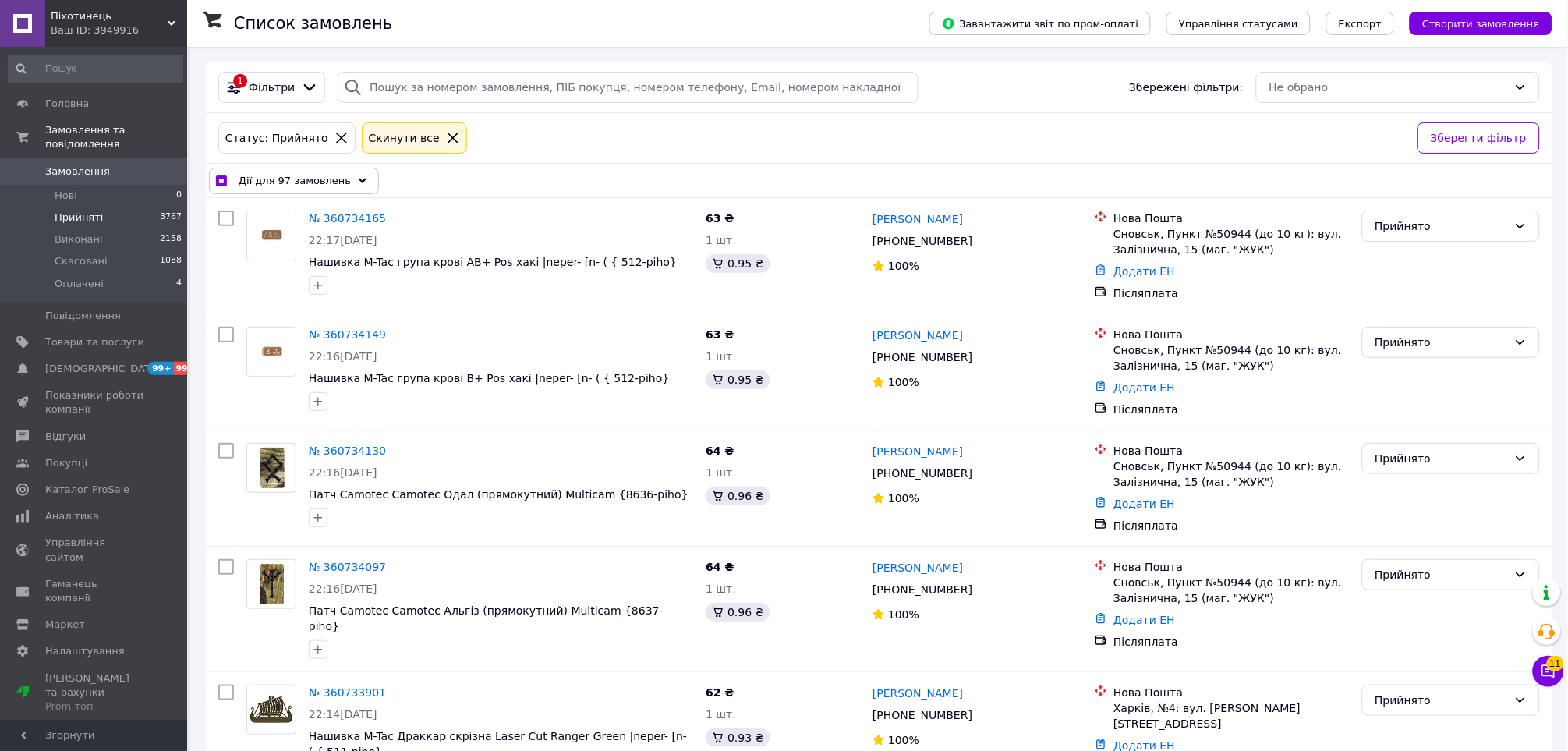
checkbox input "false"
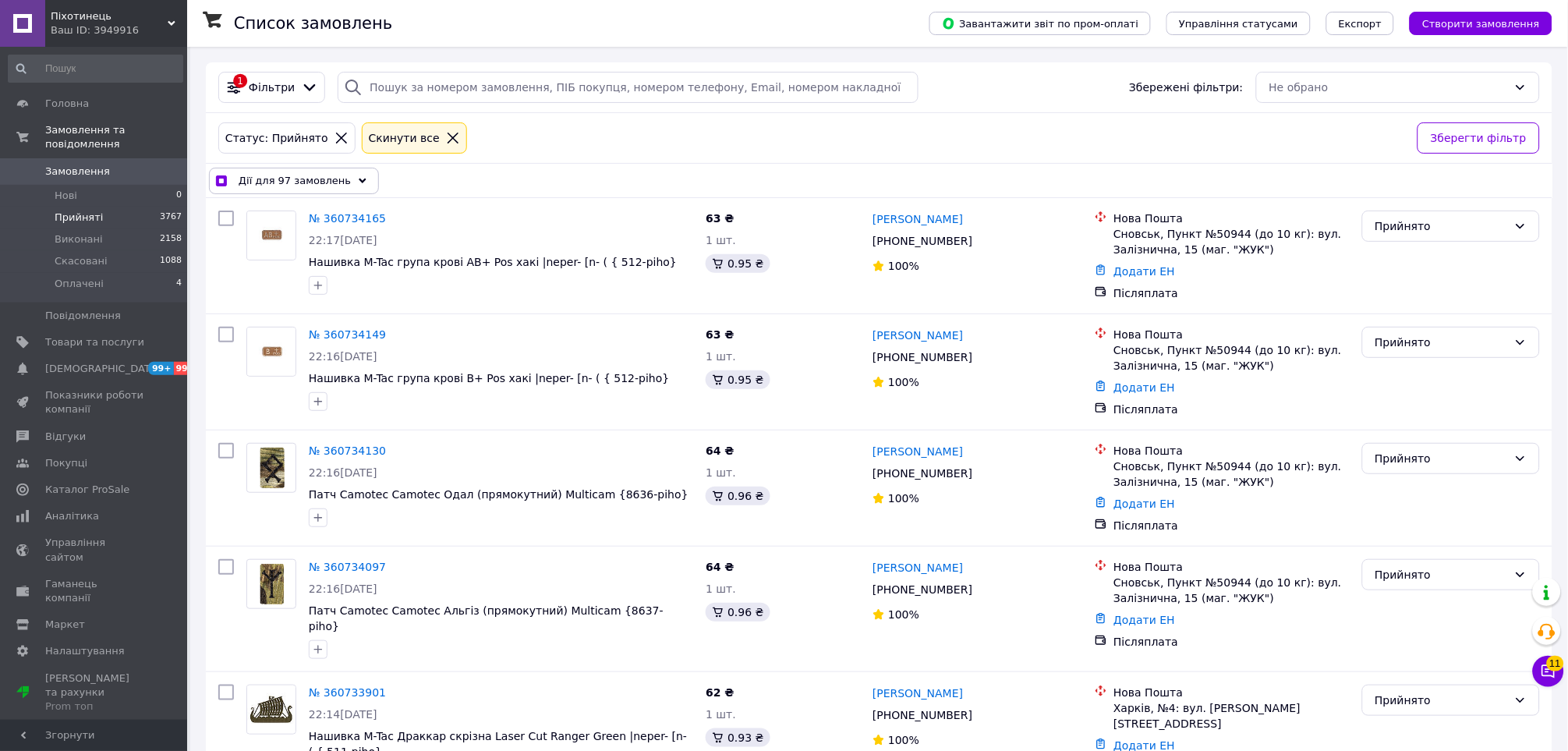
checkbox input "false"
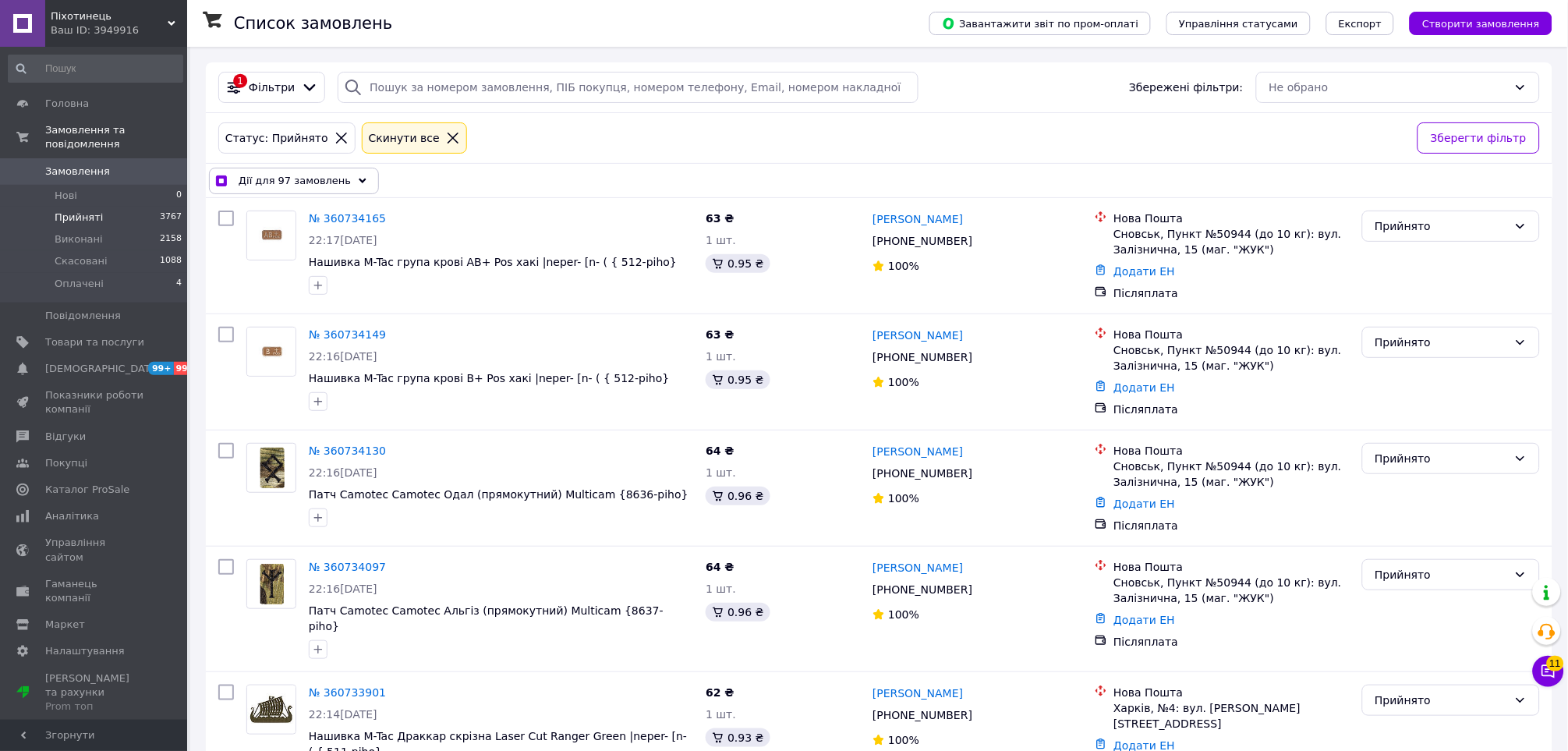
checkbox input "false"
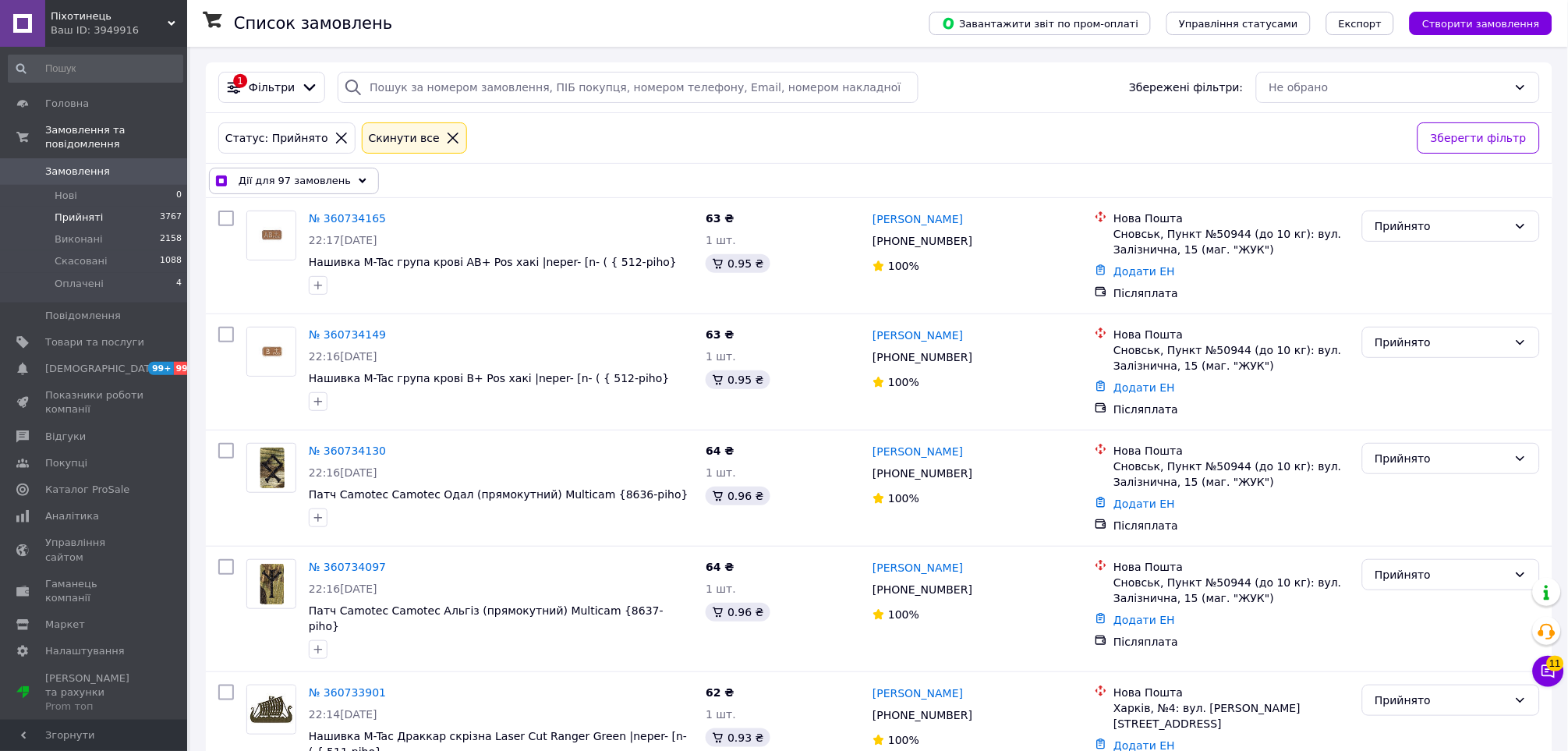
checkbox input "false"
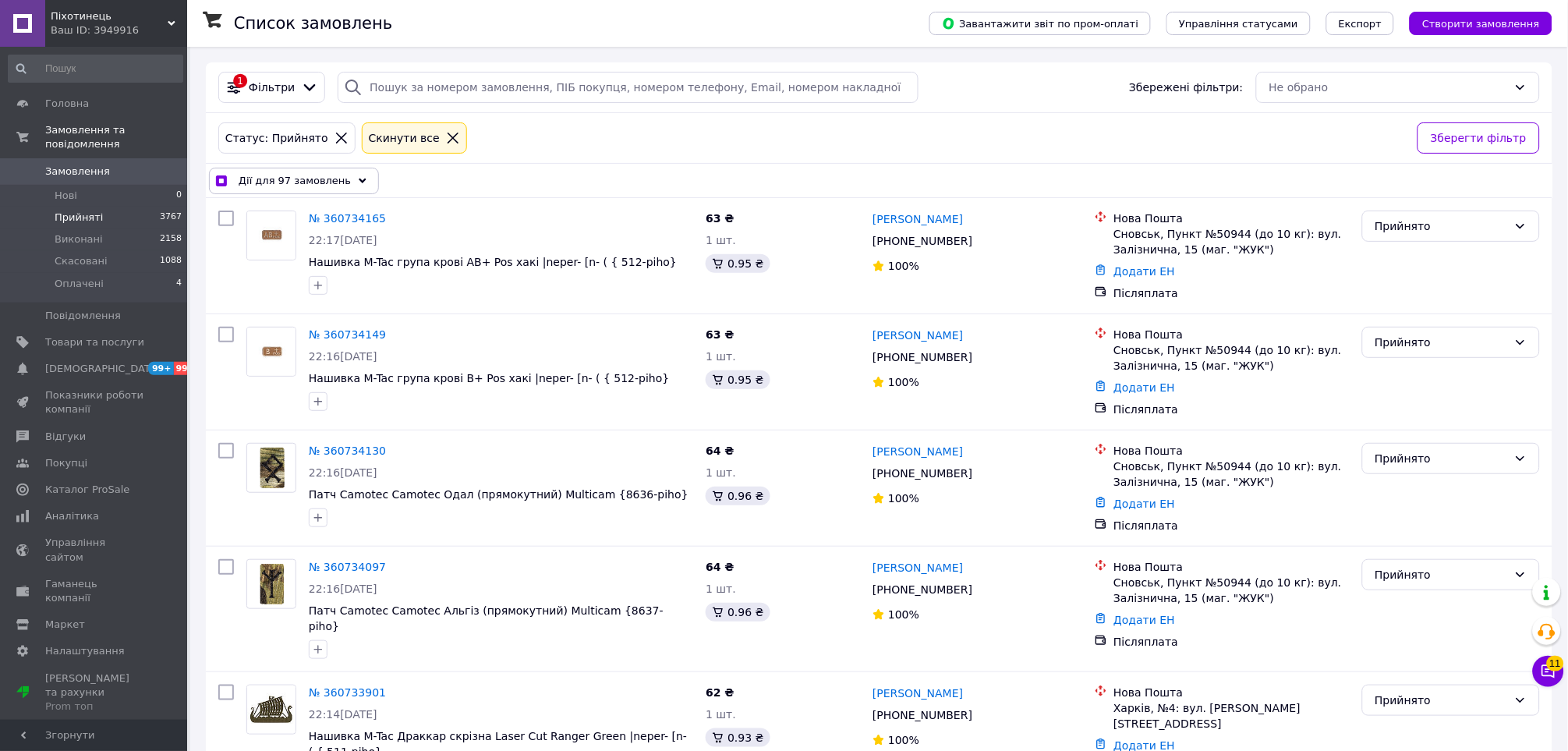
checkbox input "false"
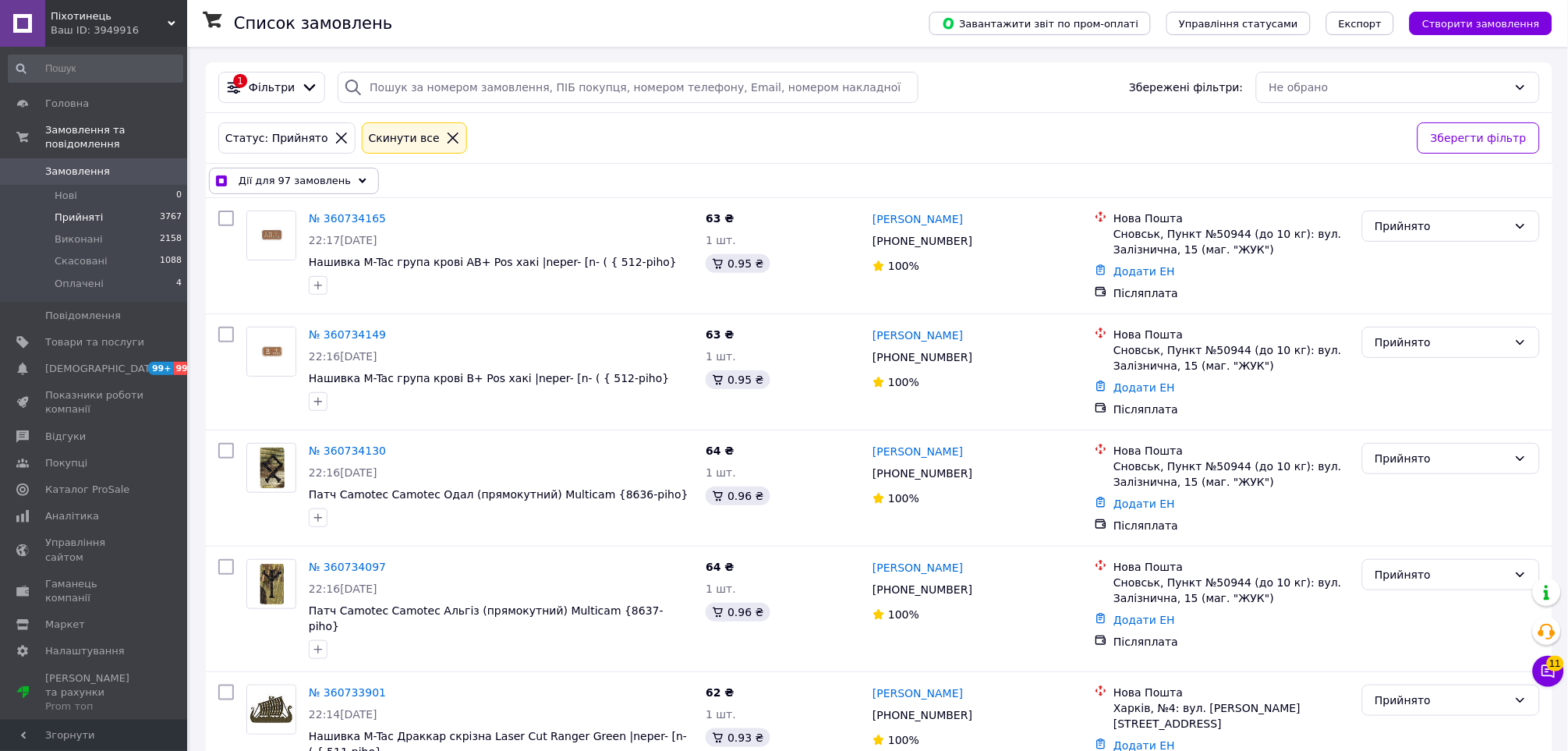
checkbox input "false"
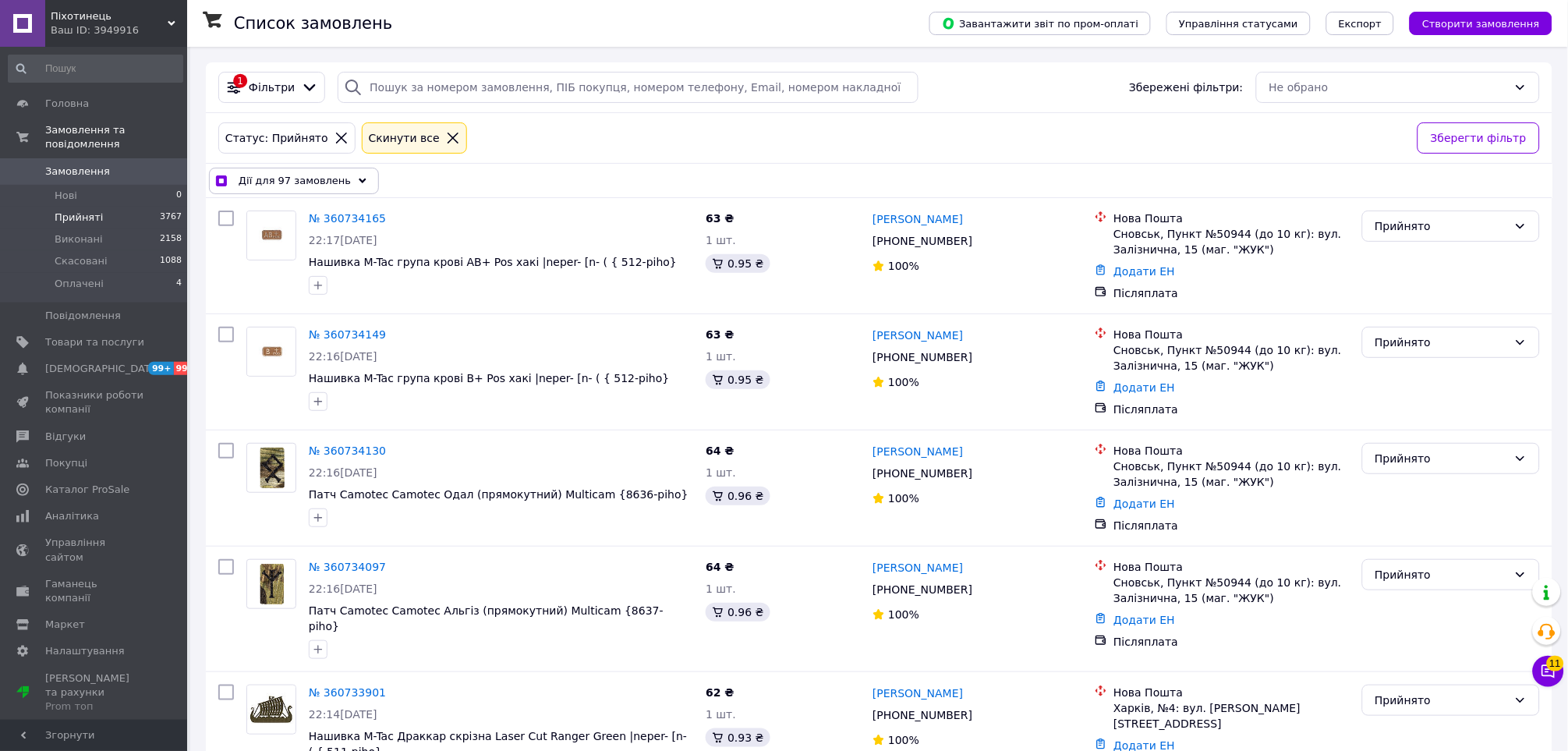
checkbox input "false"
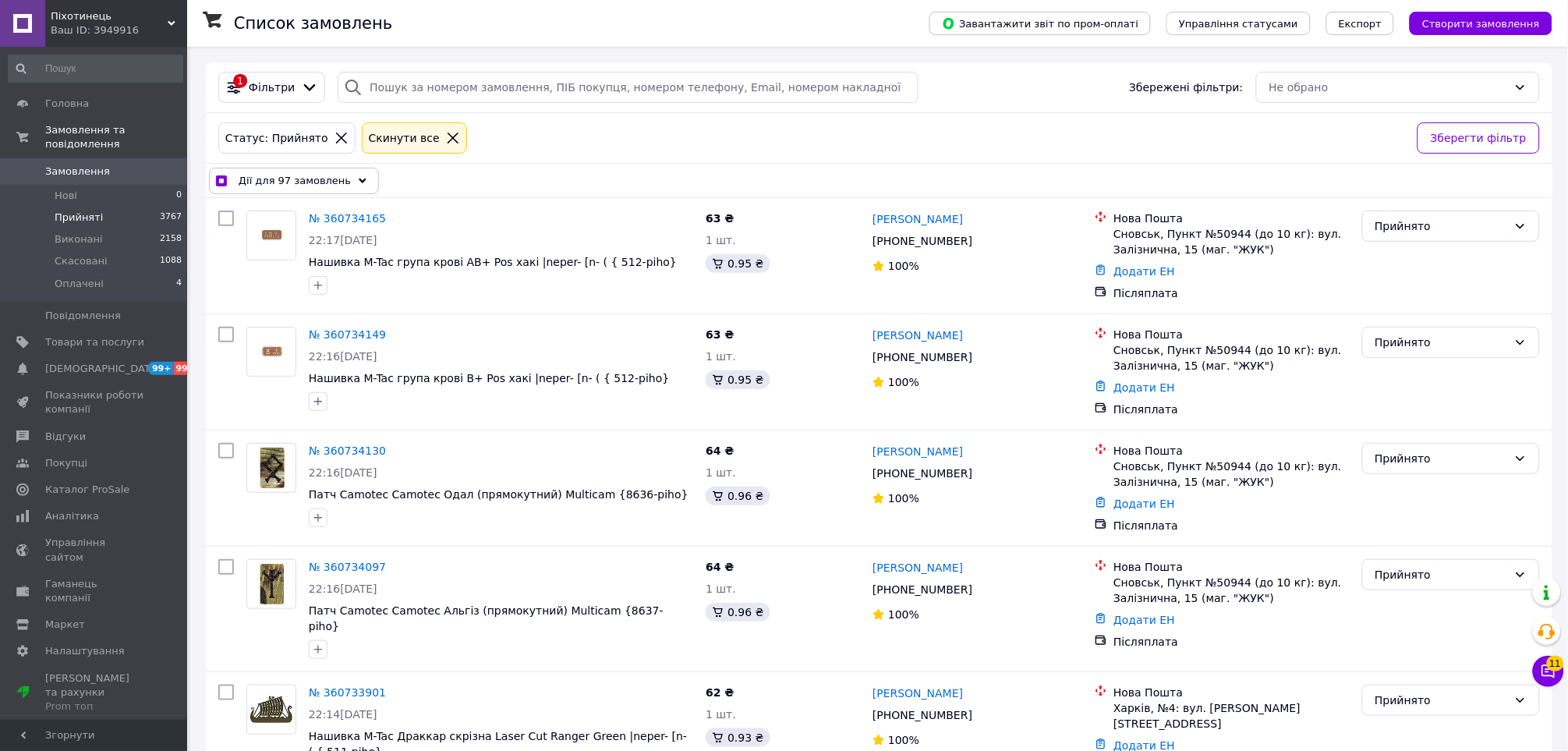
checkbox input "false"
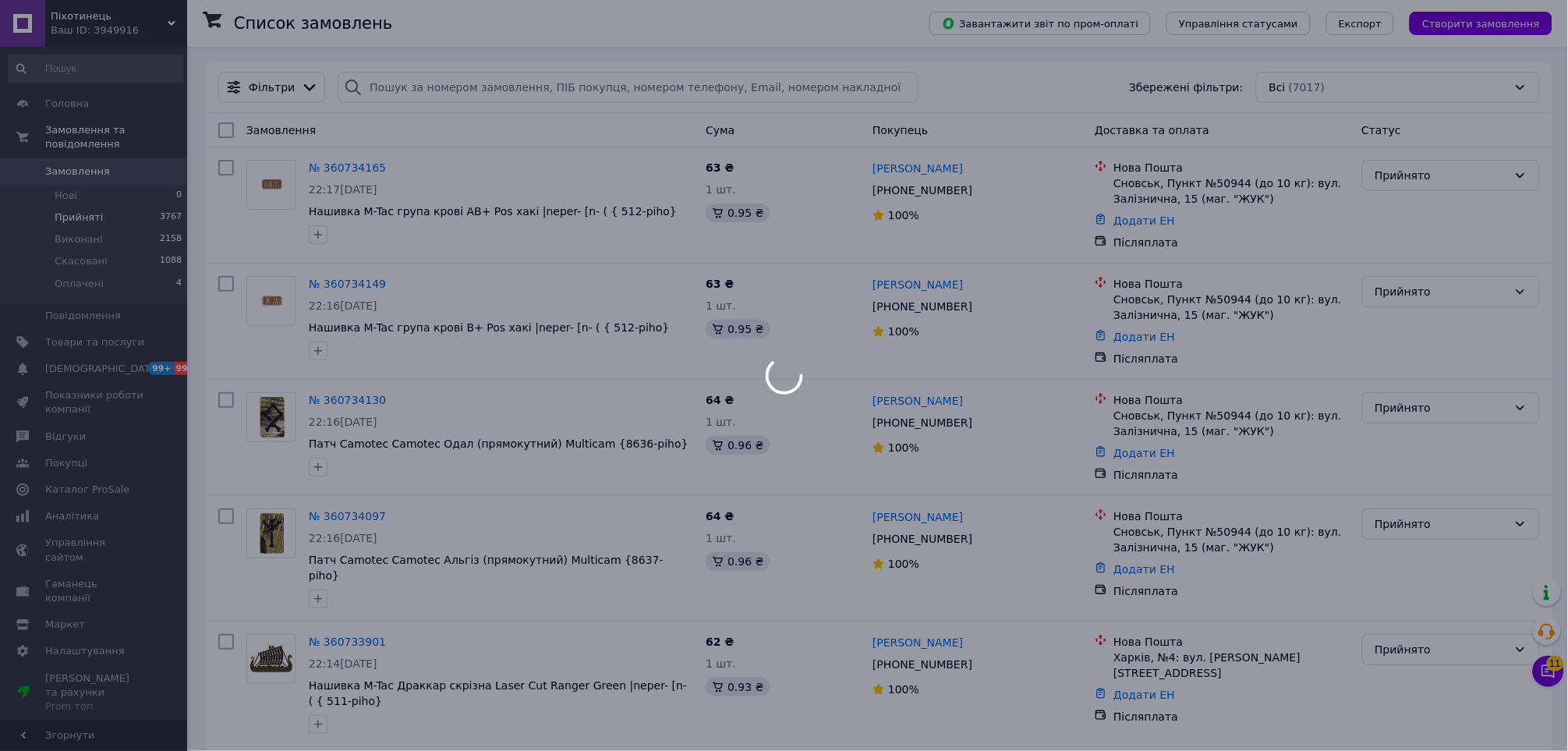
click at [269, 95] on div at bounding box center [784, 375] width 1568 height 751
click at [277, 94] on div at bounding box center [784, 375] width 1568 height 751
click at [275, 94] on div at bounding box center [784, 375] width 1568 height 751
click at [276, 90] on div at bounding box center [784, 375] width 1568 height 751
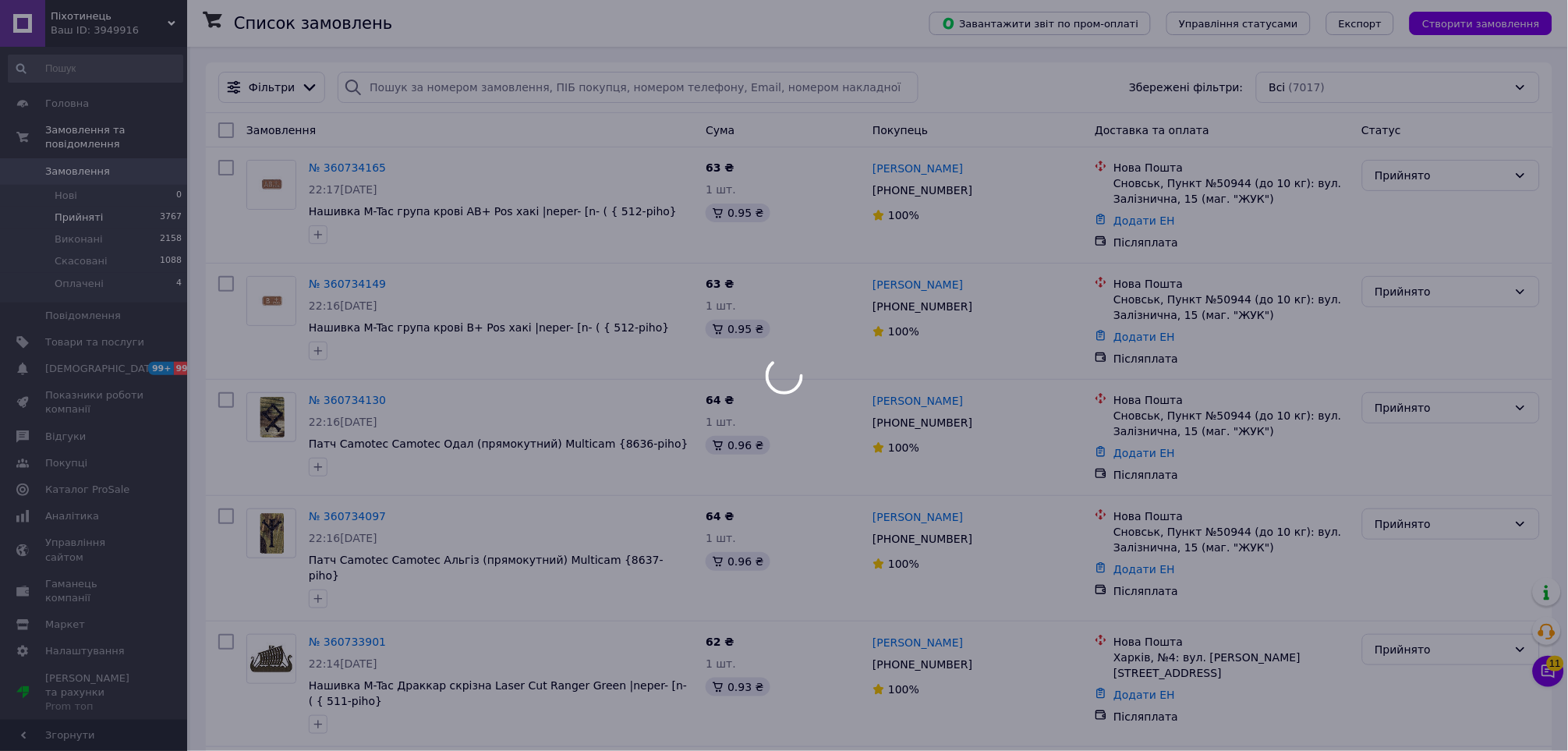
click at [276, 90] on div at bounding box center [784, 375] width 1568 height 751
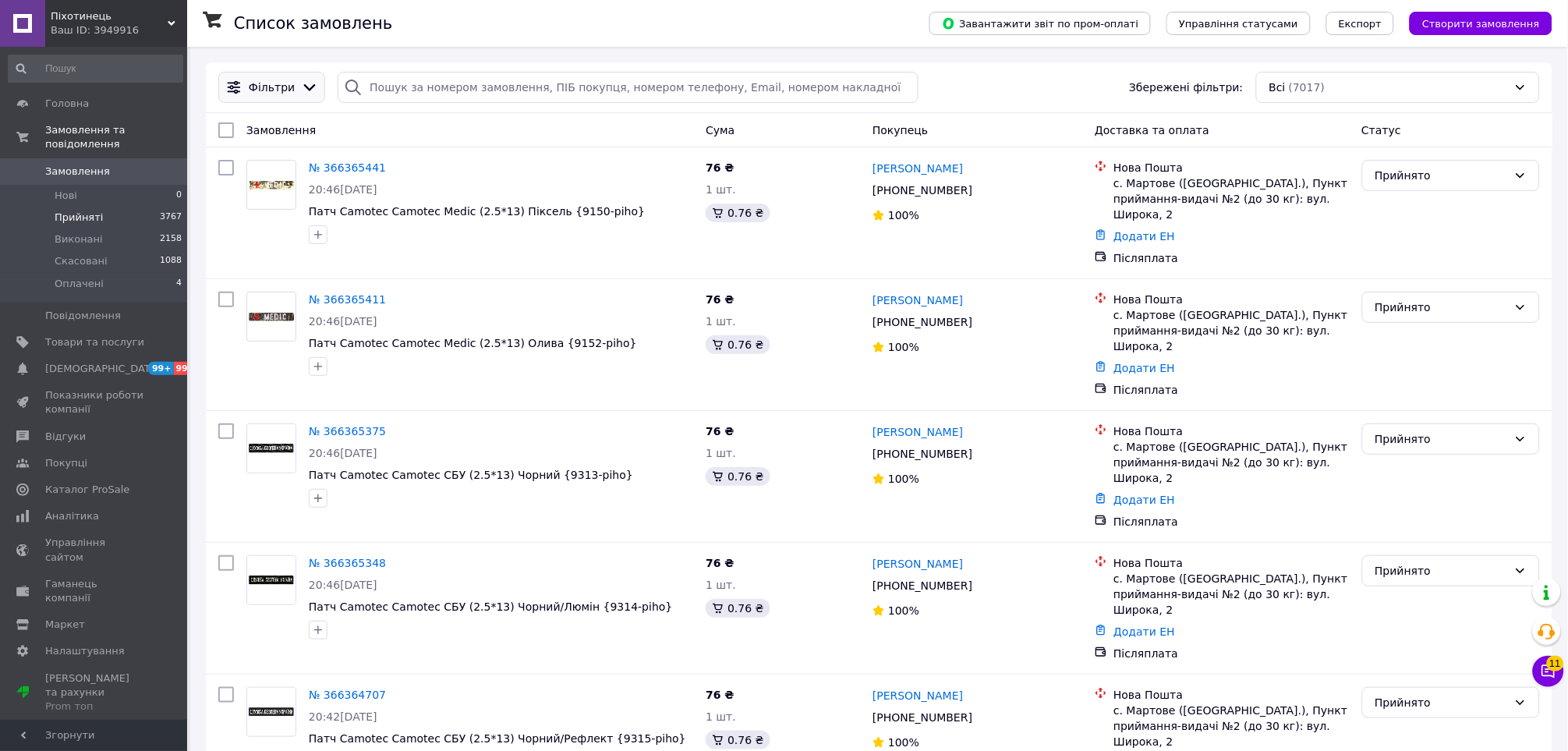
drag, startPoint x: 202, startPoint y: 89, endPoint x: 219, endPoint y: 89, distance: 17.0
click at [272, 94] on span "Фільтри" at bounding box center [272, 87] width 46 height 16
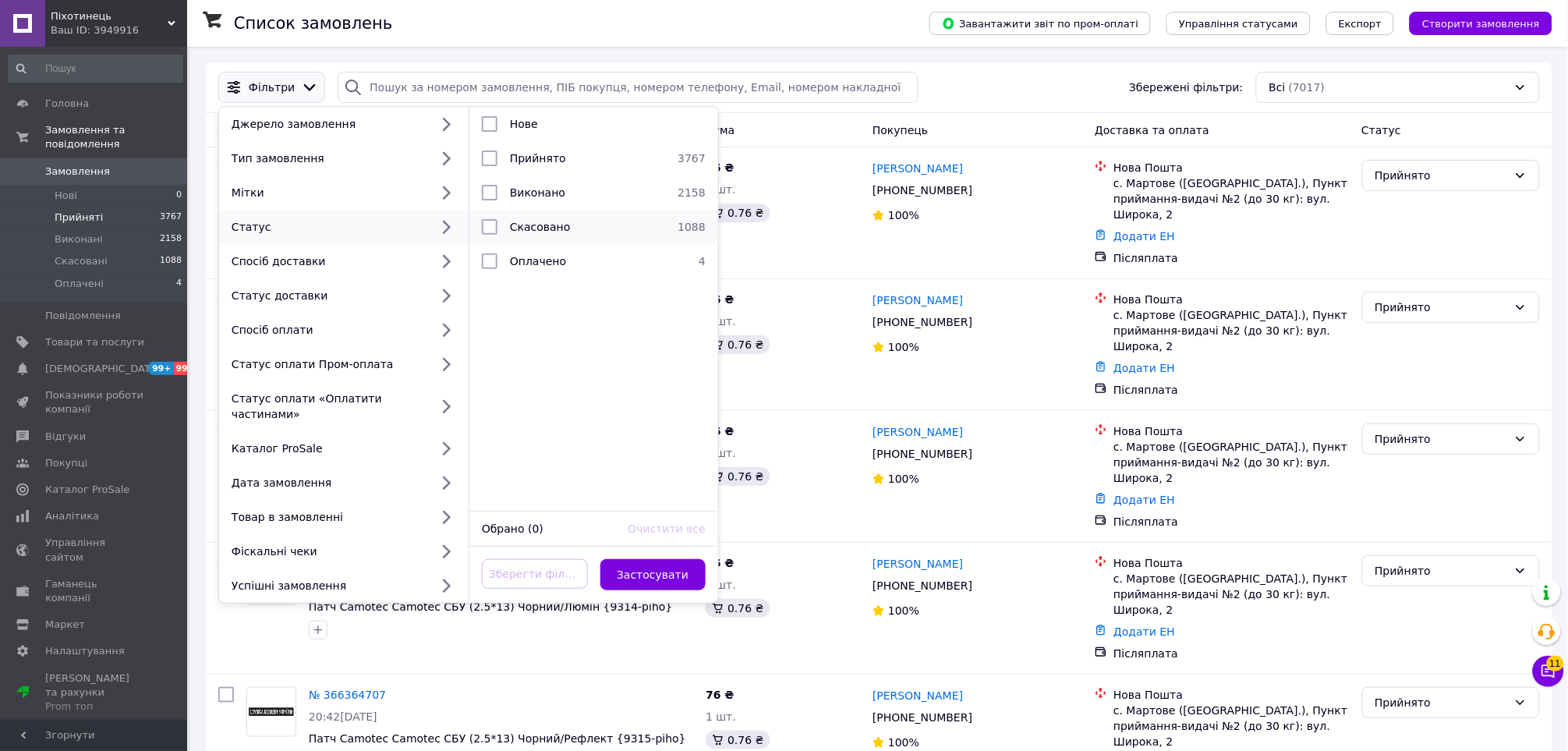
click at [532, 223] on span "Скасовано" at bounding box center [540, 227] width 61 height 13
click at [664, 564] on button "Застосувати" at bounding box center [653, 575] width 106 height 31
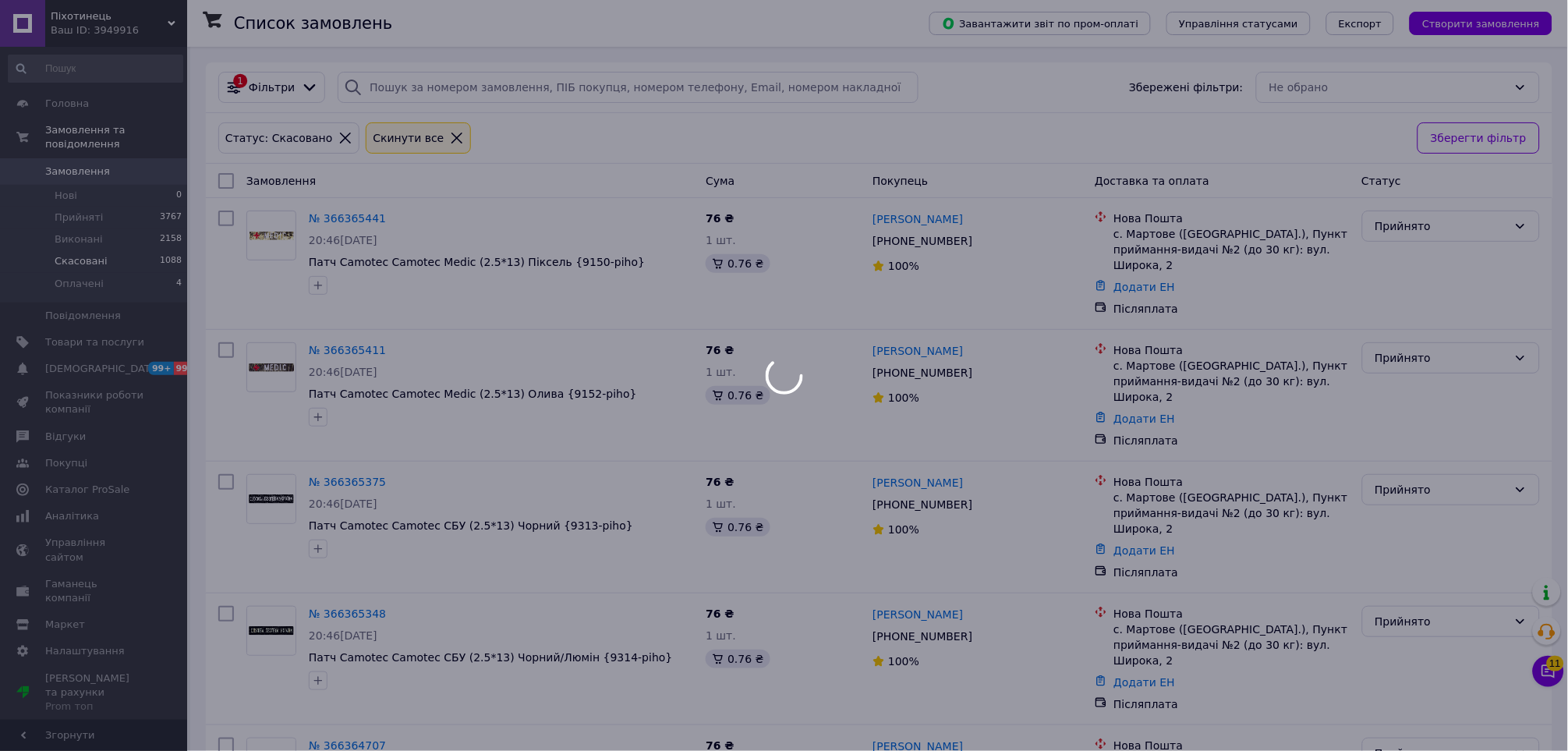
click at [723, 305] on div at bounding box center [784, 375] width 1568 height 751
drag, startPoint x: 766, startPoint y: 251, endPoint x: 739, endPoint y: 154, distance: 100.7
click at [766, 250] on div at bounding box center [784, 375] width 1568 height 751
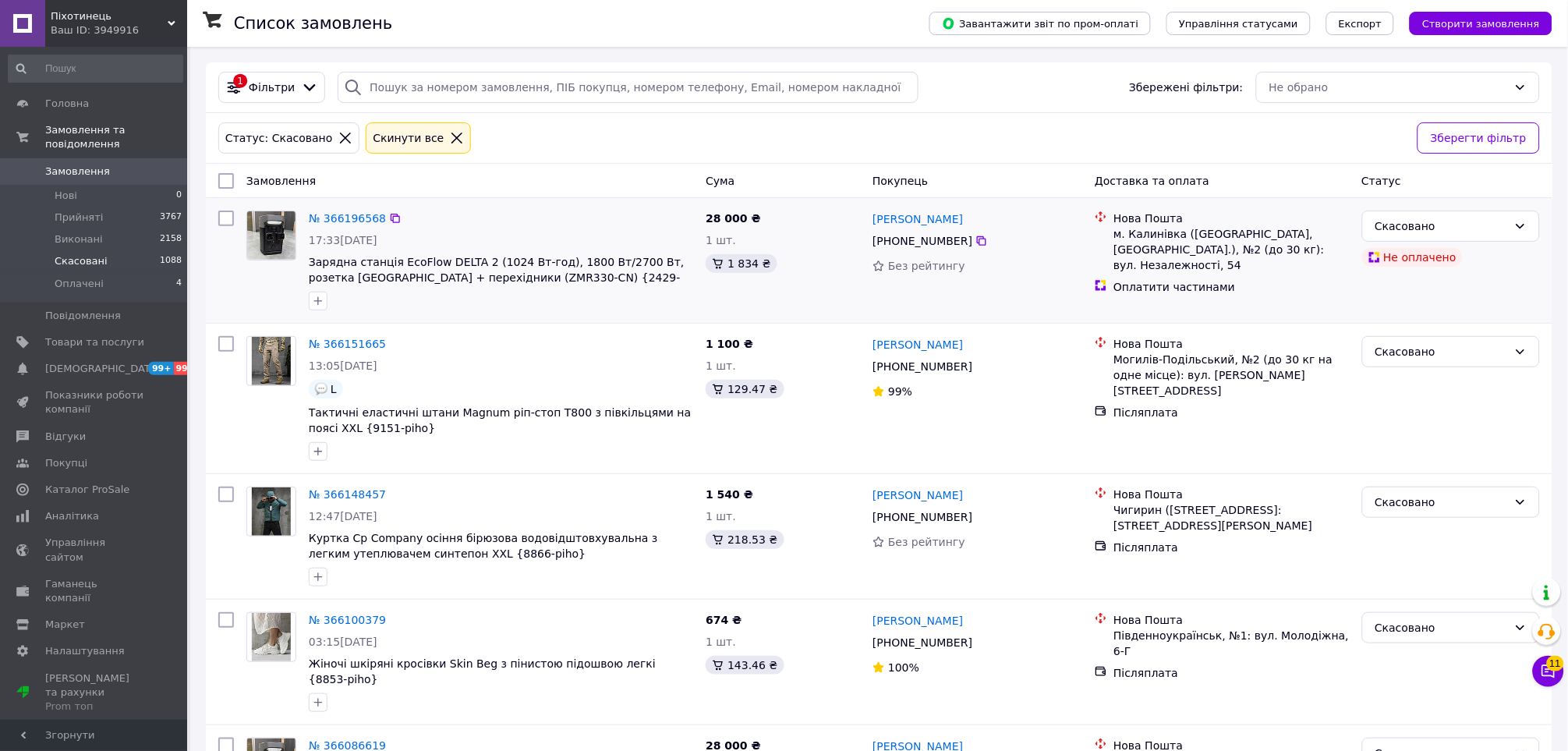
click at [788, 240] on div "1 шт." at bounding box center [783, 240] width 154 height 16
click at [227, 182] on input "checkbox" at bounding box center [225, 181] width 16 height 16
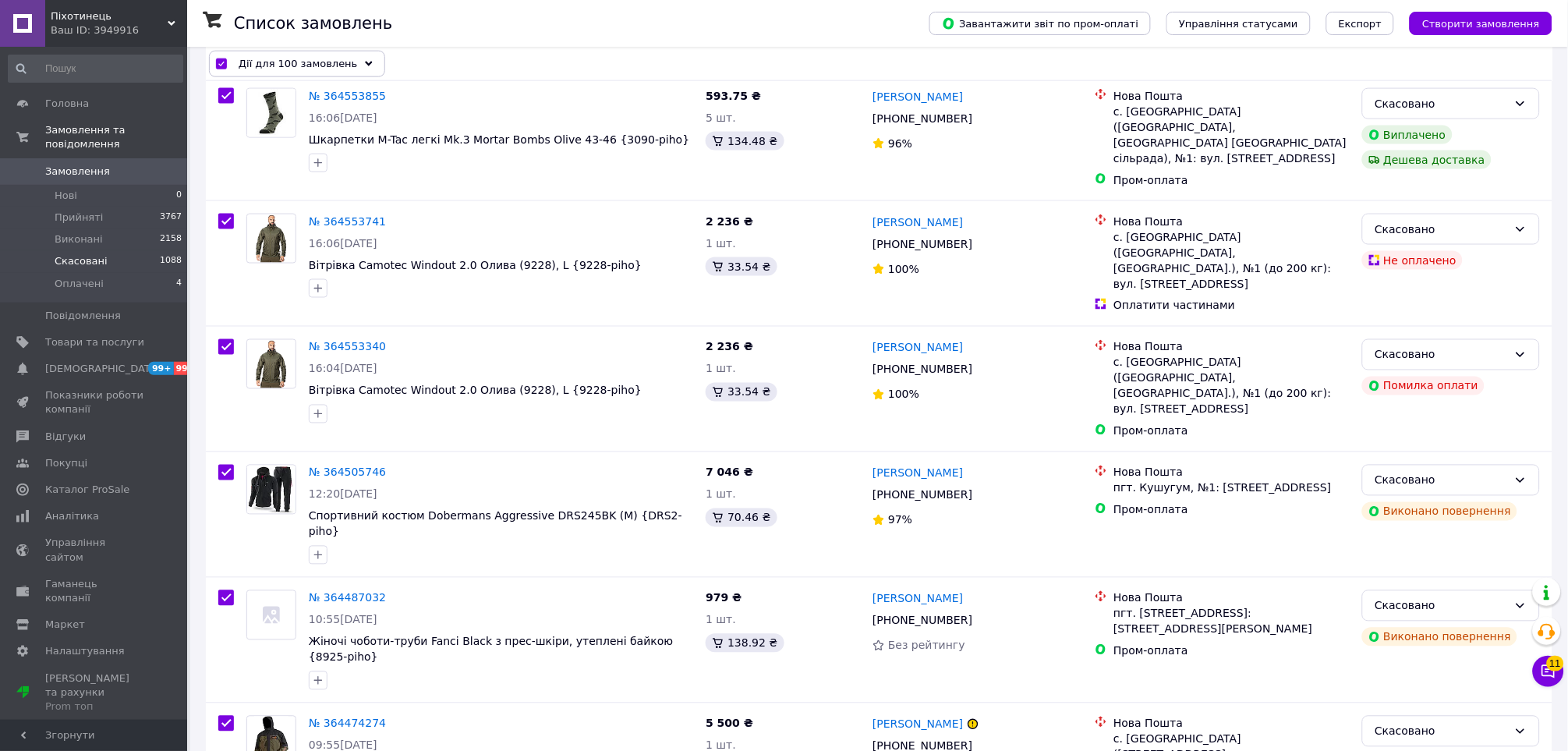
scroll to position [12322, 0]
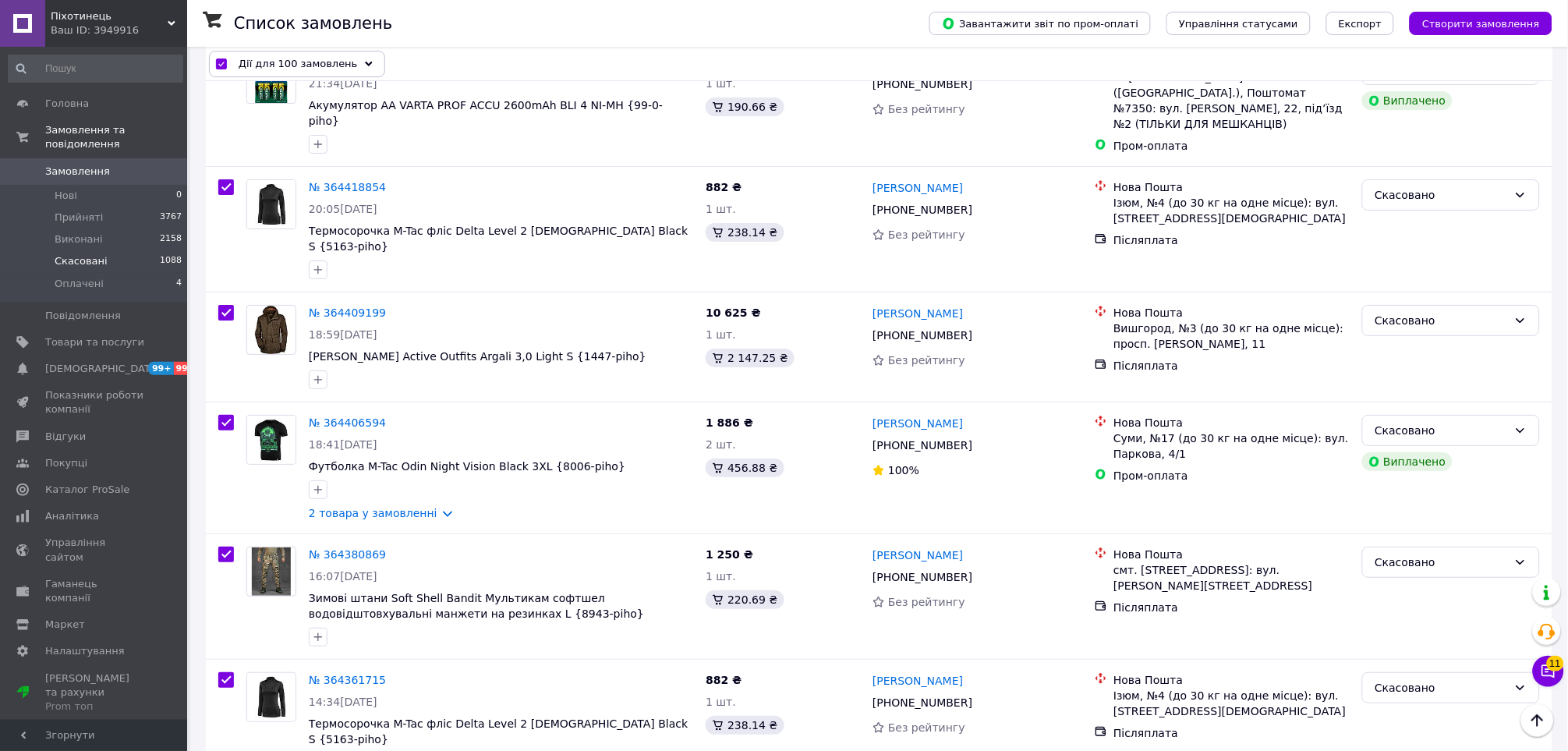
click at [221, 673] on input "checkbox" at bounding box center [225, 680] width 16 height 16
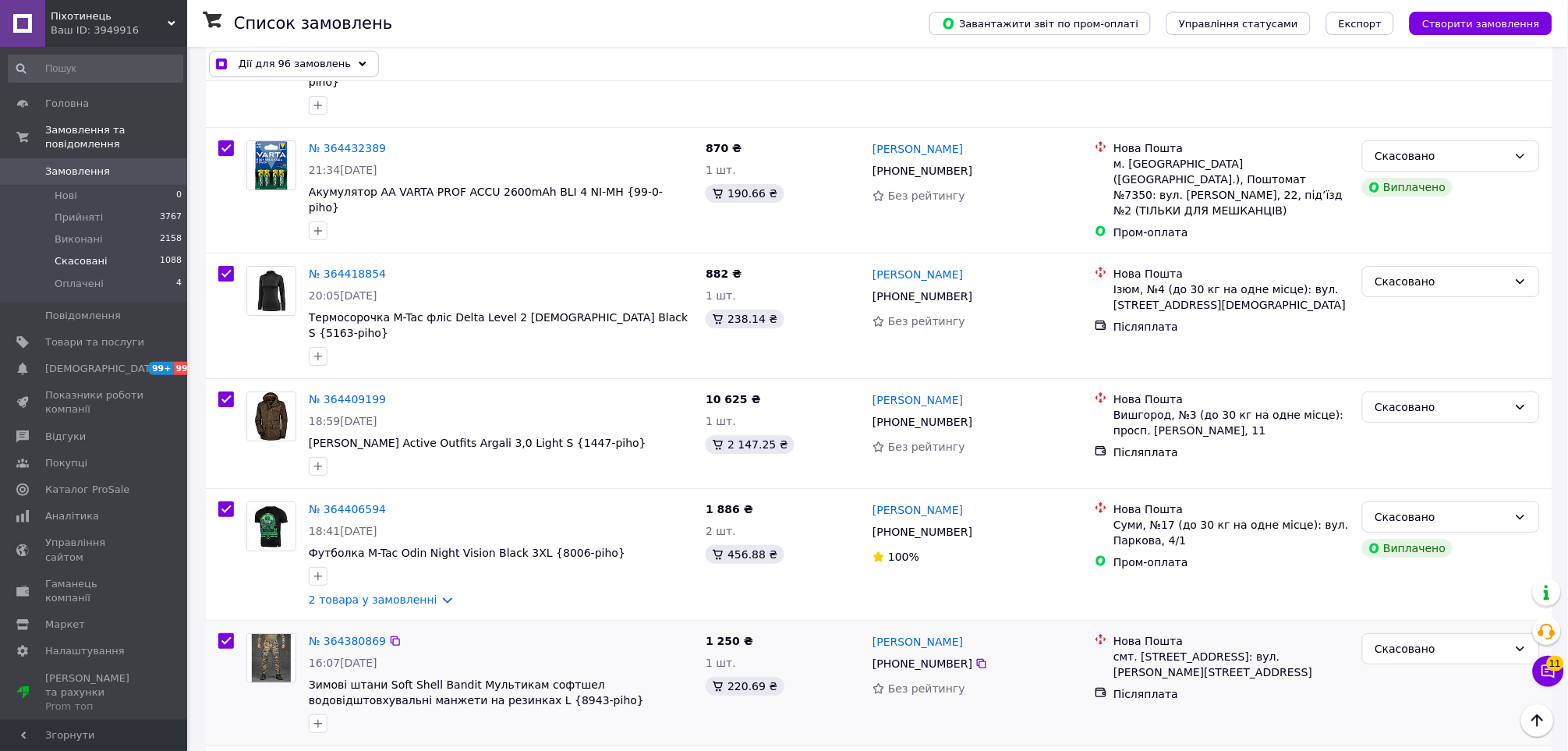
click at [222, 633] on input "checkbox" at bounding box center [225, 641] width 16 height 16
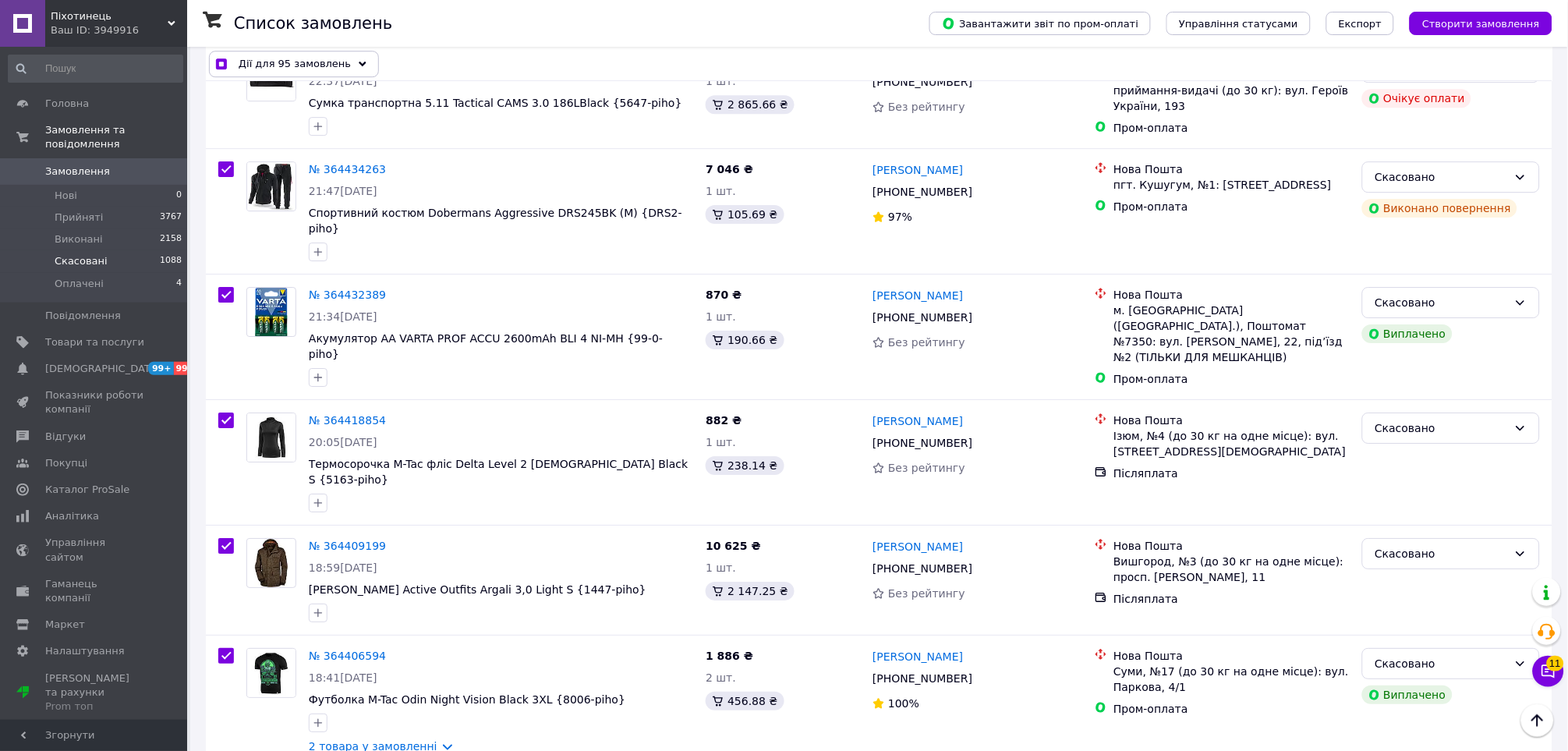
scroll to position [12062, 0]
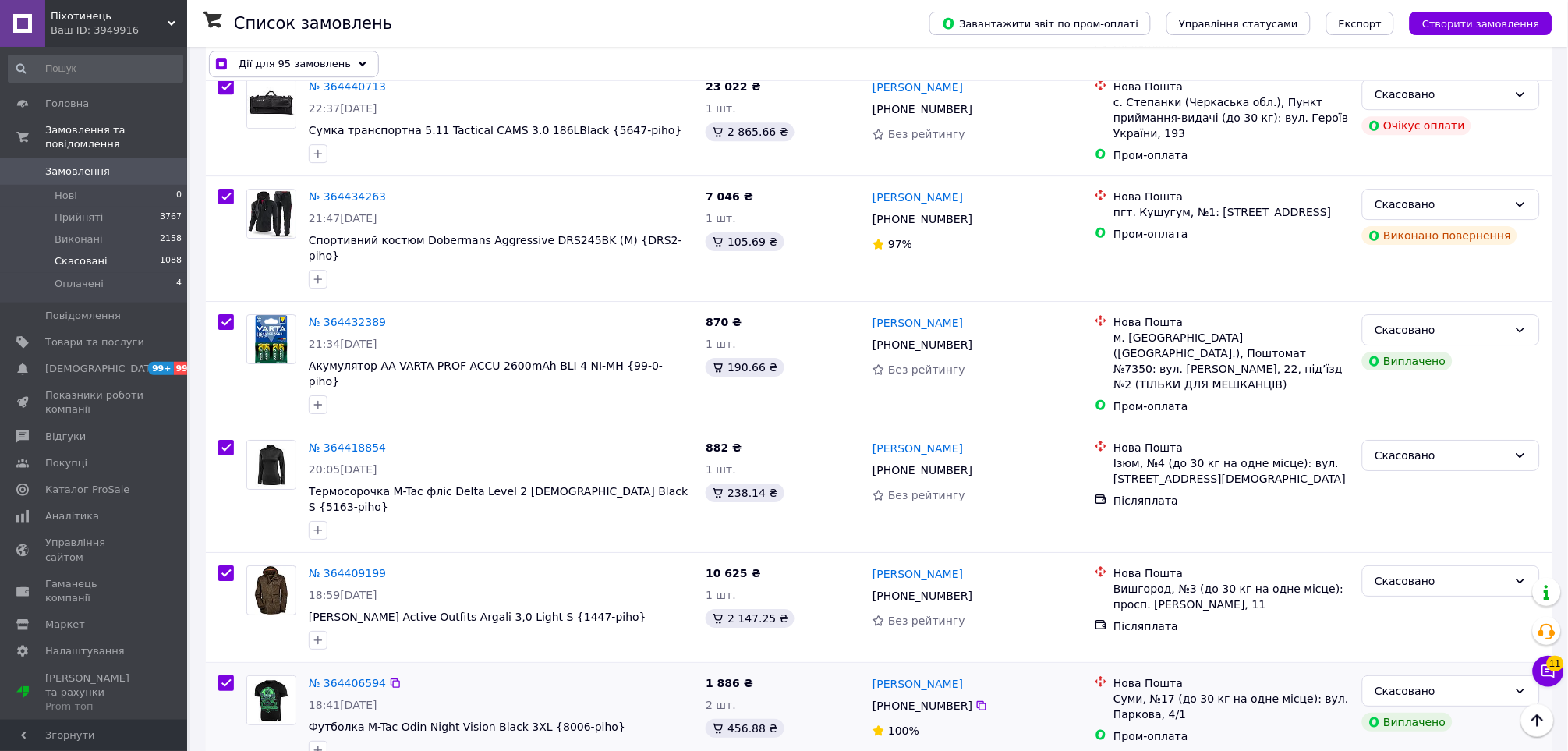
click at [225, 675] on input "checkbox" at bounding box center [225, 683] width 16 height 16
click at [223, 566] on input "checkbox" at bounding box center [225, 573] width 16 height 16
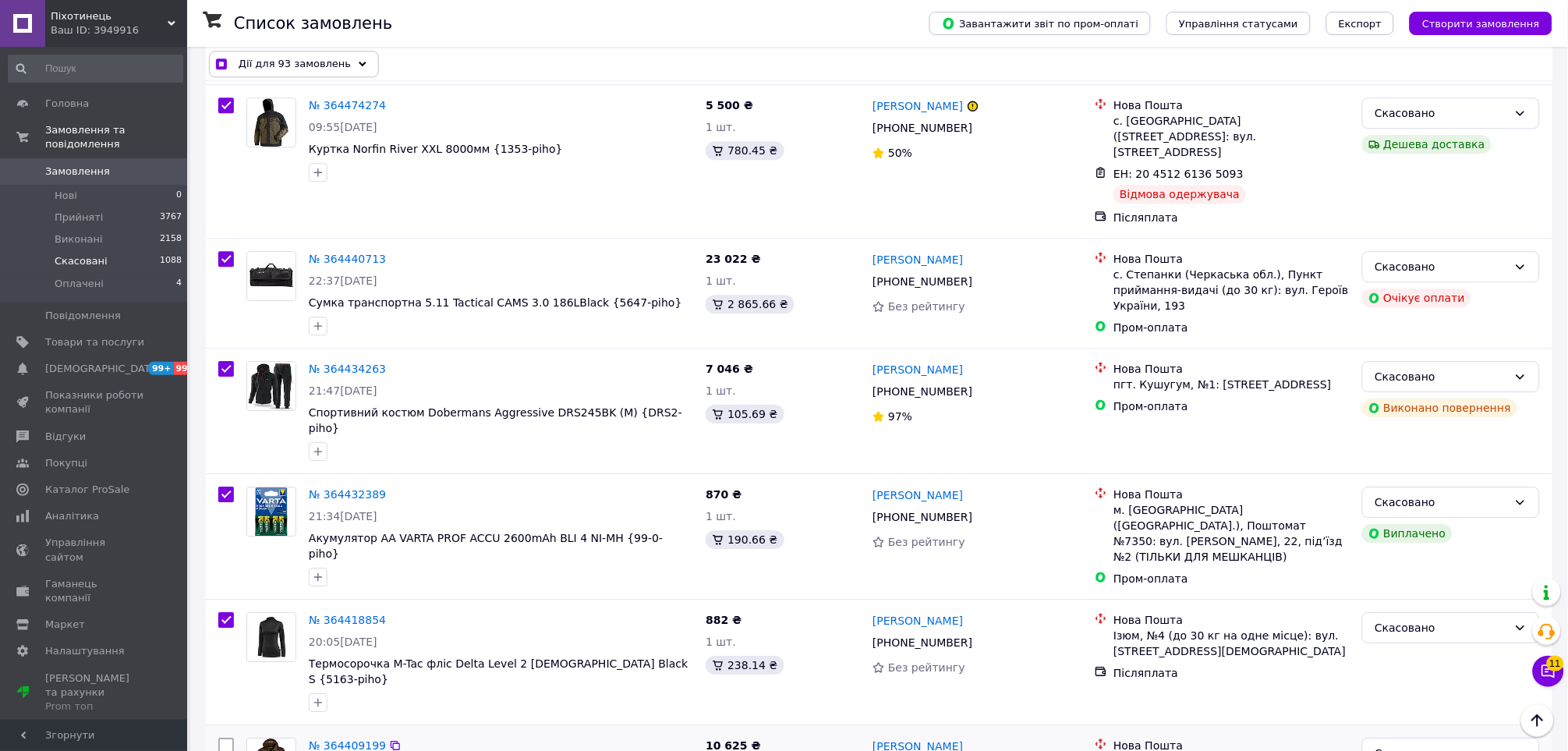
scroll to position [11888, 0]
click at [227, 607] on div at bounding box center [226, 662] width 28 height 112
click at [226, 600] on div "№ 364418854 20:05, 30.09.2025 Термосорочка M-Tac фліс Delta Level 2 Lady Black …" at bounding box center [879, 662] width 1346 height 125
click at [226, 613] on input "checkbox" at bounding box center [225, 621] width 16 height 16
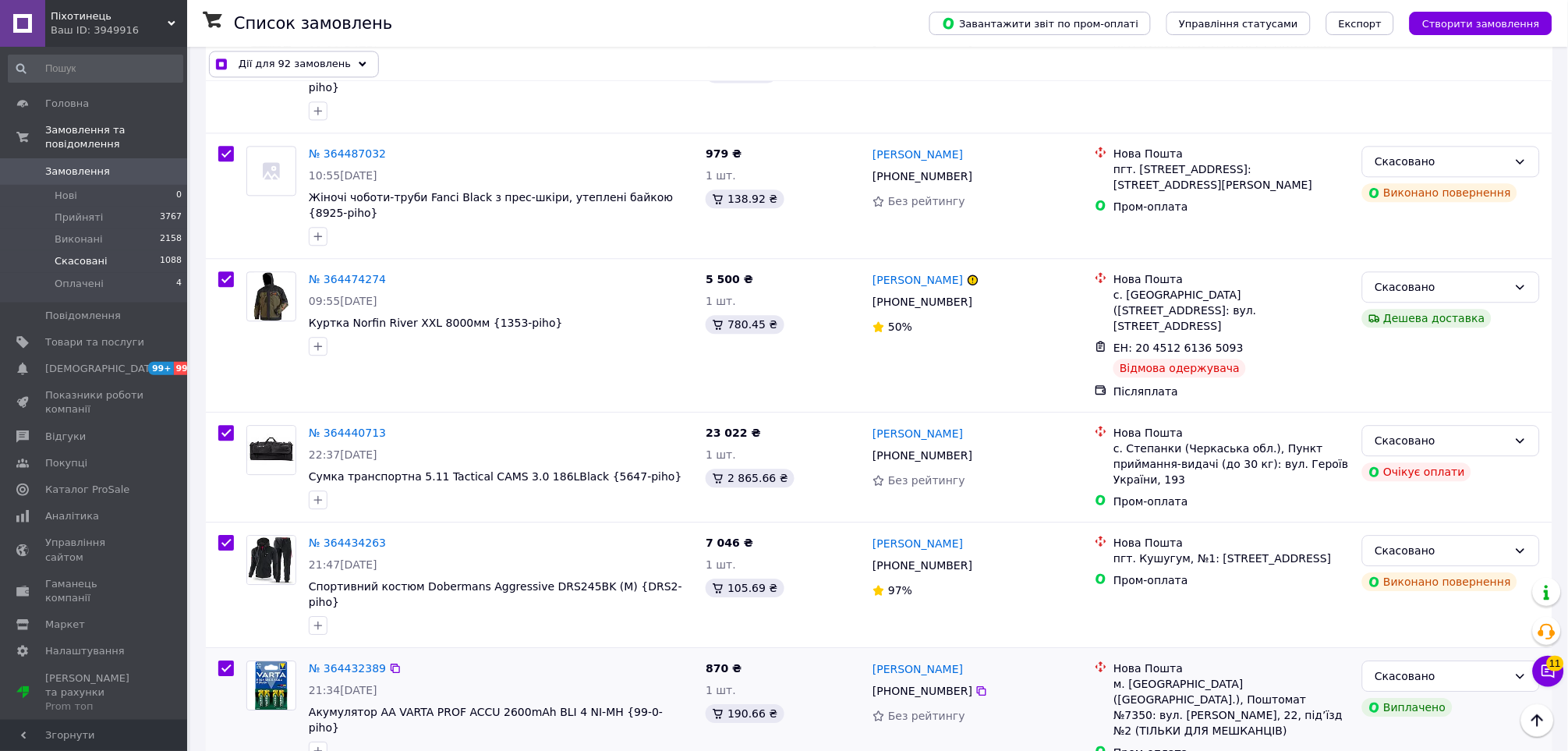
click at [226, 654] on div at bounding box center [226, 710] width 28 height 112
click at [226, 661] on input "checkbox" at bounding box center [225, 668] width 16 height 16
click at [217, 529] on div at bounding box center [226, 585] width 28 height 112
click at [224, 535] on input "checkbox" at bounding box center [225, 542] width 16 height 16
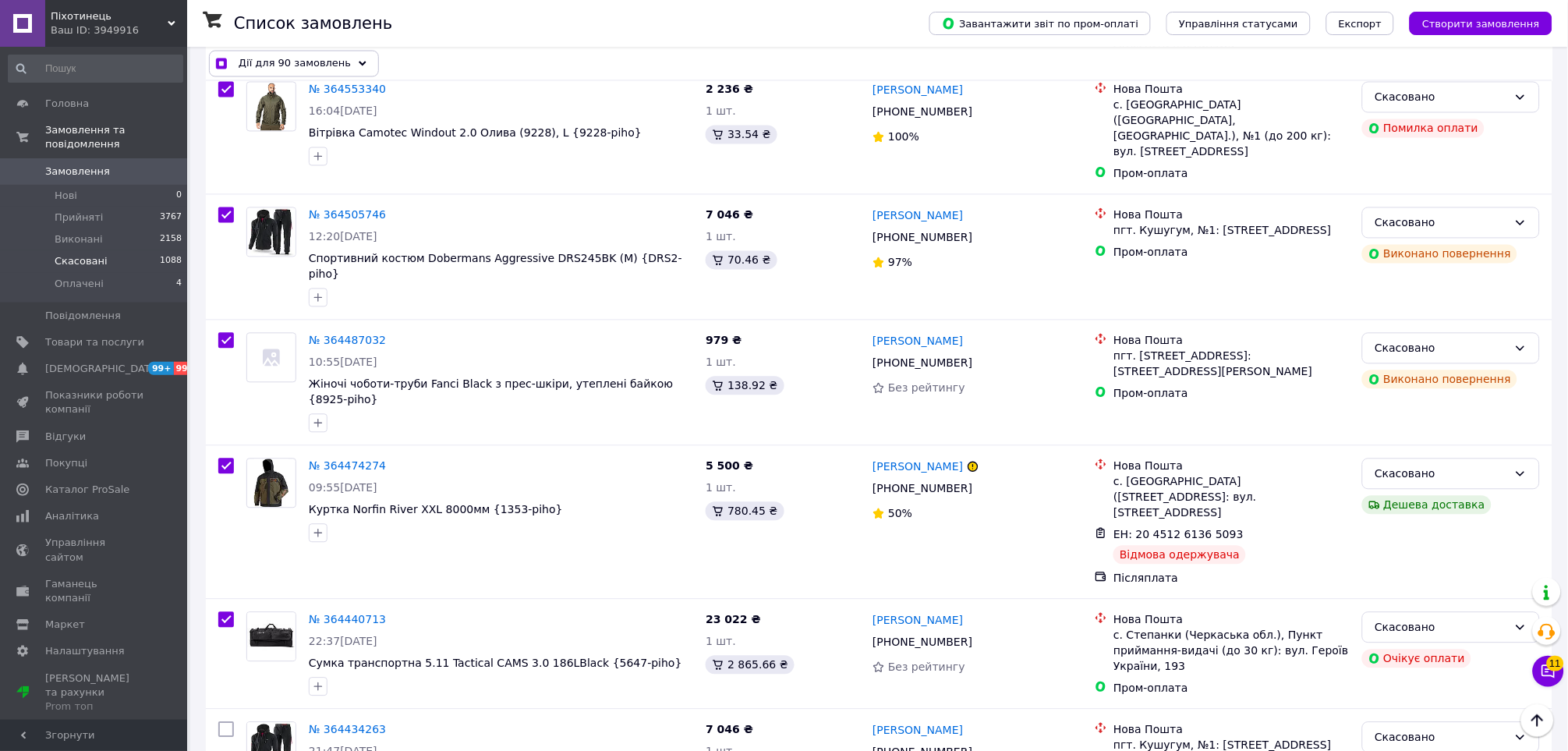
scroll to position [11455, 0]
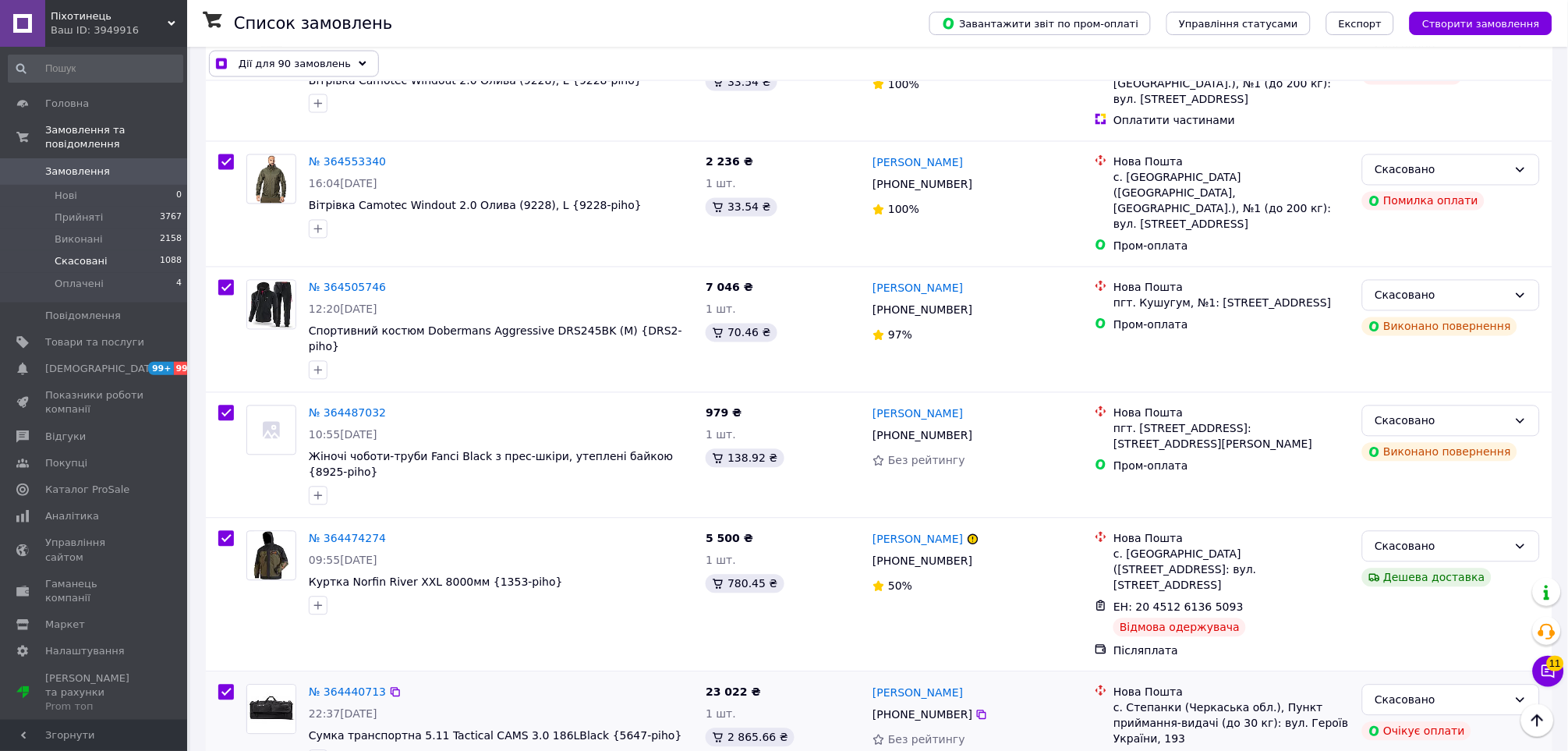
click at [222, 685] on input "checkbox" at bounding box center [225, 693] width 16 height 16
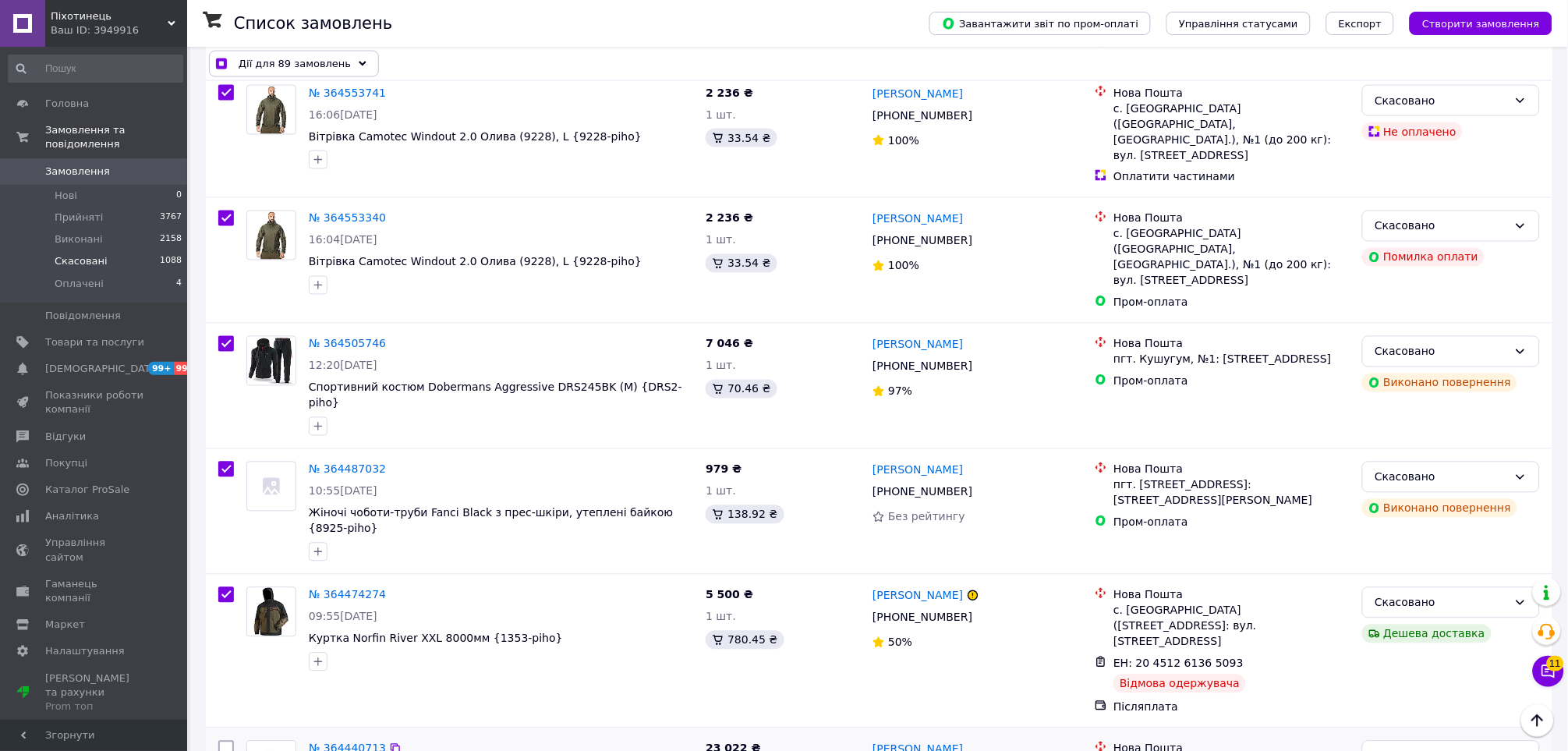
scroll to position [11368, 0]
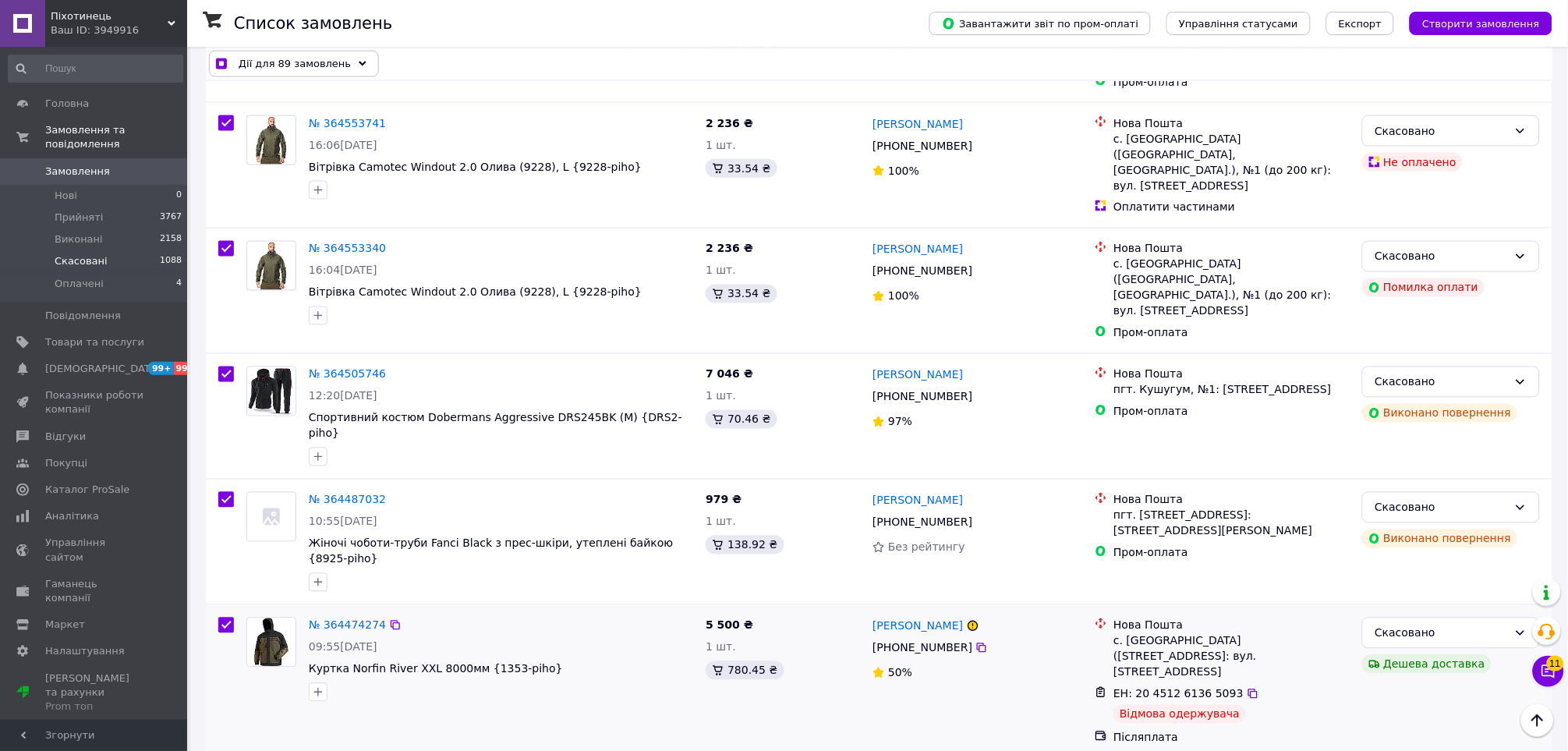
click at [223, 618] on input "checkbox" at bounding box center [225, 625] width 16 height 16
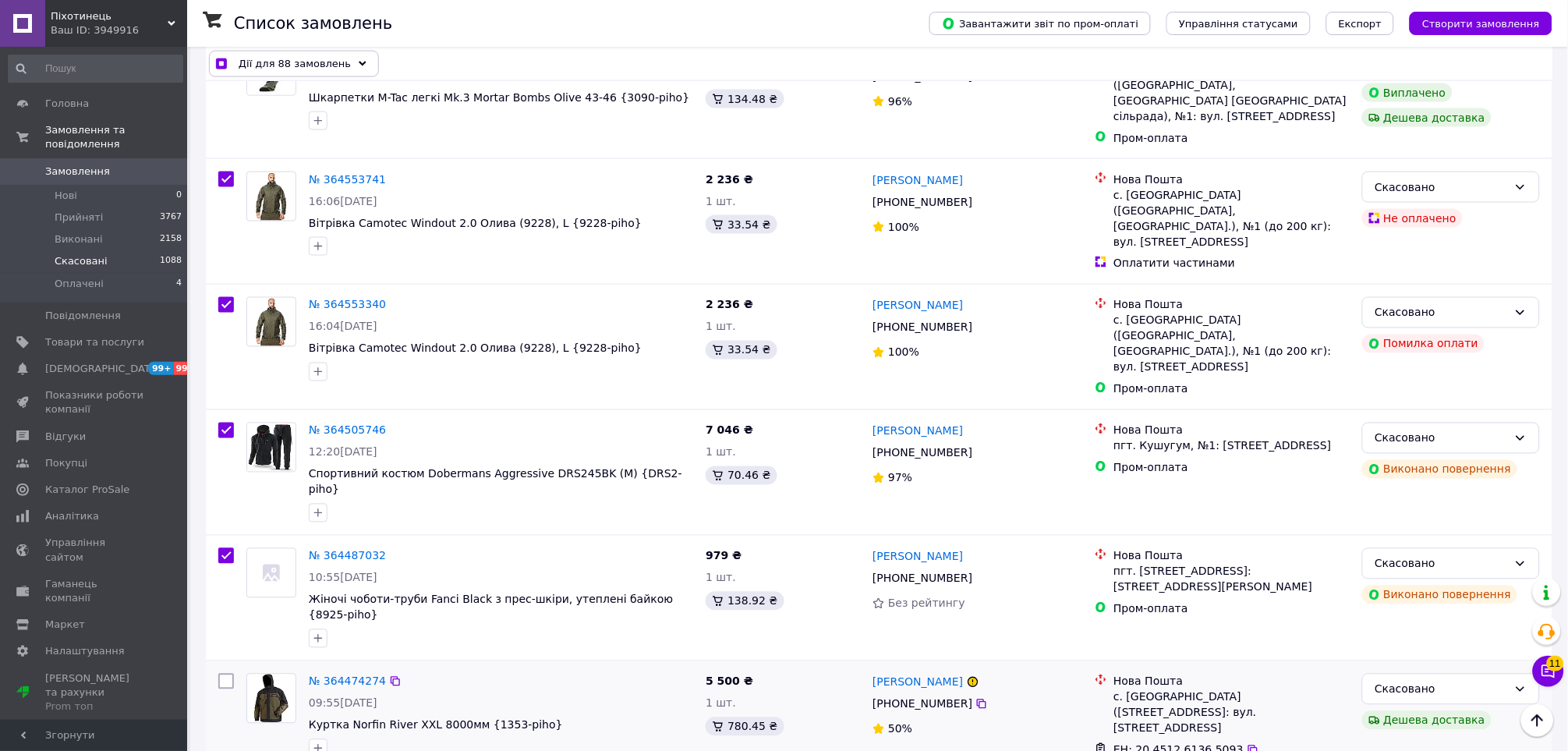
scroll to position [11282, 0]
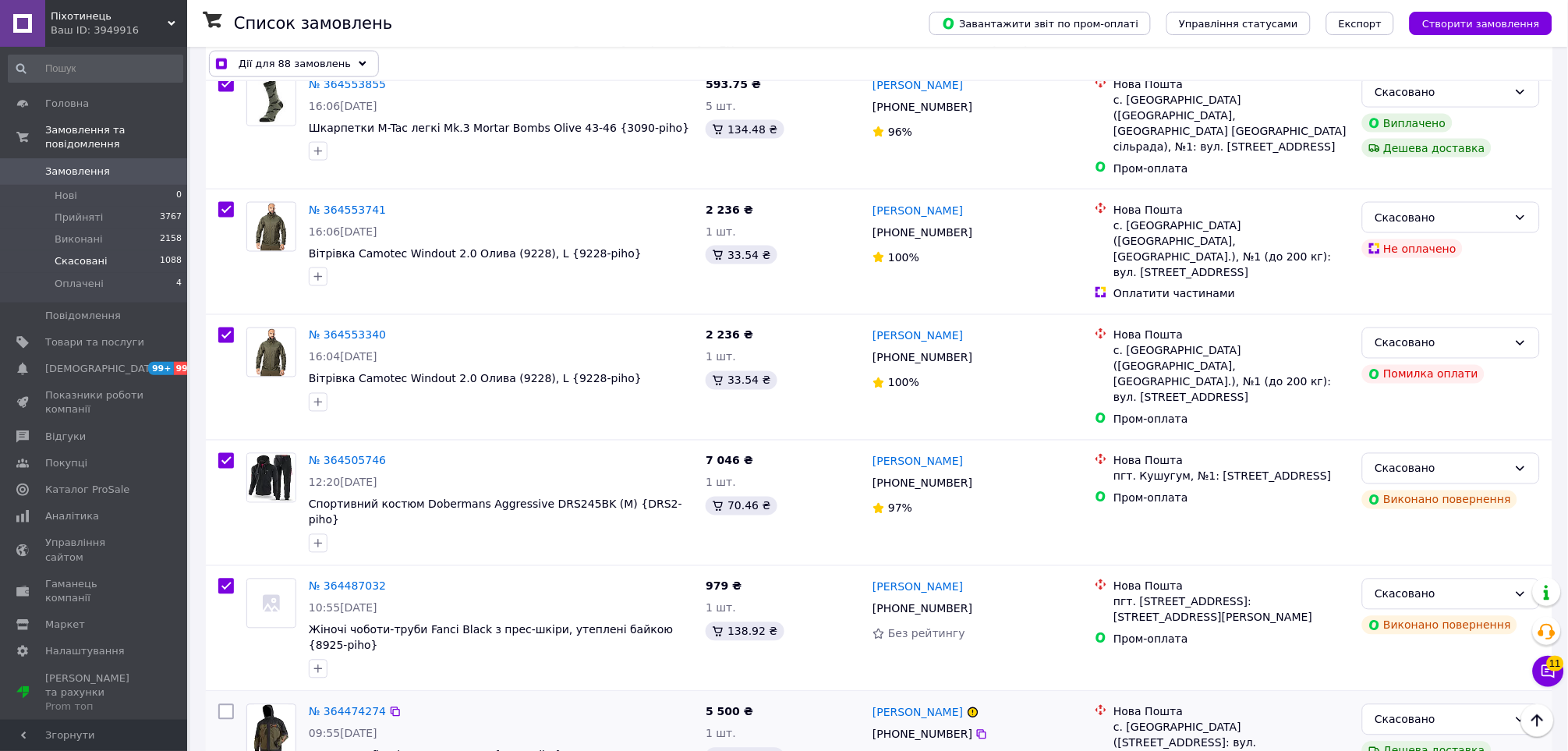
click at [225, 704] on input "checkbox" at bounding box center [225, 712] width 16 height 16
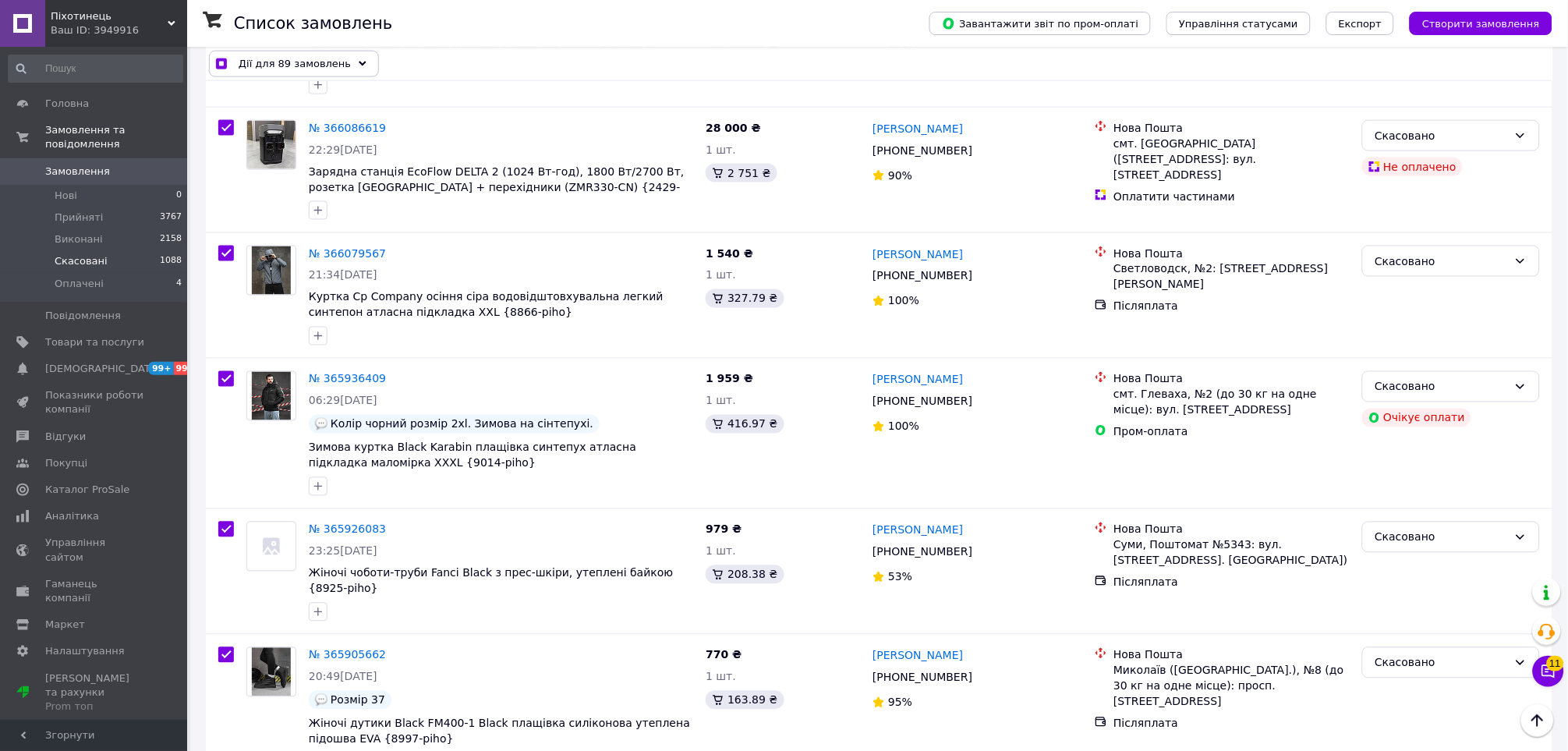
scroll to position [0, 0]
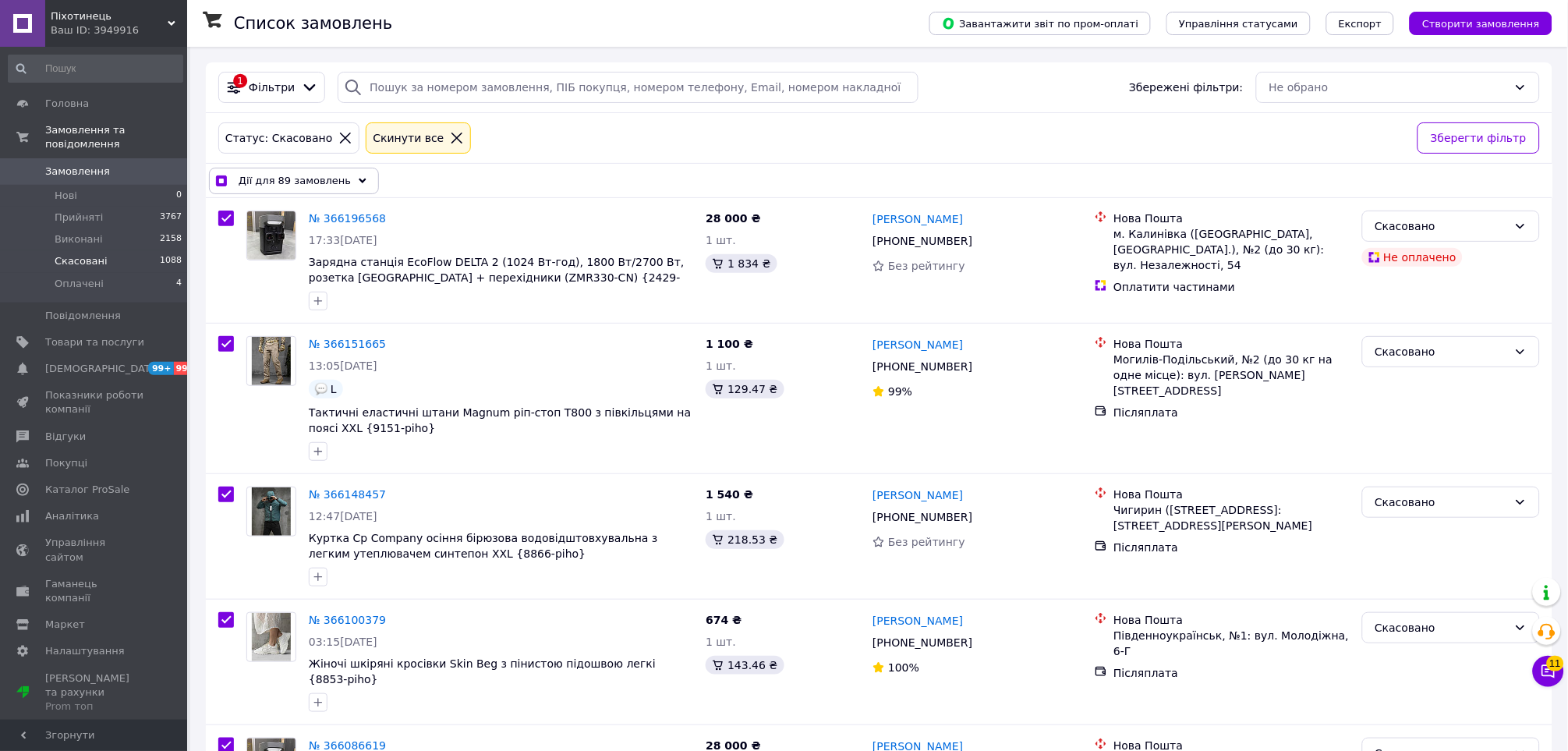
click at [432, 147] on div "Cкинути все" at bounding box center [418, 138] width 105 height 31
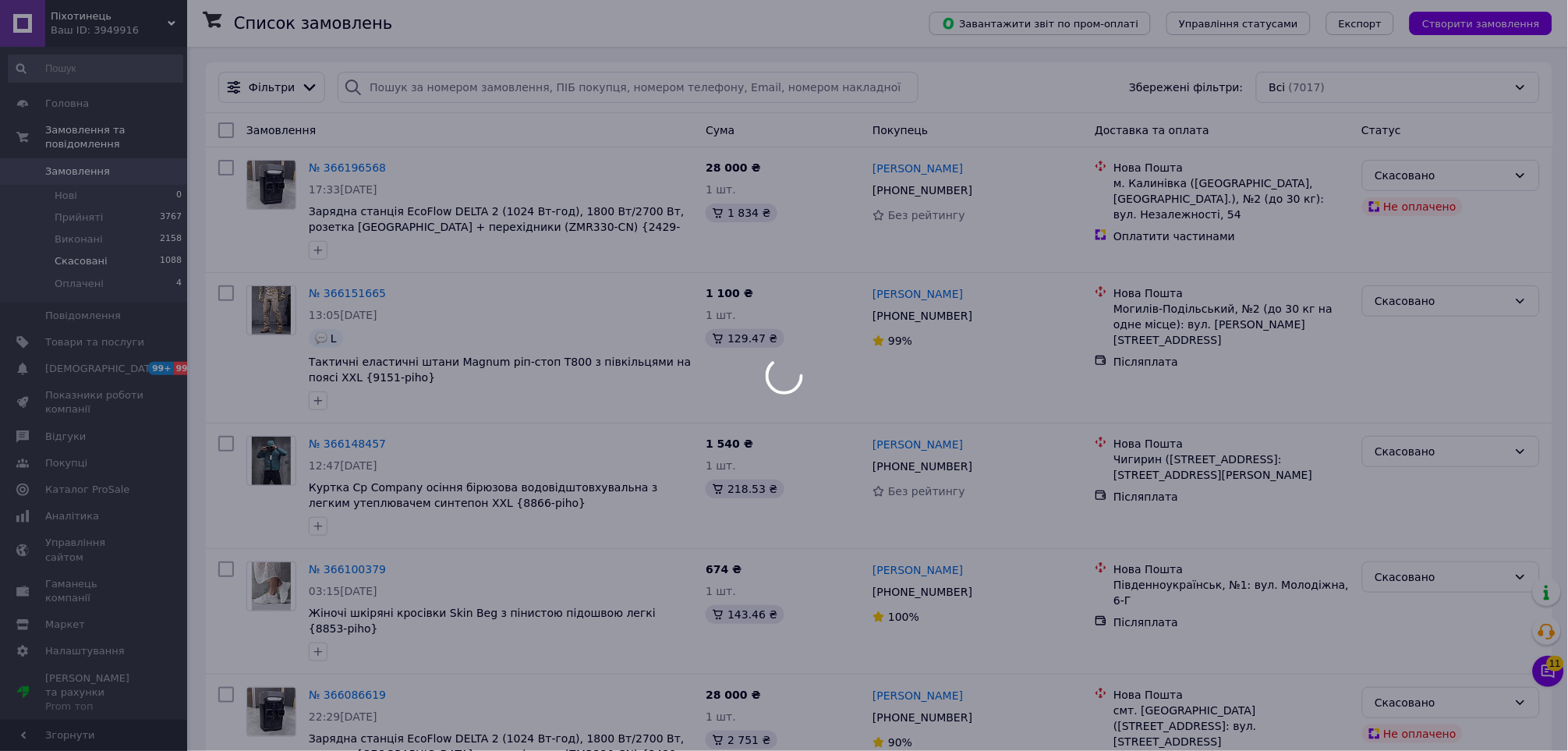
click at [257, 89] on div at bounding box center [784, 375] width 1568 height 751
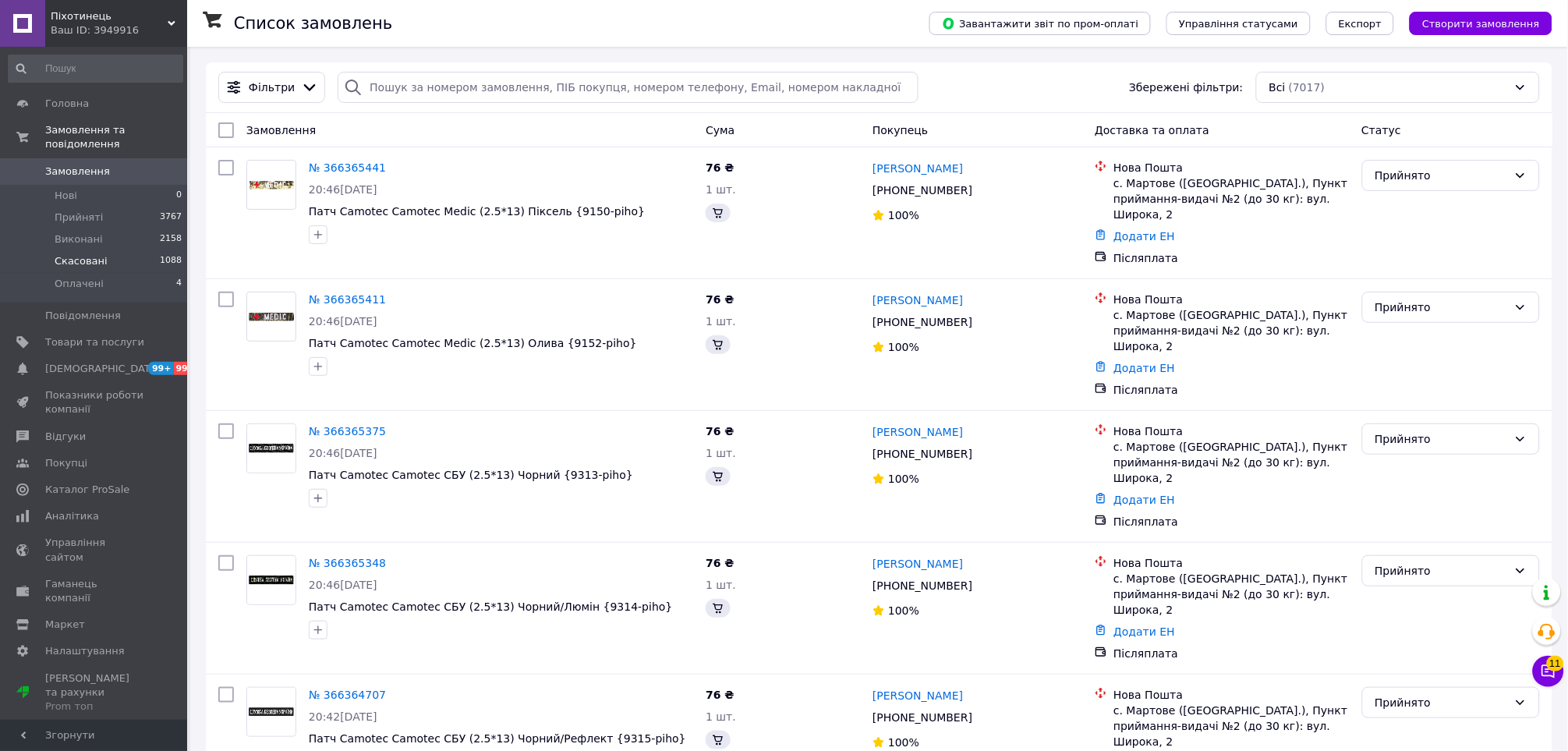
click at [257, 89] on span "Фільтри" at bounding box center [272, 87] width 46 height 16
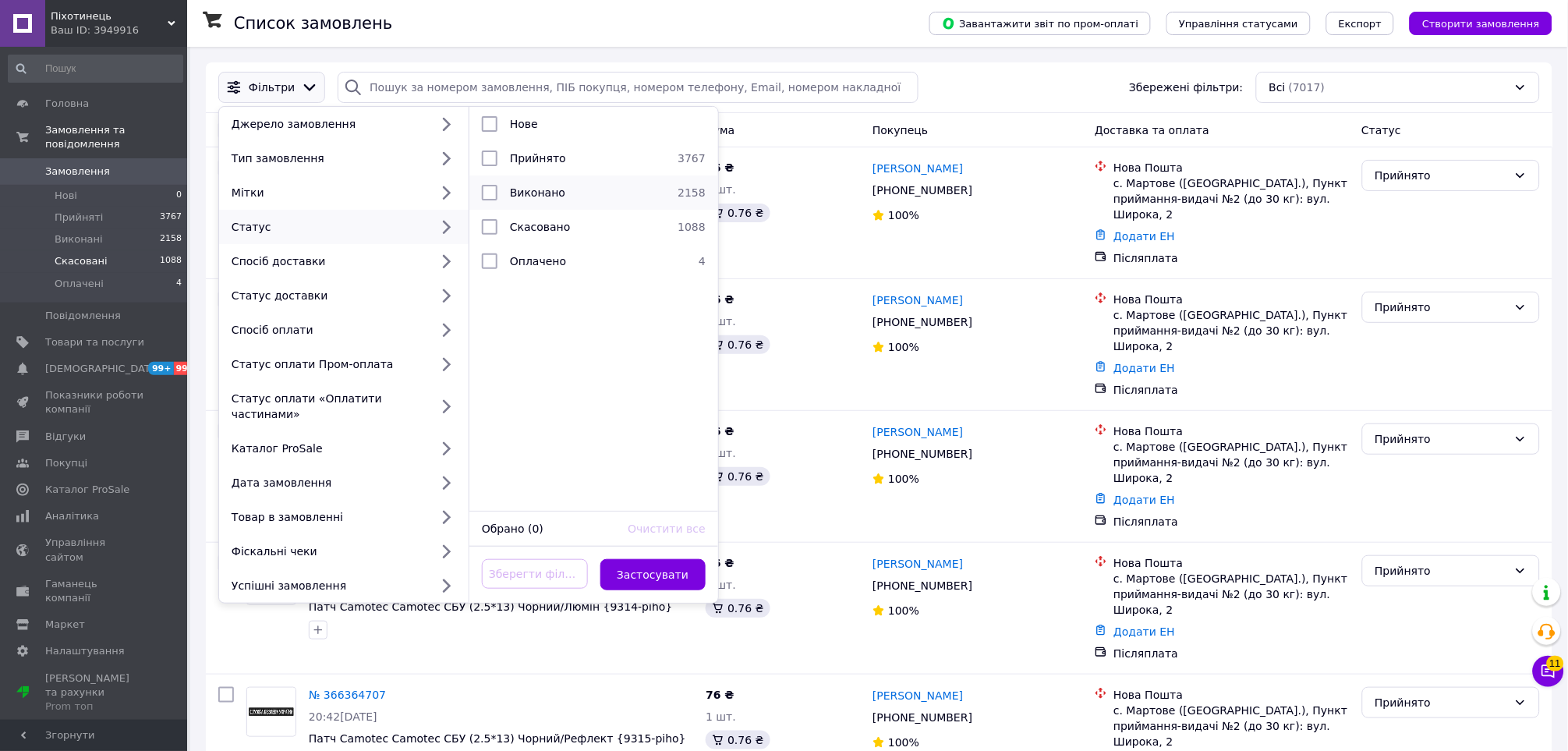
click at [531, 194] on span "Виконано" at bounding box center [537, 193] width 56 height 13
click at [663, 559] on button "Застосувати" at bounding box center [653, 575] width 106 height 31
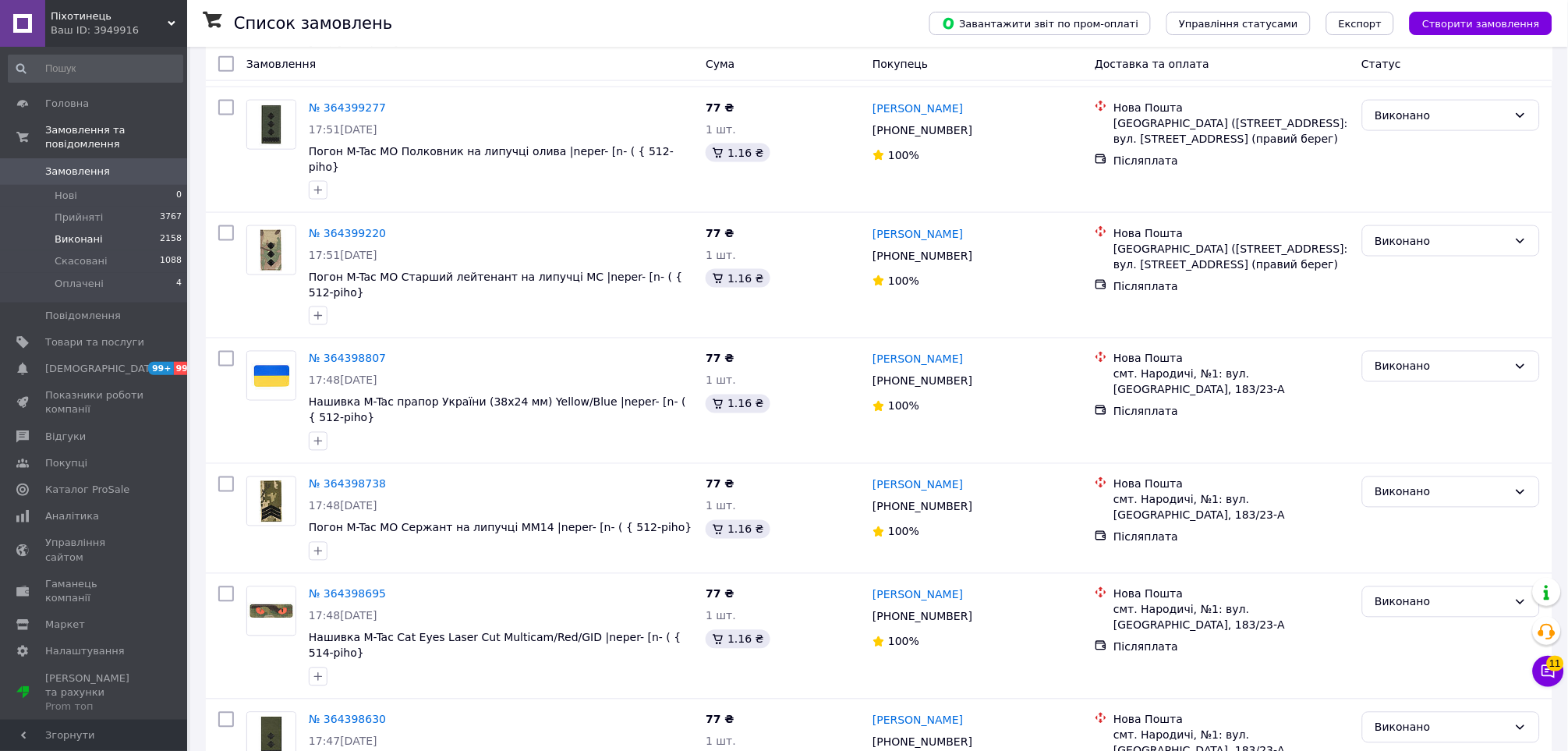
scroll to position [12377, 0]
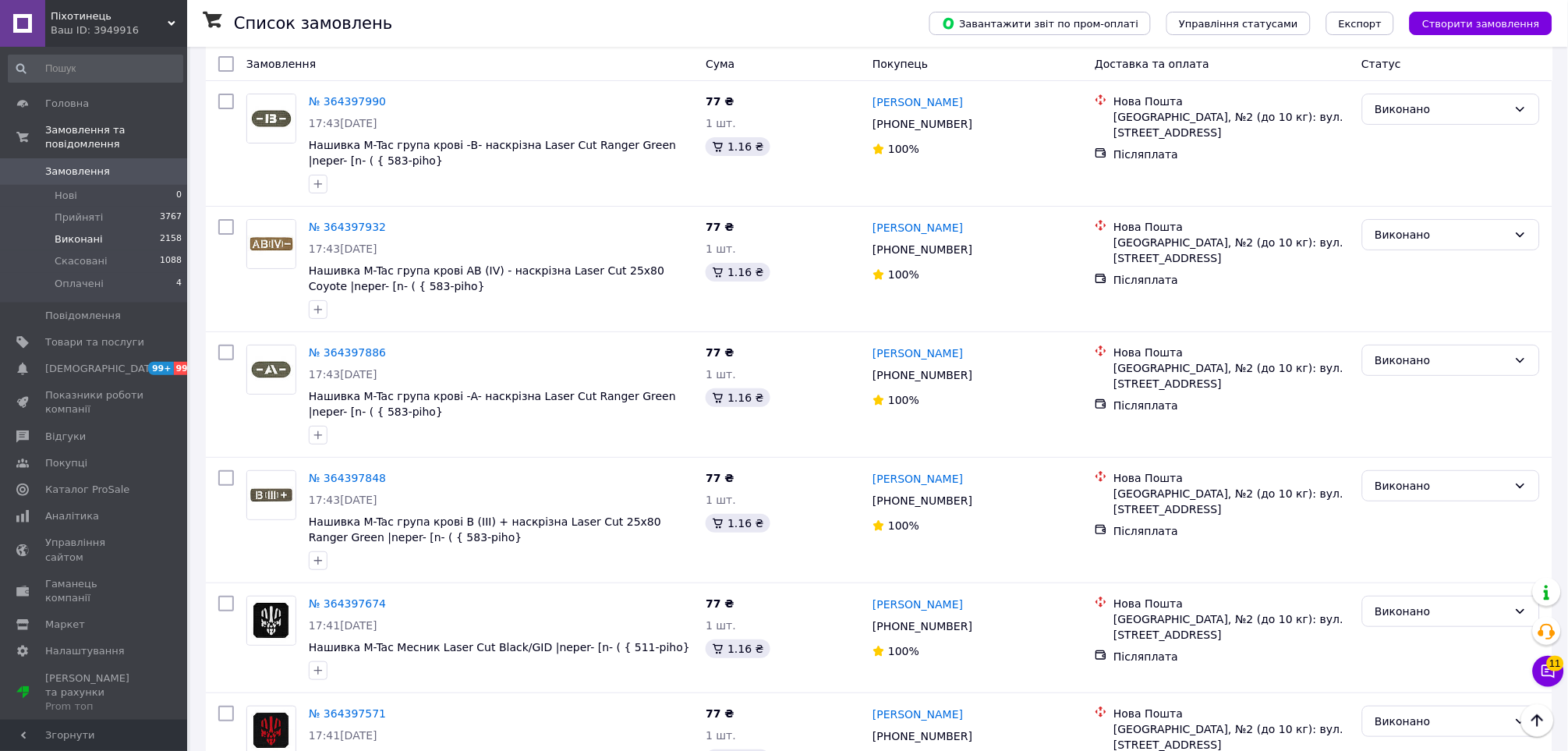
click at [518, 651] on li "по 50 позицій" at bounding box center [542, 657] width 119 height 28
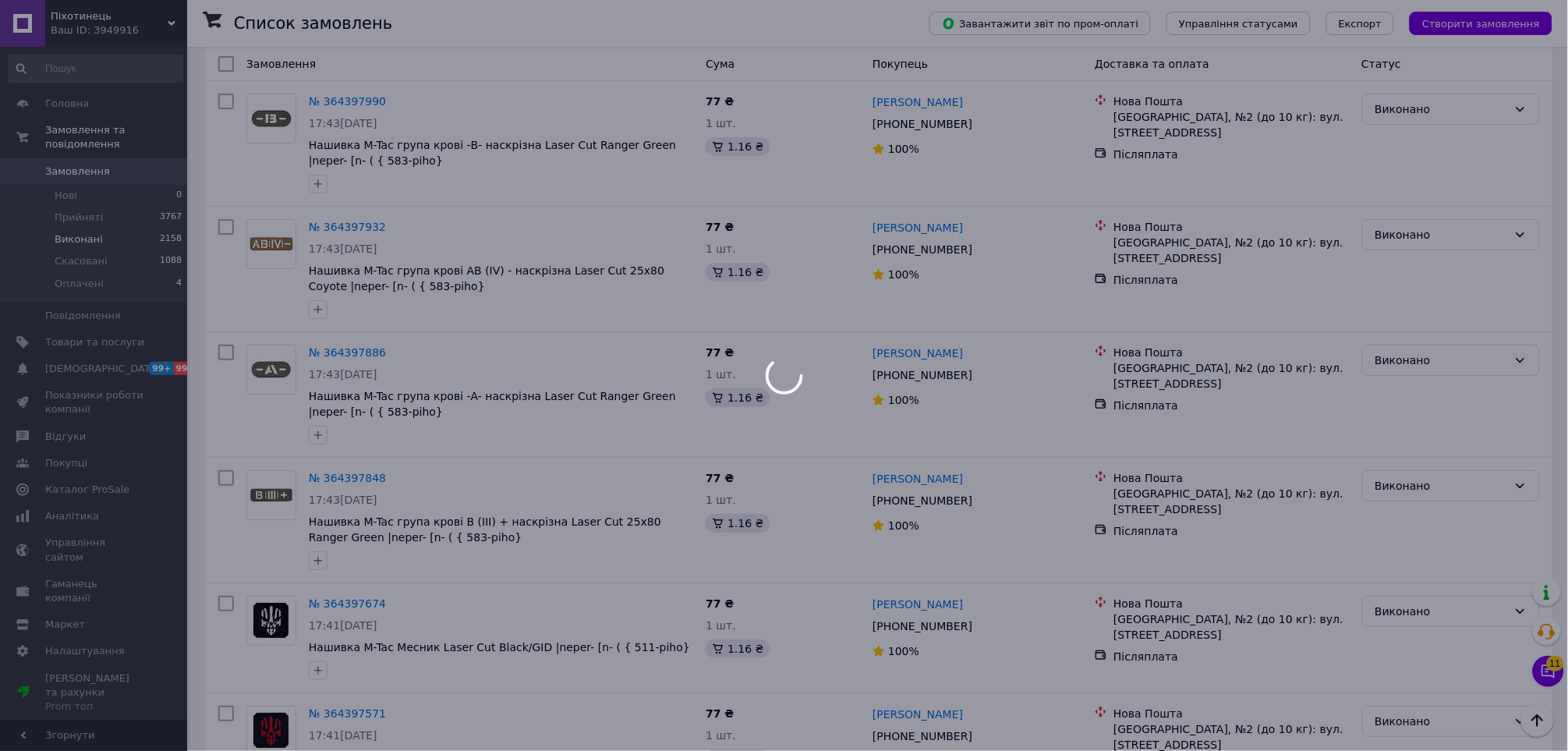
click at [750, 438] on div at bounding box center [784, 375] width 1568 height 751
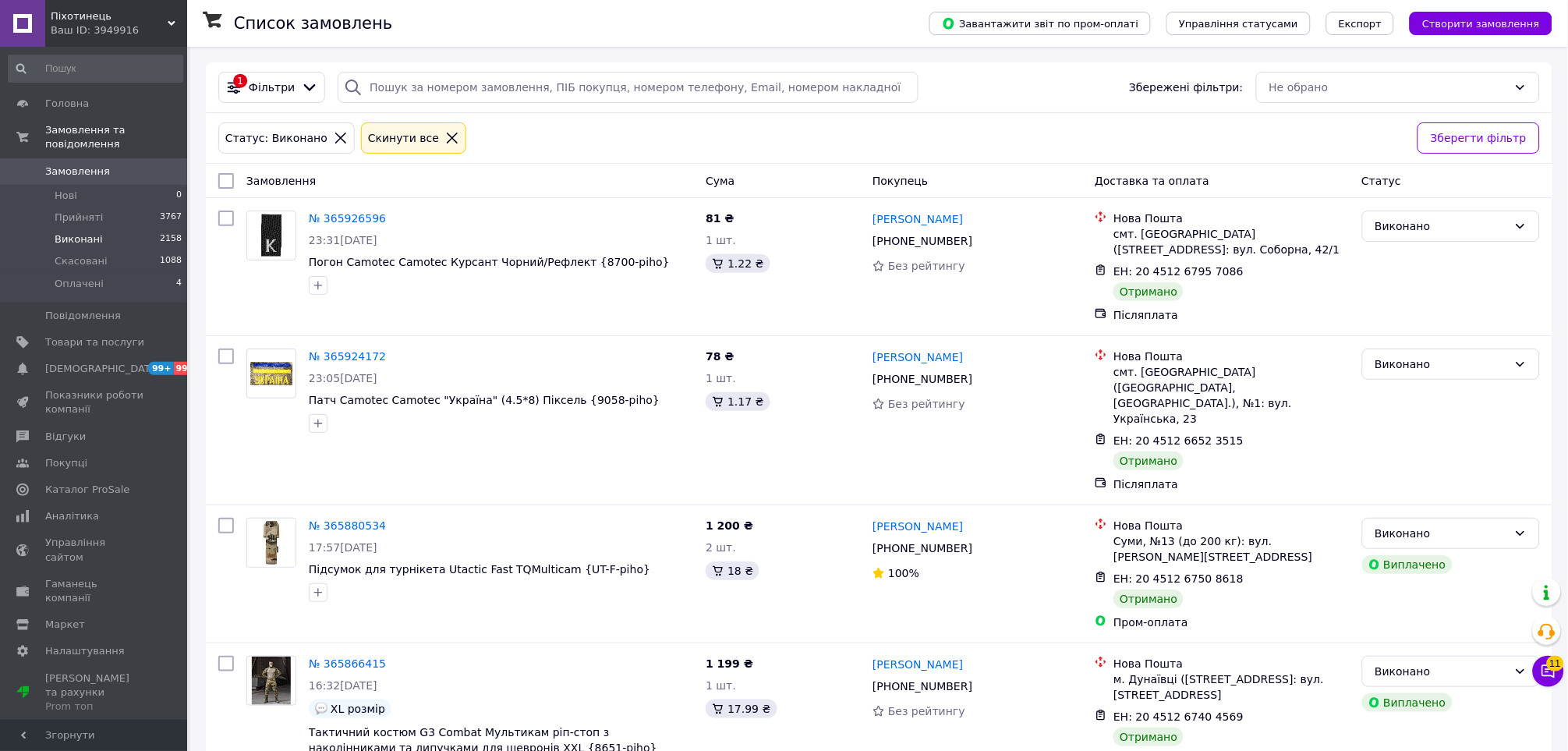
click at [225, 180] on input "checkbox" at bounding box center [225, 181] width 16 height 16
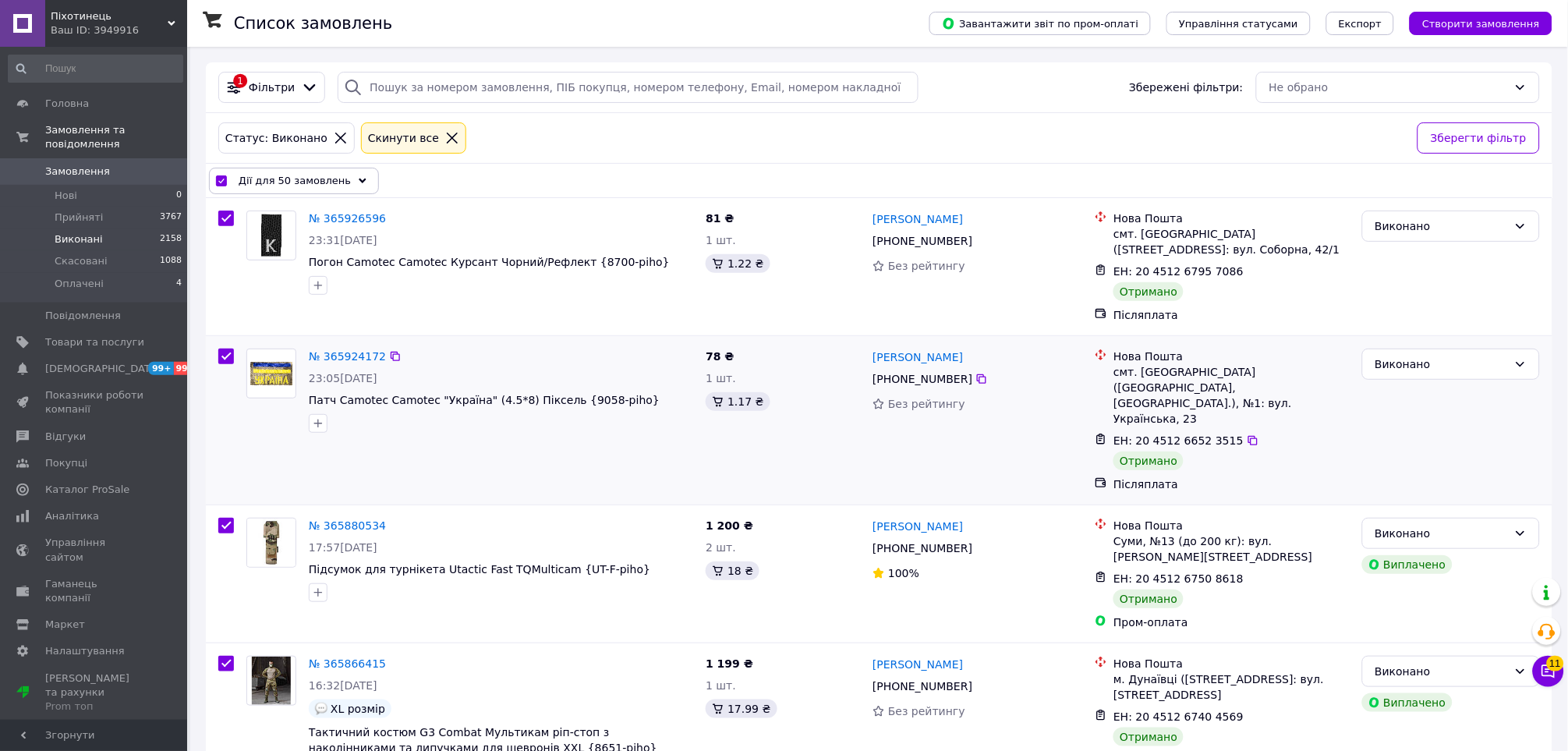
click at [856, 414] on div "78 ₴ 1 шт. 1.17 ₴" at bounding box center [783, 420] width 167 height 156
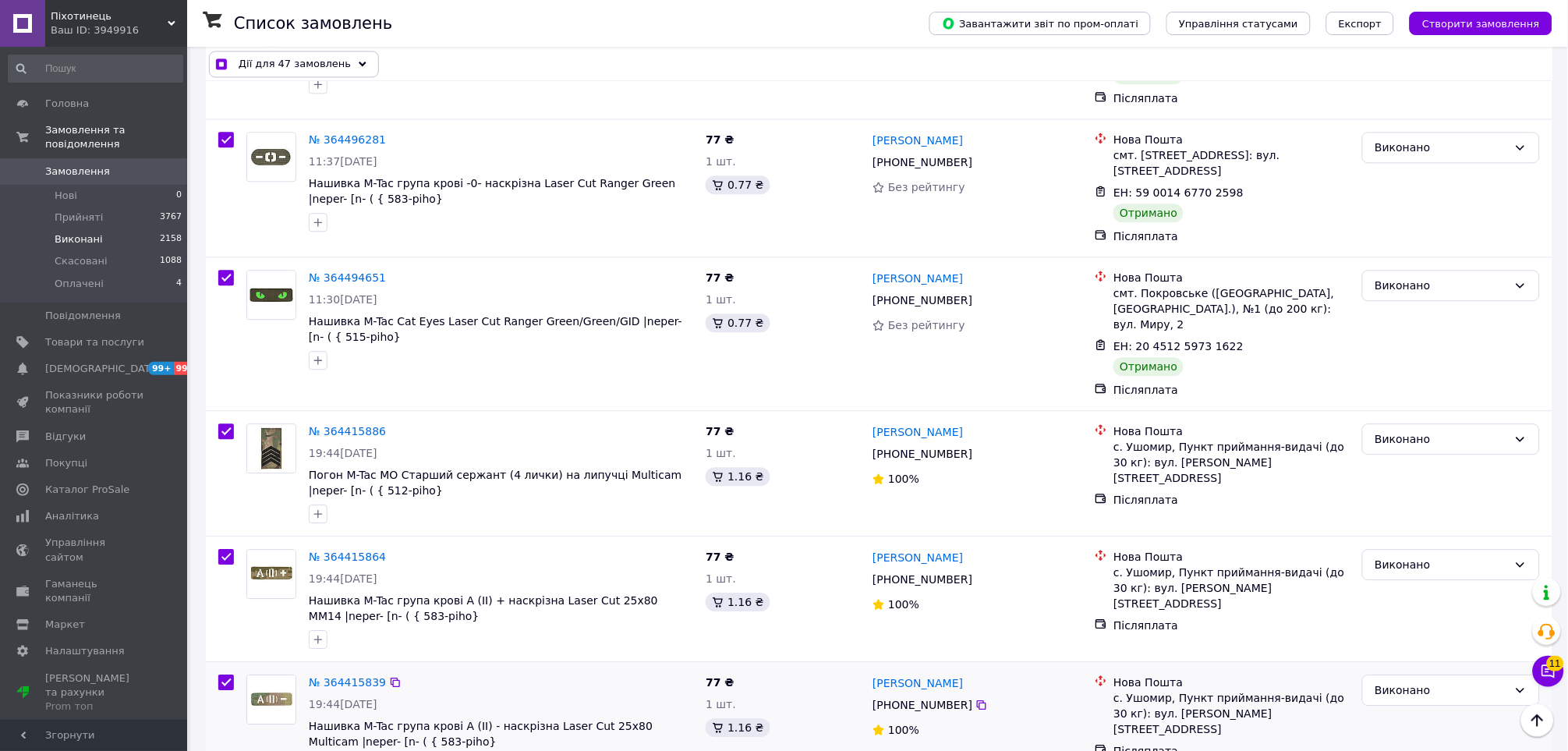
click at [228, 674] on input "checkbox" at bounding box center [225, 682] width 16 height 16
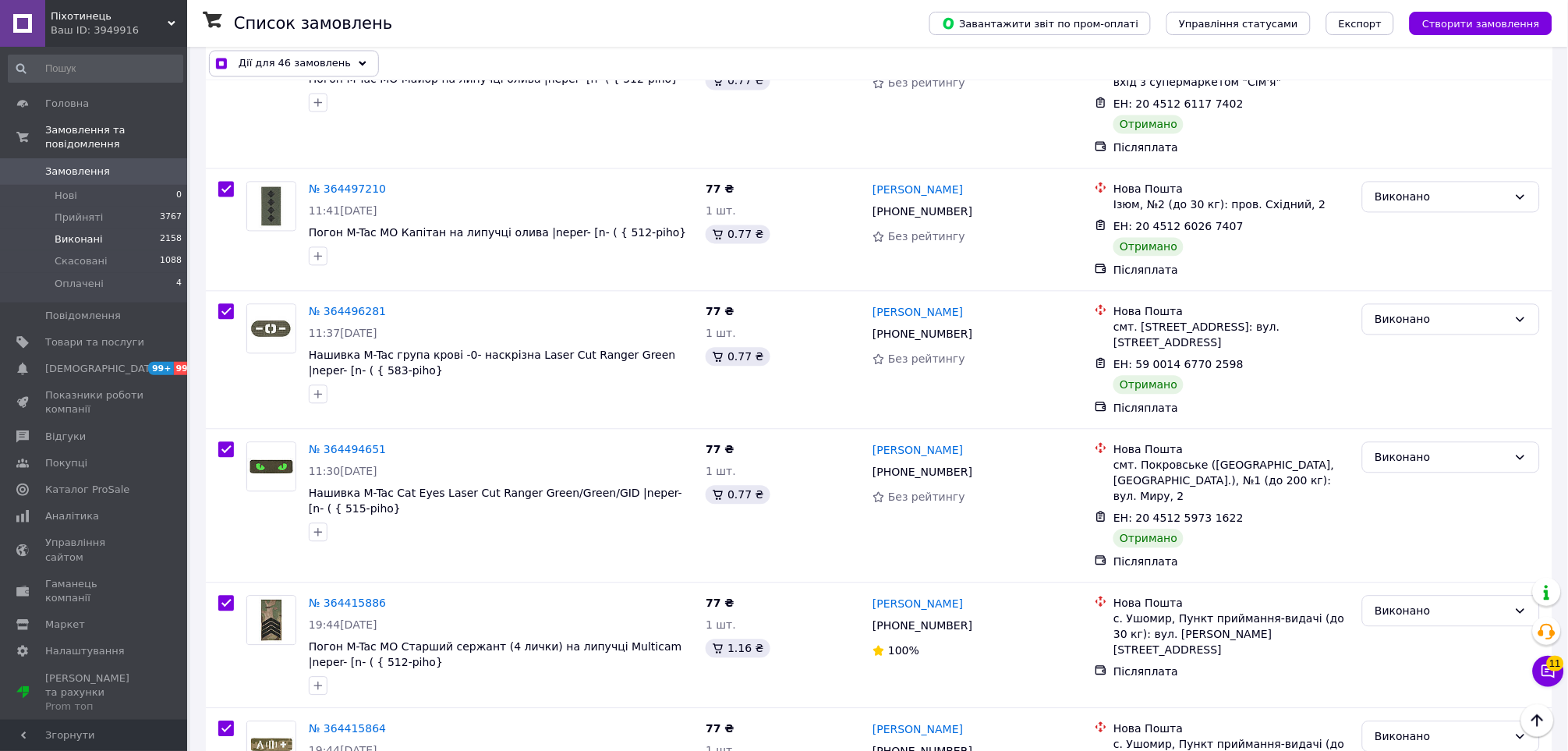
scroll to position [6201, 0]
click at [226, 723] on input "checkbox" at bounding box center [225, 730] width 16 height 16
click at [228, 597] on input "checkbox" at bounding box center [225, 604] width 16 height 16
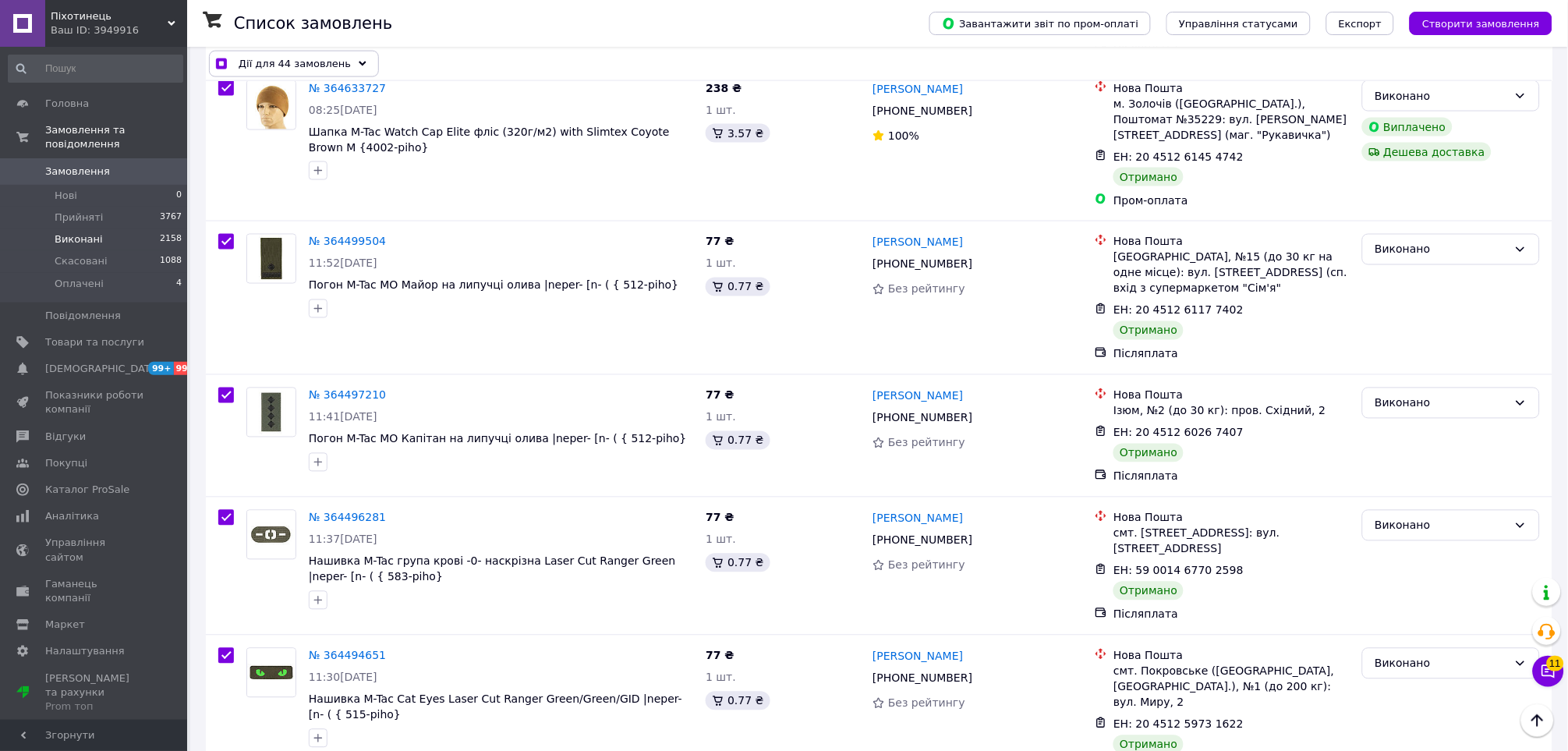
scroll to position [5940, 0]
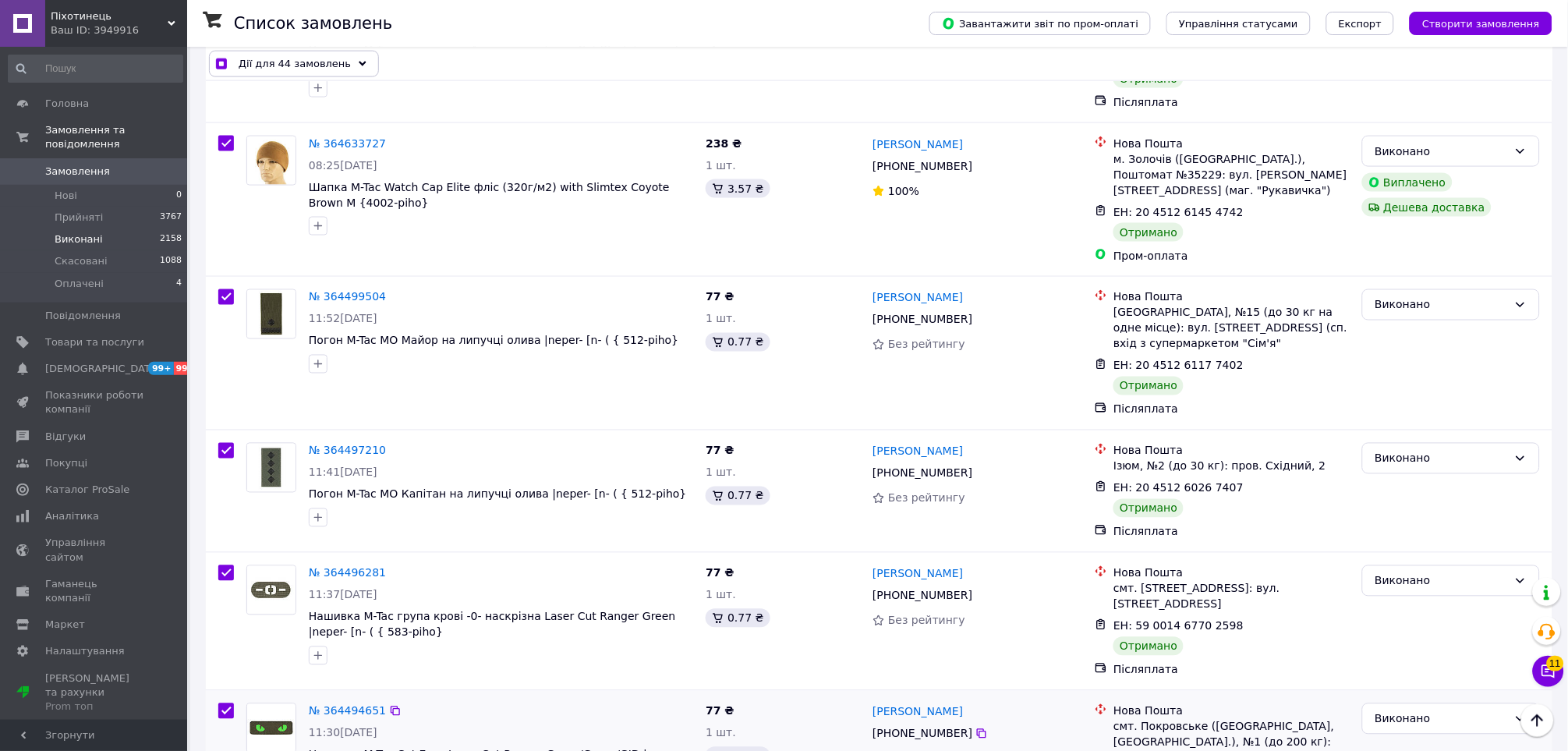
click at [221, 704] on input "checkbox" at bounding box center [225, 711] width 16 height 16
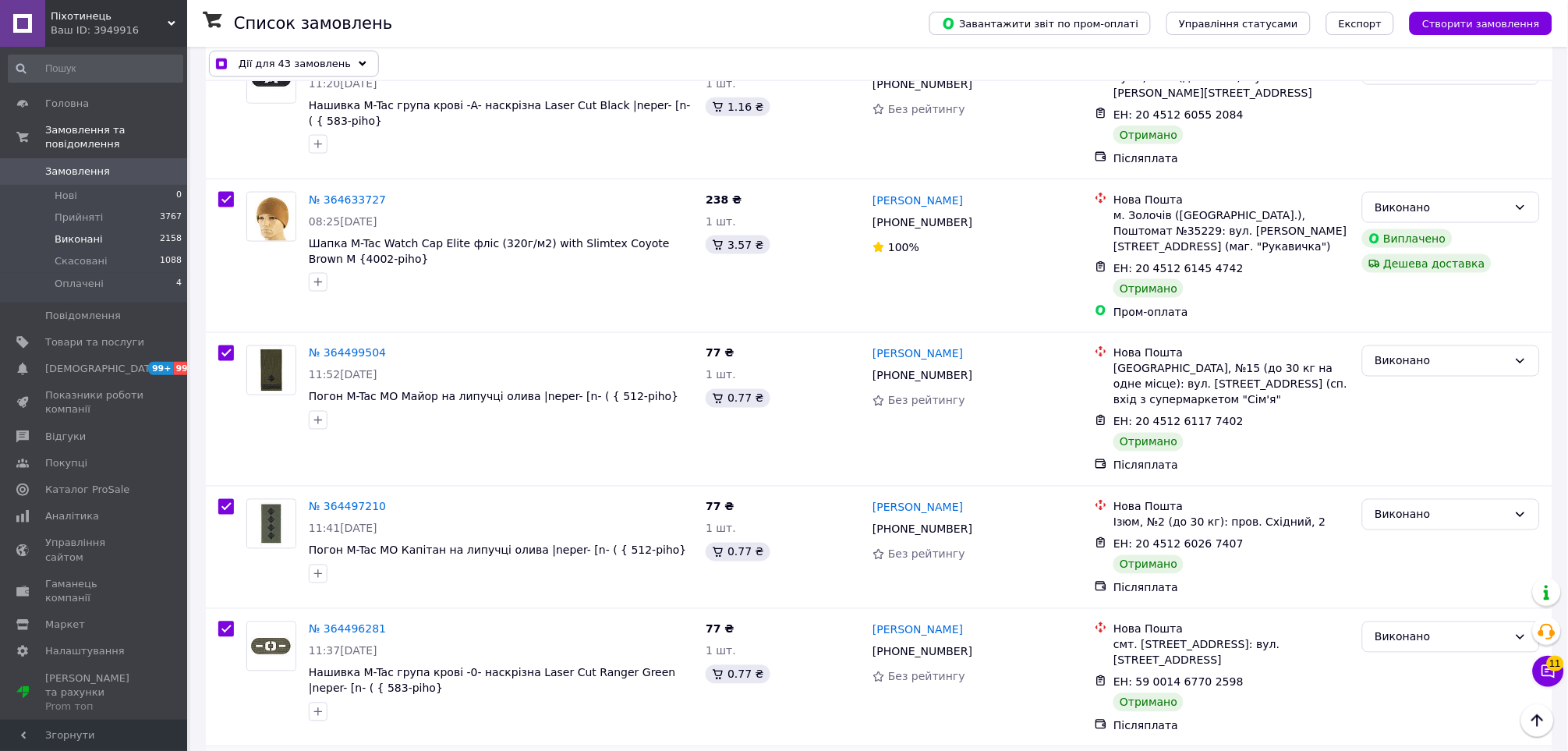
scroll to position [5854, 0]
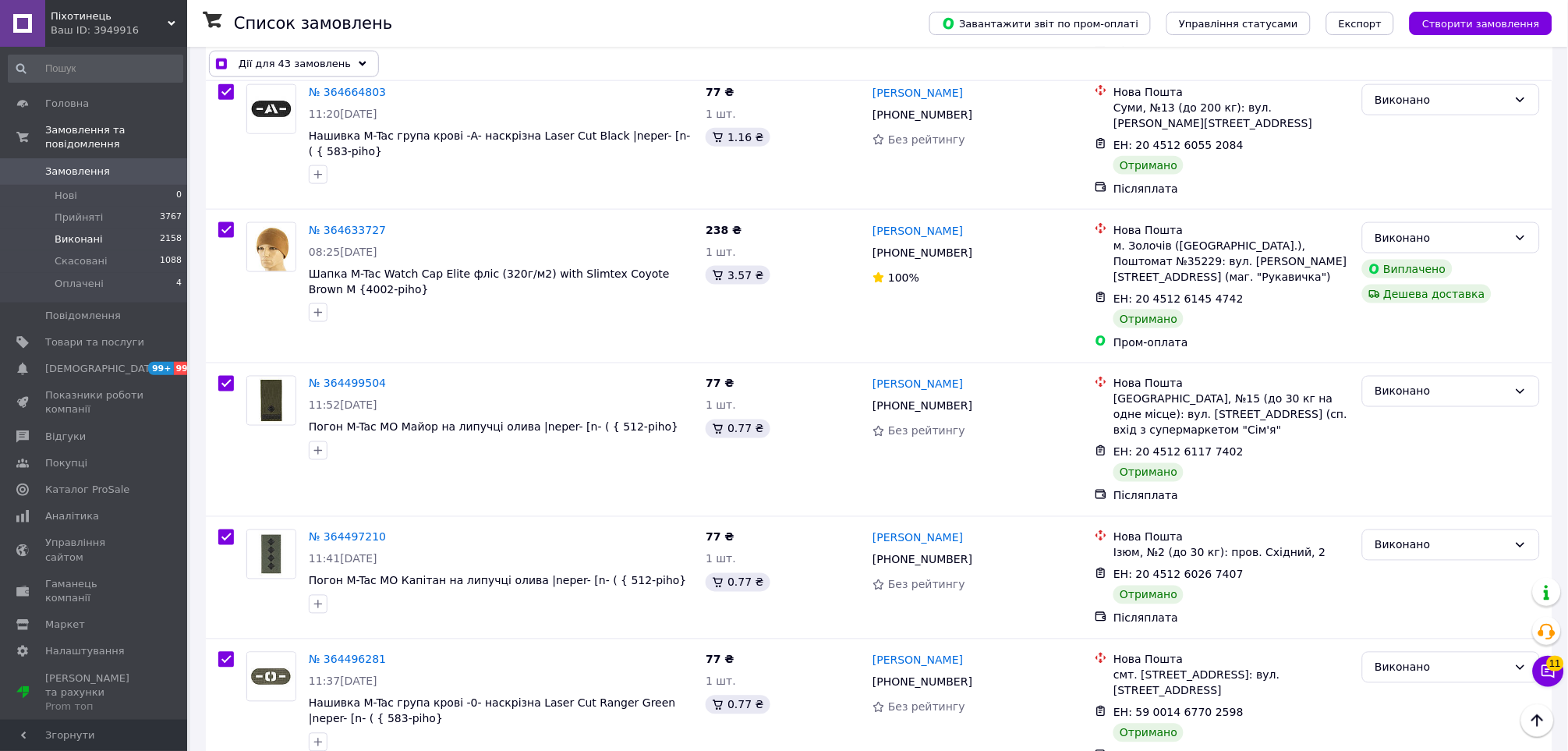
drag, startPoint x: 218, startPoint y: 319, endPoint x: 237, endPoint y: 318, distance: 19.0
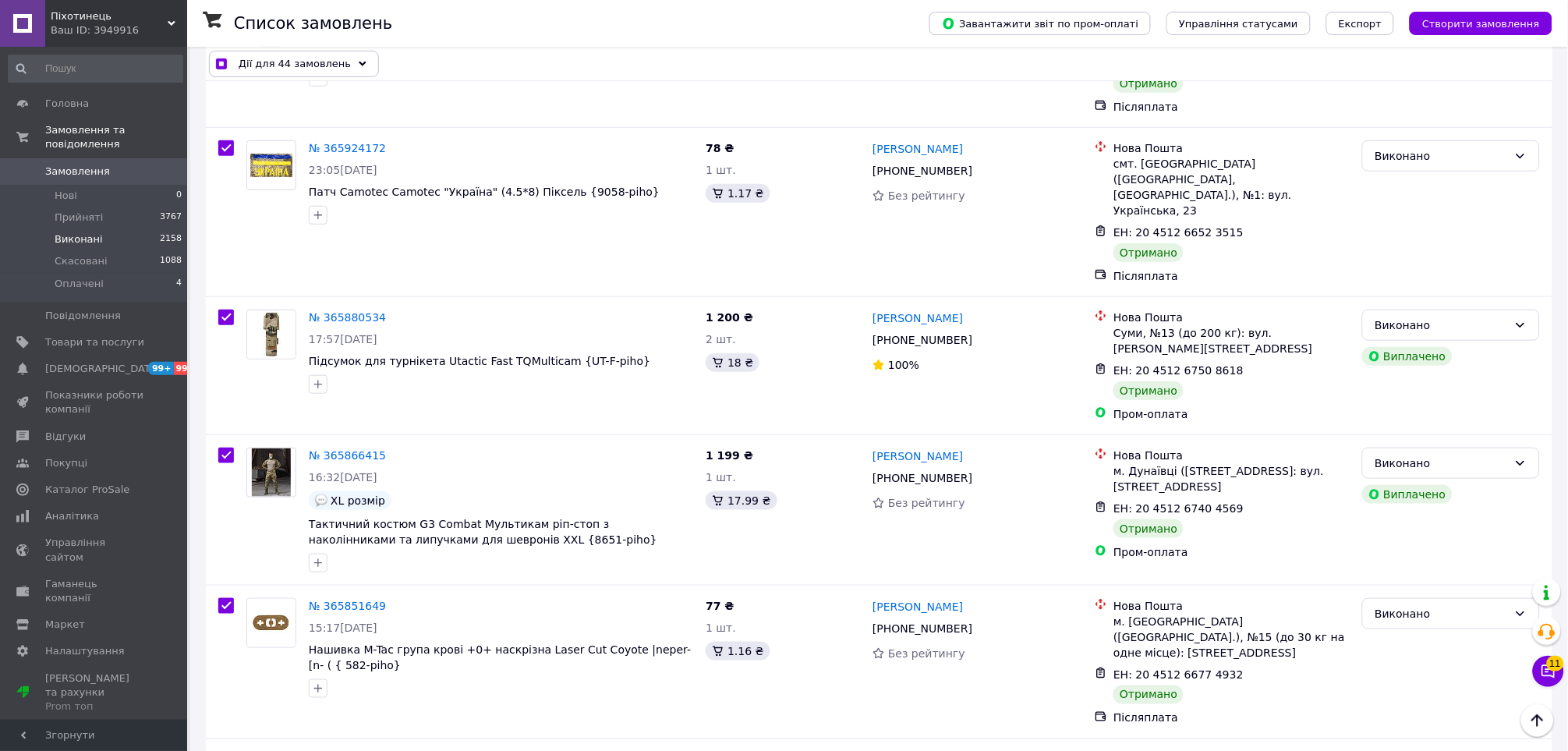
scroll to position [0, 0]
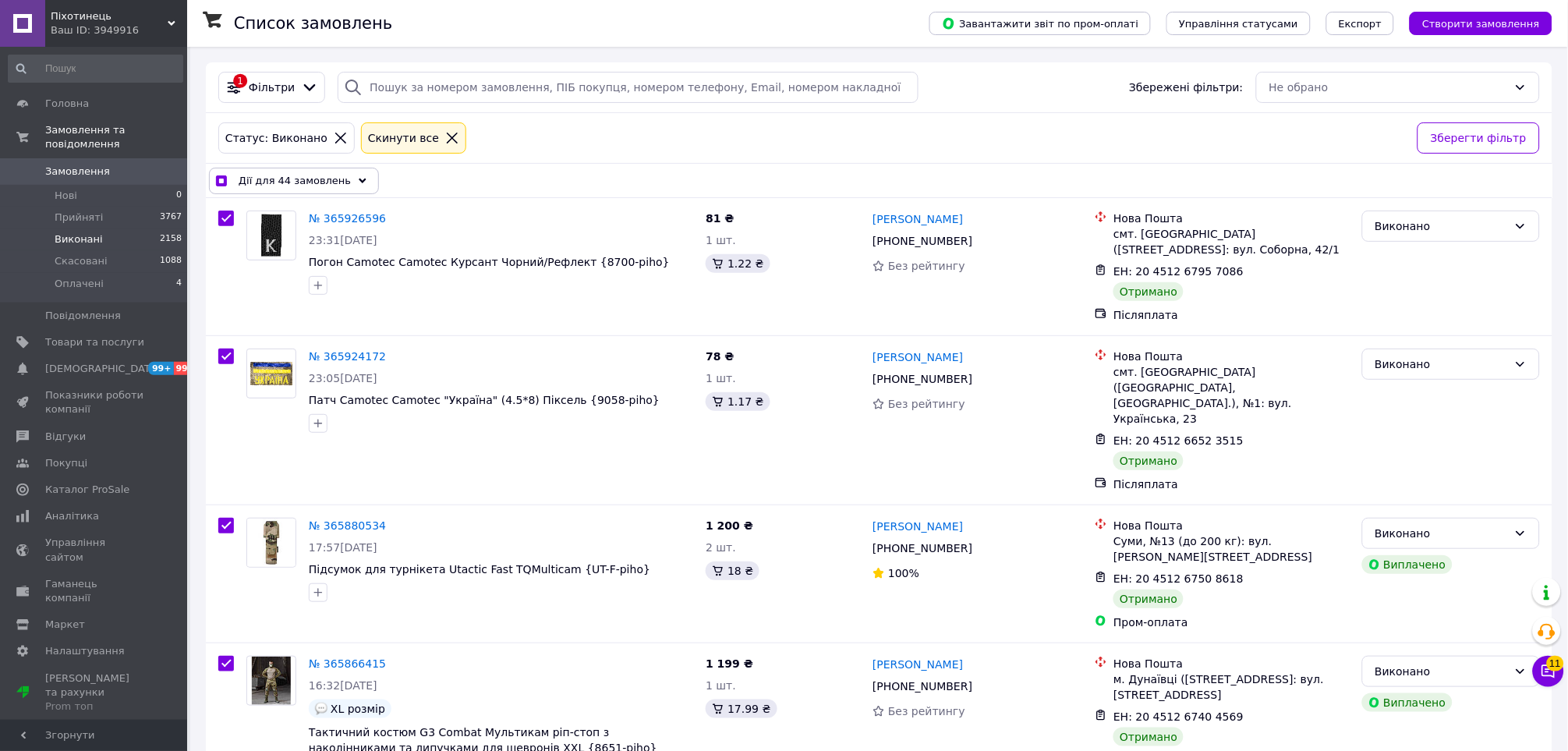
click at [130, 26] on div "Ваш ID: 3949916" at bounding box center [119, 30] width 137 height 14
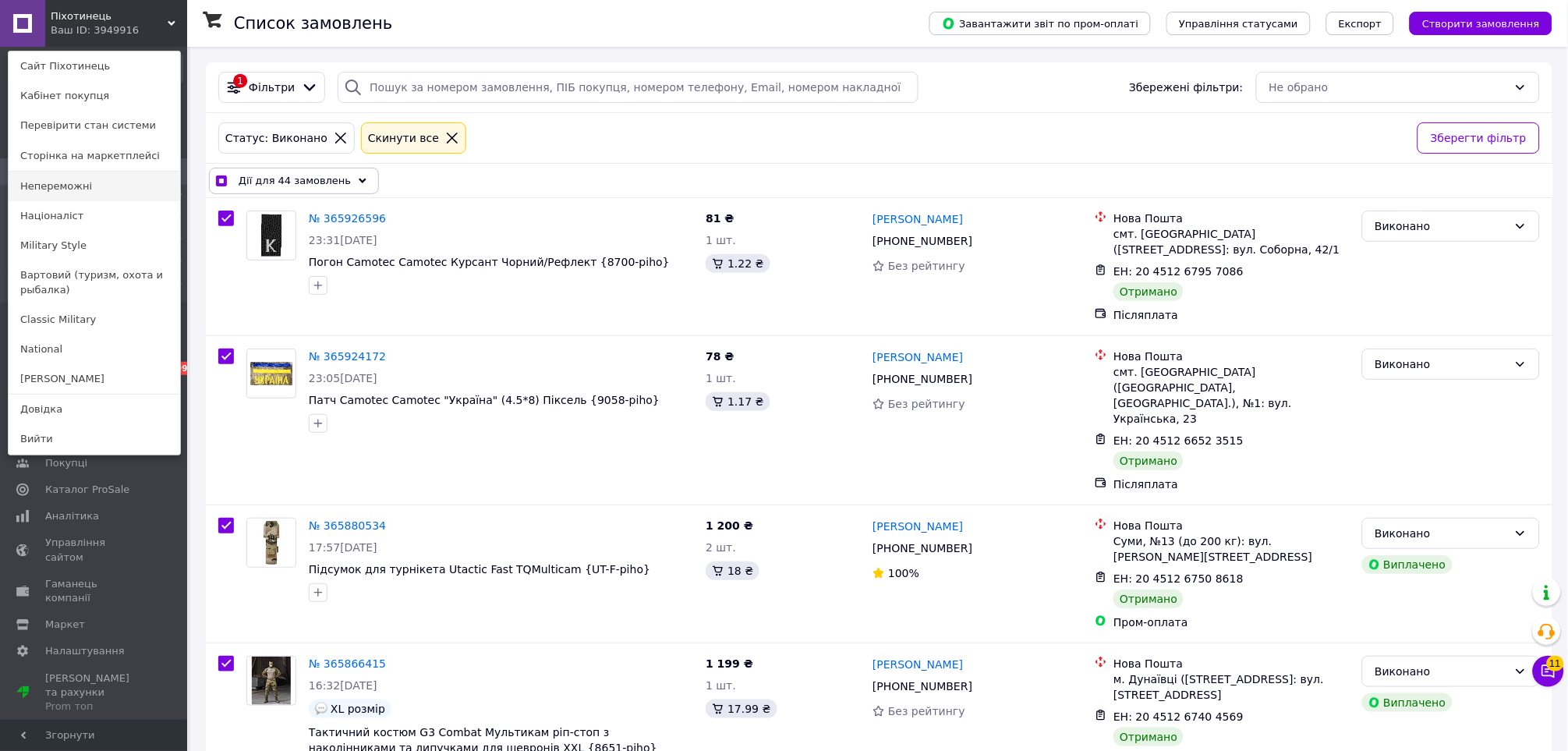
click at [121, 189] on link "Непереможні" at bounding box center [94, 186] width 171 height 29
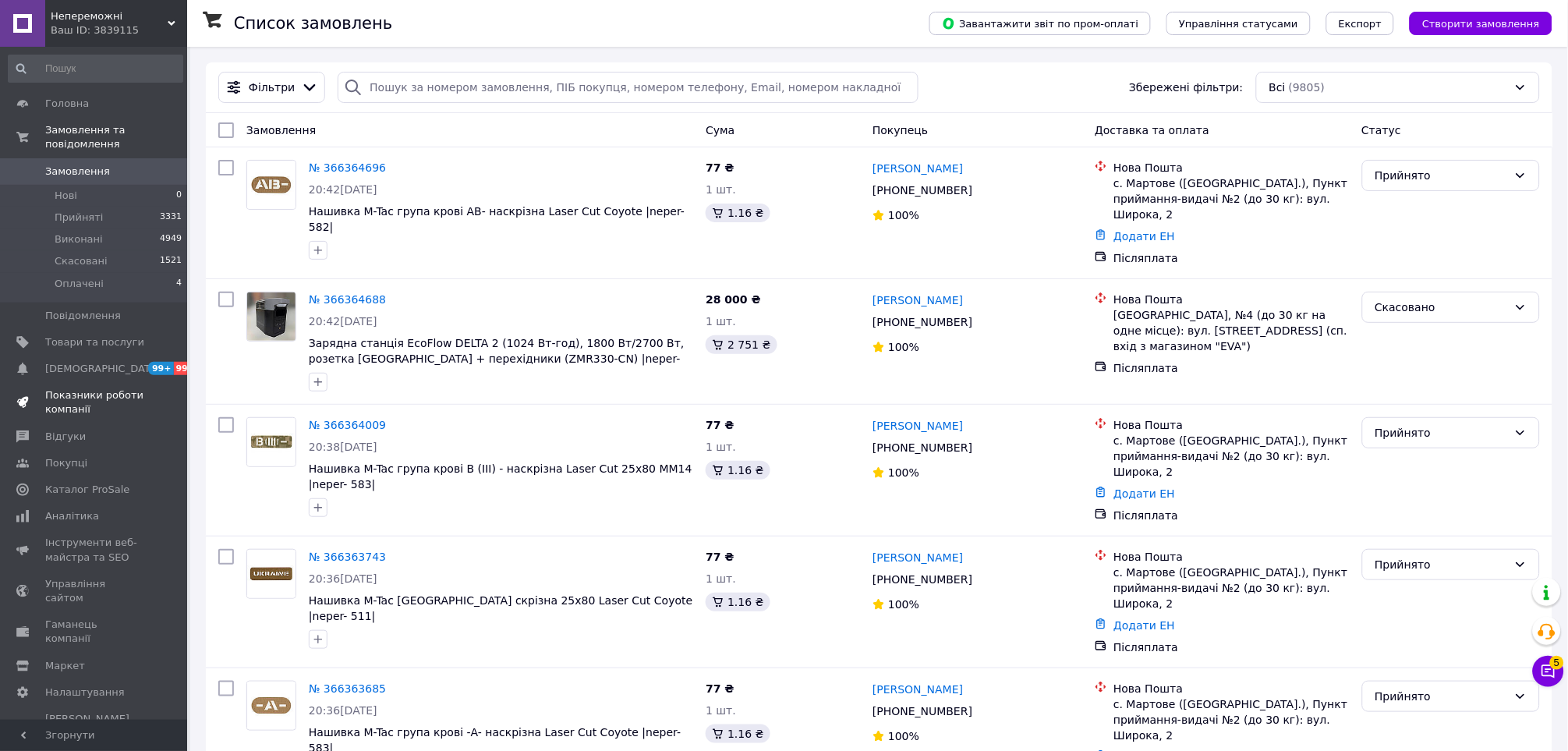
click at [78, 392] on span "Показники роботи компанії" at bounding box center [95, 402] width 99 height 28
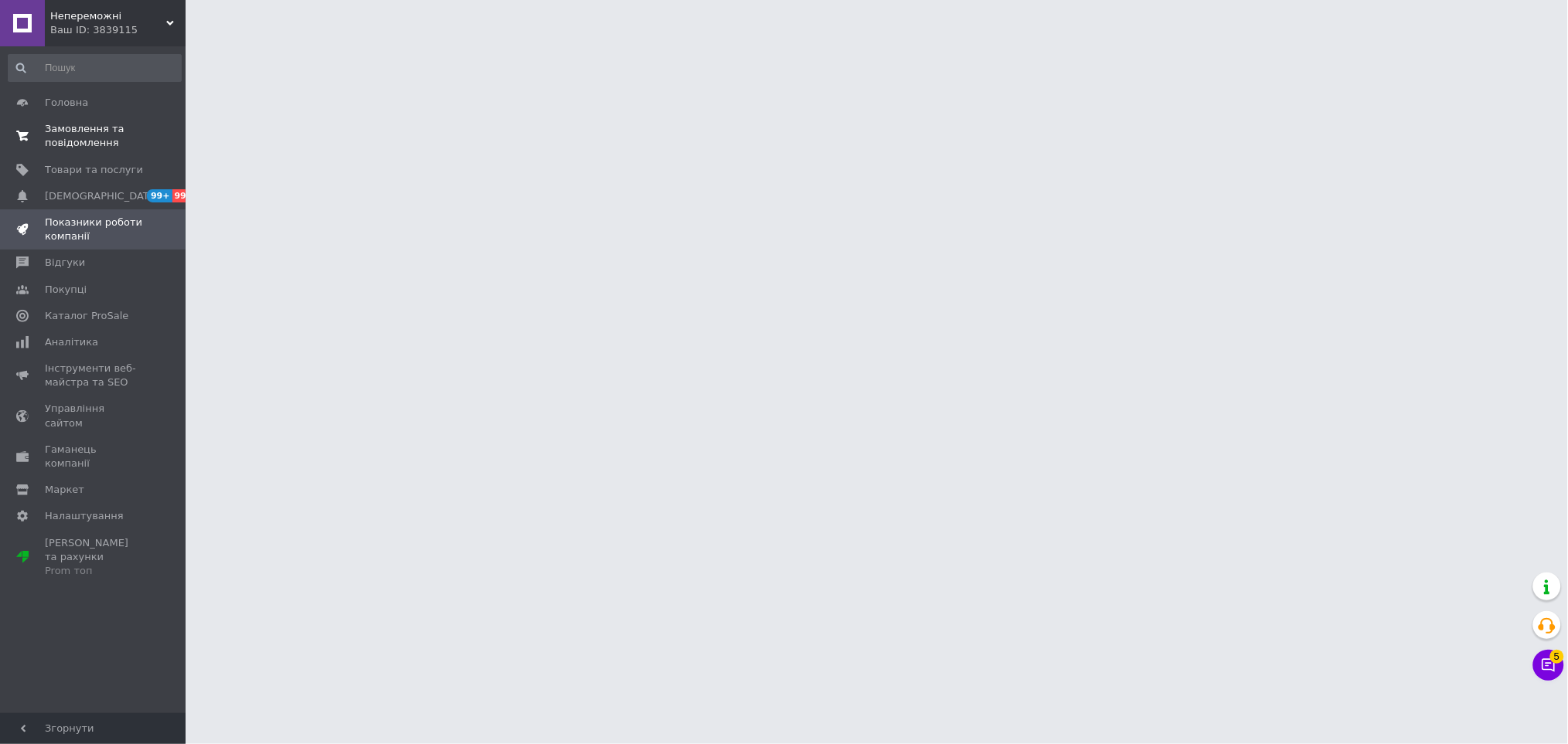
click at [132, 131] on span "Замовлення та повідомлення" at bounding box center [94, 136] width 99 height 28
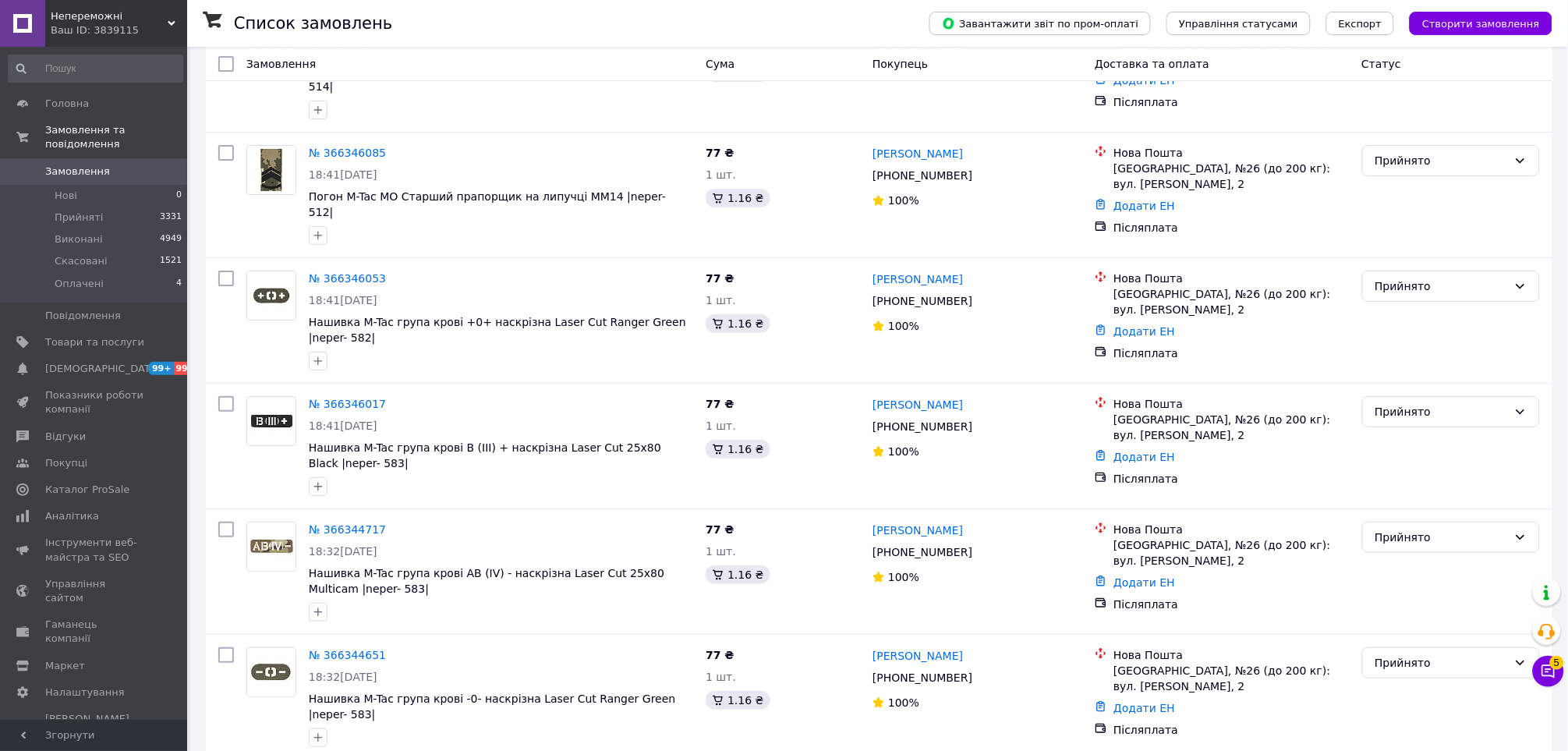
scroll to position [5648, 0]
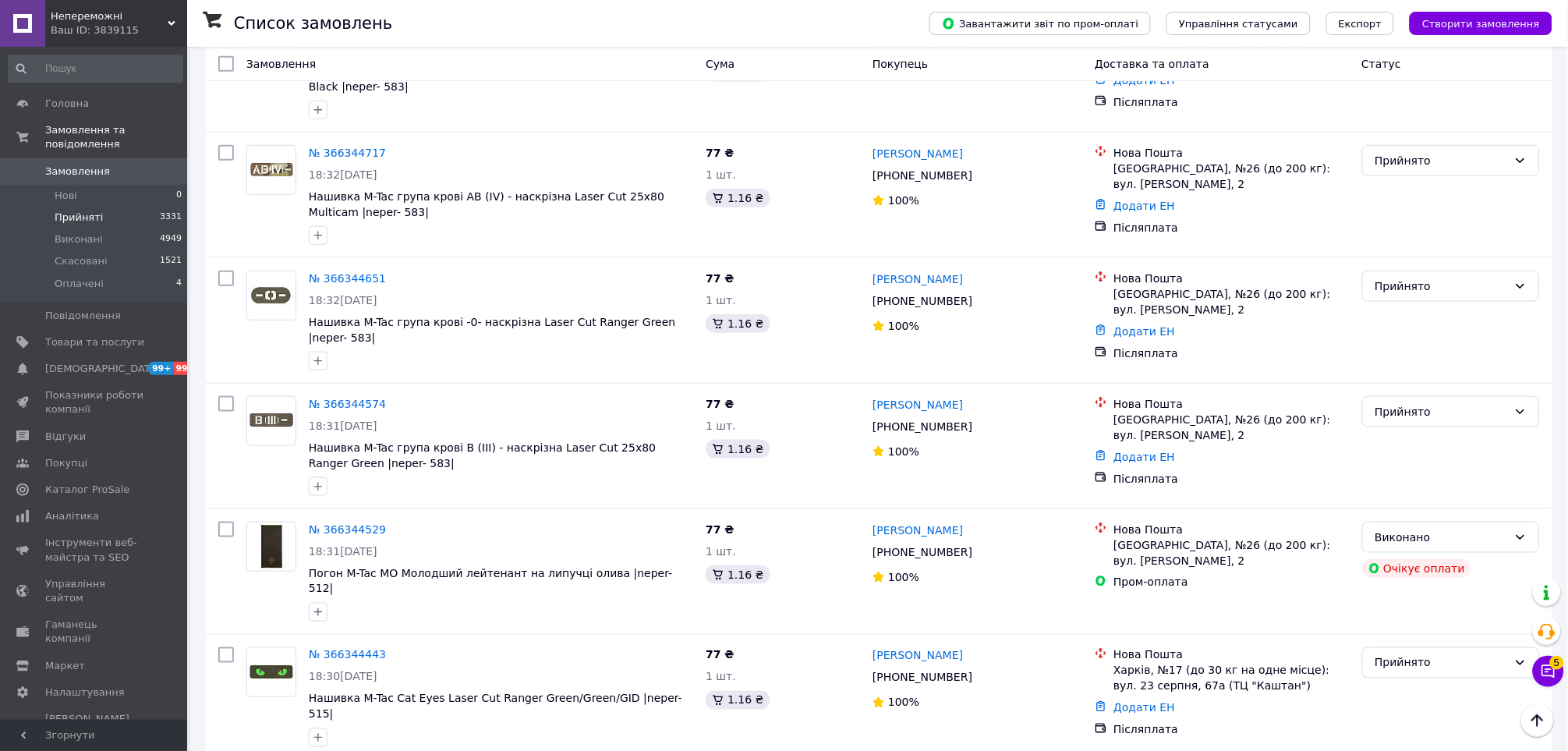
click at [142, 211] on li "Прийняті 3331" at bounding box center [95, 218] width 191 height 22
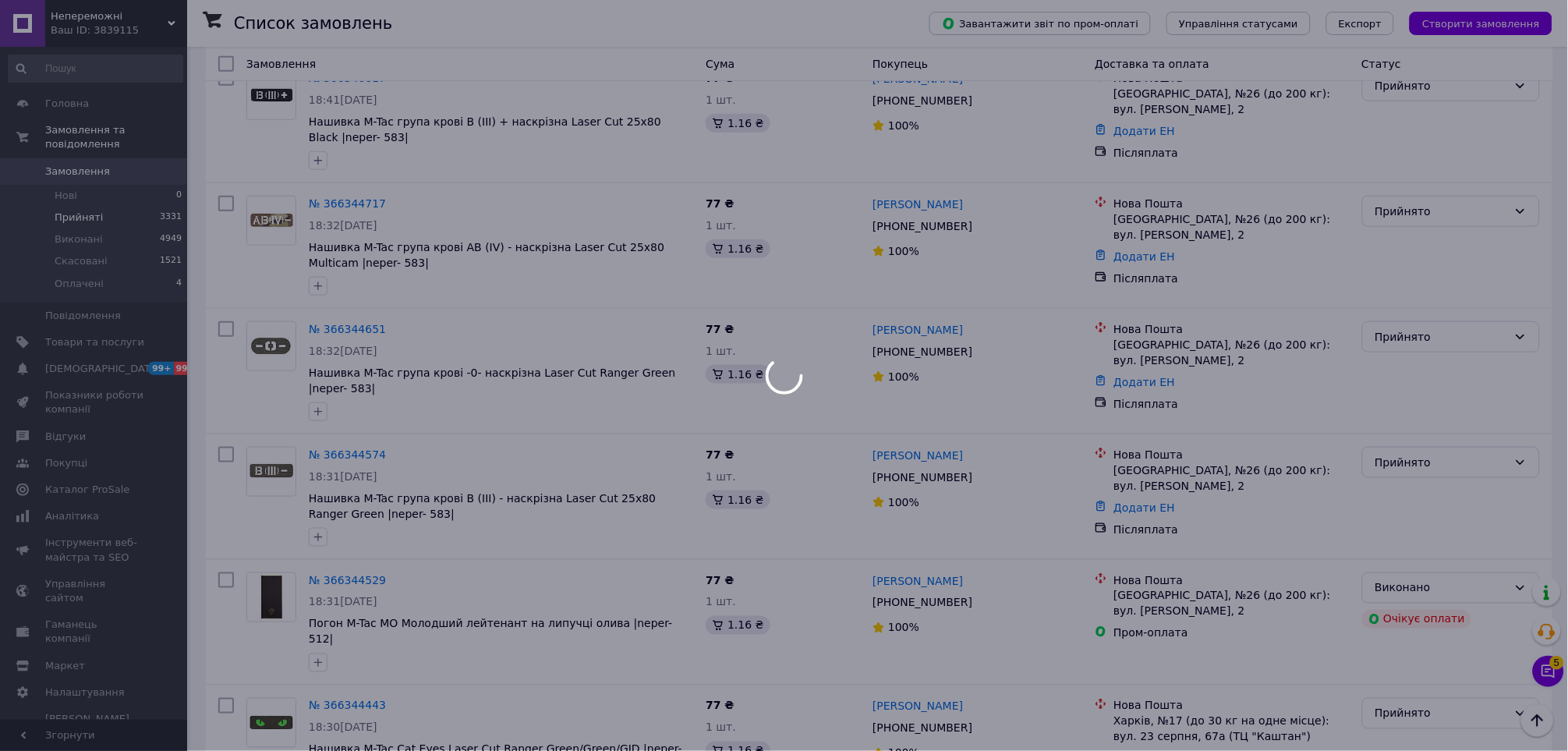
scroll to position [5700, 0]
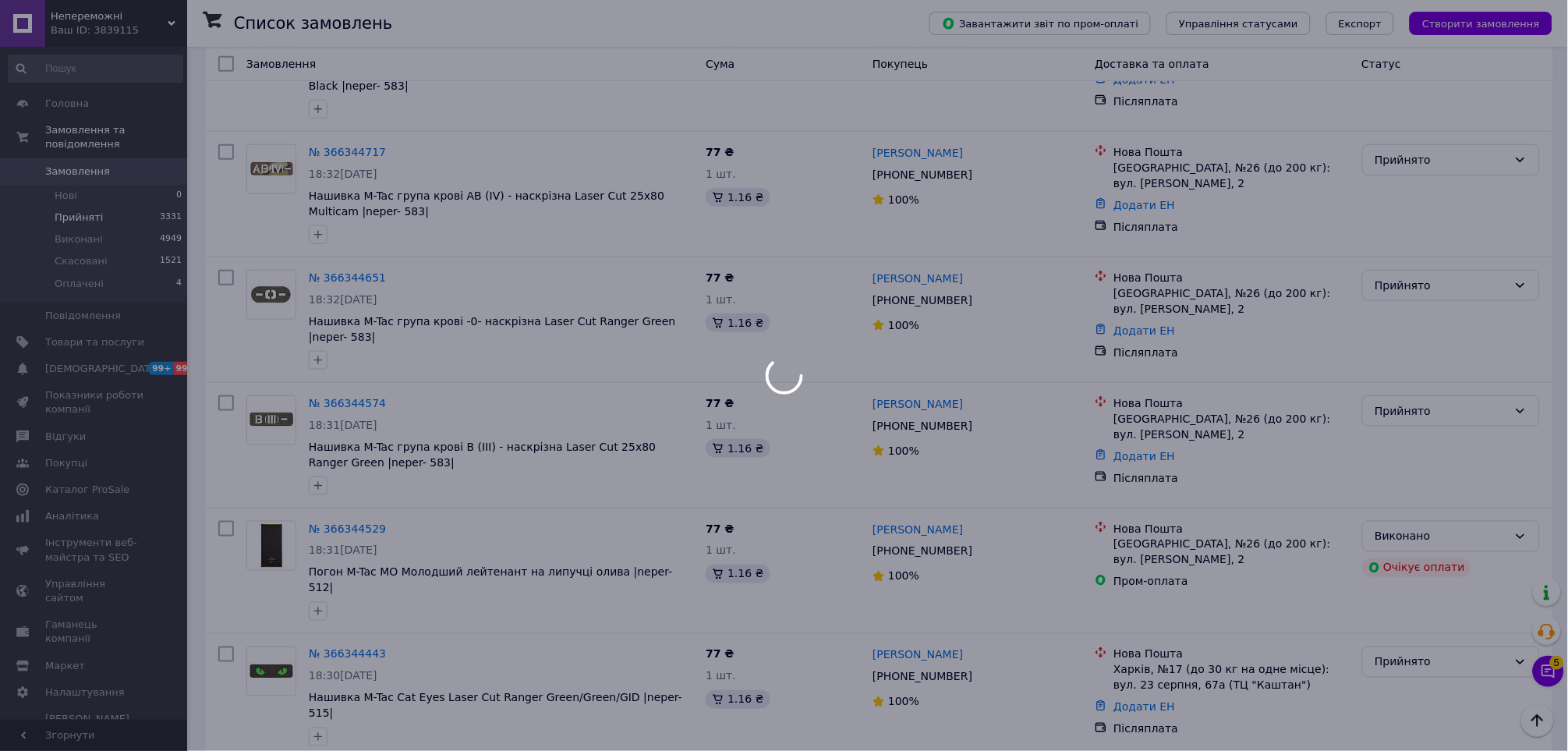
click at [798, 373] on icon at bounding box center [784, 375] width 52 height 52
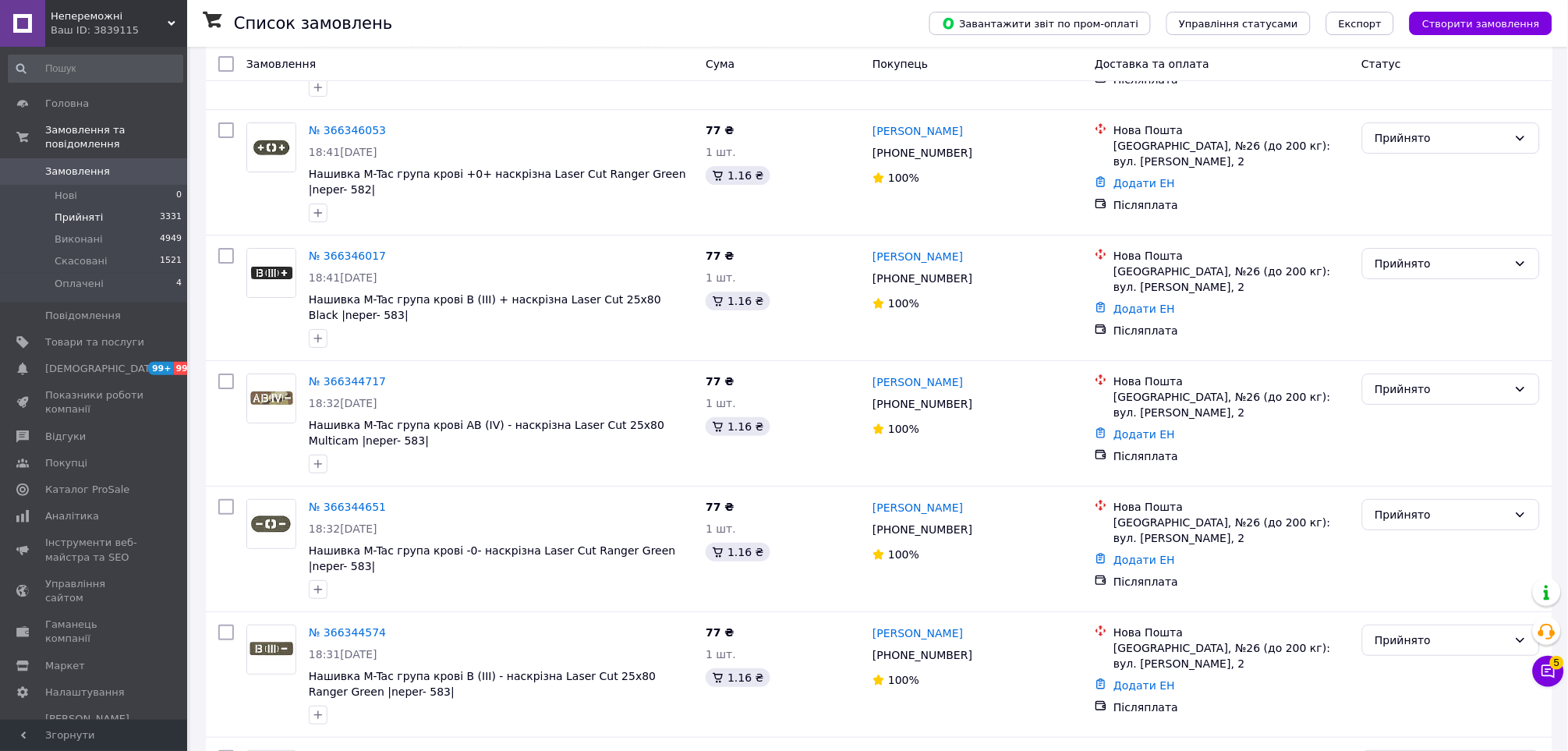
scroll to position [5669, 0]
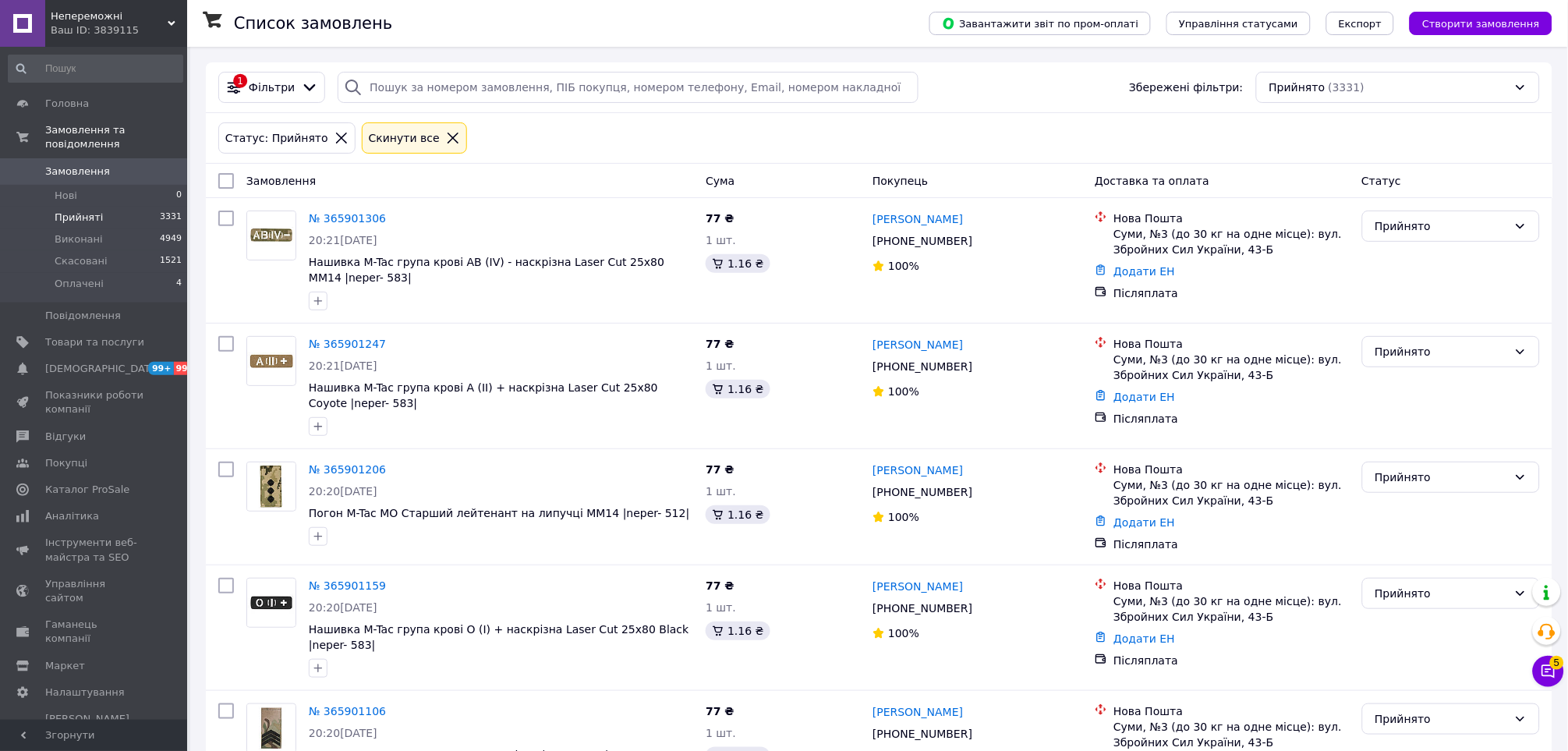
scroll to position [5575, 0]
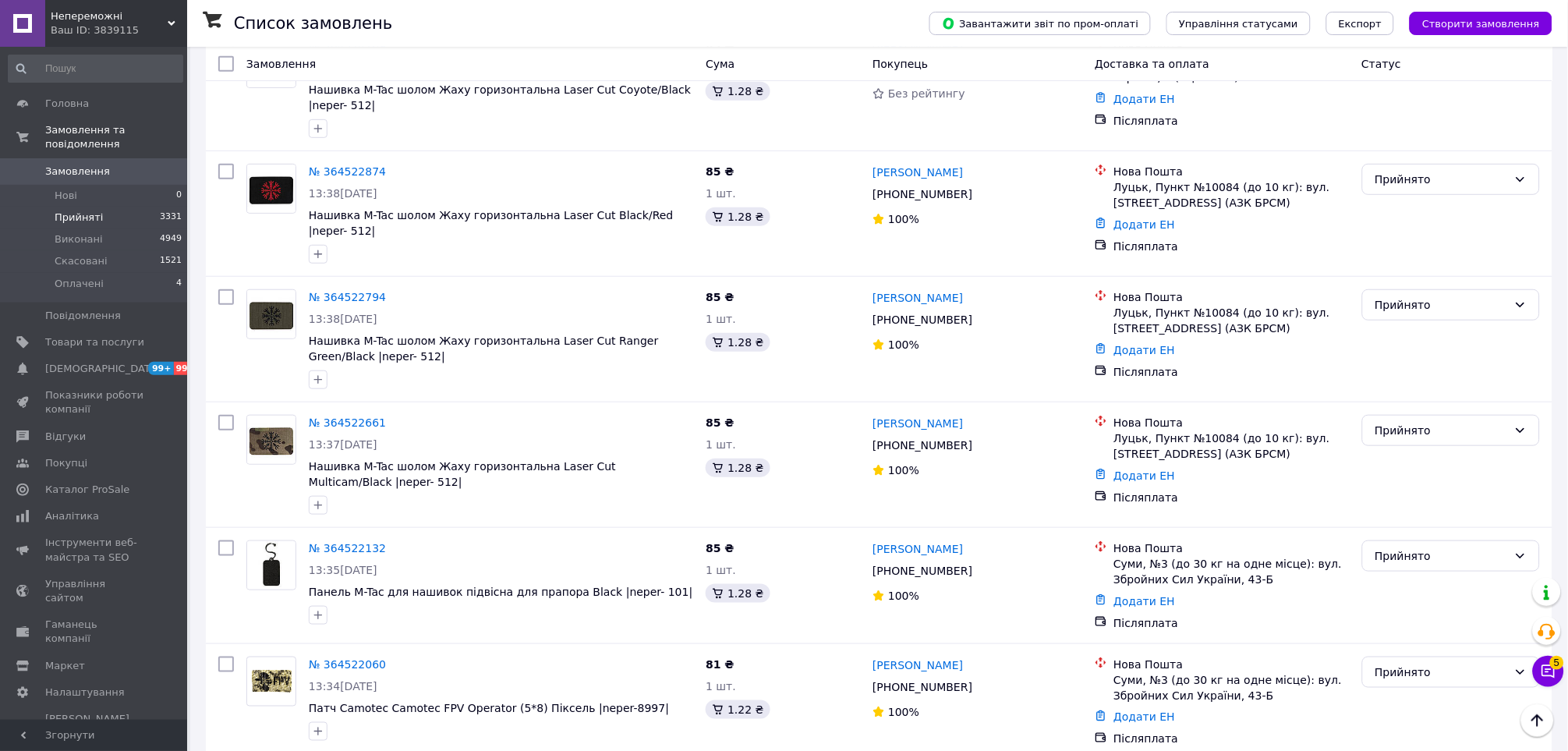
scroll to position [5450, 0]
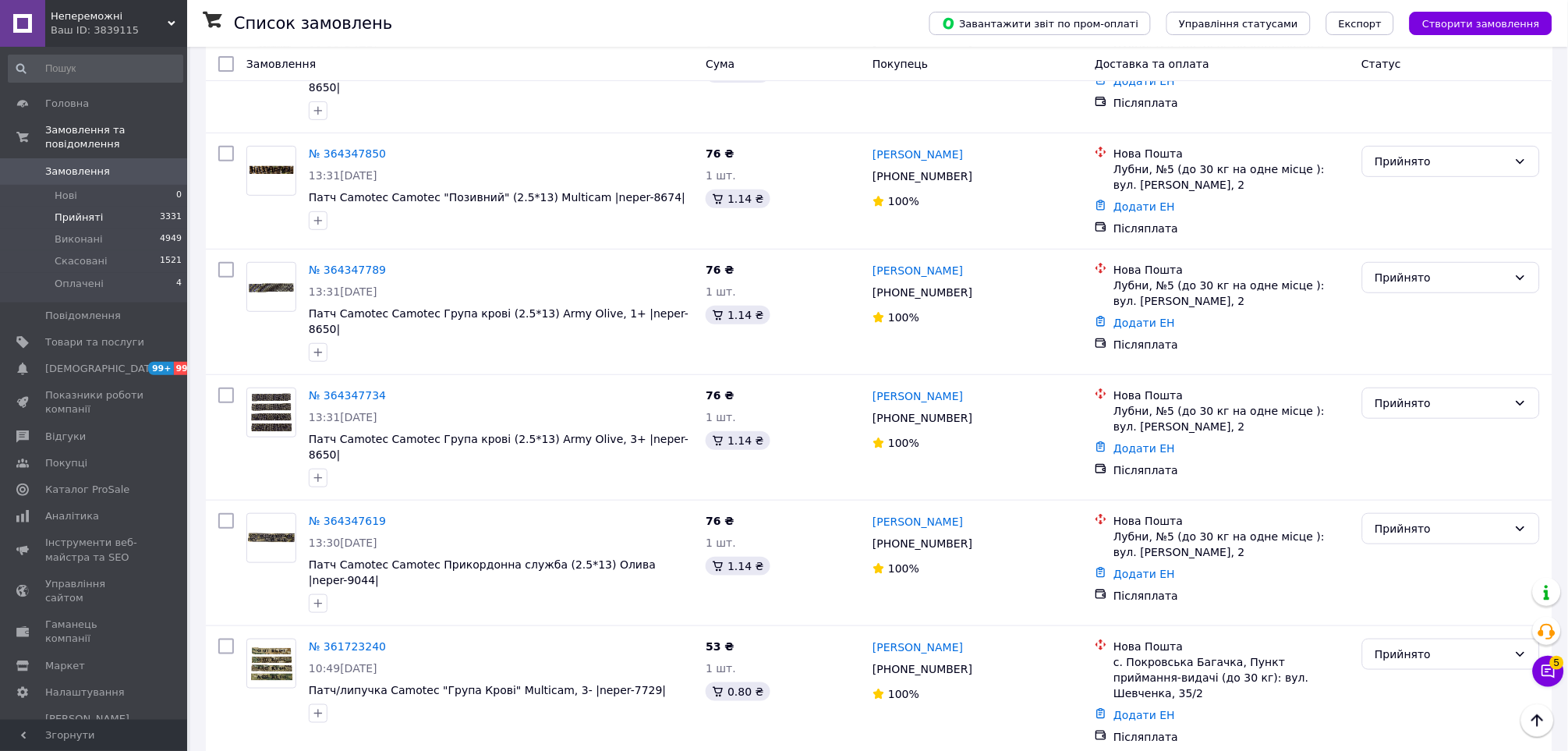
click at [99, 28] on div "Ваш ID: 3839115" at bounding box center [119, 30] width 137 height 14
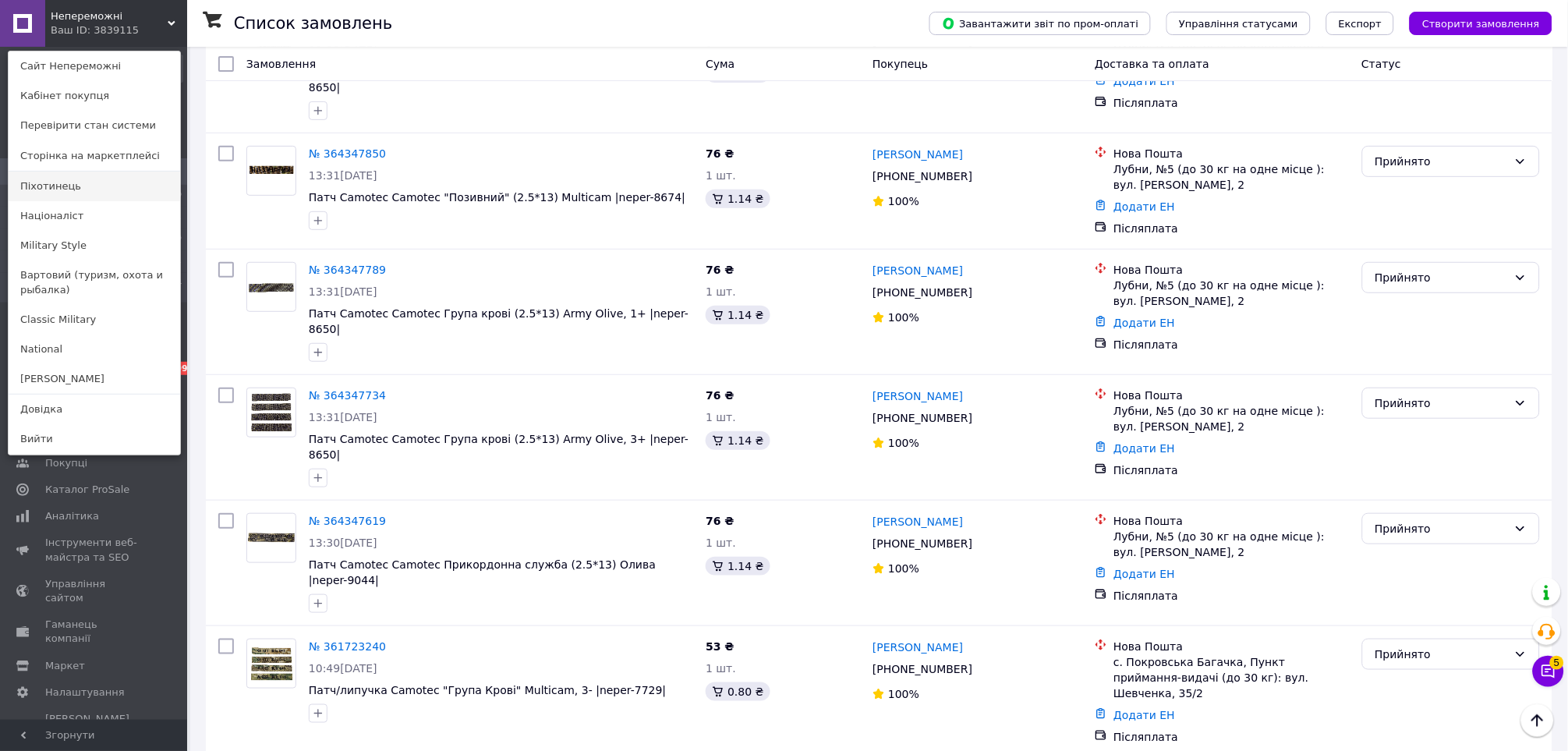
click at [78, 197] on link "Піхотинець" at bounding box center [94, 186] width 171 height 29
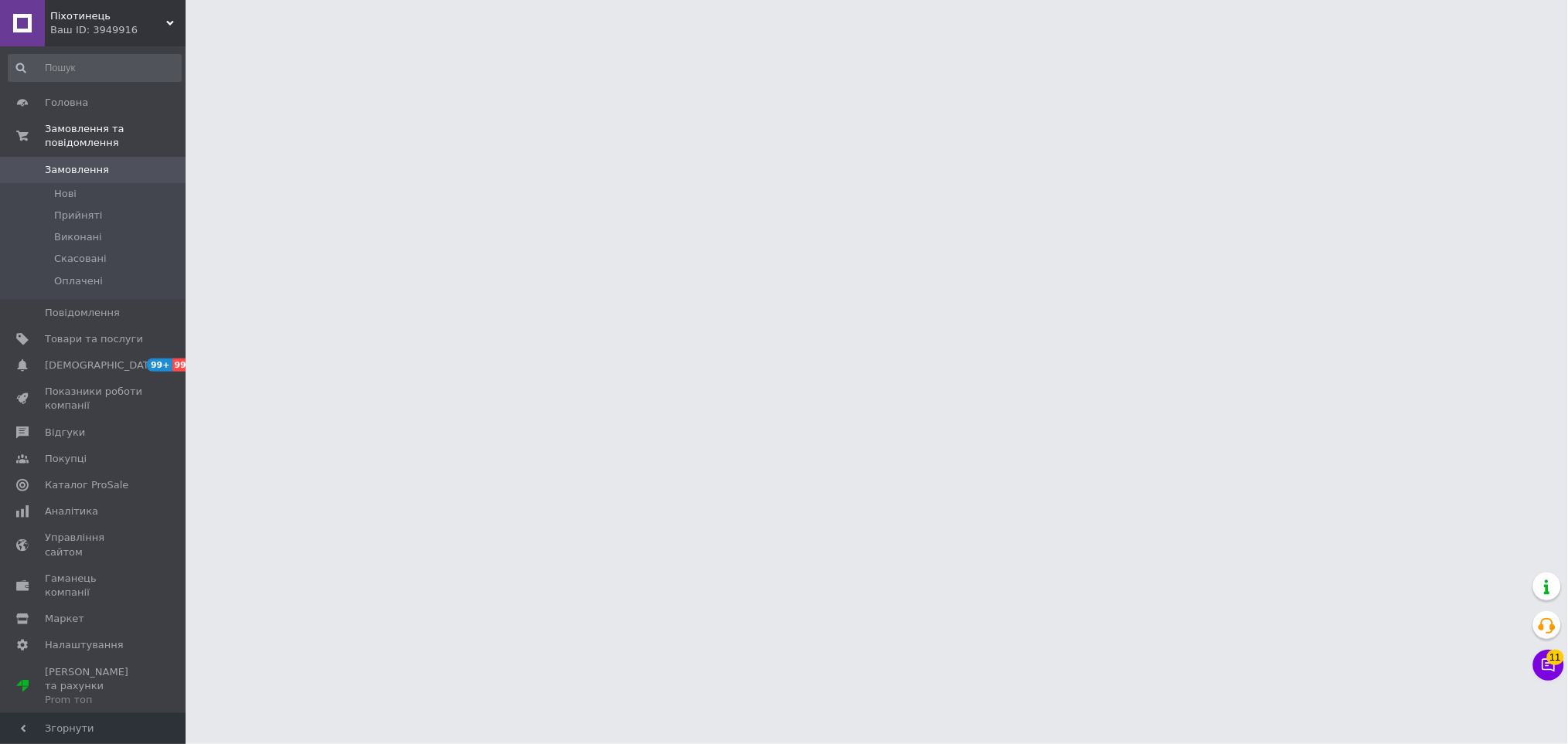
click at [835, 39] on html "Піхотинець Ваш ID: 3949916 Сайт Піхотинець Кабінет покупця Перевірити стан сист…" at bounding box center [784, 19] width 1568 height 39
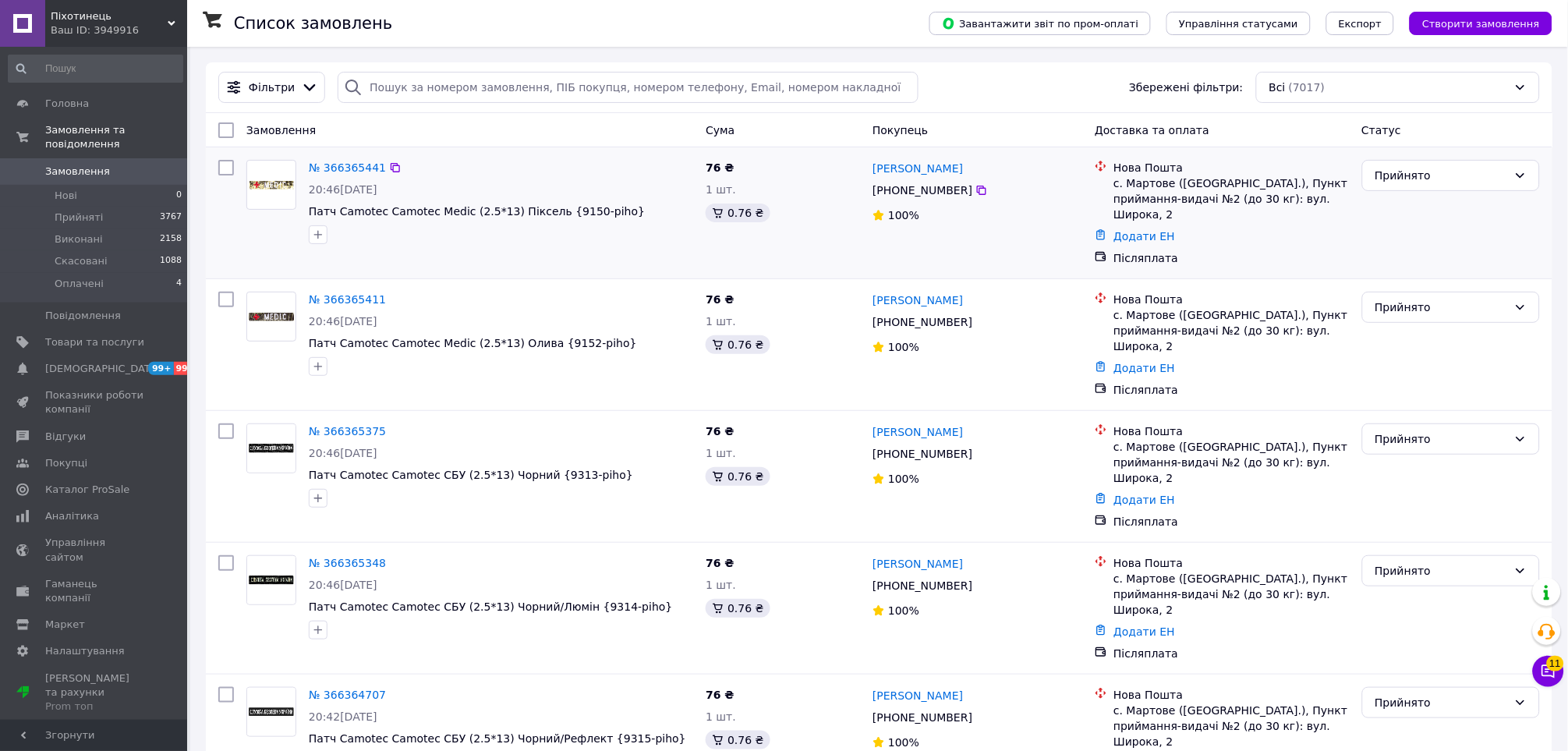
click at [805, 276] on div "№ 366365441 20:46[DATE] Патч Camotec Camotec Medic (2.5*13) Піксель {9150-piho}…" at bounding box center [879, 214] width 1346 height 131
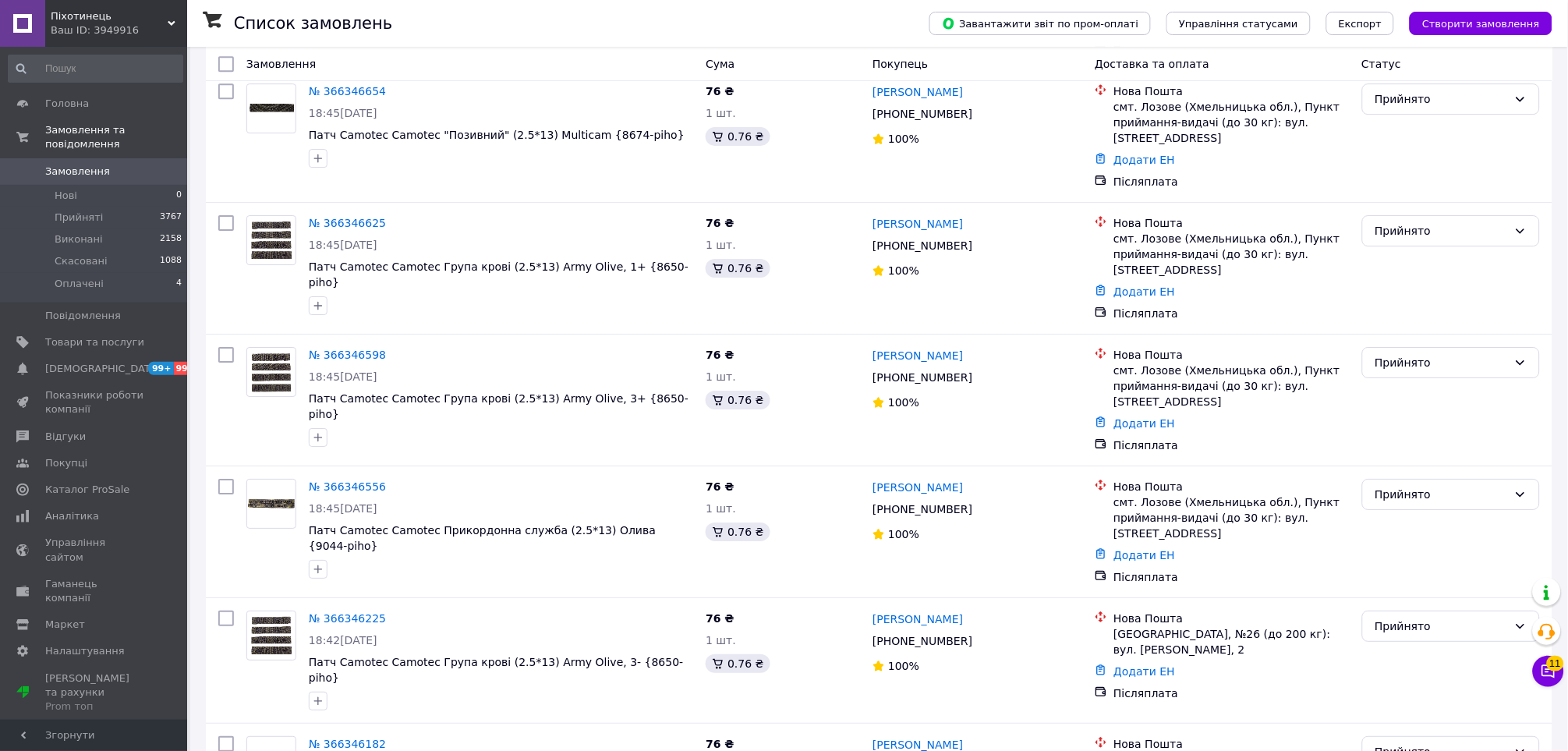
scroll to position [5530, 0]
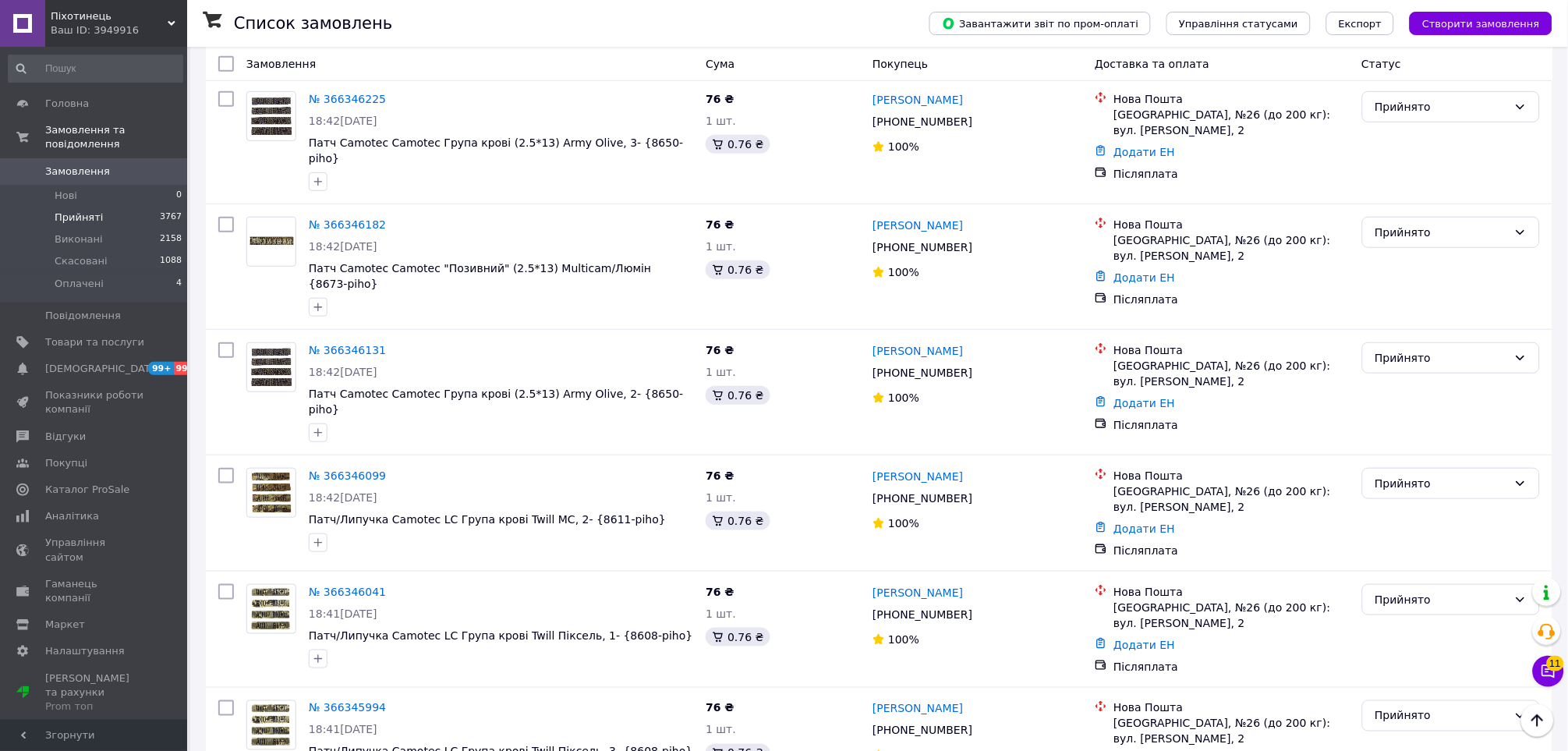
click at [97, 207] on li "Прийняті 3767" at bounding box center [95, 218] width 191 height 22
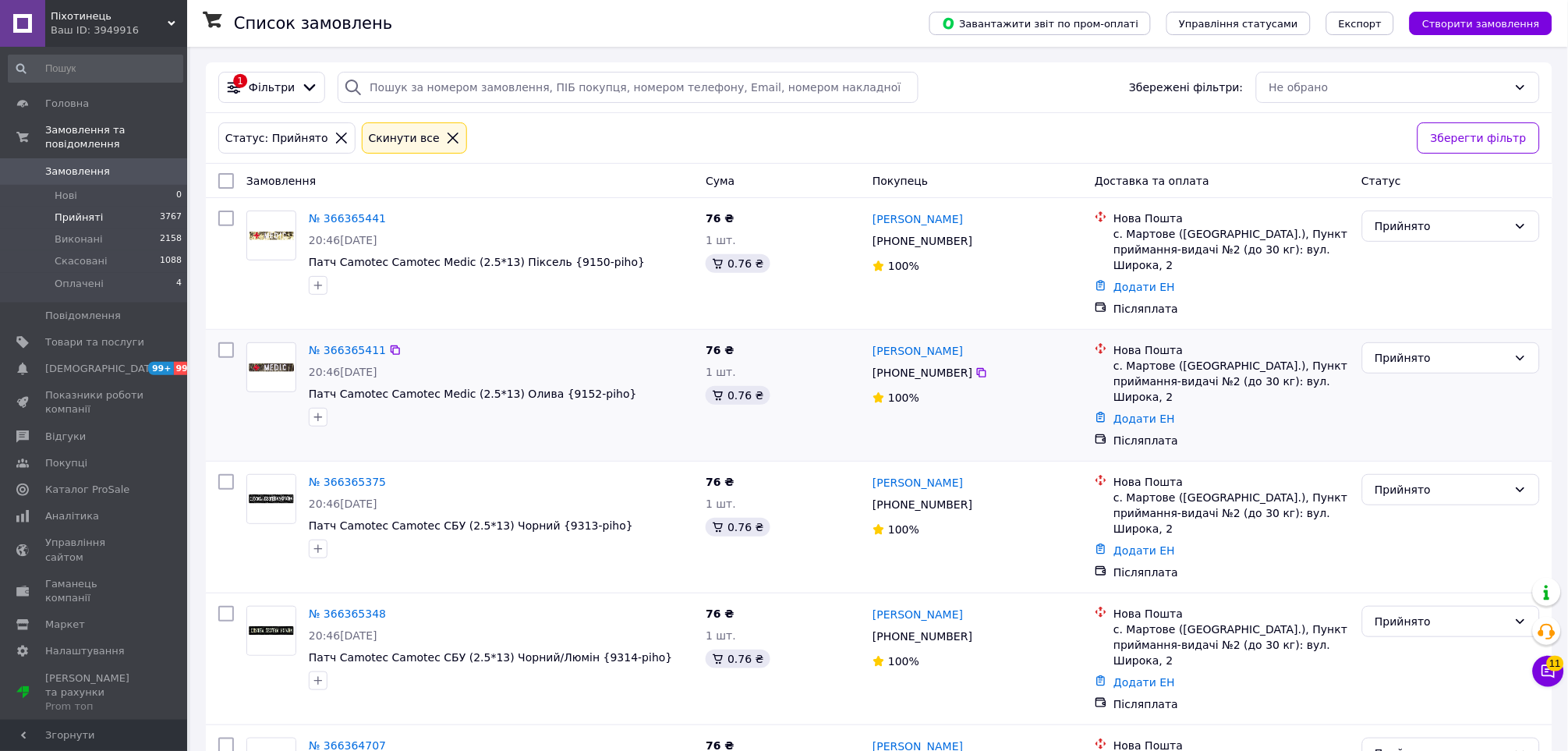
click at [691, 367] on div "20:46[DATE]" at bounding box center [501, 371] width 384 height 16
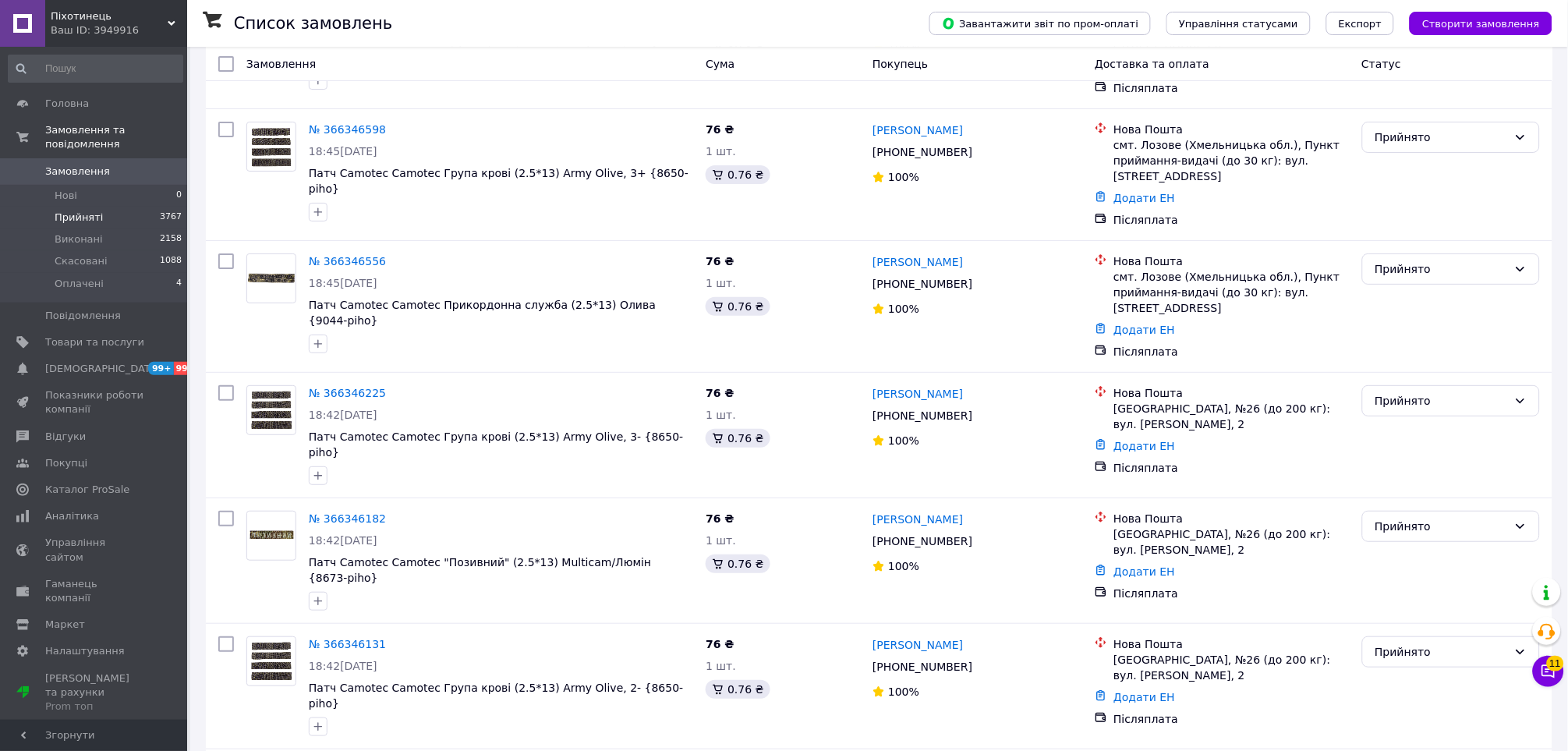
scroll to position [5581, 0]
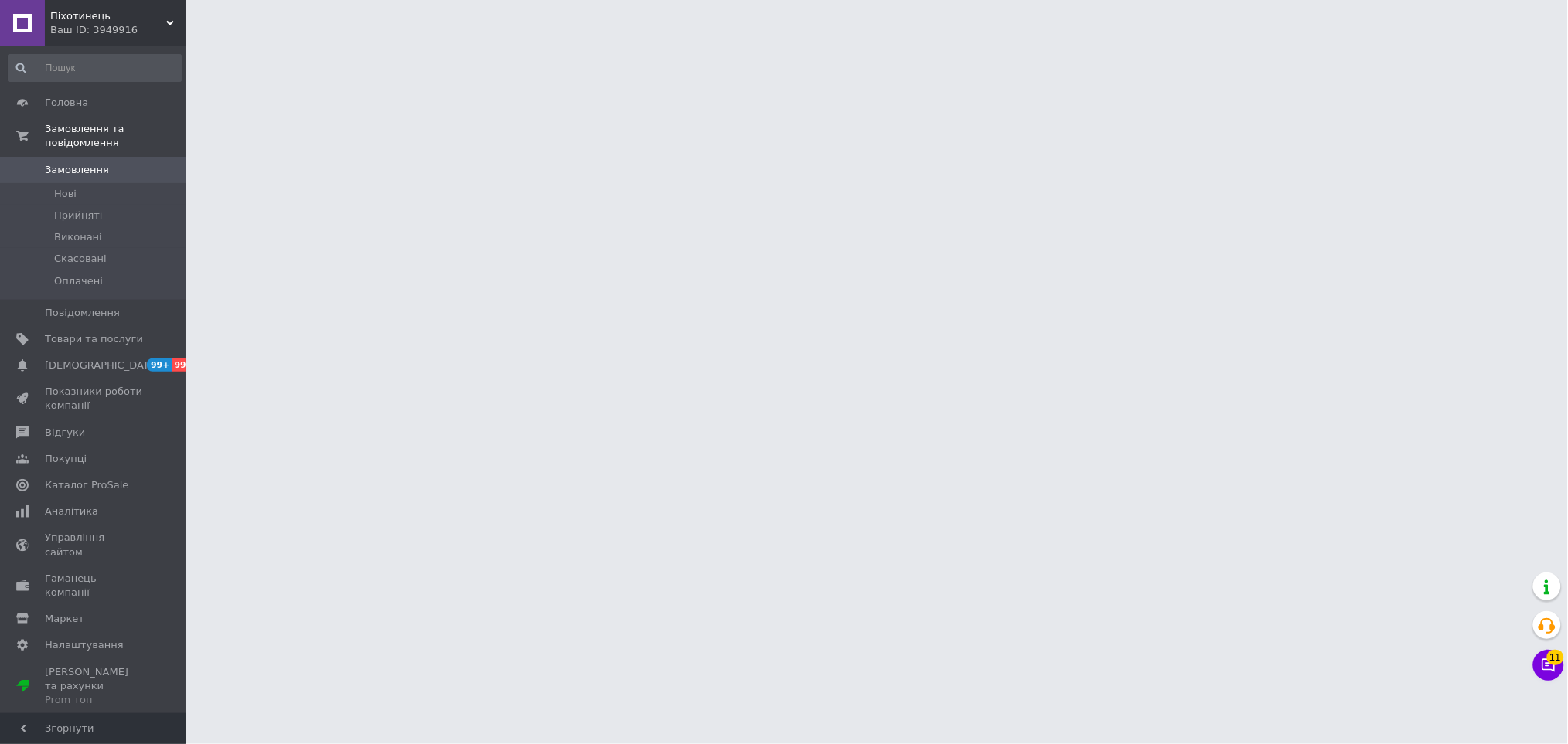
click at [715, 39] on html "Піхотинець Ваш ID: 3949916 Сайт Піхотинець Кабінет покупця Перевірити стан сист…" at bounding box center [784, 19] width 1568 height 39
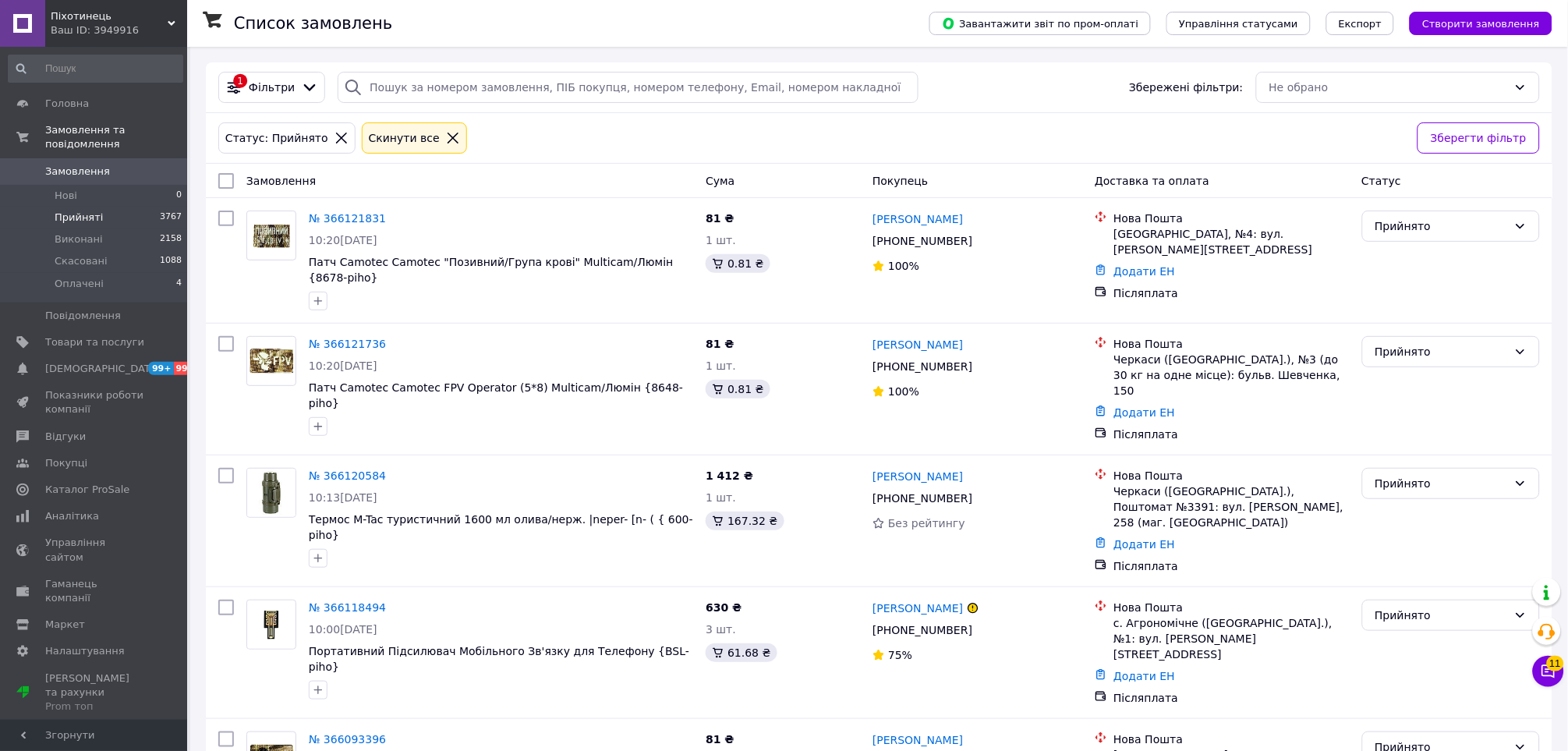
scroll to position [5360, 0]
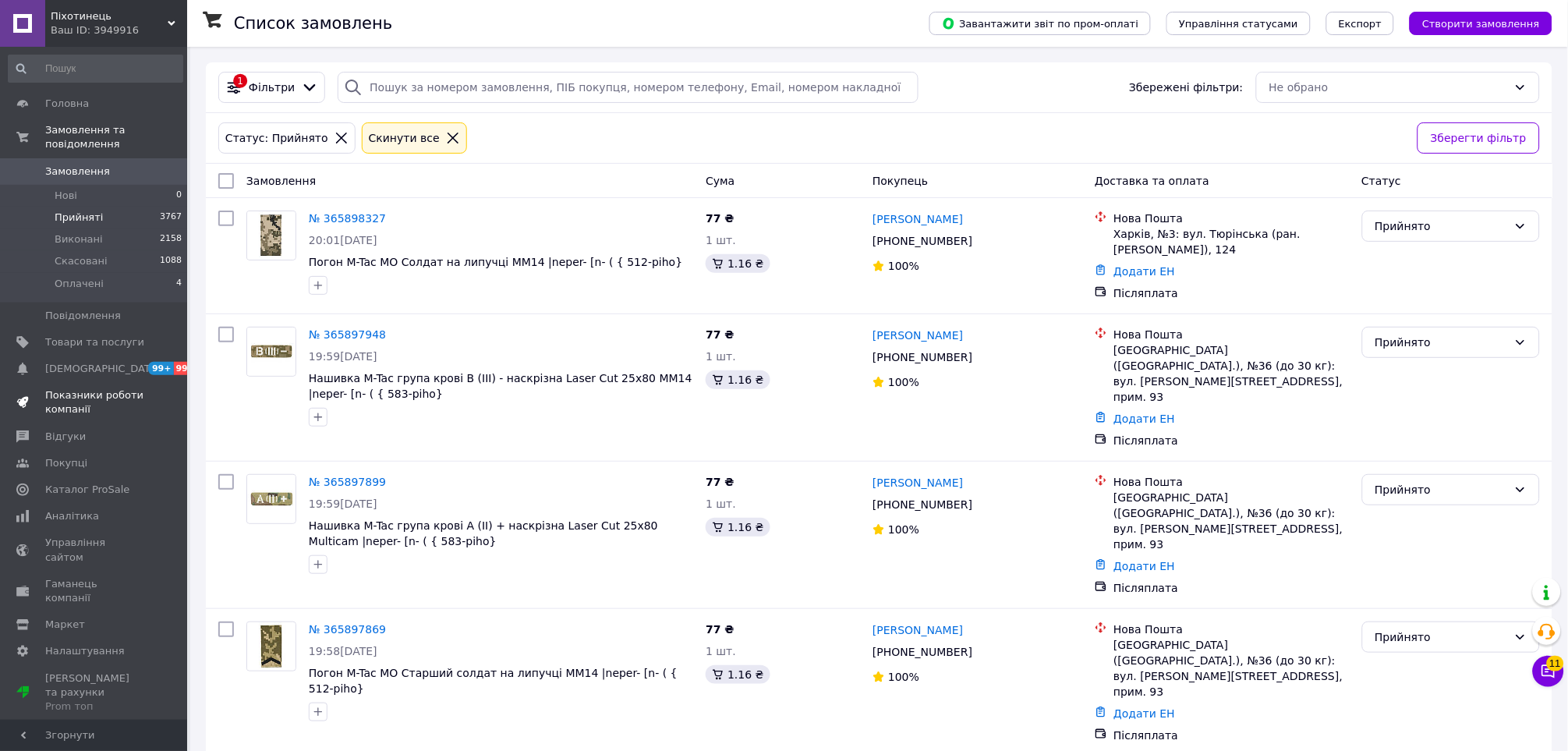
click at [51, 402] on span "Показники роботи компанії" at bounding box center [95, 402] width 99 height 28
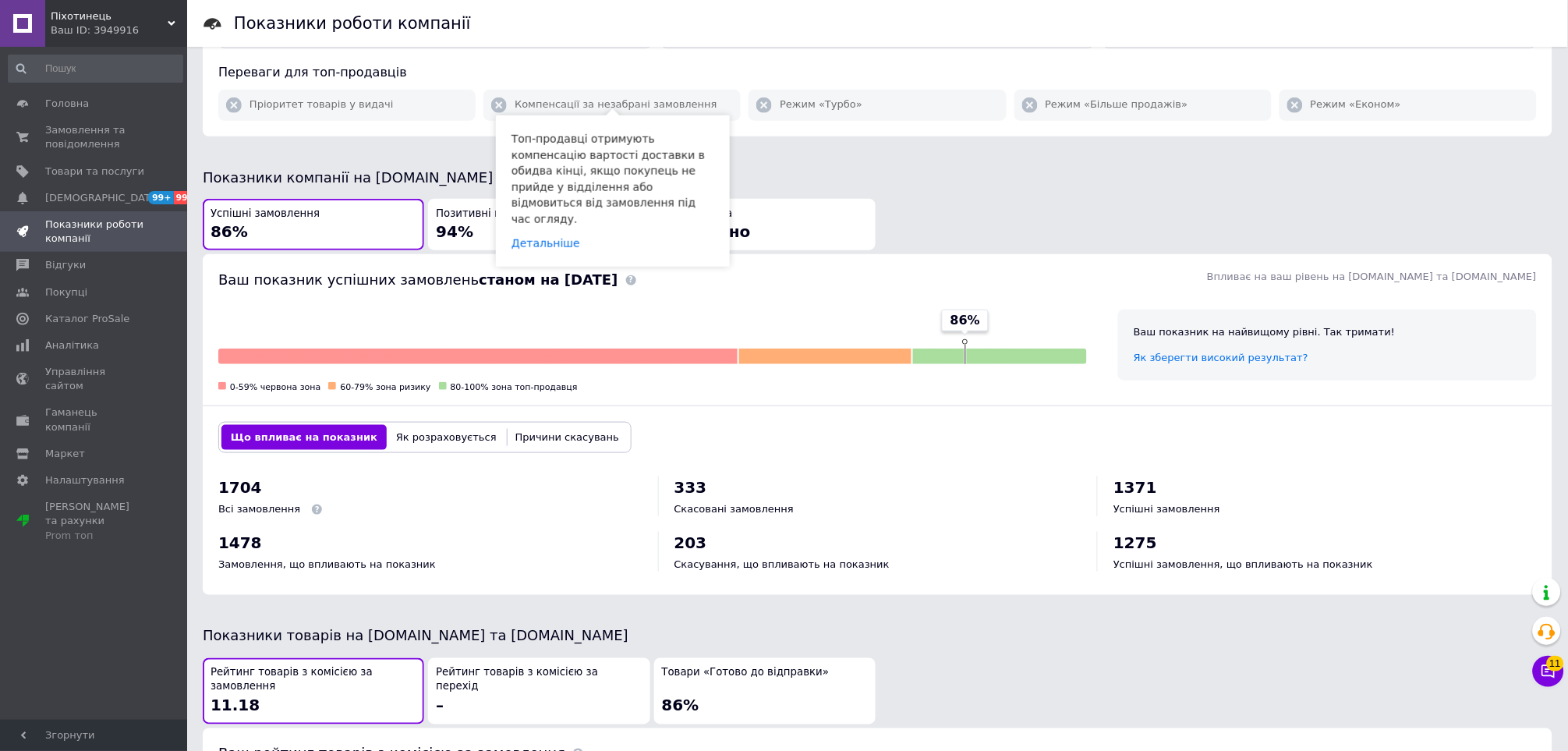
scroll to position [606, 0]
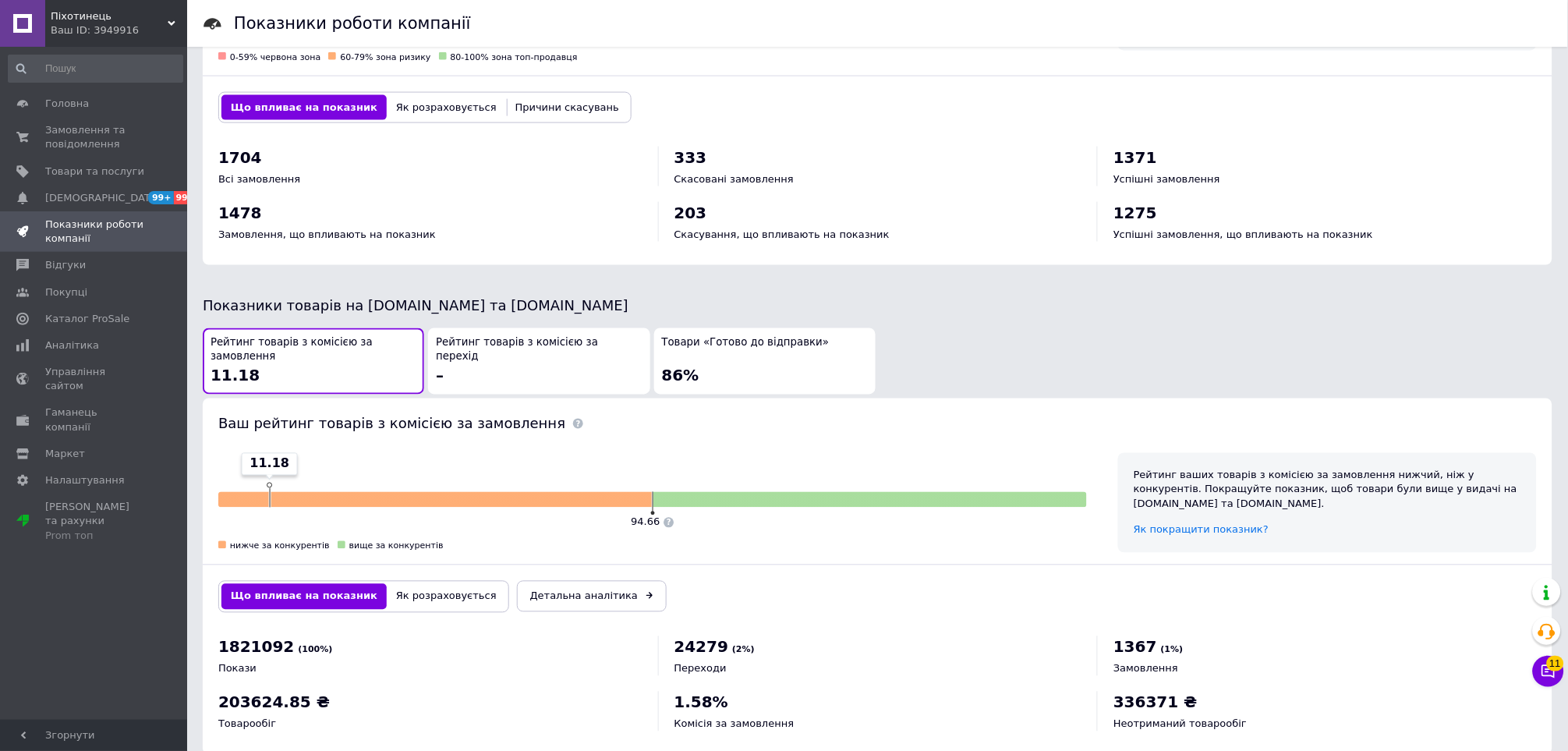
click at [825, 351] on div "Товари «Готово до відправки» 86%" at bounding box center [765, 361] width 206 height 51
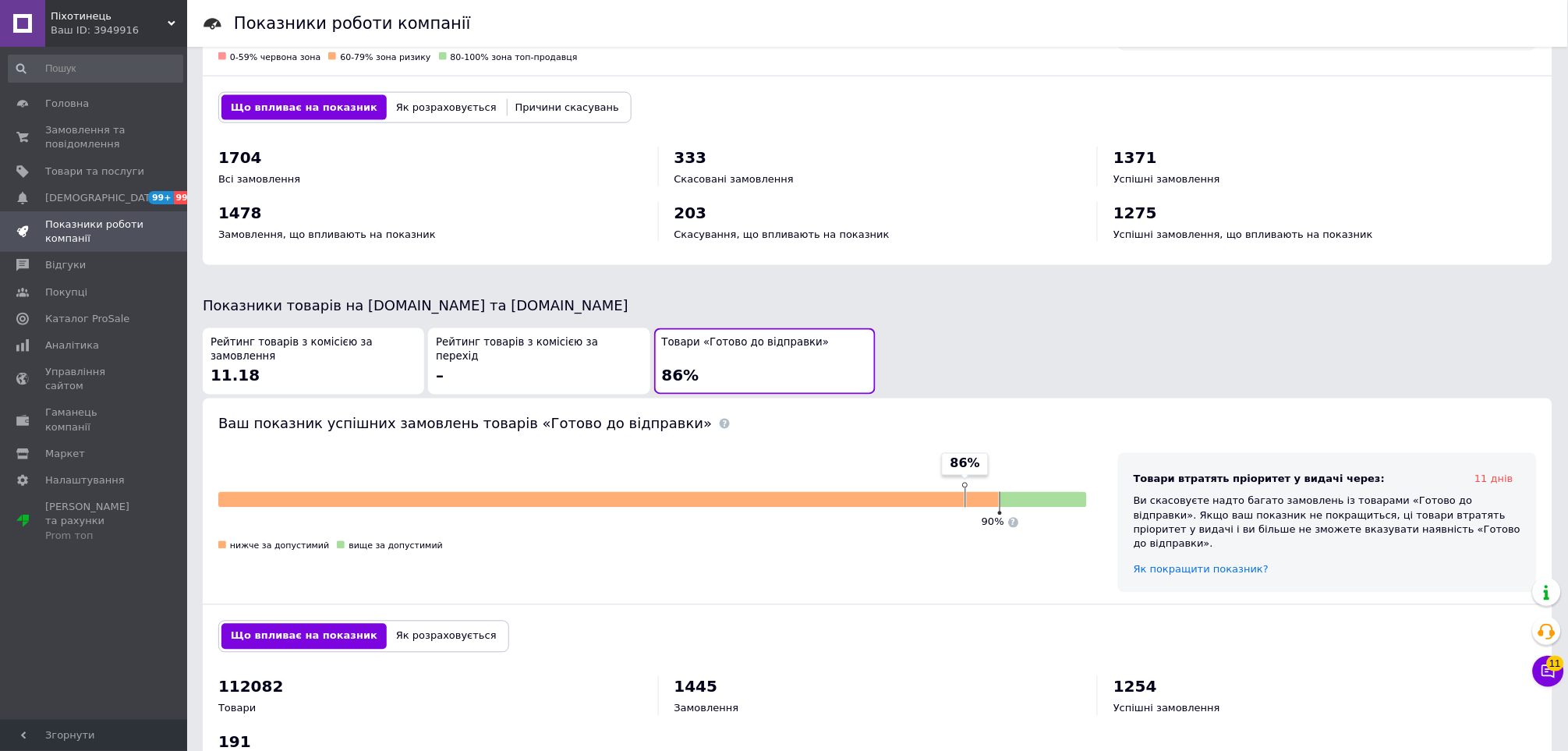
click at [566, 336] on span "Рейтинг товарів з комісією за перехід" at bounding box center [539, 350] width 206 height 29
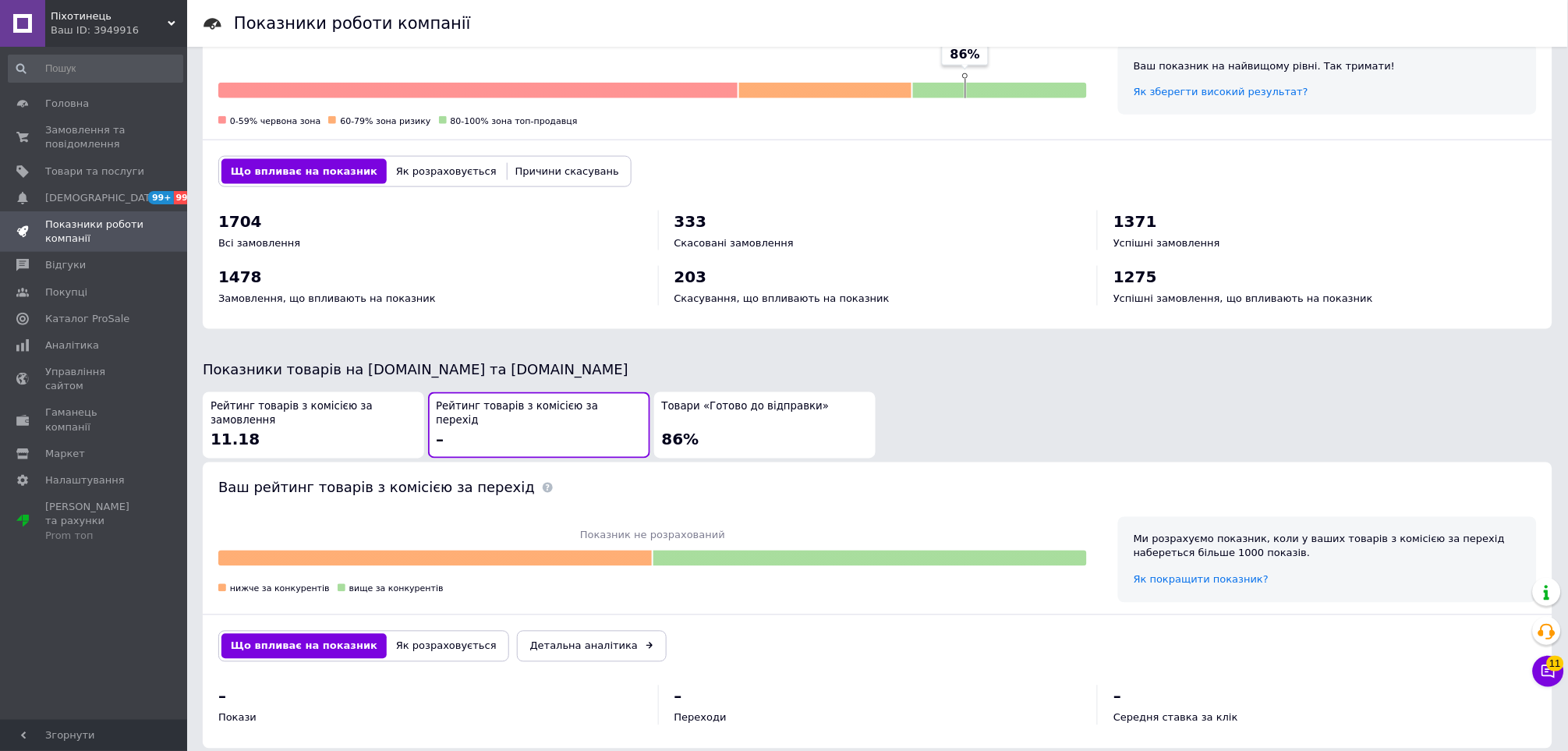
click at [743, 362] on div "Показники товарів на [DOMAIN_NAME] та [DOMAIN_NAME]" at bounding box center [877, 370] width 1350 height 19
click at [750, 392] on button "Товари «Готово до відправки» 86%" at bounding box center [764, 425] width 222 height 67
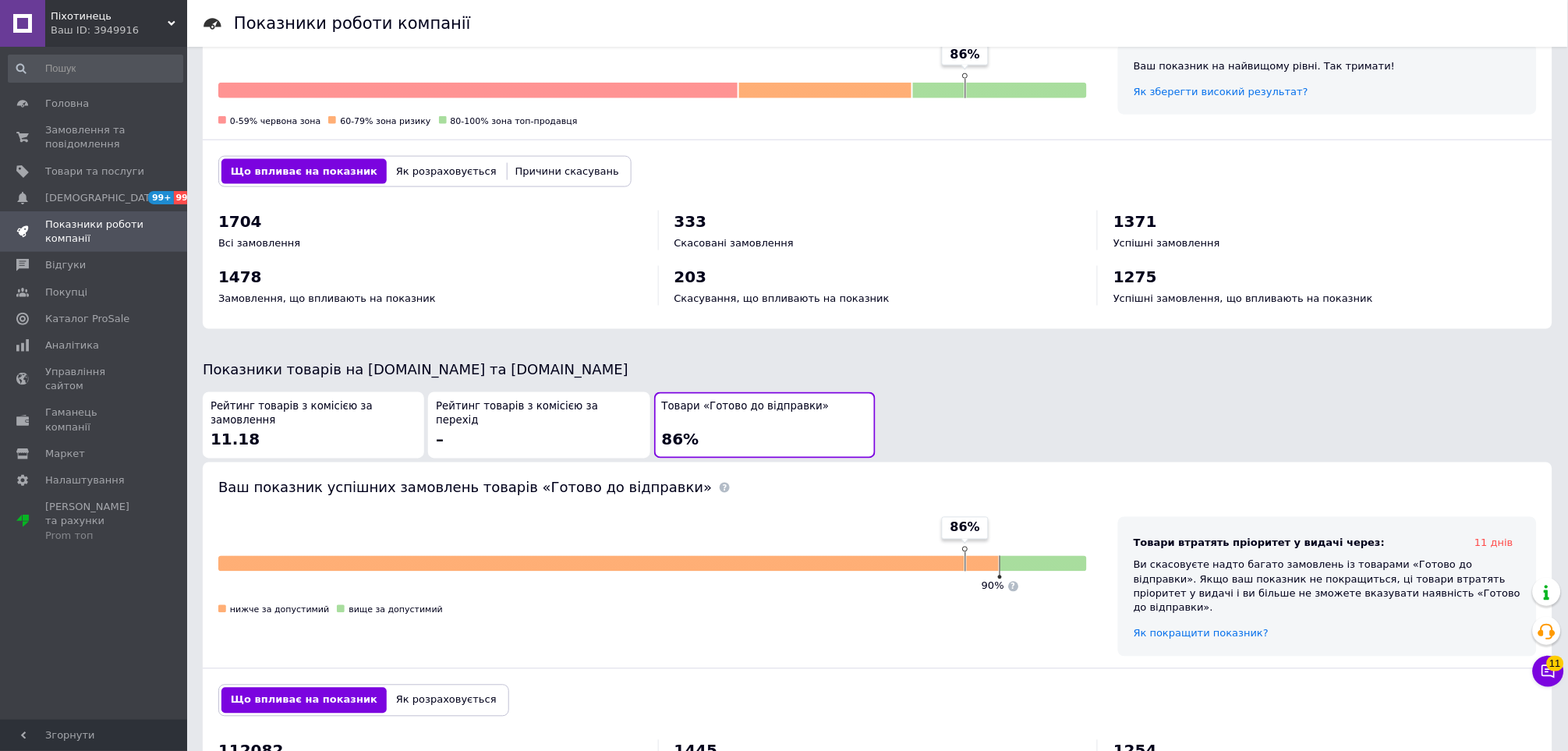
click at [109, 46] on div "Піхотинець Ваш ID: 3949916" at bounding box center [117, 23] width 142 height 47
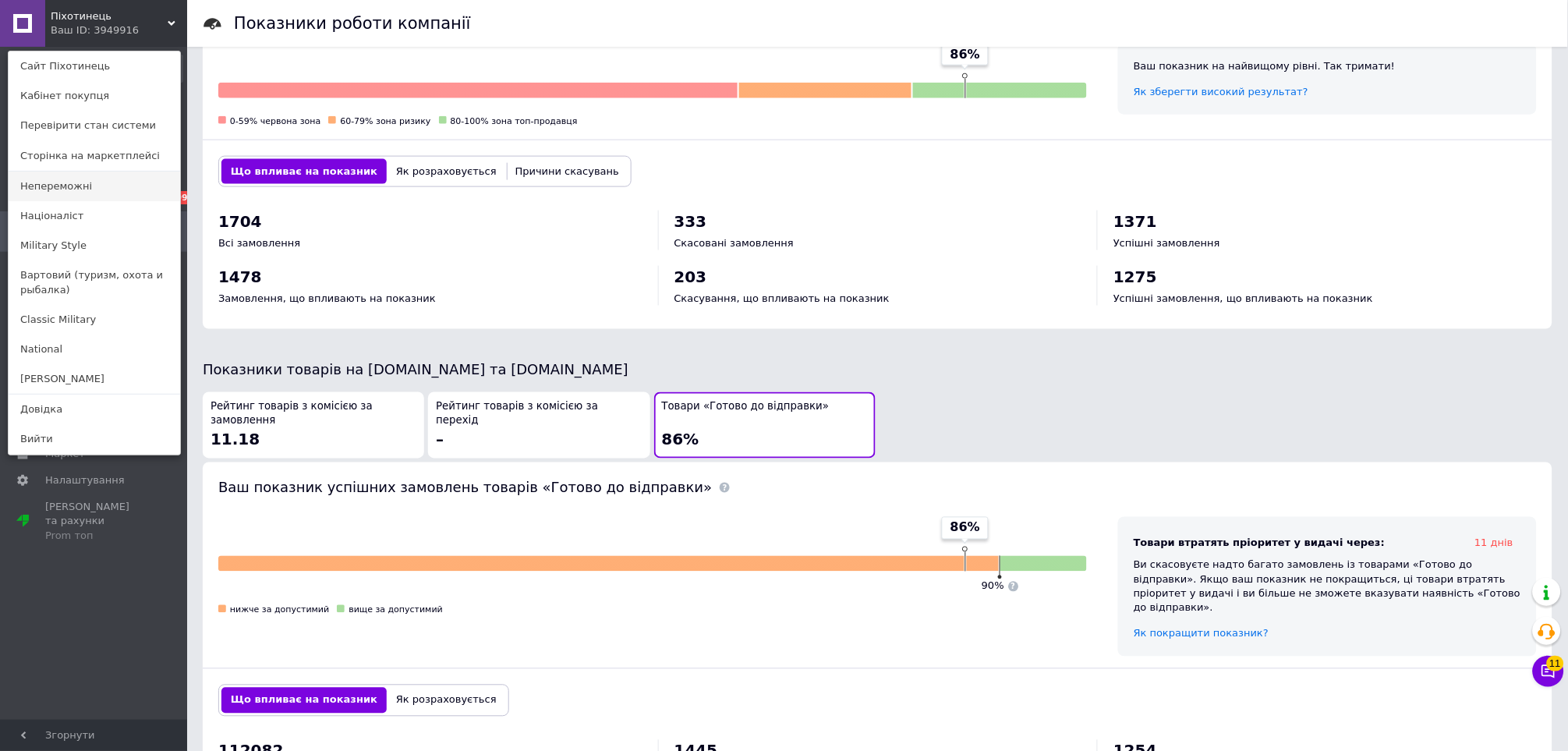
click at [71, 196] on link "Непереможні" at bounding box center [94, 186] width 171 height 29
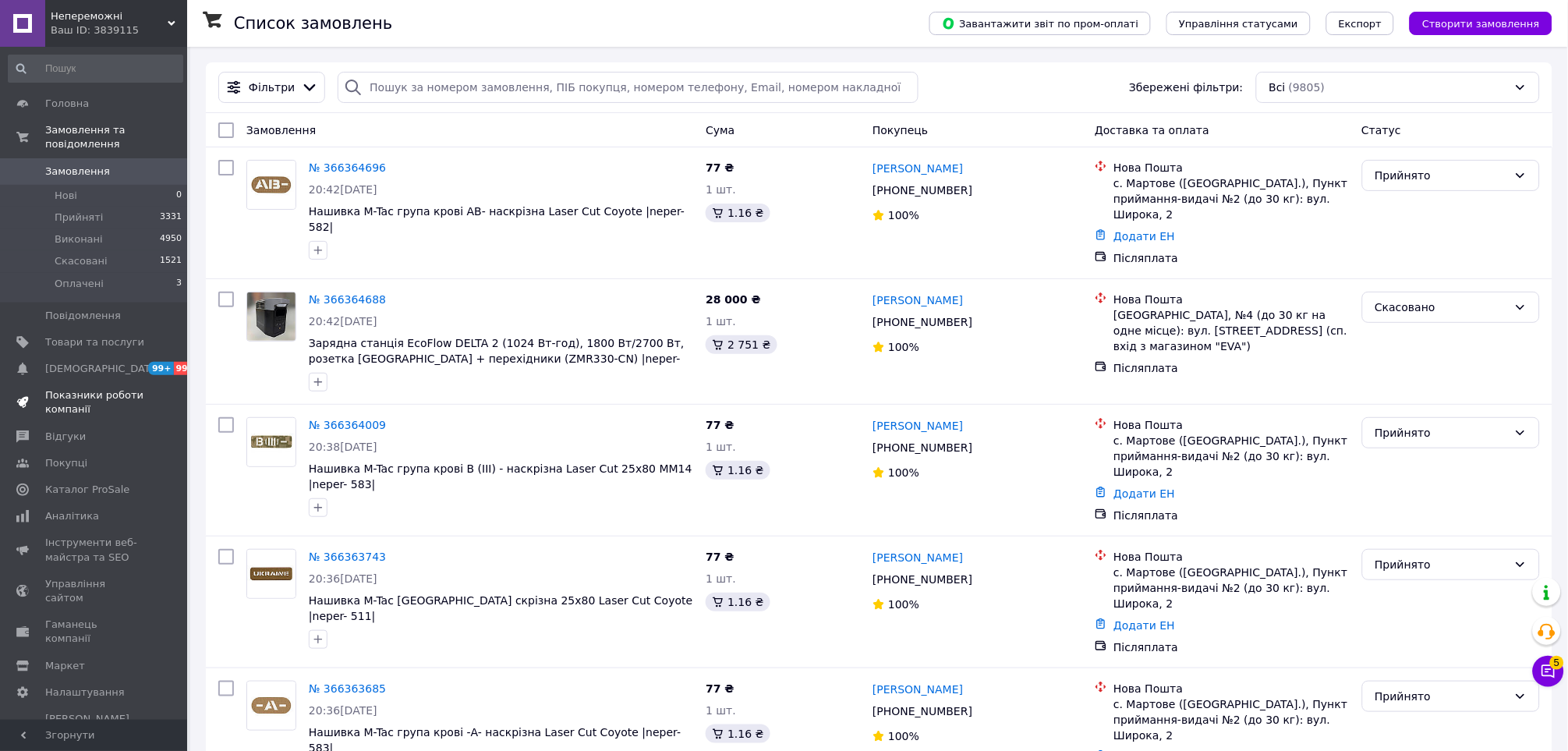
click at [100, 389] on span "Показники роботи компанії" at bounding box center [95, 402] width 99 height 28
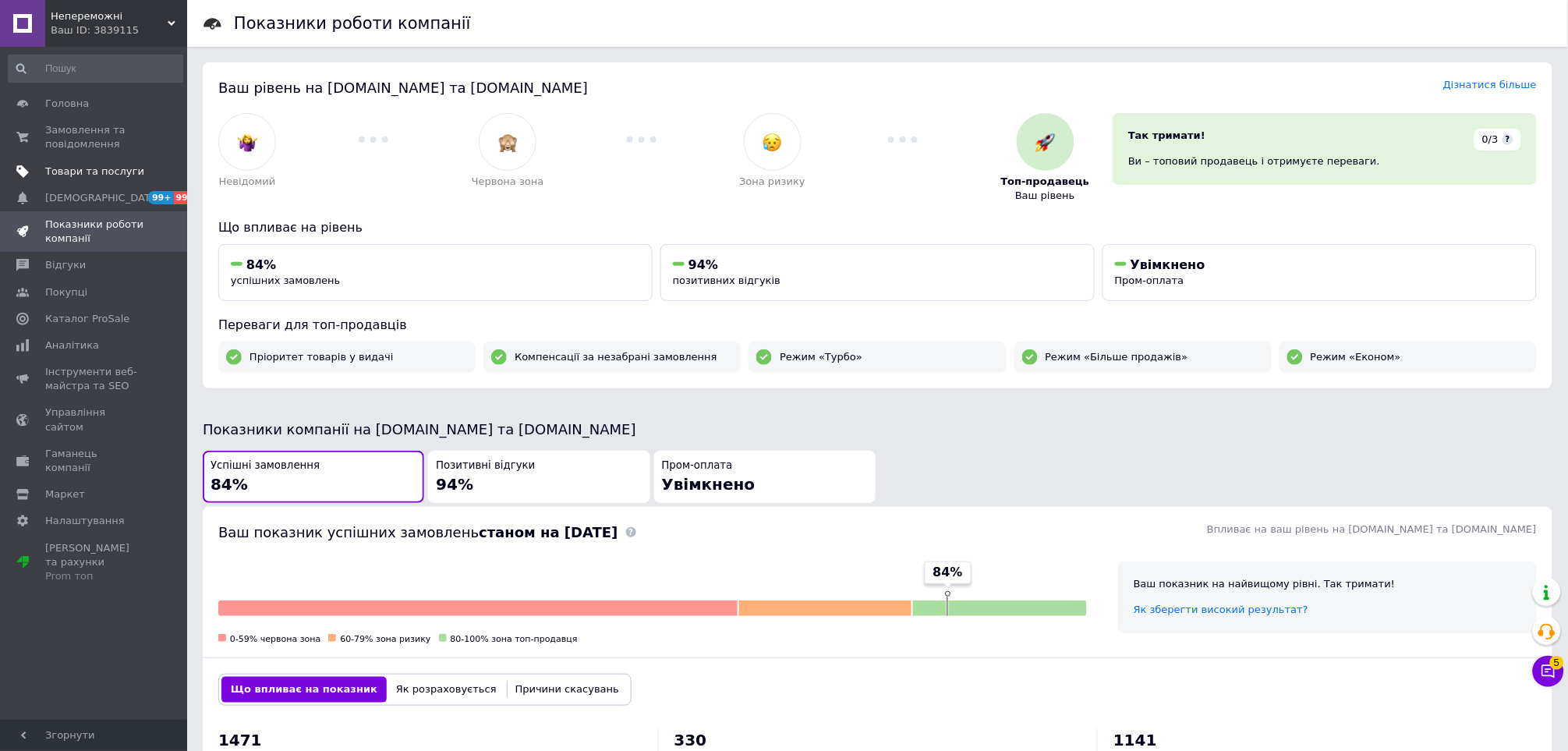
click at [164, 170] on span at bounding box center [165, 171] width 43 height 14
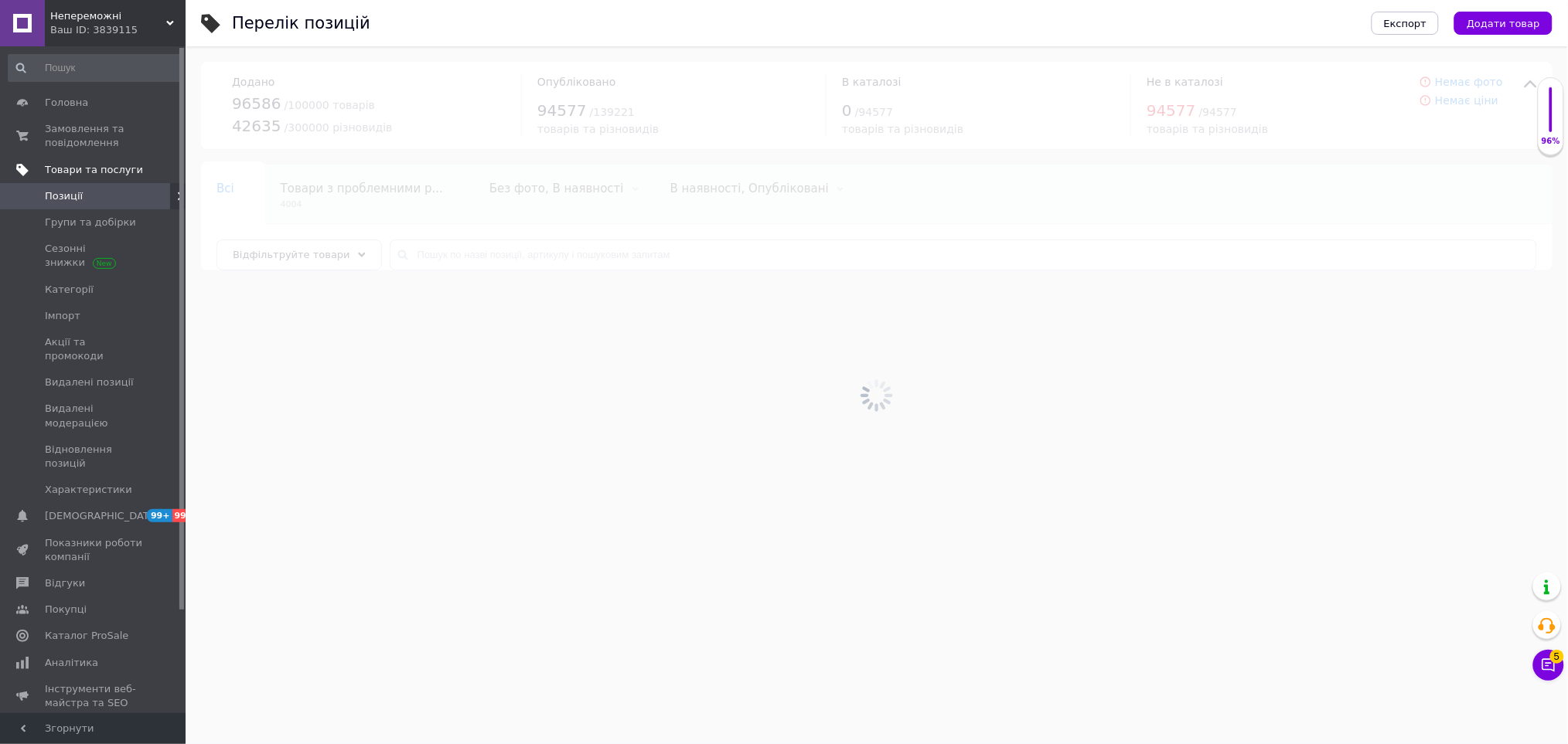
click at [51, 536] on span "Показники роботи компанії" at bounding box center [94, 550] width 99 height 28
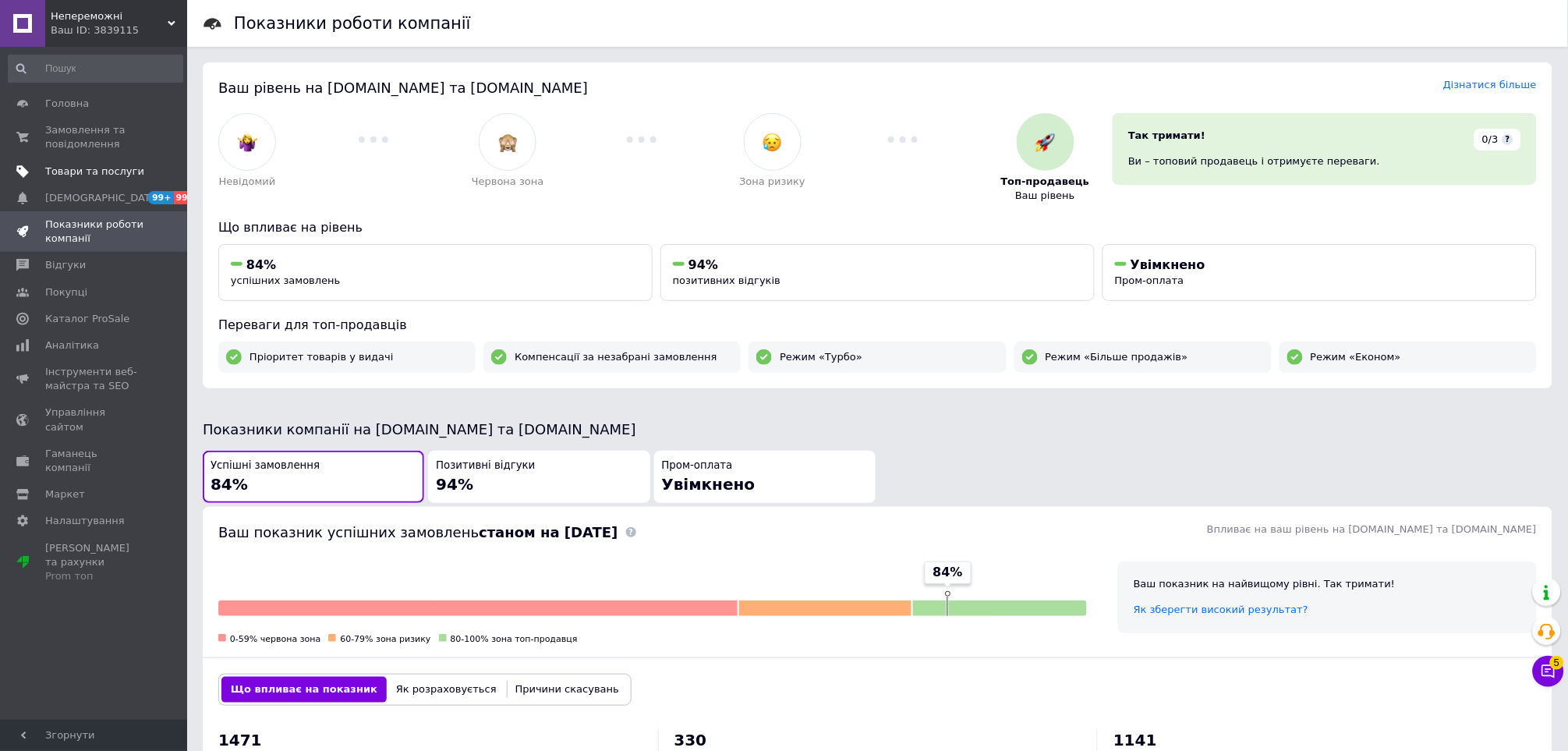
scroll to position [519, 0]
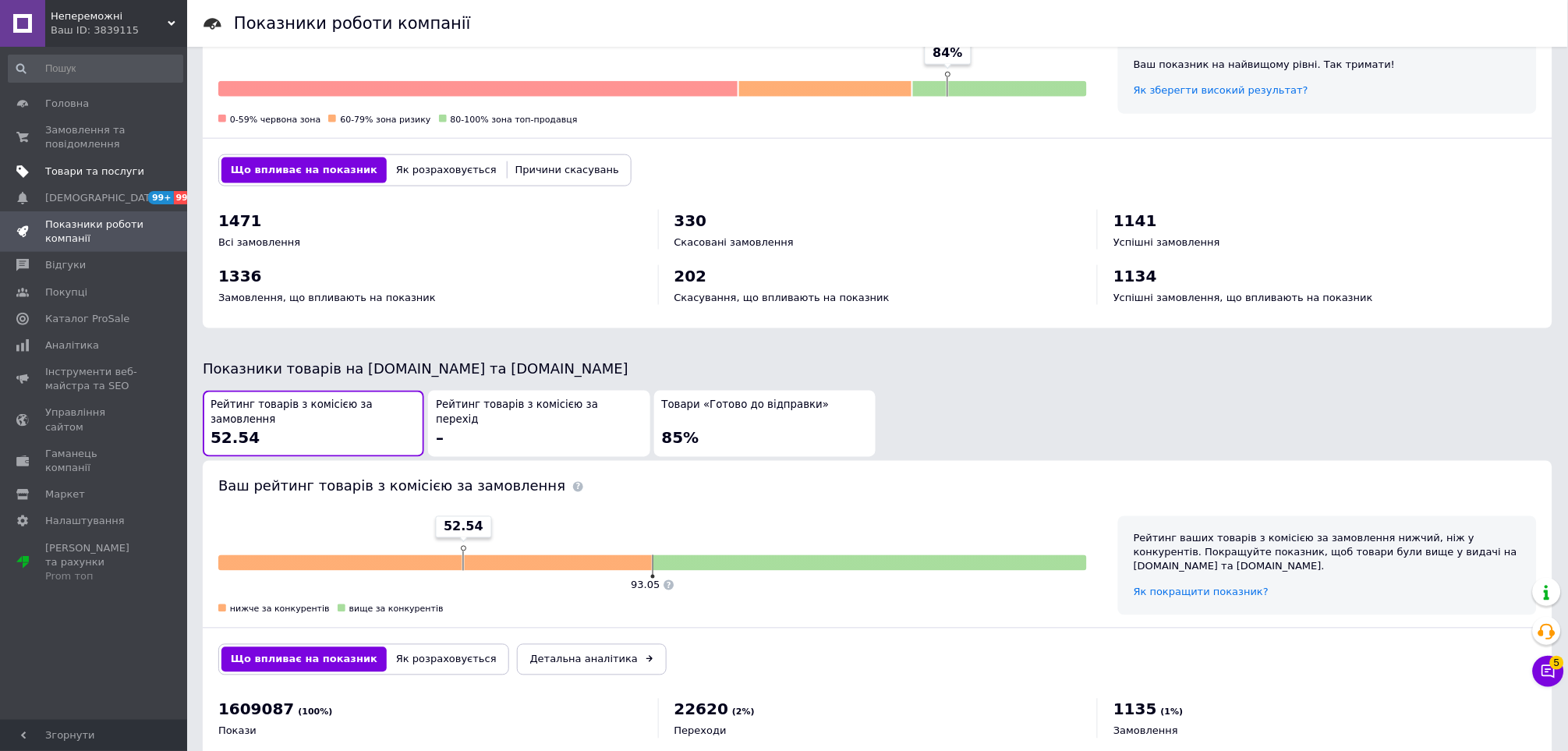
click at [695, 394] on button "Товари «Готово до відправки» 85%" at bounding box center [764, 423] width 222 height 67
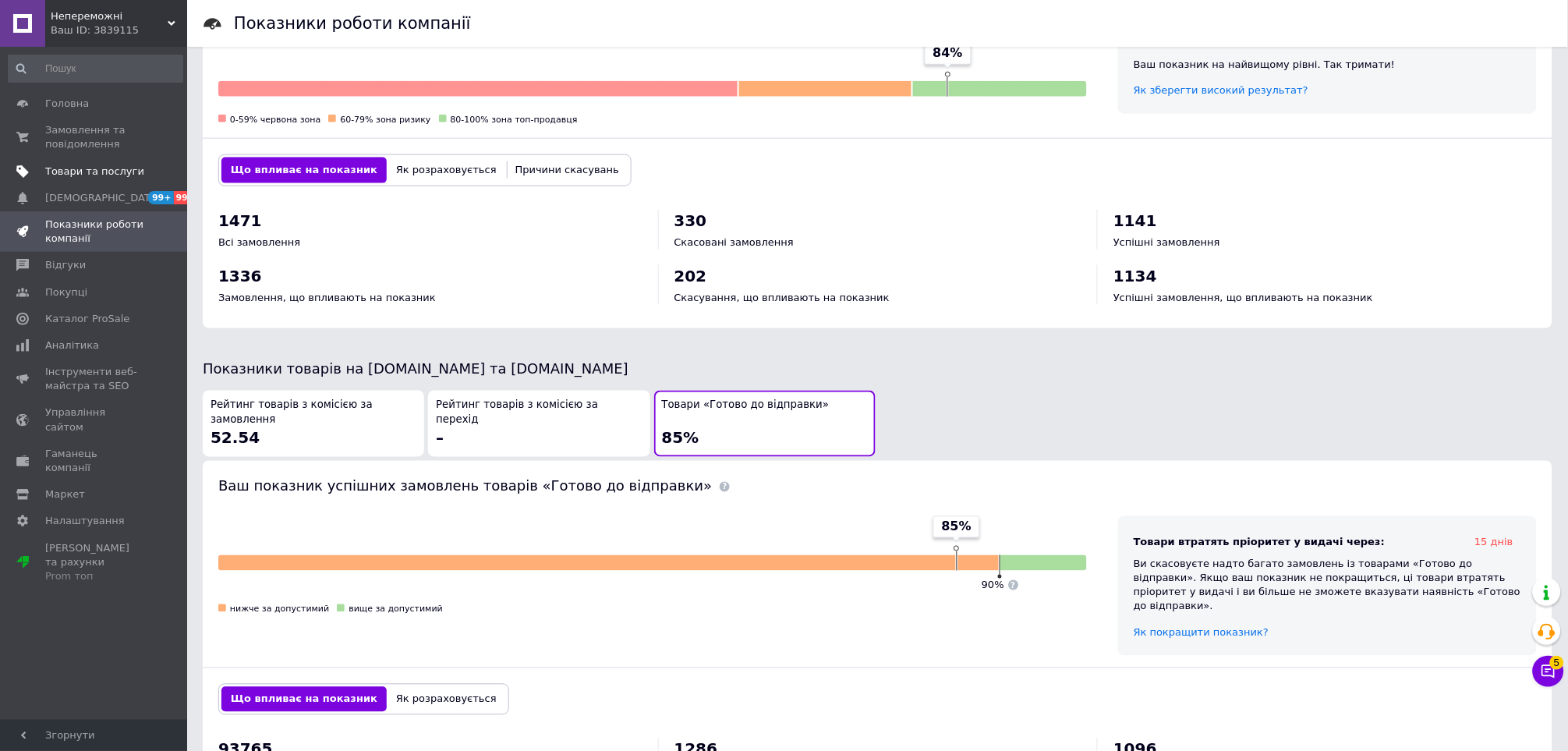
click at [78, 20] on span "Непереможні" at bounding box center [109, 16] width 117 height 14
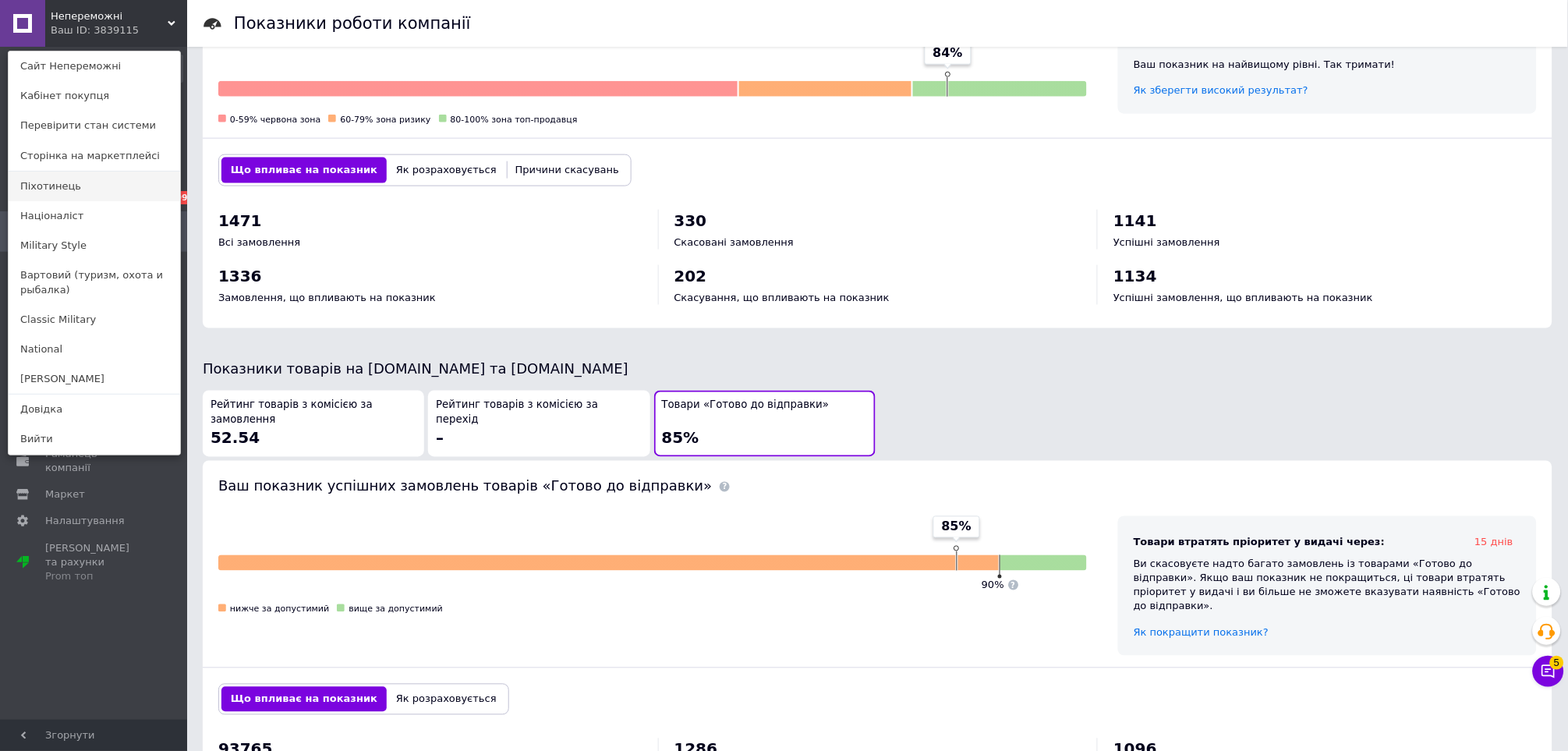
click at [78, 175] on link "Піхотинець" at bounding box center [94, 186] width 171 height 29
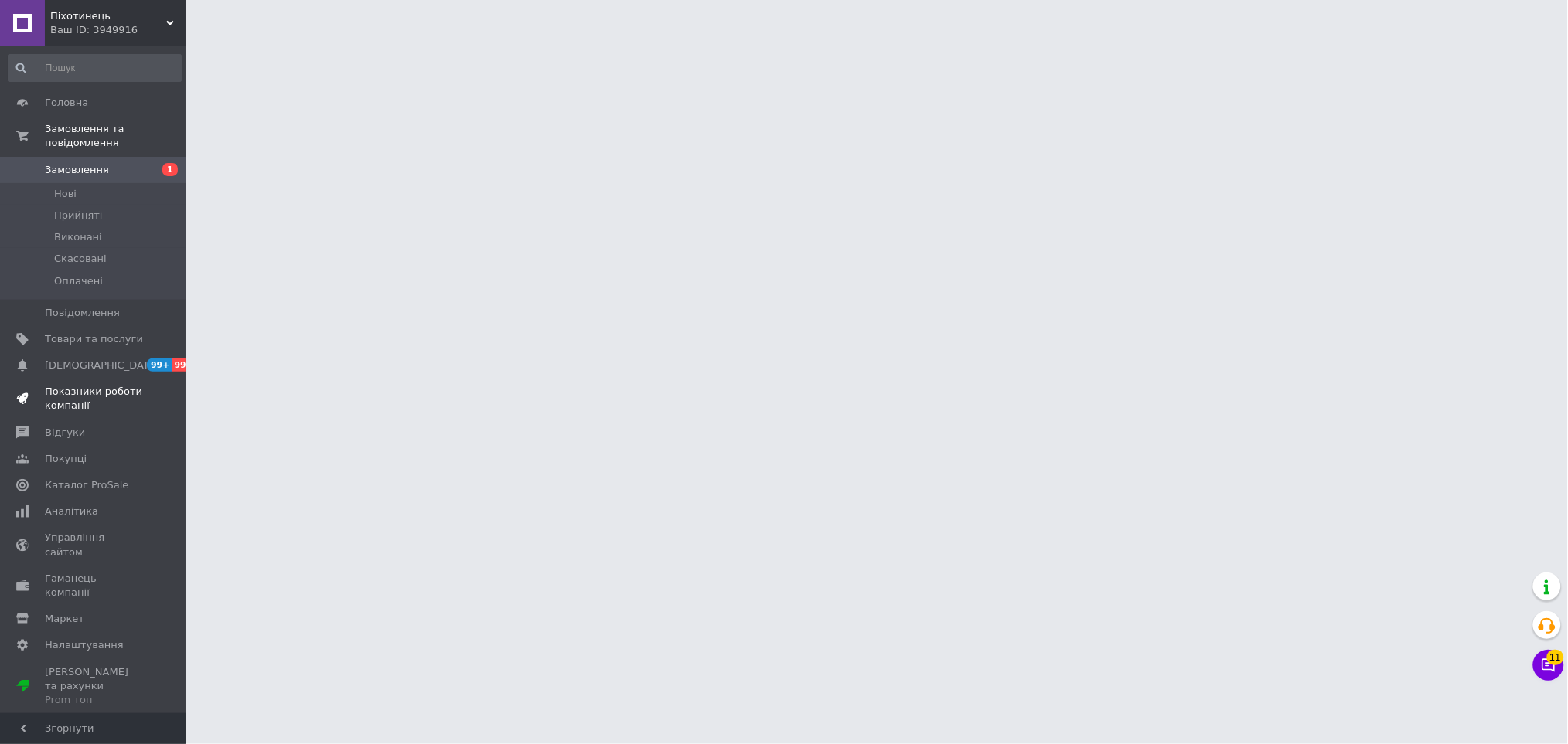
click at [71, 385] on span "Показники роботи компанії" at bounding box center [94, 399] width 99 height 28
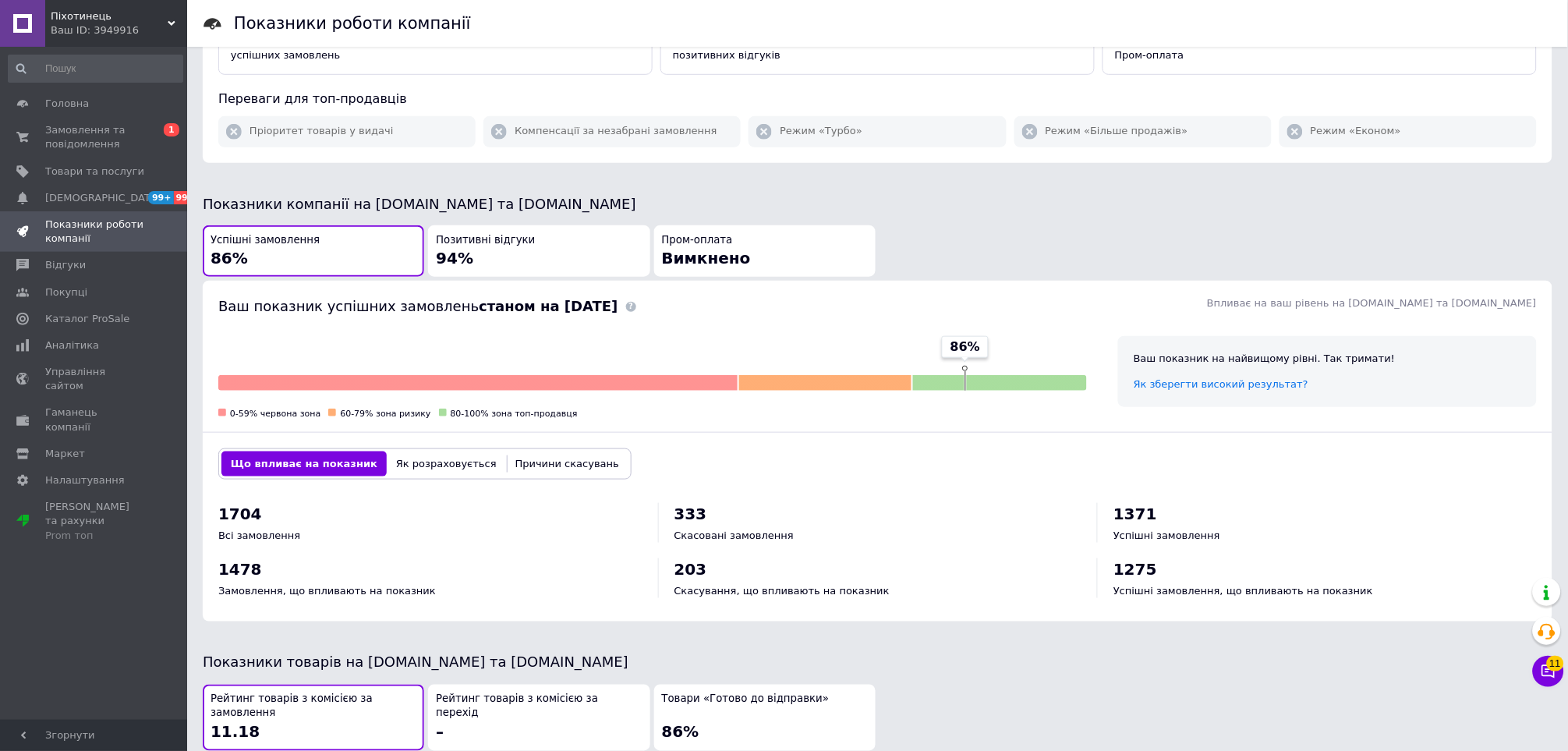
scroll to position [612, 0]
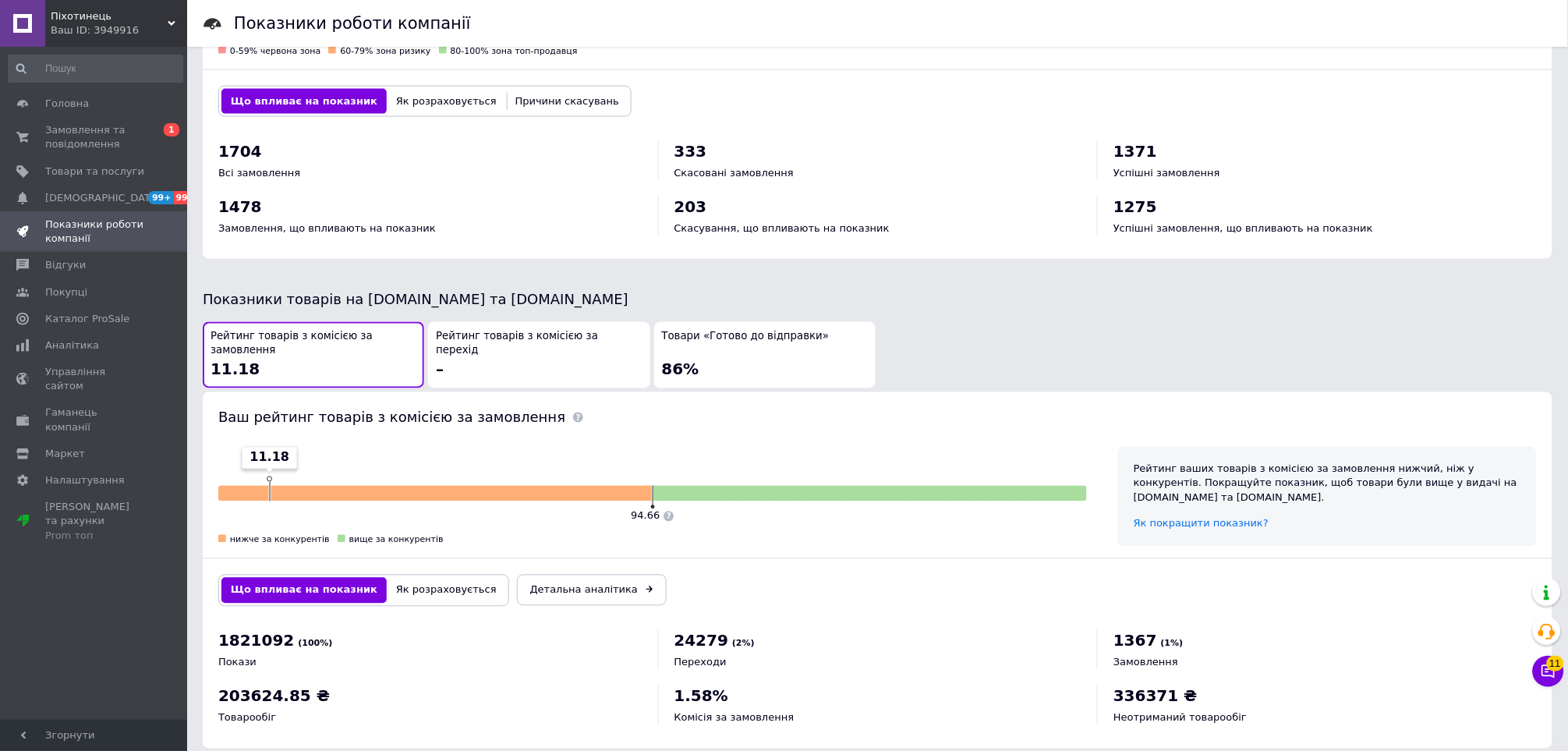
click at [754, 348] on div "Товари «Готово до відправки» 86%" at bounding box center [765, 356] width 206 height 51
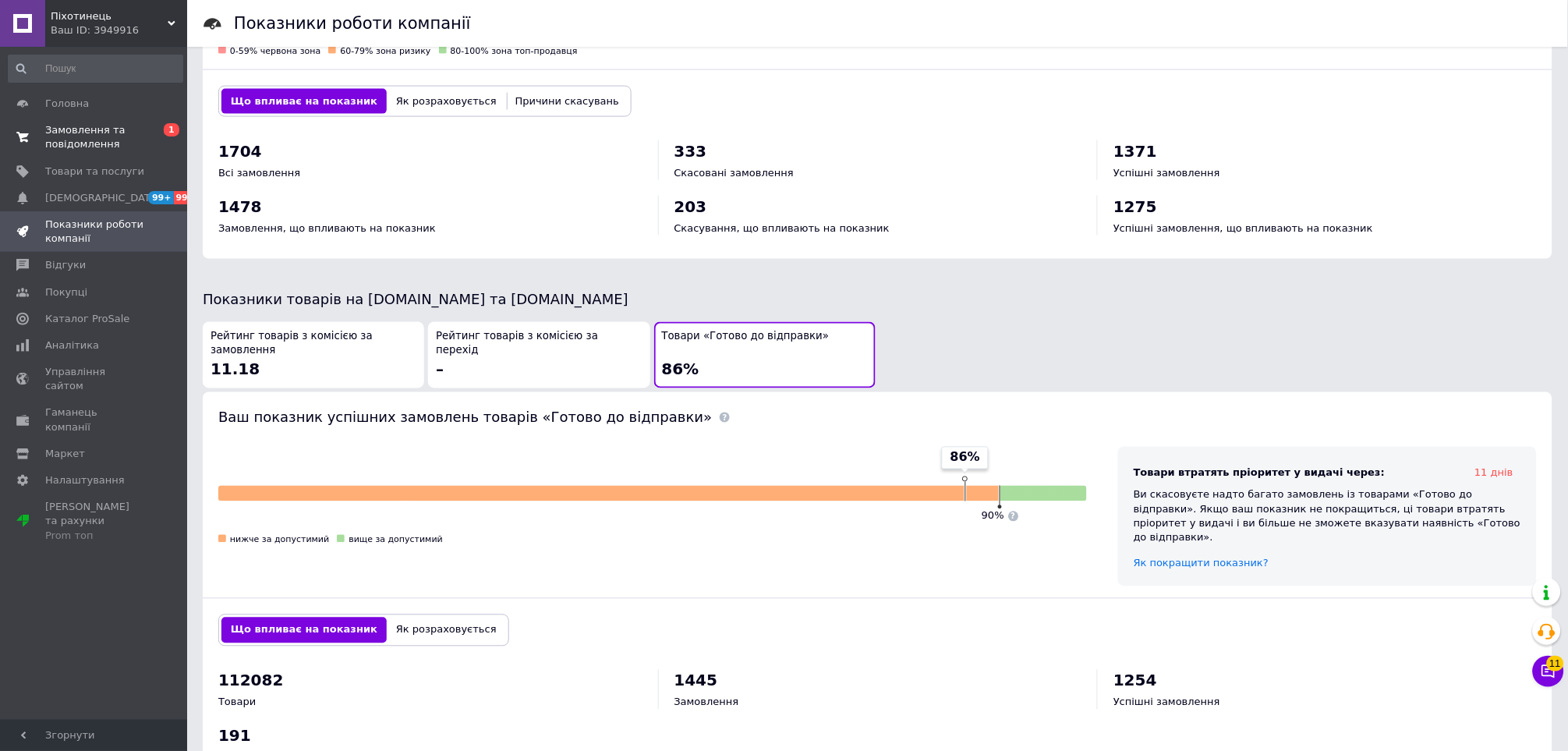
click at [139, 127] on span "Замовлення та повідомлення" at bounding box center [95, 137] width 99 height 28
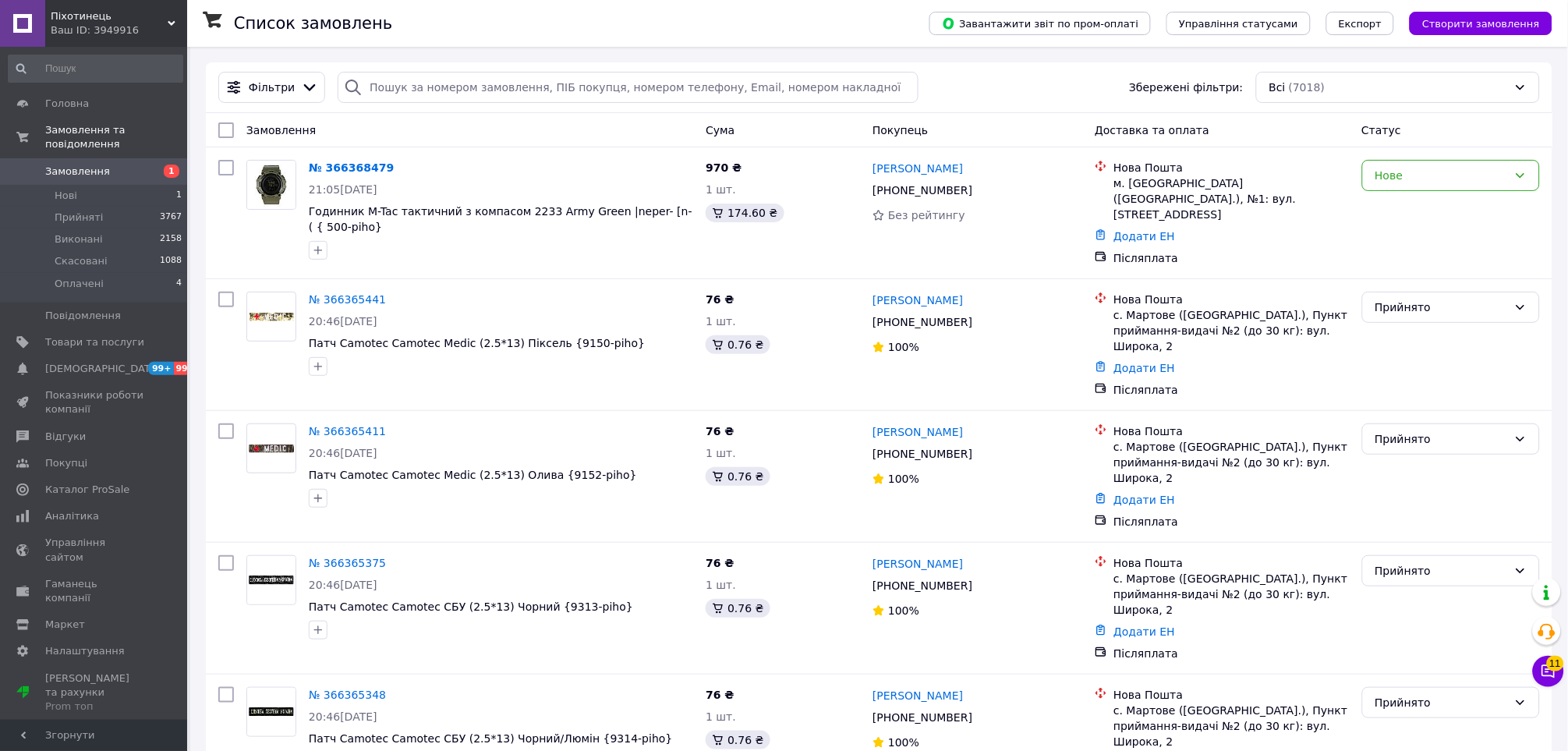
click at [115, 37] on div "Ваш ID: 3949916" at bounding box center [119, 30] width 137 height 14
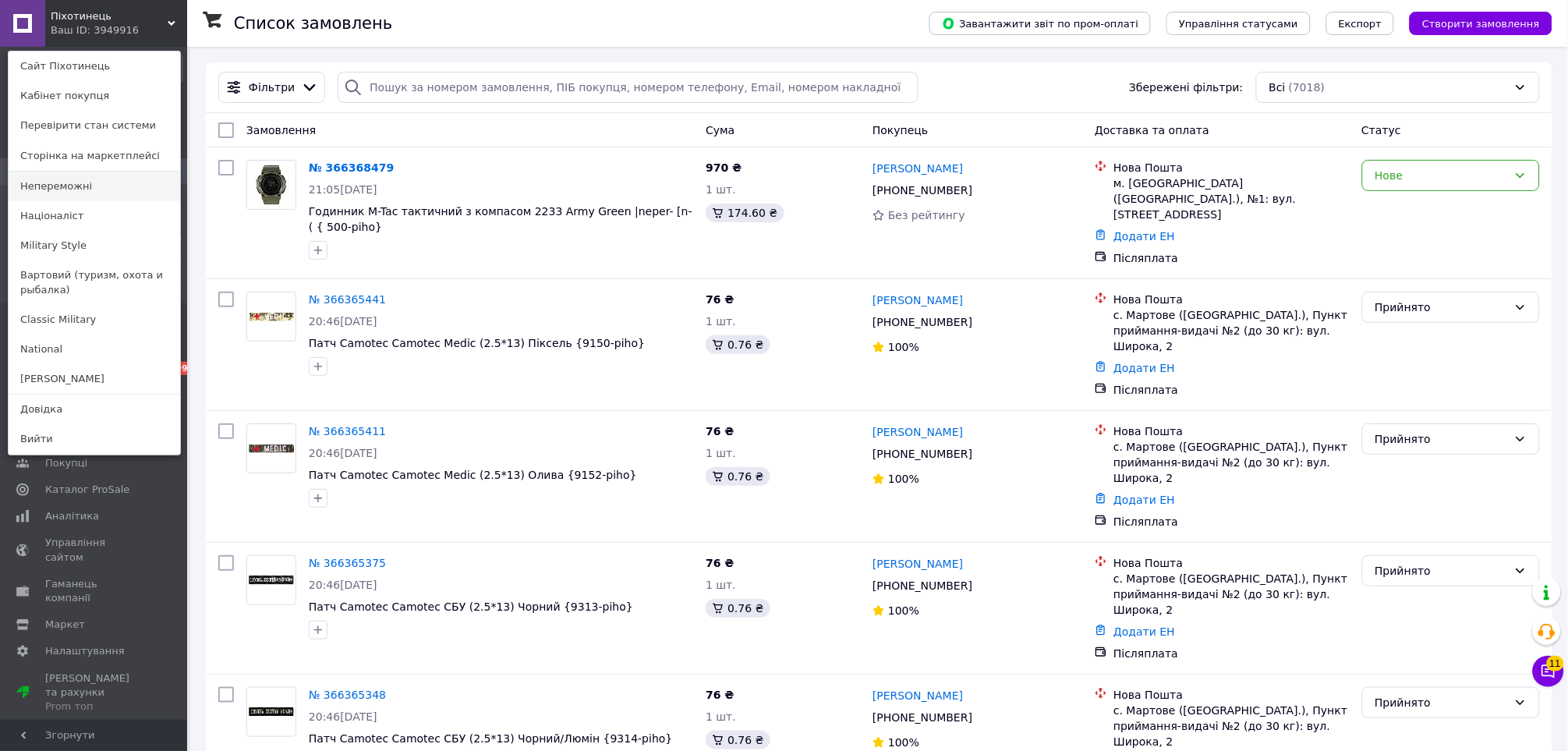
click at [91, 181] on link "Непереможні" at bounding box center [94, 186] width 171 height 29
